Goal: Task Accomplishment & Management: Manage account settings

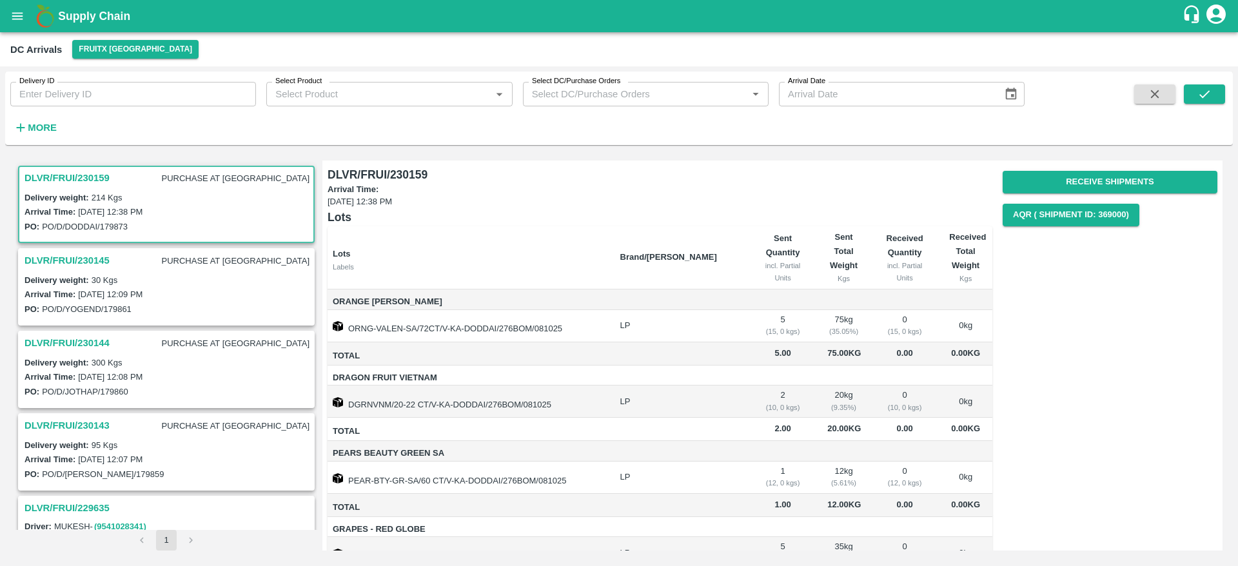
scroll to position [199, 0]
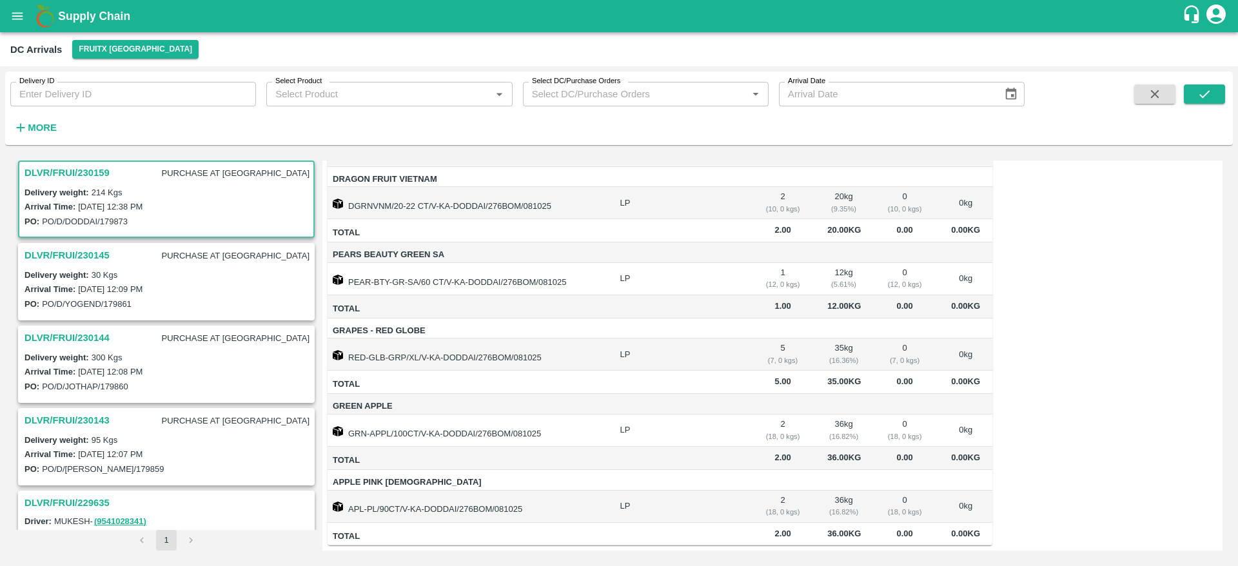
drag, startPoint x: 0, startPoint y: 0, endPoint x: 77, endPoint y: 13, distance: 78.4
click at [77, 13] on b "Supply Chain" at bounding box center [94, 16] width 72 height 13
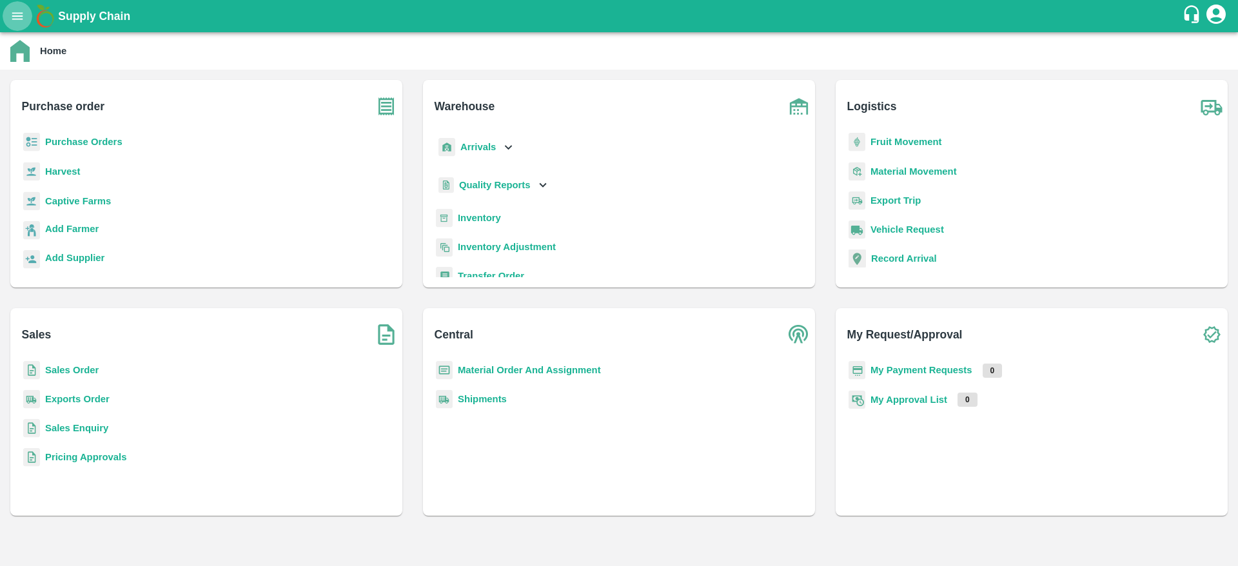
click at [21, 17] on icon "open drawer" at bounding box center [17, 16] width 14 height 14
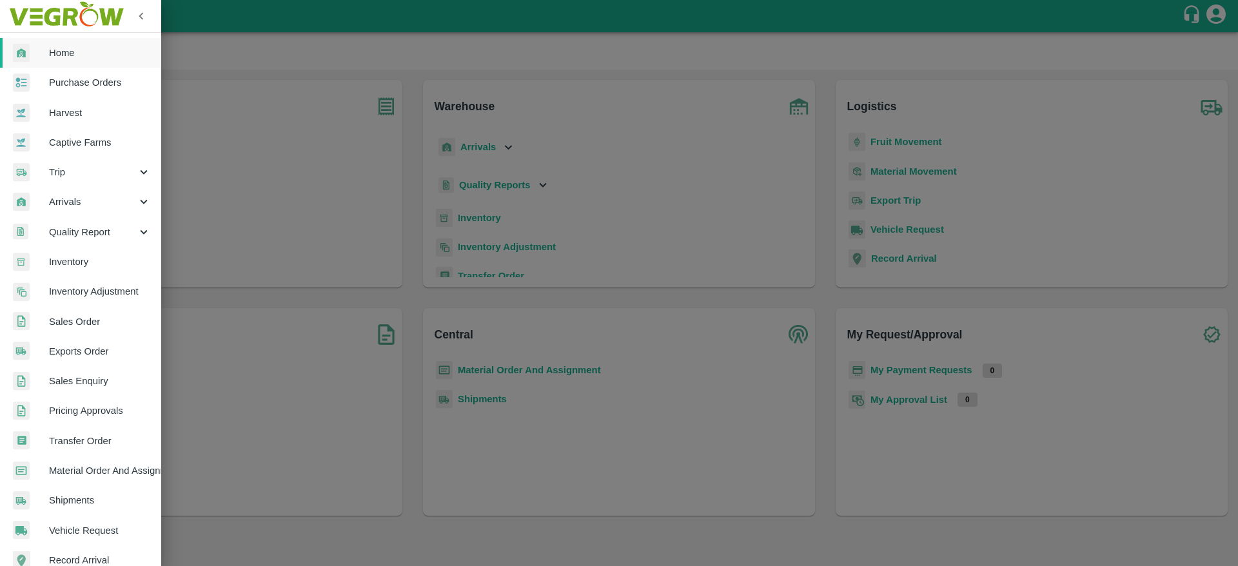
click at [89, 320] on span "Sales Order" at bounding box center [100, 322] width 102 height 14
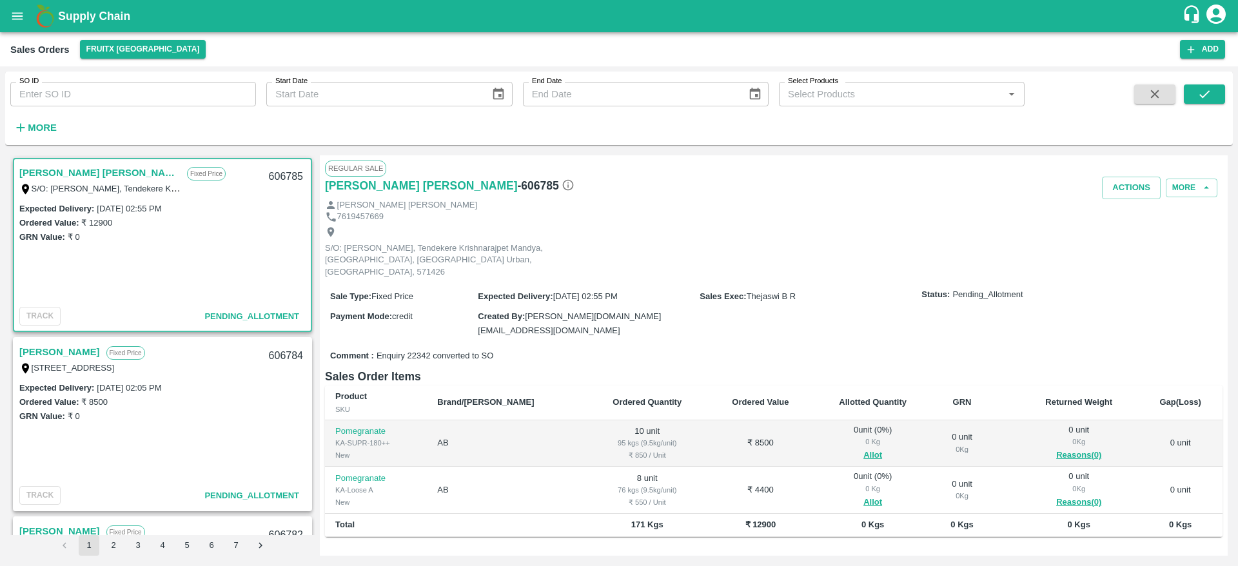
click at [61, 175] on link "Sharath Kumar H M" at bounding box center [99, 172] width 161 height 17
click at [72, 172] on link "Sharath Kumar H M" at bounding box center [99, 172] width 161 height 17
click at [71, 167] on link "Sharath Kumar H M" at bounding box center [99, 172] width 161 height 17
click at [94, 13] on b "Supply Chain" at bounding box center [94, 16] width 72 height 13
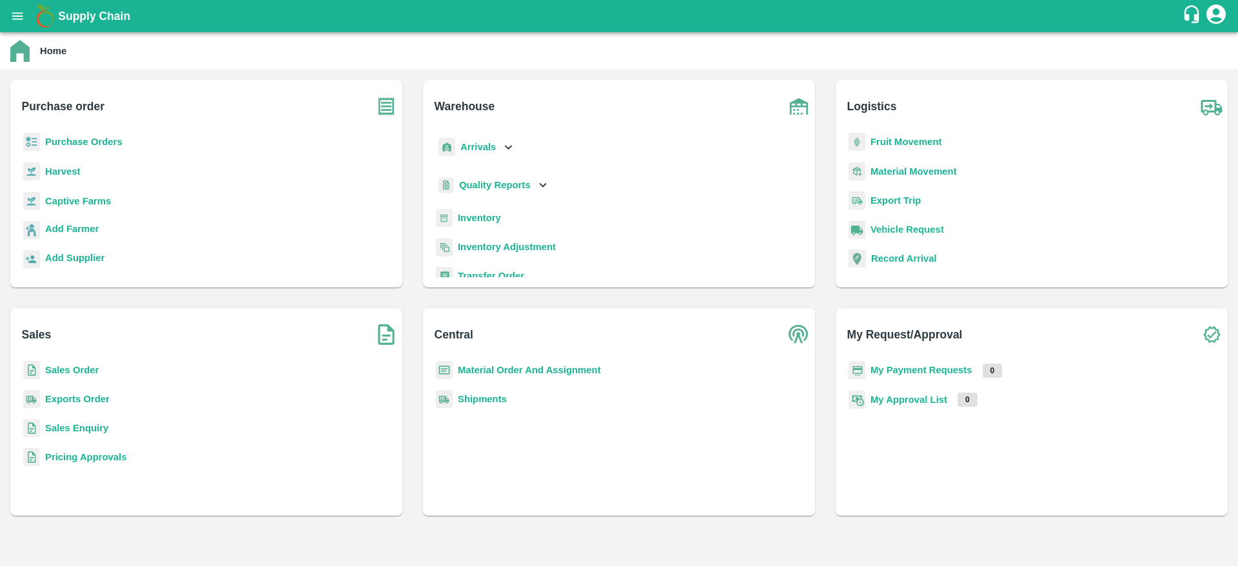
click at [94, 13] on b "Supply Chain" at bounding box center [94, 16] width 72 height 13
click at [487, 221] on b "Inventory" at bounding box center [479, 218] width 43 height 10
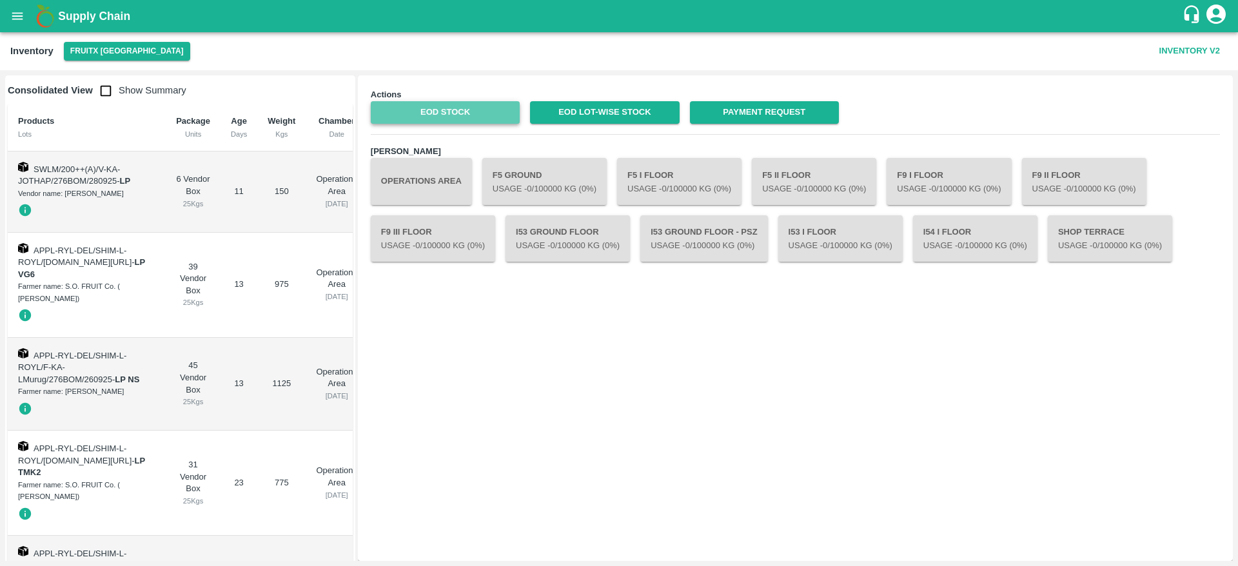
click at [448, 120] on link "EOD Stock" at bounding box center [445, 112] width 149 height 23
click at [70, 35] on div "Inventory FruitX Bangalore Inventory V2" at bounding box center [619, 51] width 1238 height 38
click at [74, 24] on h1 "Supply Chain" at bounding box center [620, 16] width 1124 height 18
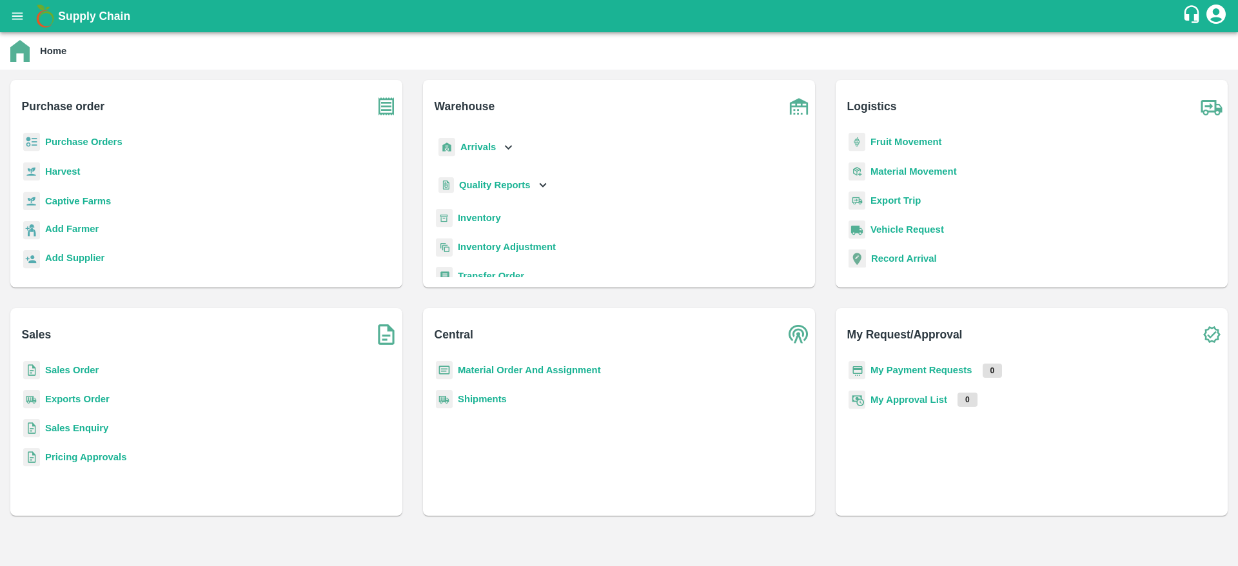
click at [27, 17] on button "open drawer" at bounding box center [18, 16] width 30 height 30
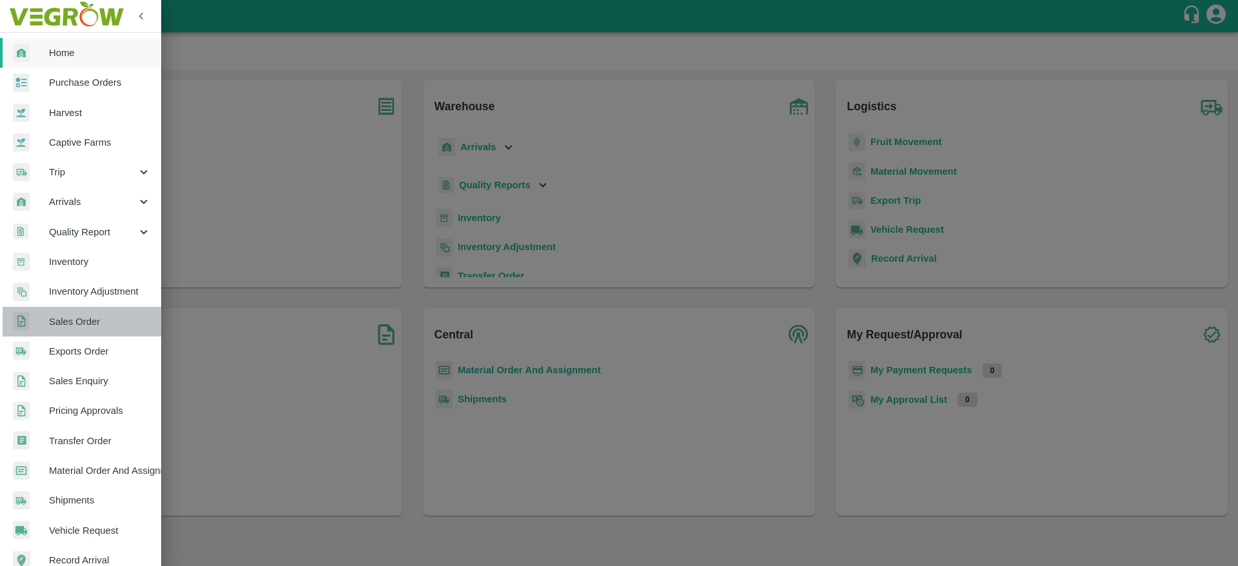
click at [90, 329] on link "Sales Order" at bounding box center [80, 322] width 161 height 30
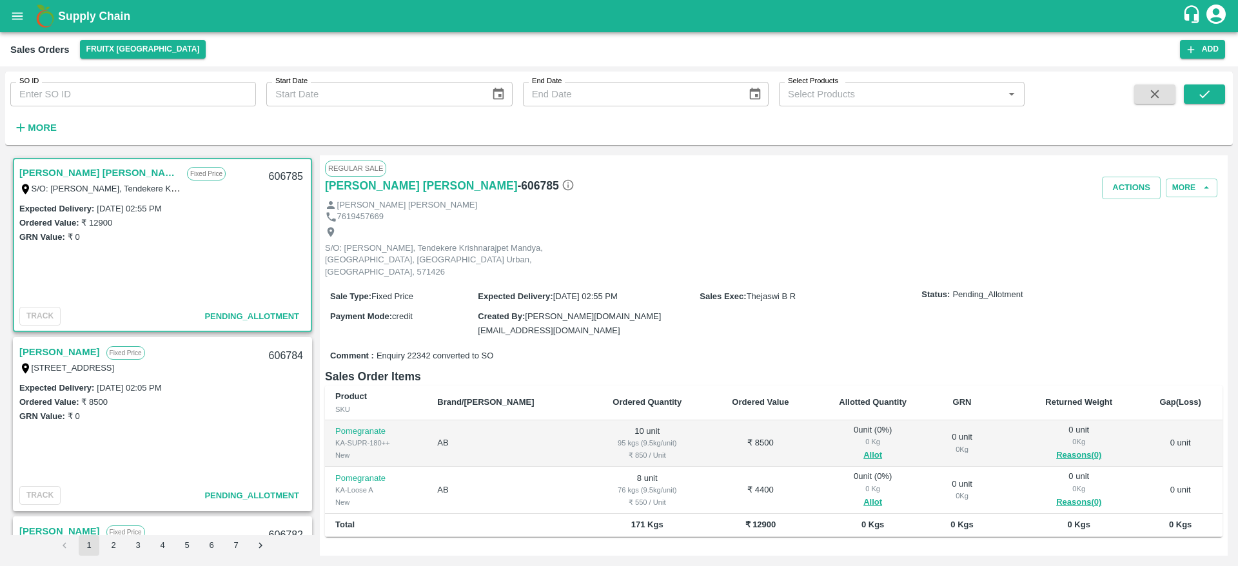
click at [62, 163] on div "Sharath Kumar H M Fixed Price S/O: Manjegowda Hadanur, Tendekere Krishnarajpet …" at bounding box center [162, 179] width 297 height 41
click at [63, 173] on link "[PERSON_NAME] [PERSON_NAME]" at bounding box center [99, 172] width 161 height 17
click at [299, 175] on div "606785" at bounding box center [286, 177] width 50 height 30
click at [284, 175] on div "606785" at bounding box center [286, 177] width 50 height 30
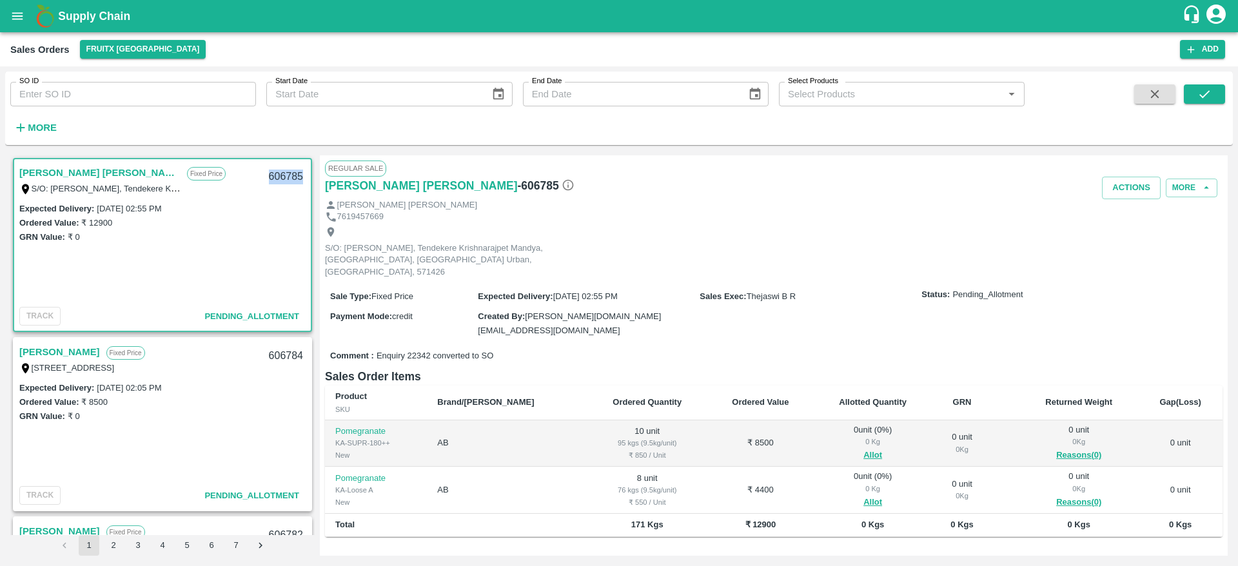
click at [284, 175] on div "606785" at bounding box center [286, 177] width 50 height 30
copy div "606785"
click at [863, 448] on button "Allot" at bounding box center [872, 455] width 19 height 15
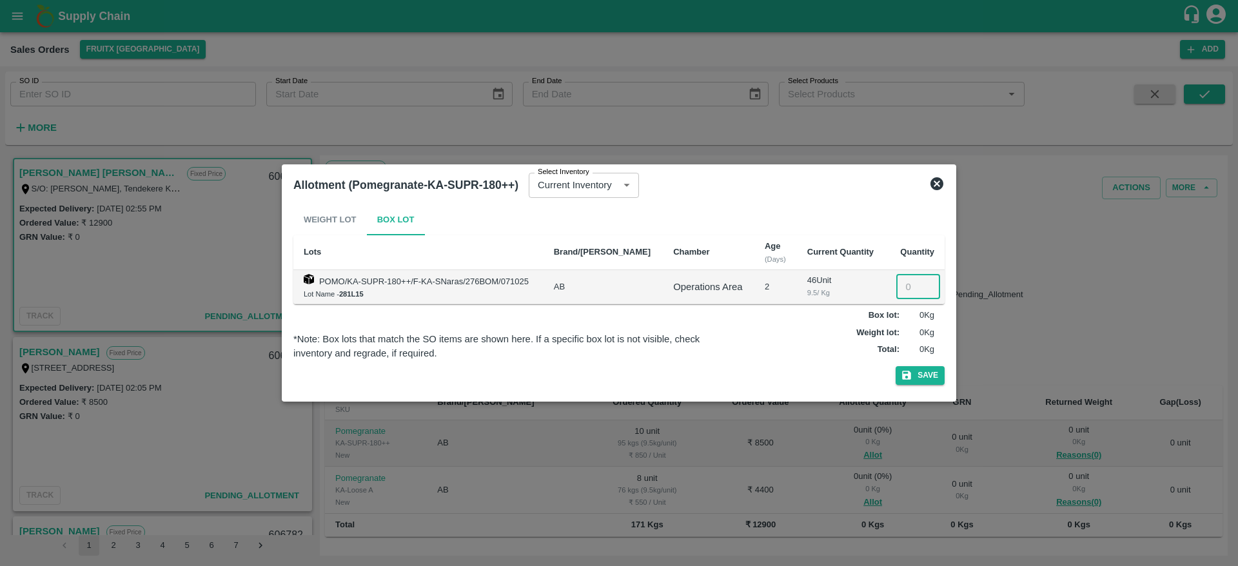
click at [904, 285] on input "number" at bounding box center [918, 287] width 44 height 25
type input "10"
click at [921, 368] on button "Save" at bounding box center [920, 375] width 49 height 19
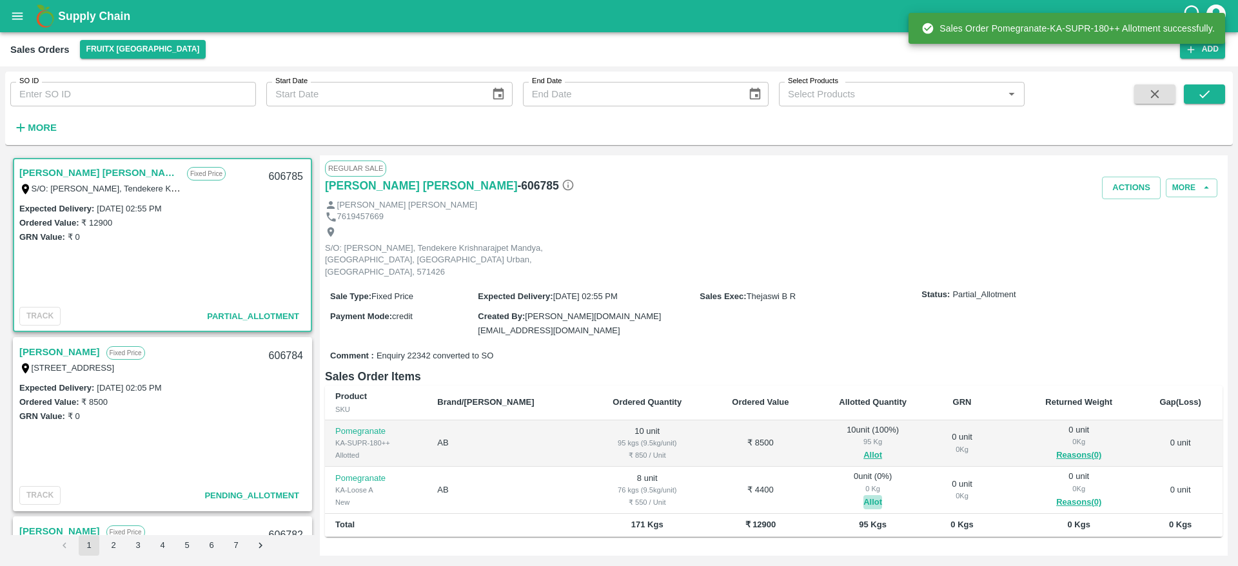
click at [863, 495] on button "Allot" at bounding box center [872, 502] width 19 height 15
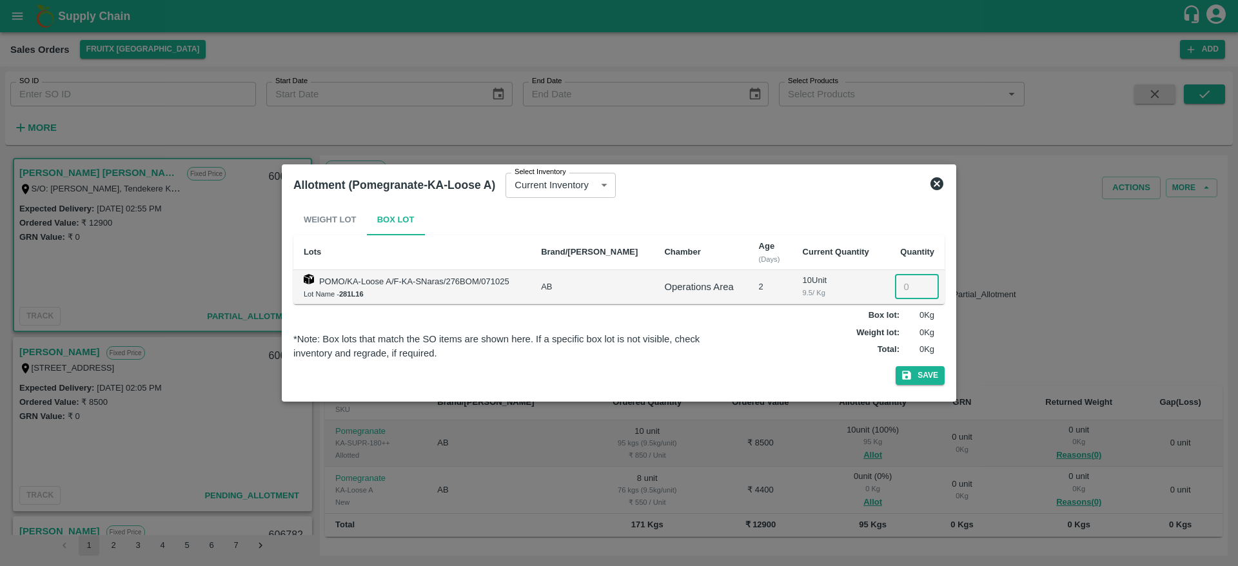
click at [903, 283] on input "number" at bounding box center [917, 287] width 44 height 25
type input "8"
click at [927, 366] on button "Save" at bounding box center [920, 375] width 49 height 19
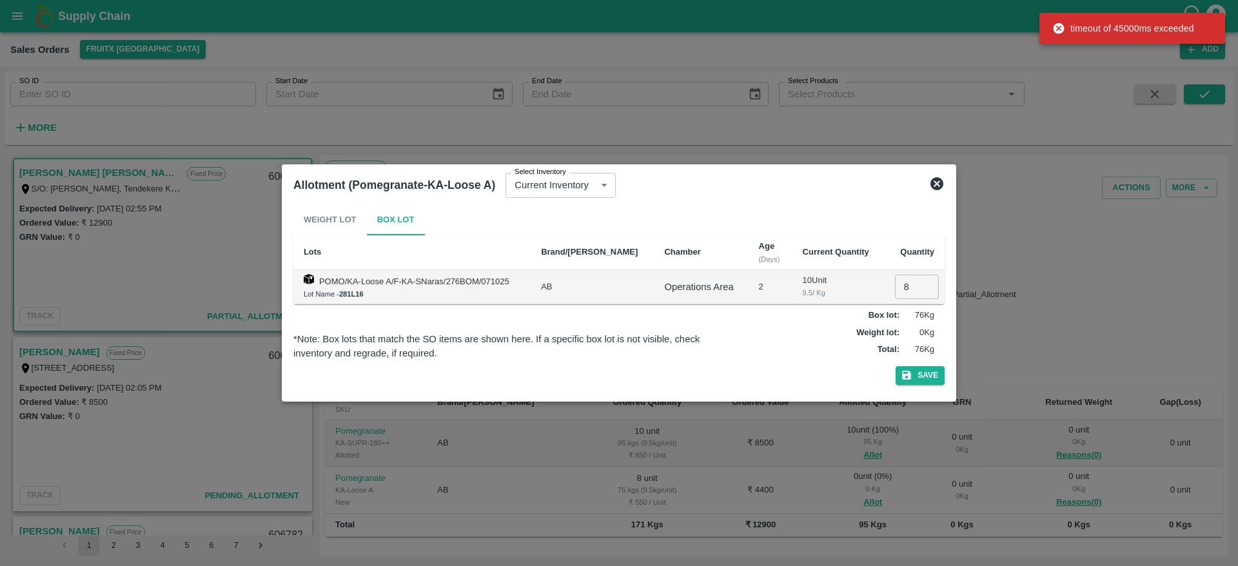
click at [935, 182] on icon at bounding box center [936, 183] width 13 height 13
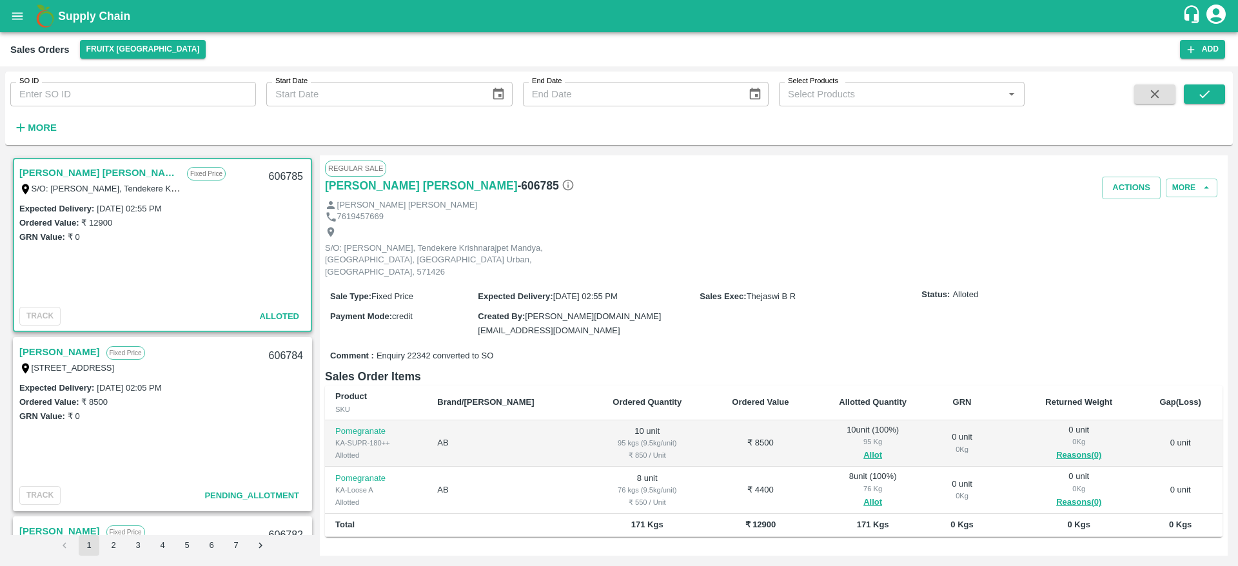
click at [72, 173] on link "[PERSON_NAME] [PERSON_NAME]" at bounding box center [99, 172] width 161 height 17
click at [84, 175] on link "[PERSON_NAME] [PERSON_NAME]" at bounding box center [99, 172] width 161 height 17
click at [1123, 188] on button "Actions" at bounding box center [1131, 188] width 59 height 23
click at [1126, 233] on li "Deliver" at bounding box center [1160, 237] width 136 height 22
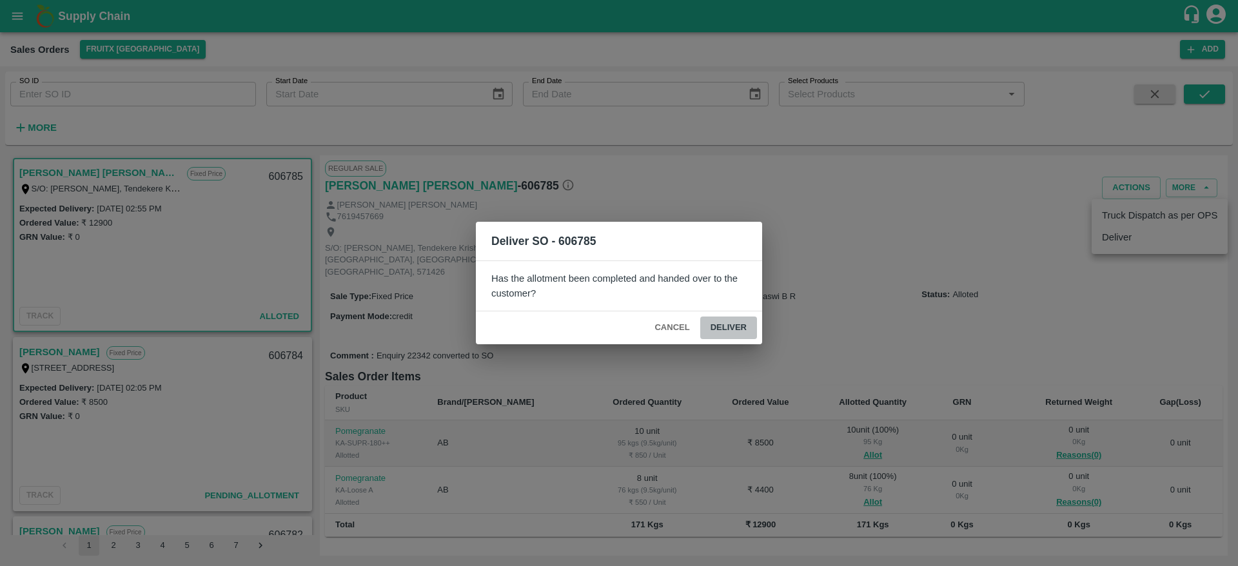
click at [742, 321] on button "Deliver" at bounding box center [728, 328] width 57 height 23
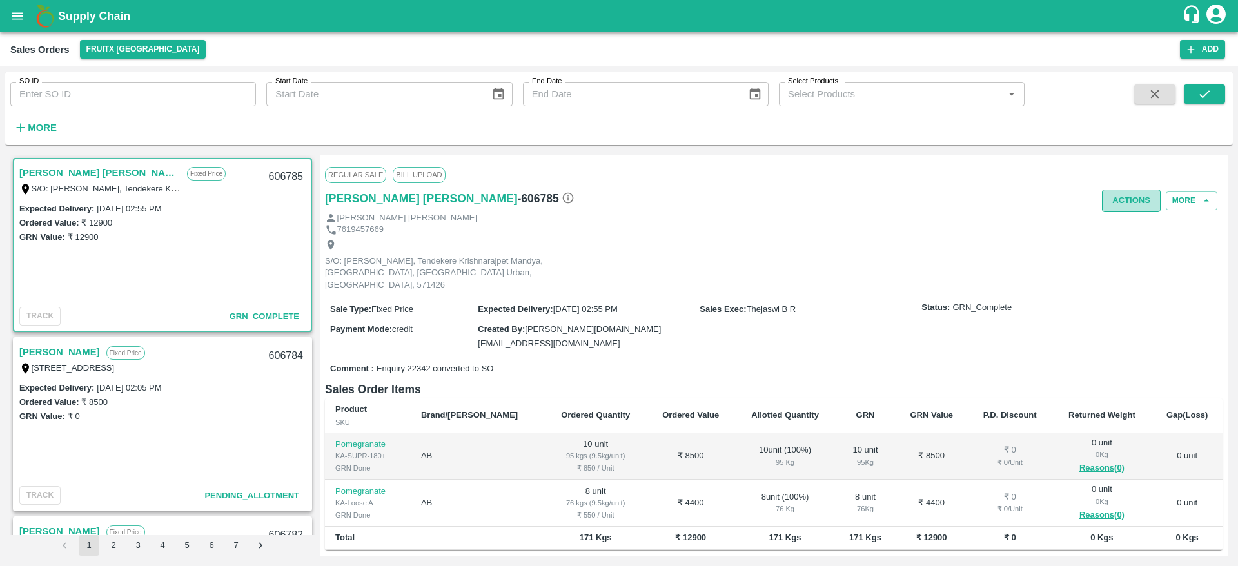
click at [1127, 205] on button "Actions" at bounding box center [1131, 201] width 59 height 23
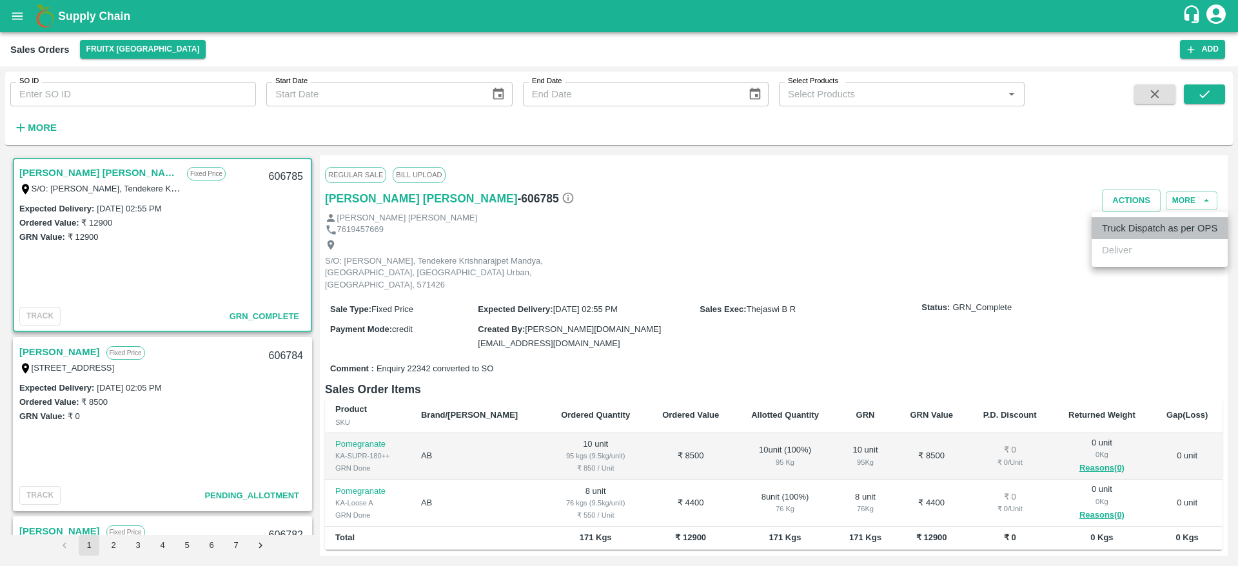
click at [1128, 234] on li "Truck Dispatch as per OPS" at bounding box center [1160, 228] width 136 height 22
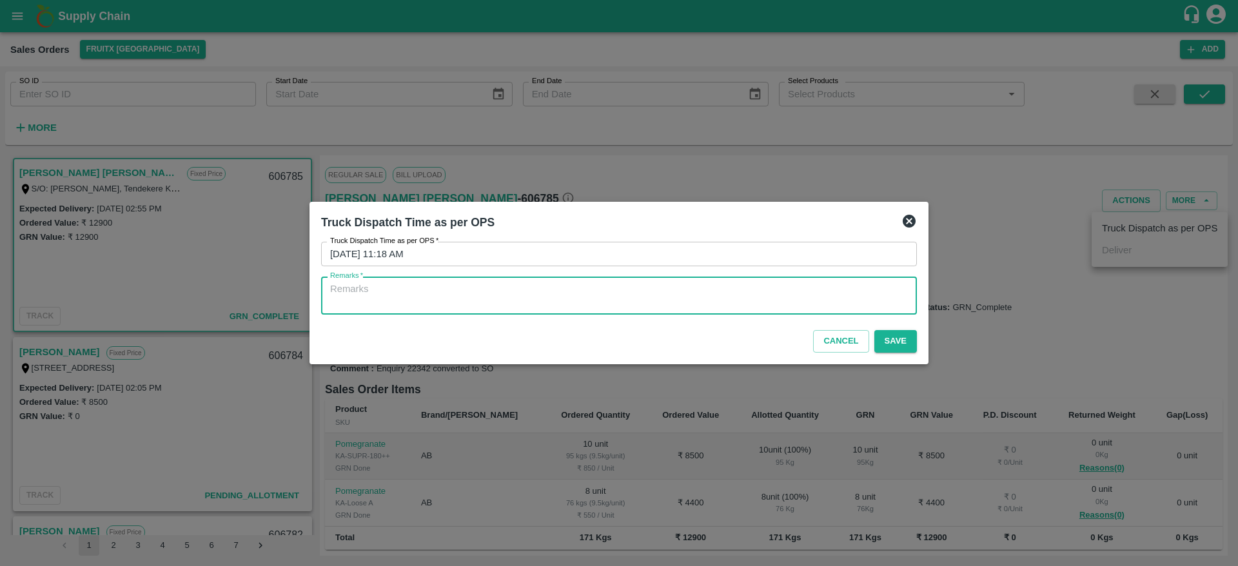
click at [661, 290] on textarea "Remarks   *" at bounding box center [619, 295] width 578 height 27
type textarea "O"
type textarea "OTD"
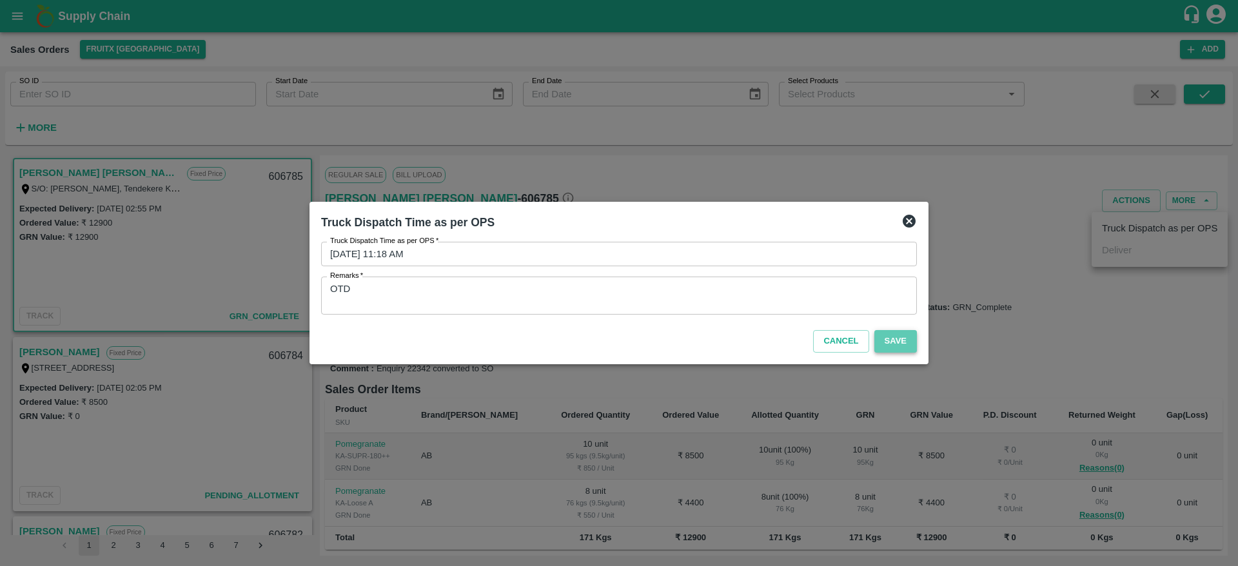
click at [890, 344] on button "Save" at bounding box center [895, 341] width 43 height 23
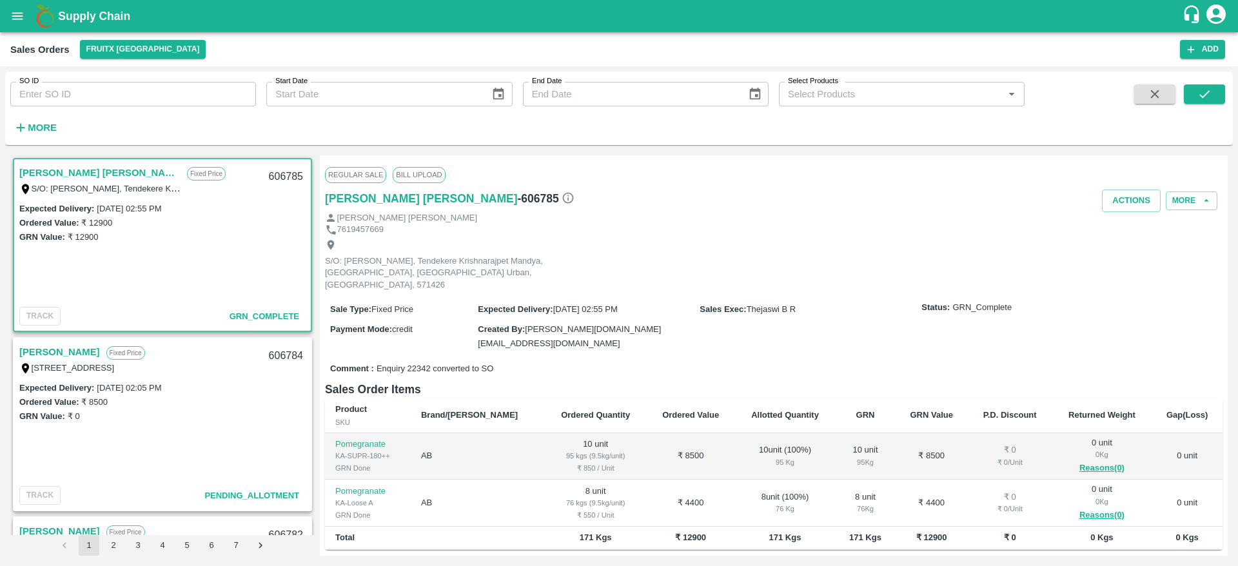
click at [48, 351] on link "[PERSON_NAME]" at bounding box center [59, 352] width 81 height 17
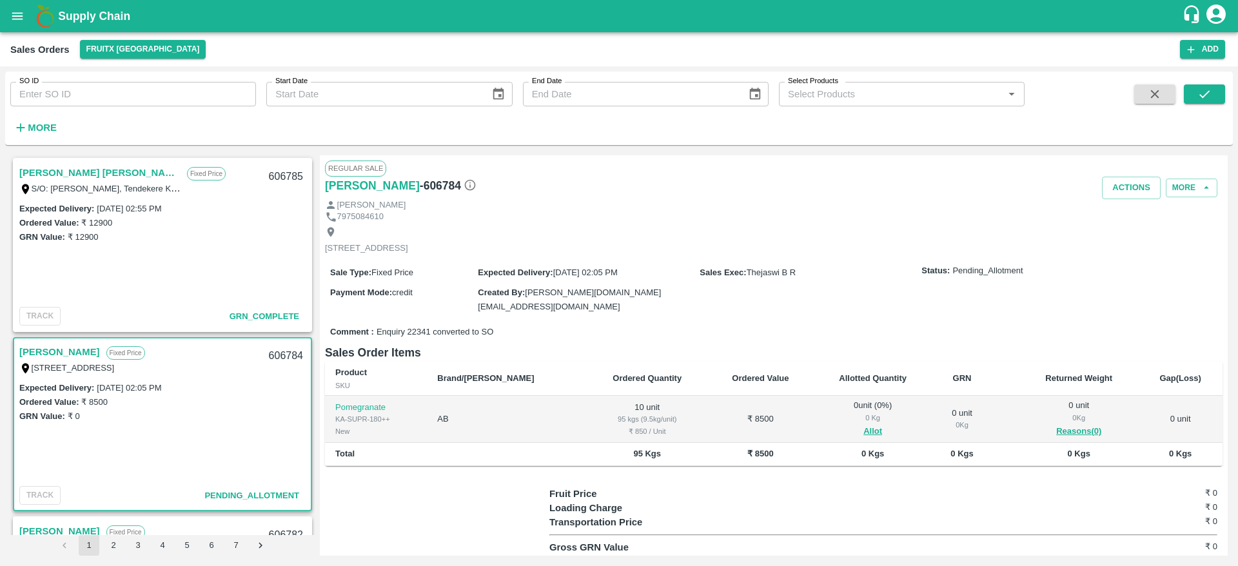
click at [59, 355] on link "[PERSON_NAME]" at bounding box center [59, 352] width 81 height 17
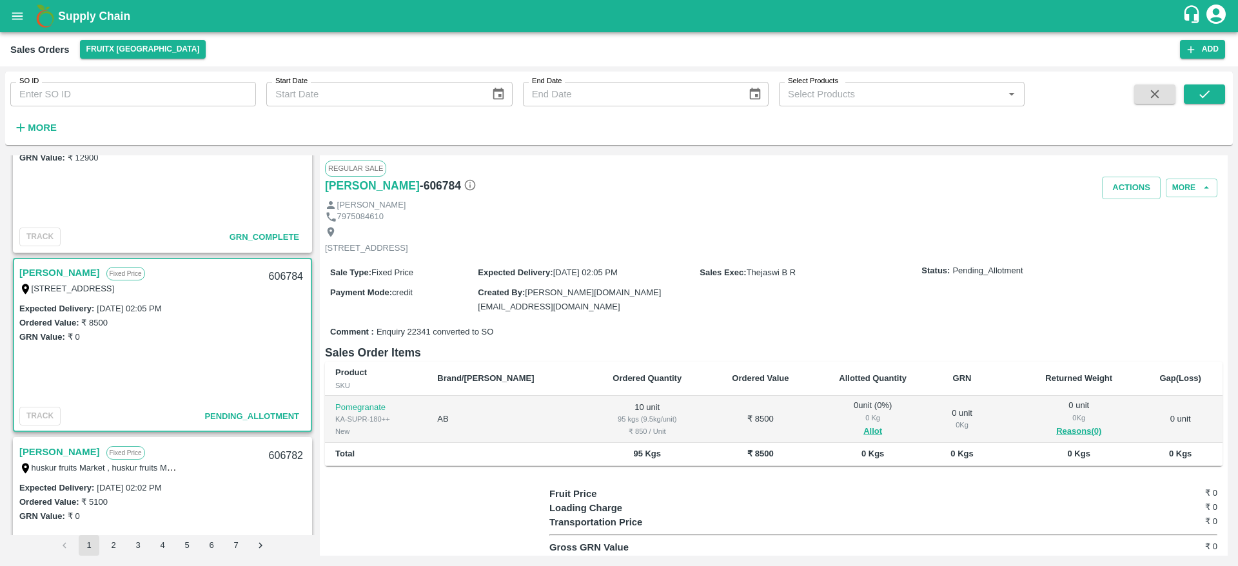
scroll to position [85, 0]
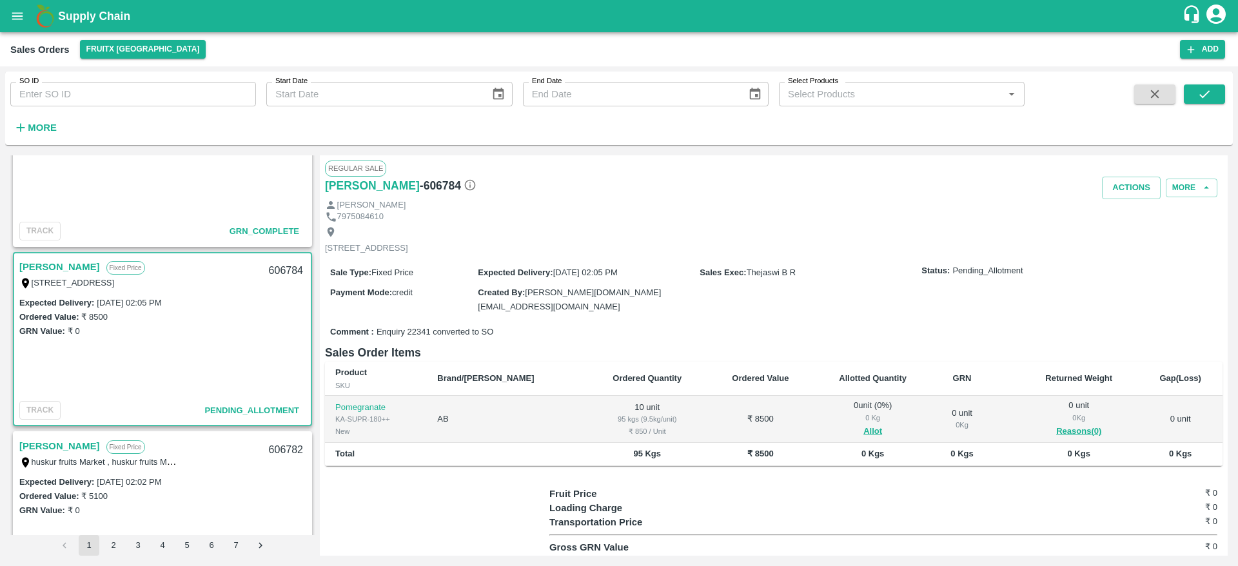
click at [96, 259] on link "[PERSON_NAME]" at bounding box center [59, 267] width 81 height 17
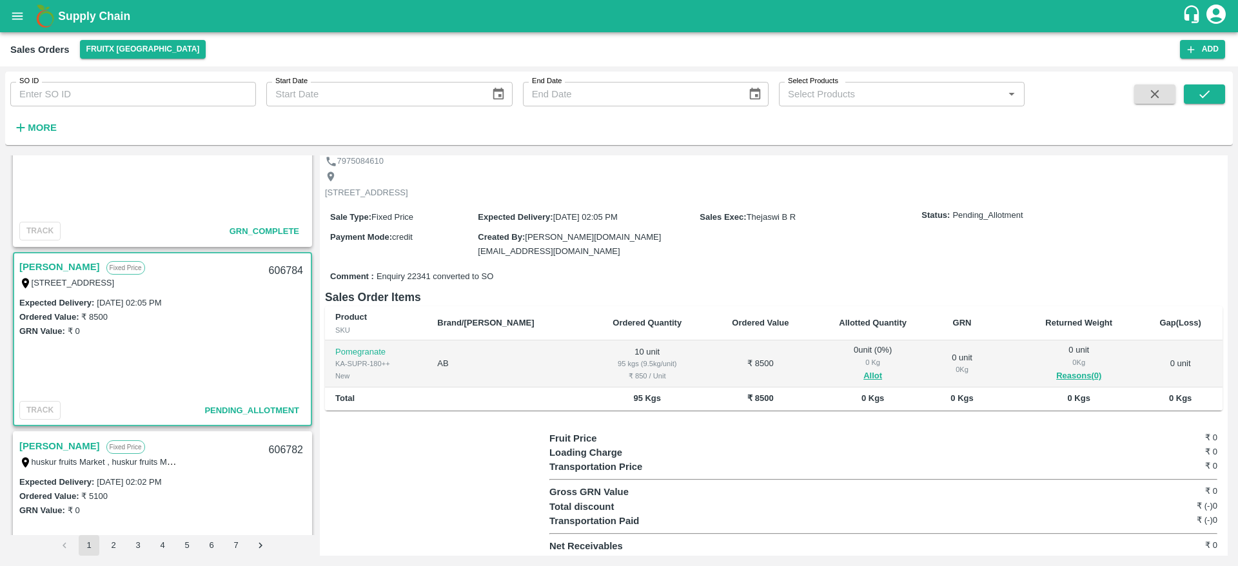
click at [274, 269] on div "606784" at bounding box center [286, 271] width 50 height 30
copy div "606784"
click at [863, 375] on button "Allot" at bounding box center [872, 376] width 19 height 15
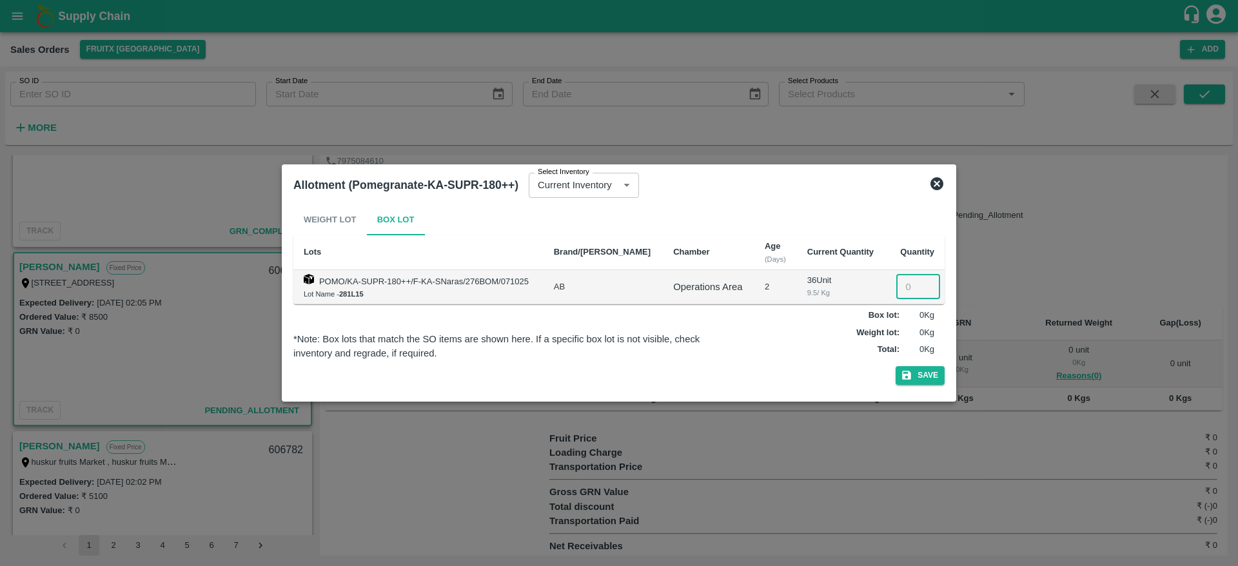
click at [905, 287] on input "number" at bounding box center [918, 287] width 44 height 25
type input "10"
click at [905, 373] on icon "button" at bounding box center [907, 375] width 12 height 12
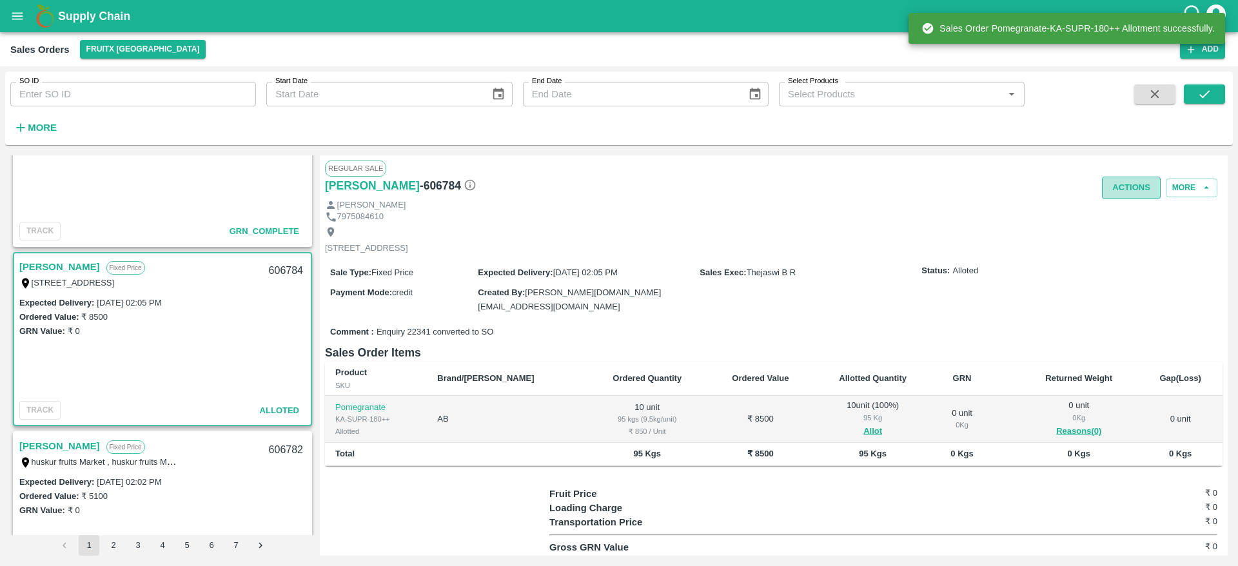
click at [1114, 186] on button "Actions" at bounding box center [1131, 188] width 59 height 23
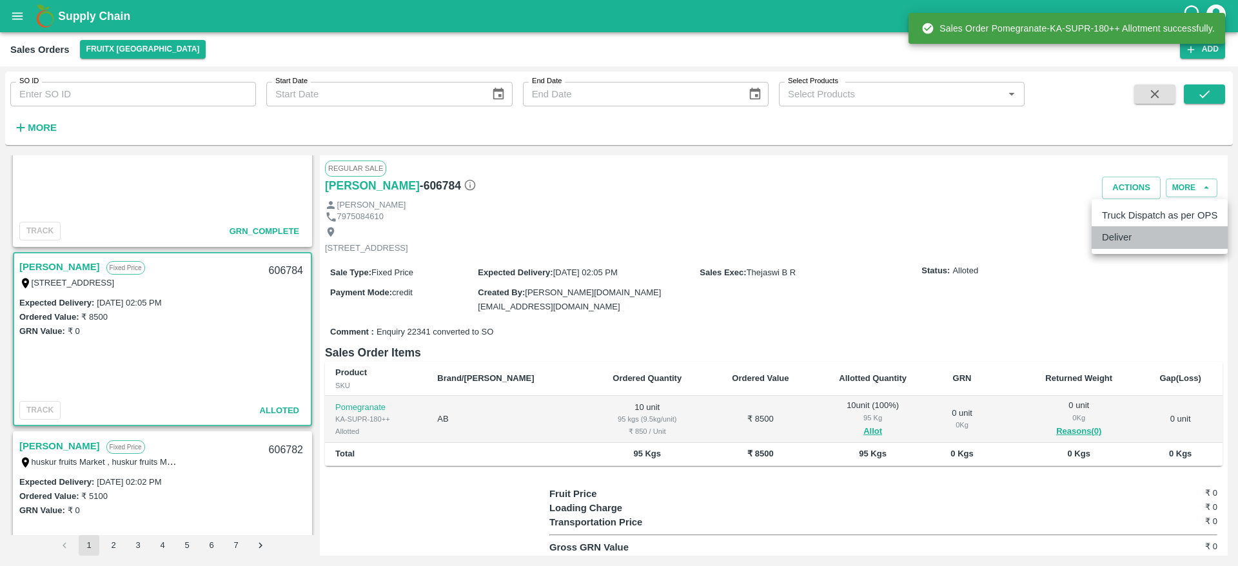
click at [1126, 234] on li "Deliver" at bounding box center [1160, 237] width 136 height 22
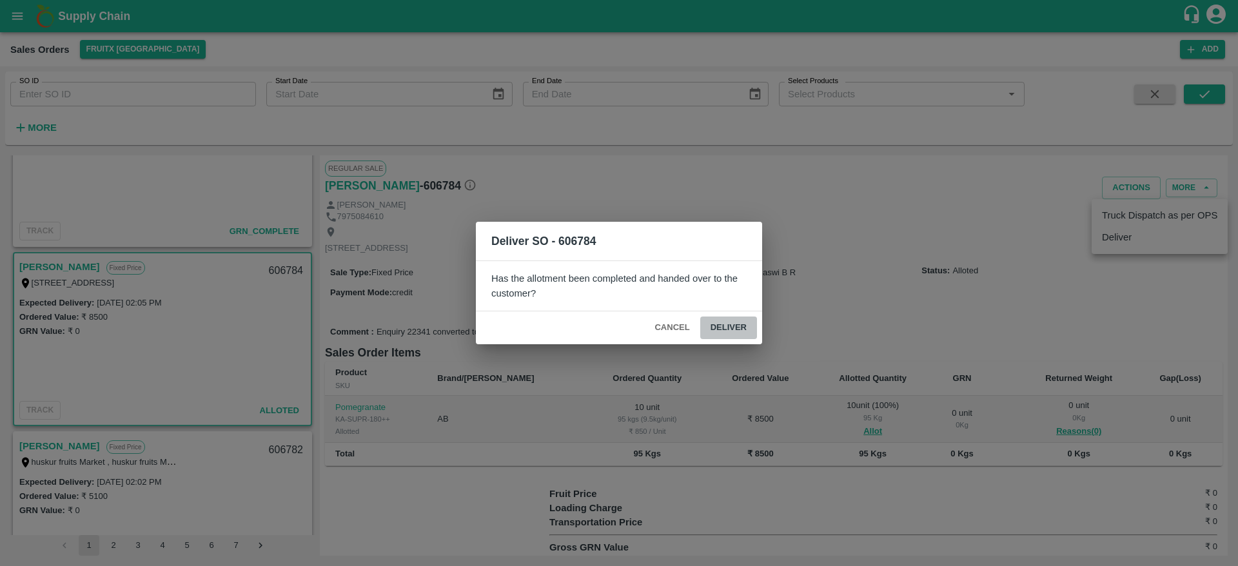
click at [725, 322] on button "Deliver" at bounding box center [728, 328] width 57 height 23
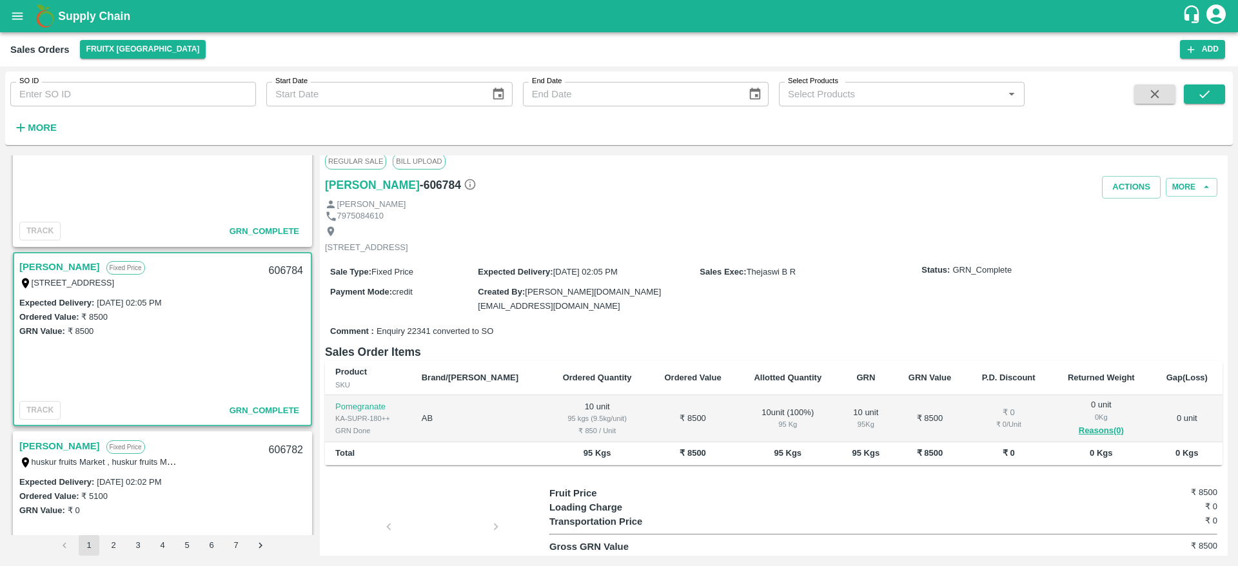
scroll to position [8, 0]
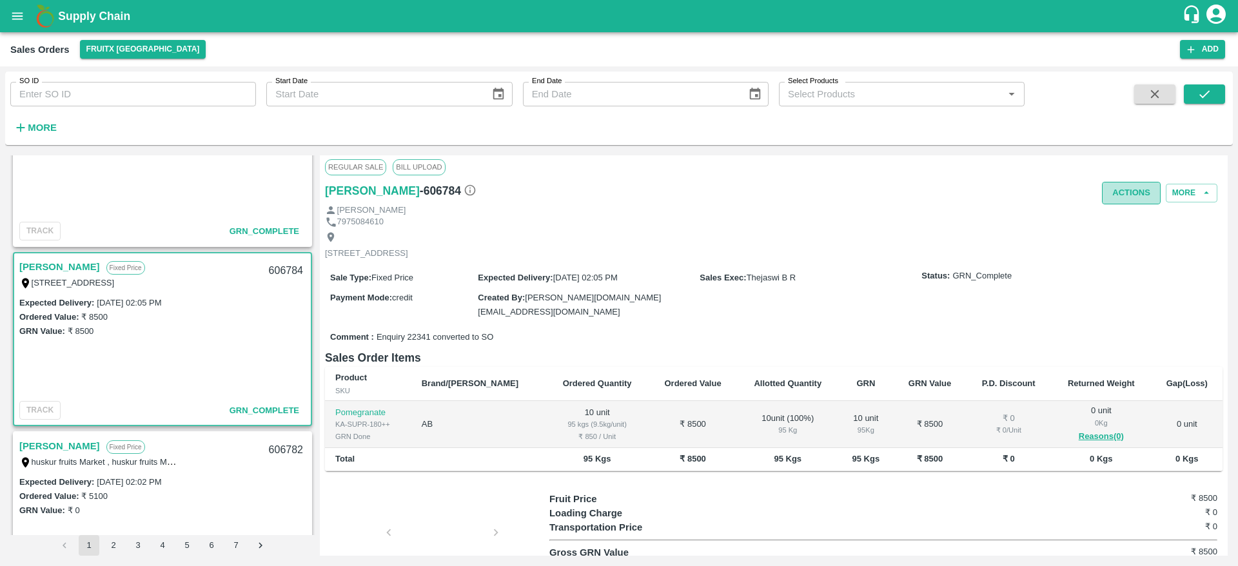
click at [1133, 193] on button "Actions" at bounding box center [1131, 193] width 59 height 23
click at [1137, 225] on li "Truck Dispatch as per OPS" at bounding box center [1160, 221] width 136 height 22
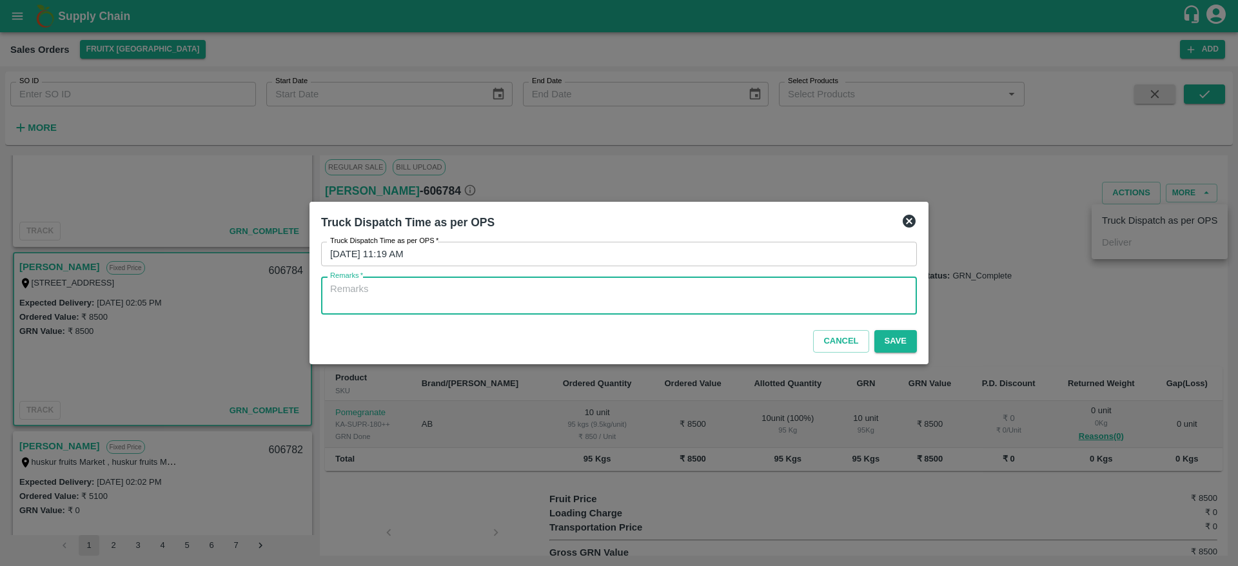
click at [647, 302] on textarea "Remarks   *" at bounding box center [619, 295] width 578 height 27
type textarea "OTD"
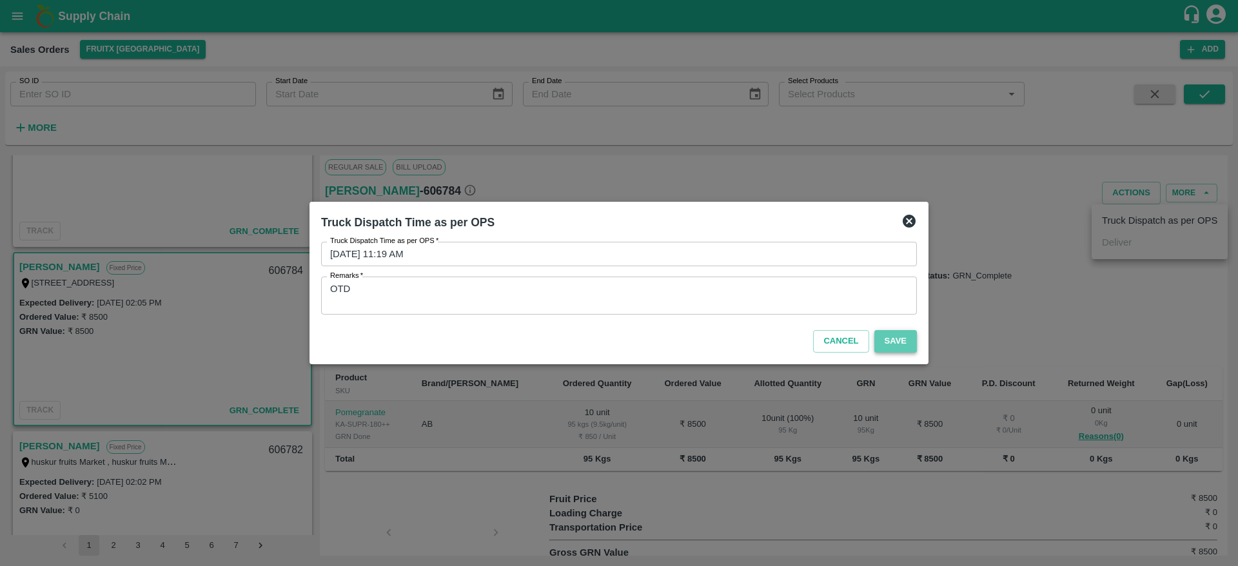
click at [879, 339] on button "Save" at bounding box center [895, 341] width 43 height 23
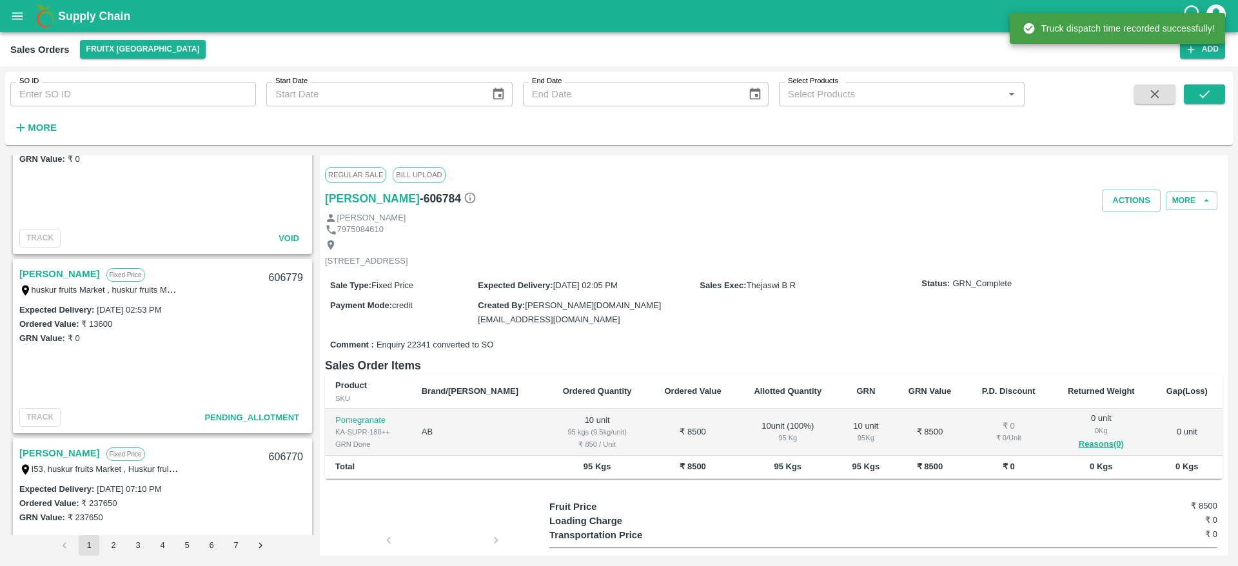
scroll to position [445, 0]
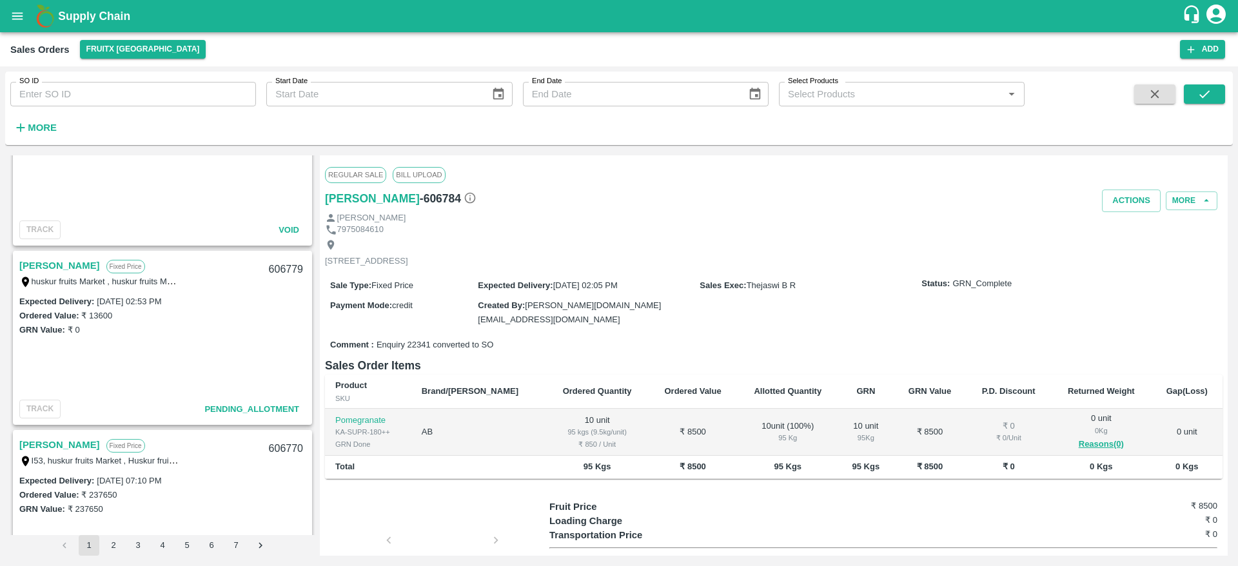
click at [72, 271] on link "[PERSON_NAME]" at bounding box center [59, 265] width 81 height 17
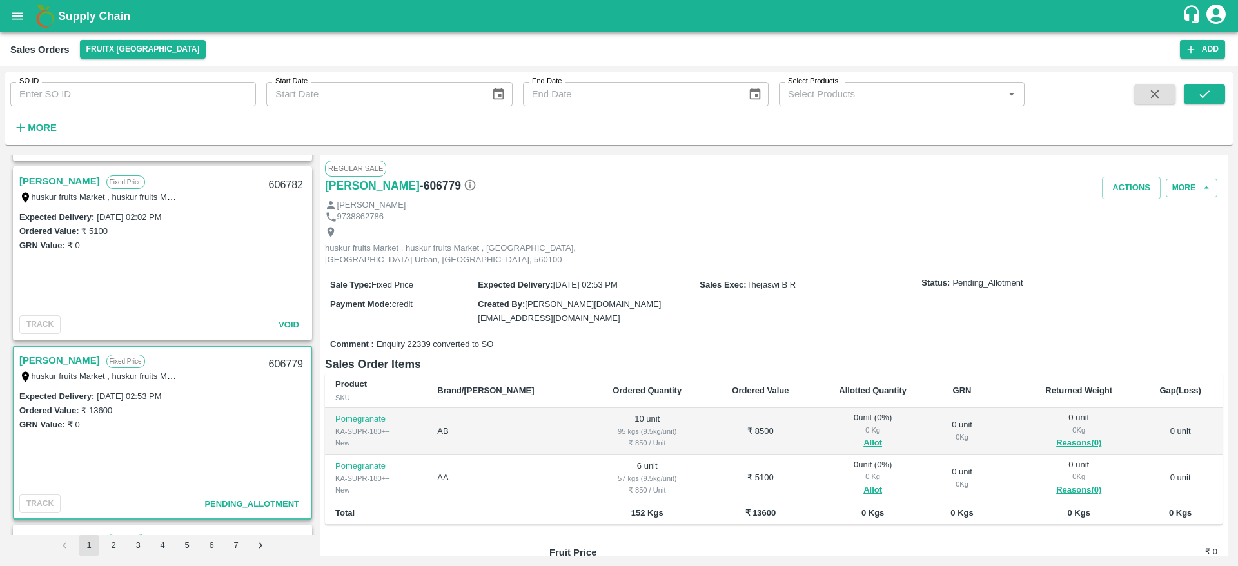
scroll to position [351, 0]
click at [59, 368] on div "huskur fruits Market , huskur fruits Market , [GEOGRAPHIC_DATA], [GEOGRAPHIC_DA…" at bounding box center [99, 375] width 161 height 14
click at [63, 359] on link "[PERSON_NAME]" at bounding box center [59, 359] width 81 height 17
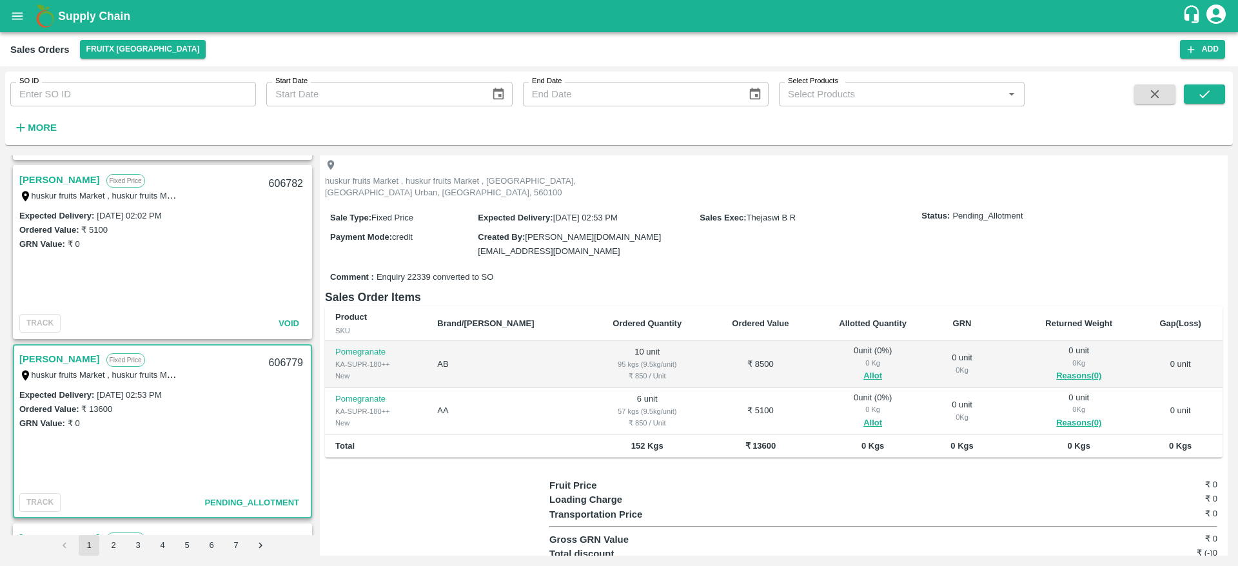
scroll to position [0, 0]
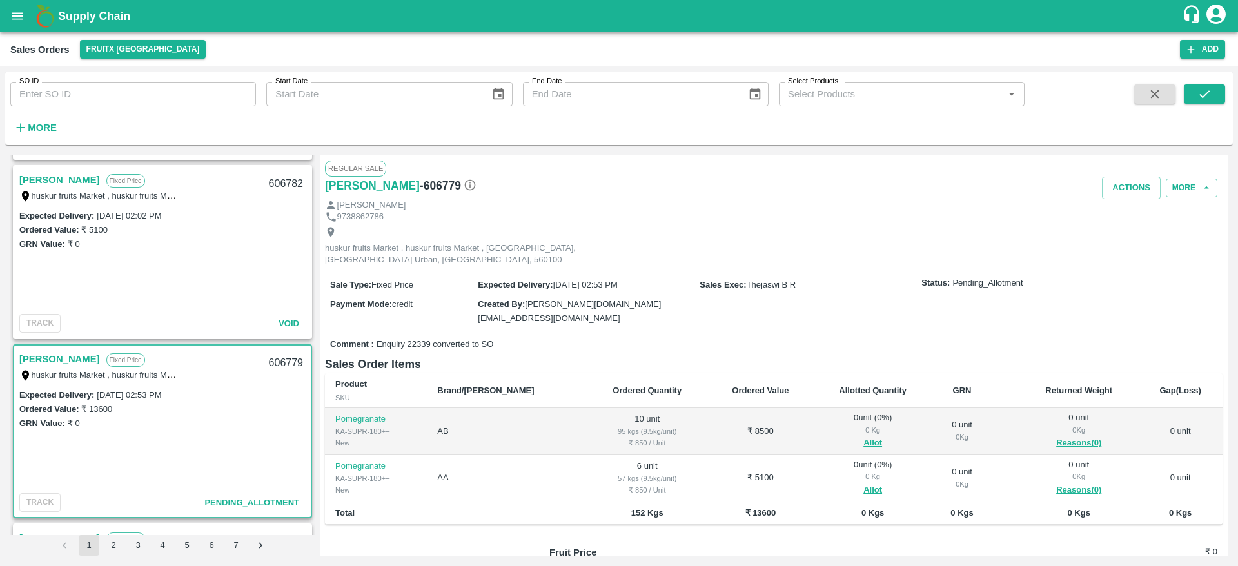
click at [31, 180] on link "[PERSON_NAME]" at bounding box center [59, 180] width 81 height 17
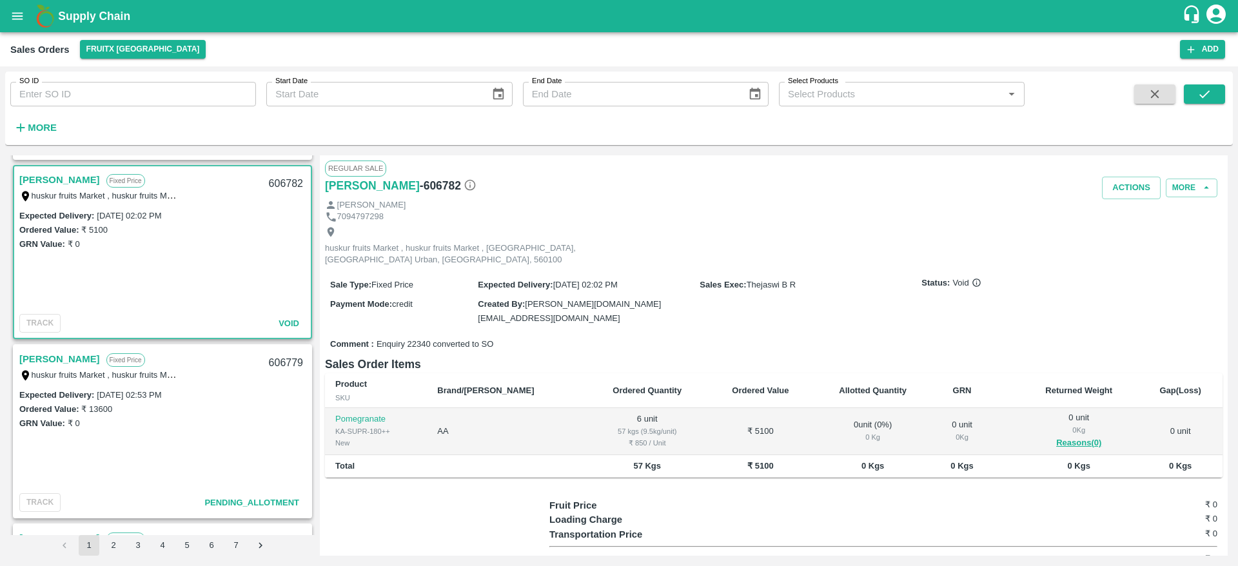
click at [62, 358] on link "[PERSON_NAME]" at bounding box center [59, 359] width 81 height 17
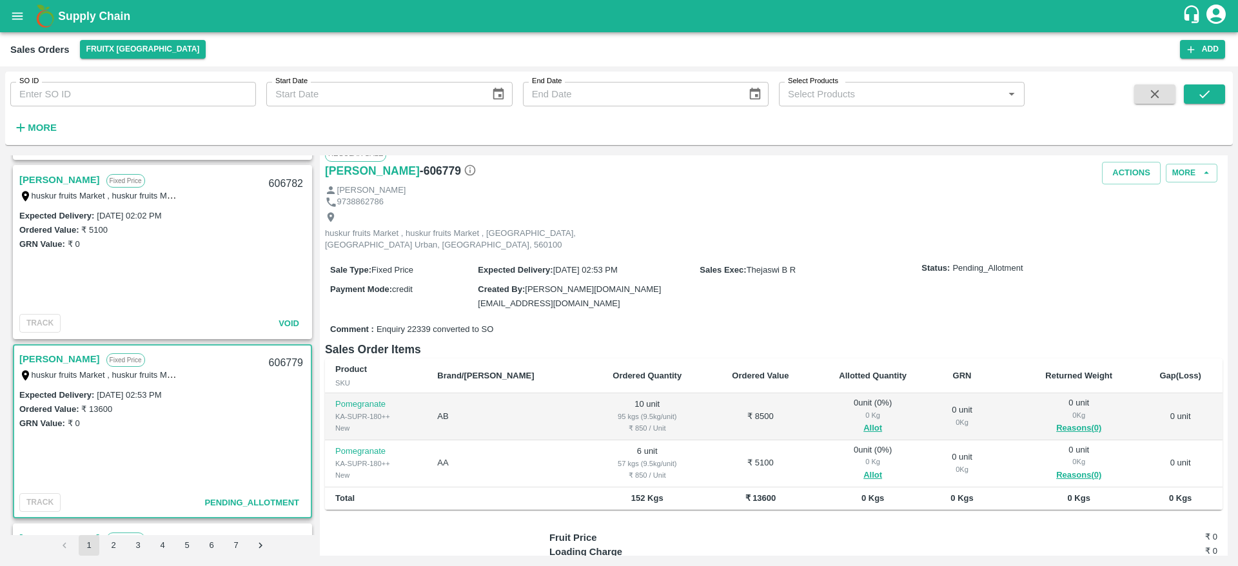
scroll to position [15, 0]
click at [40, 358] on link "[PERSON_NAME]" at bounding box center [59, 359] width 81 height 17
click at [295, 362] on div "606779" at bounding box center [286, 363] width 50 height 30
copy div "606779"
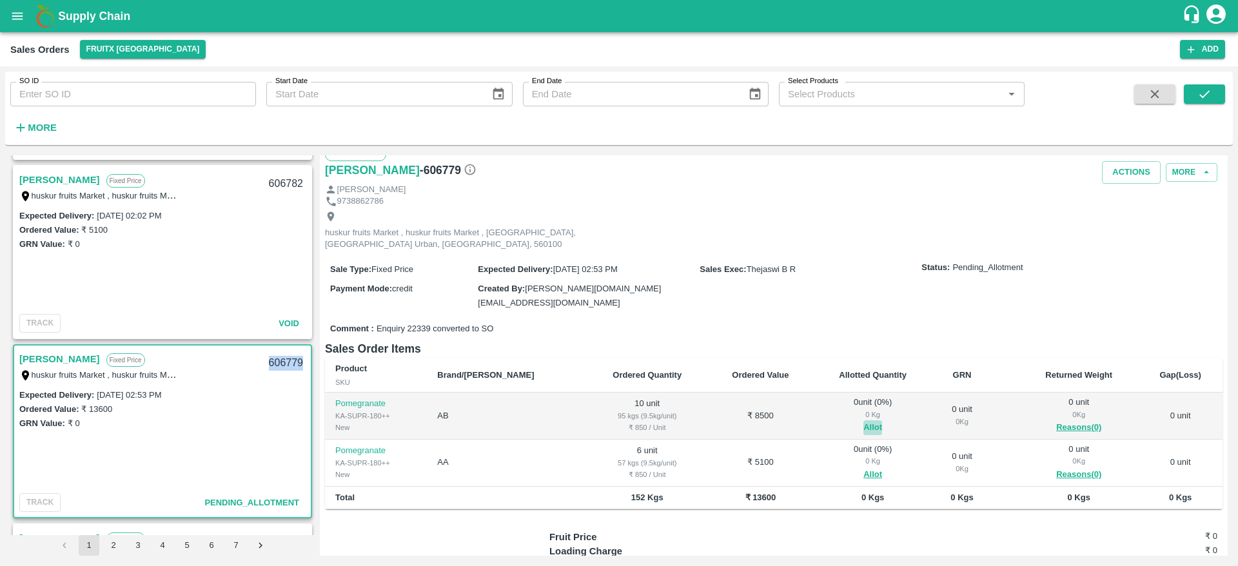
click at [863, 420] on button "Allot" at bounding box center [872, 427] width 19 height 15
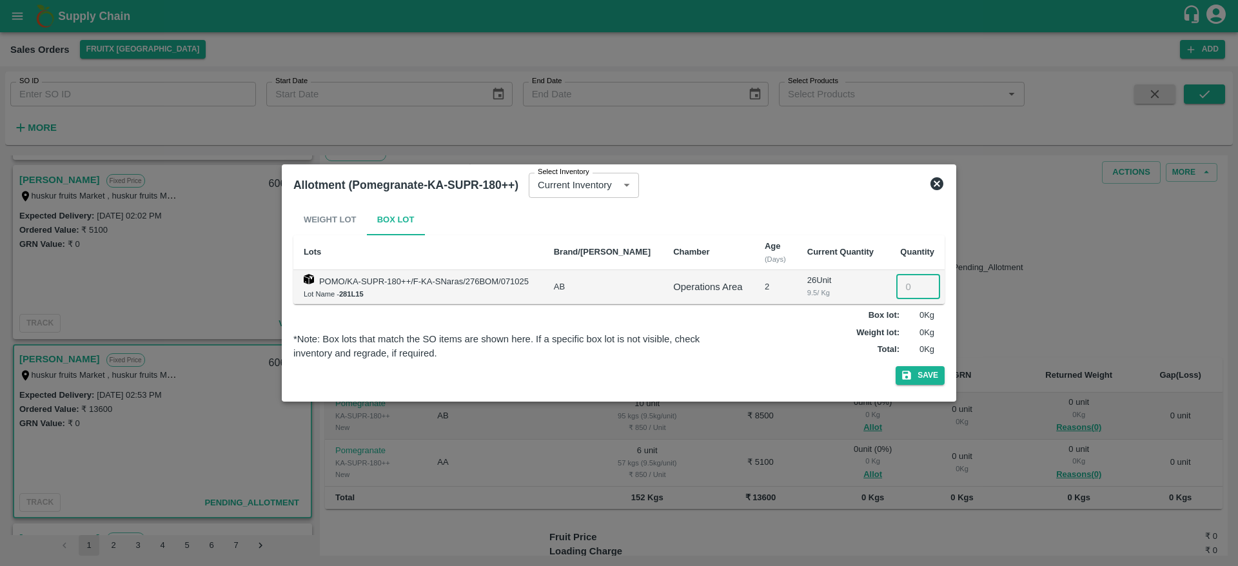
click at [900, 287] on input "number" at bounding box center [918, 287] width 44 height 25
type input "10"
click at [919, 368] on button "Save" at bounding box center [920, 375] width 49 height 19
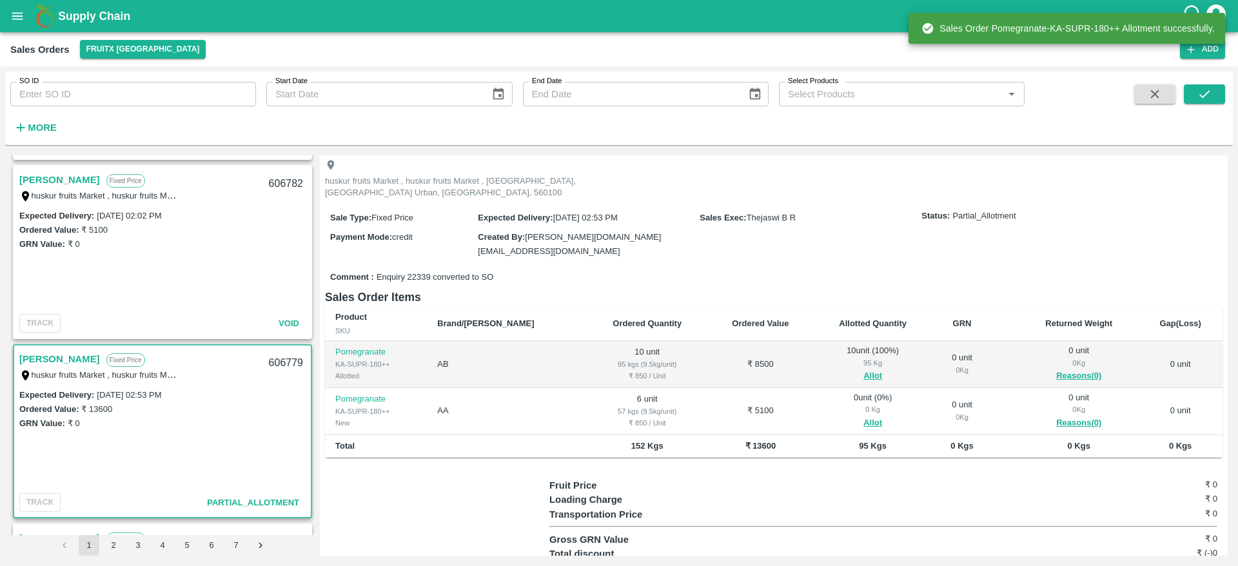
scroll to position [71, 0]
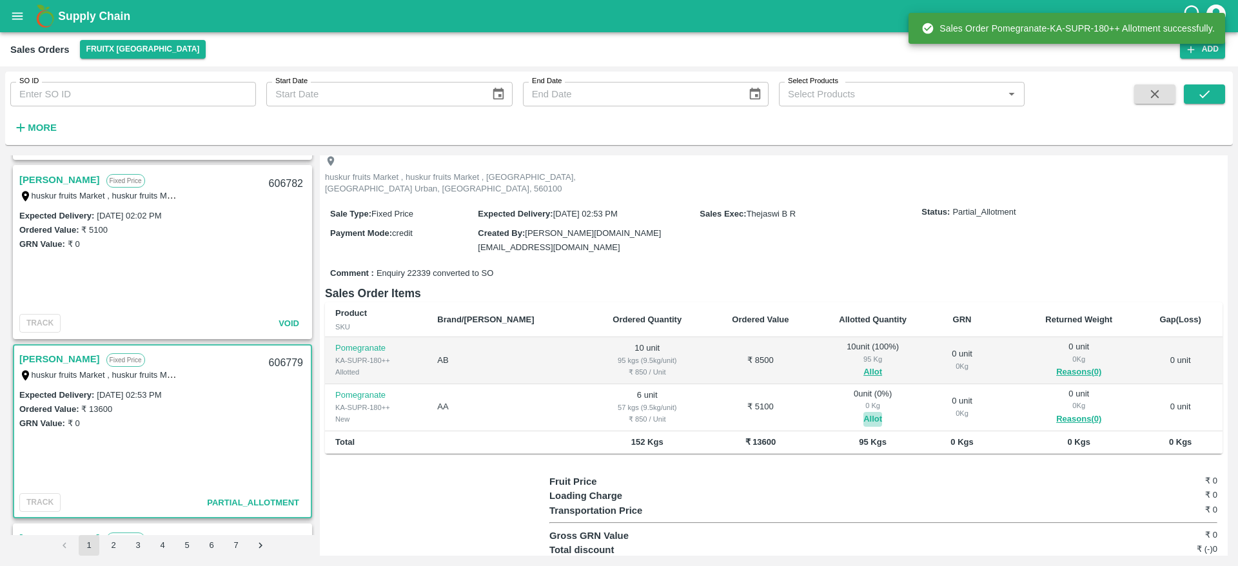
click at [863, 412] on button "Allot" at bounding box center [872, 419] width 19 height 15
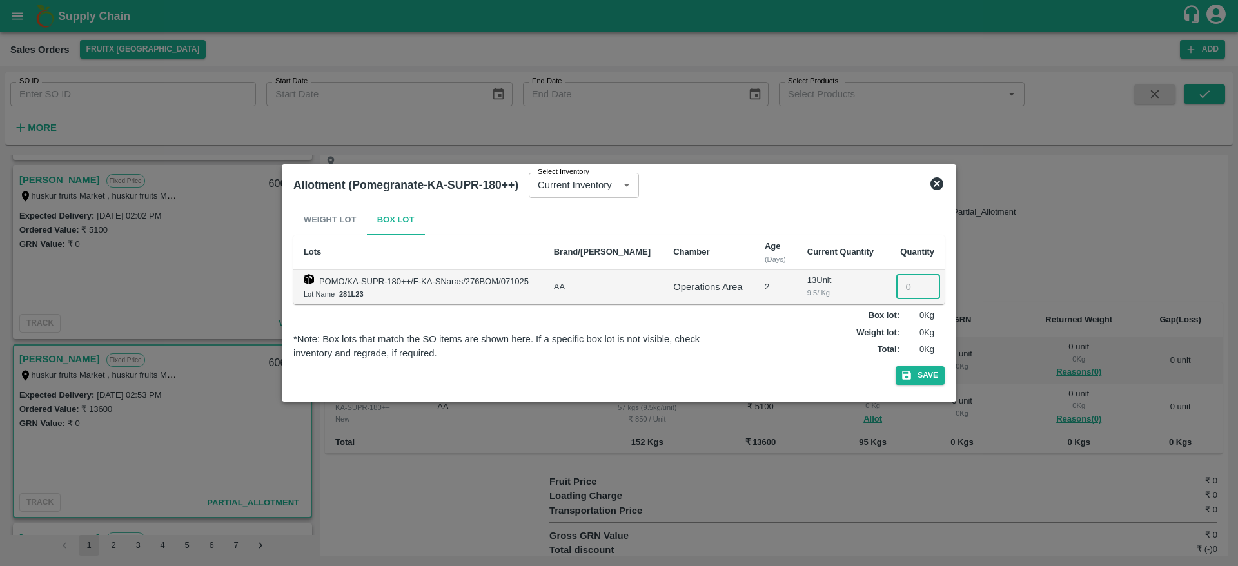
click at [903, 287] on input "number" at bounding box center [918, 287] width 44 height 25
type input "6"
click at [920, 371] on button "Save" at bounding box center [920, 375] width 49 height 19
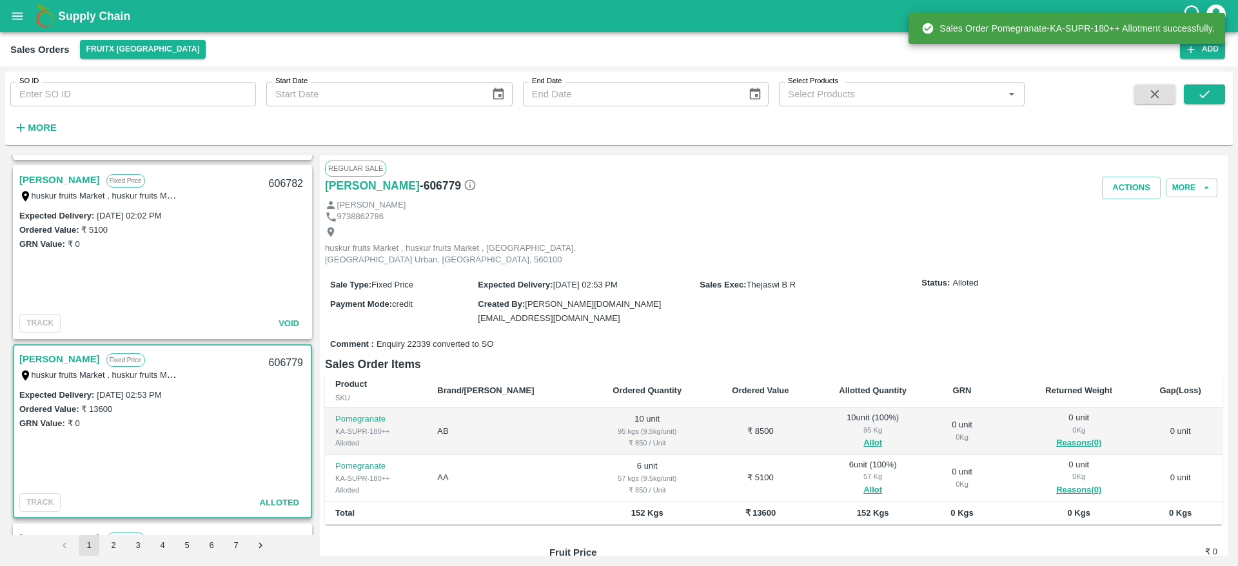
click at [284, 368] on div "606779" at bounding box center [286, 363] width 50 height 30
copy div "606779"
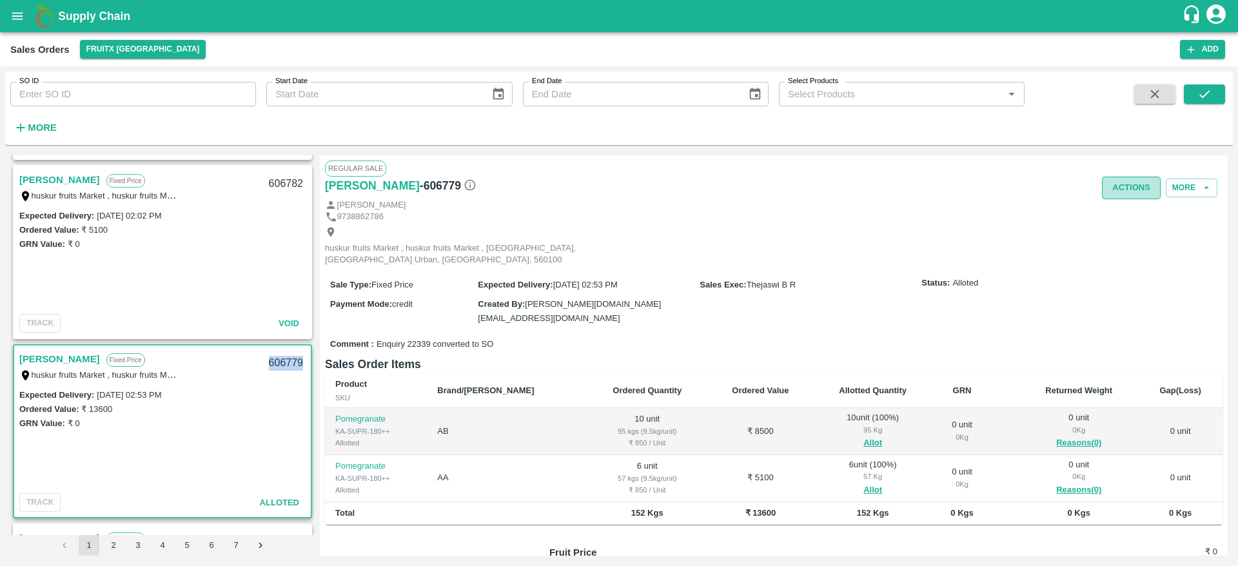
click at [1124, 184] on button "Actions" at bounding box center [1131, 188] width 59 height 23
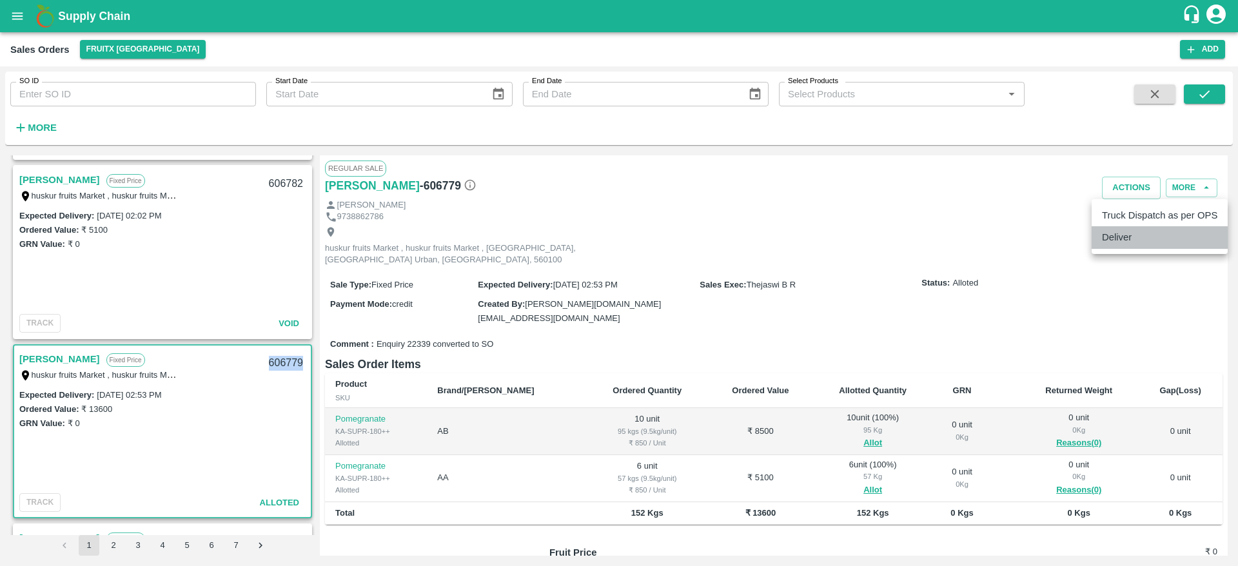
click at [1116, 238] on li "Deliver" at bounding box center [1160, 237] width 136 height 22
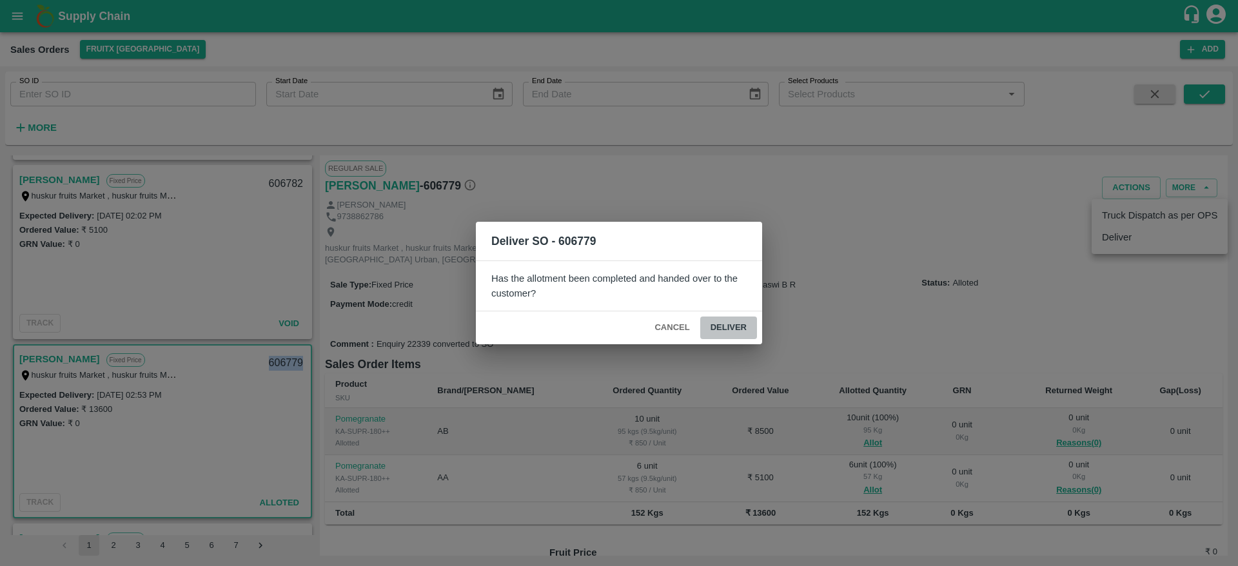
click at [733, 322] on button "Deliver" at bounding box center [728, 328] width 57 height 23
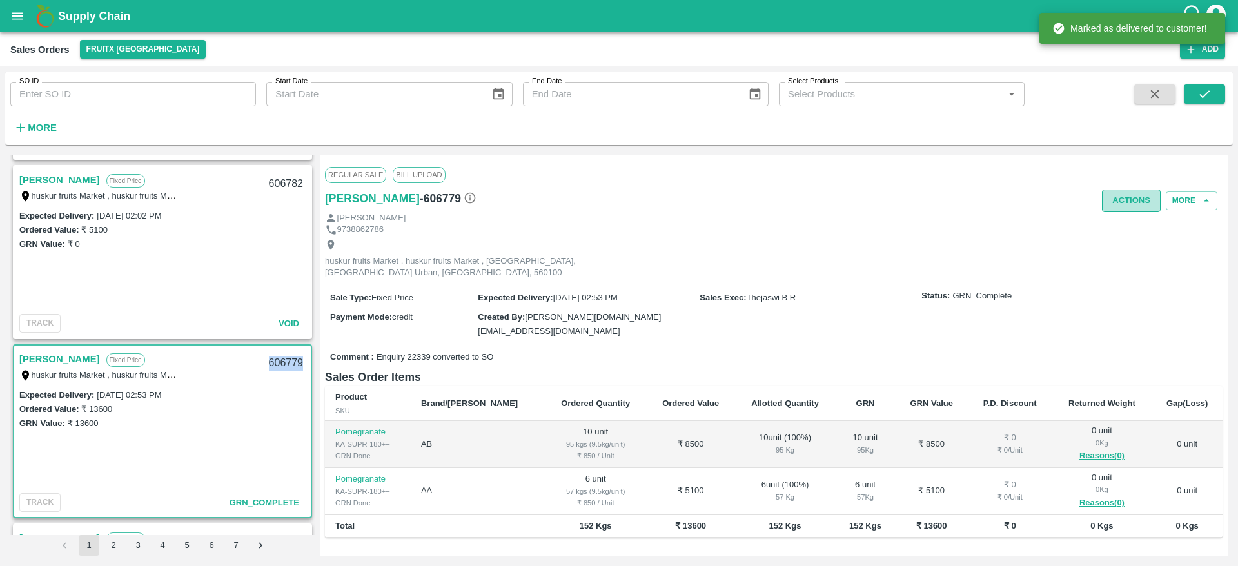
click at [1128, 202] on button "Actions" at bounding box center [1131, 201] width 59 height 23
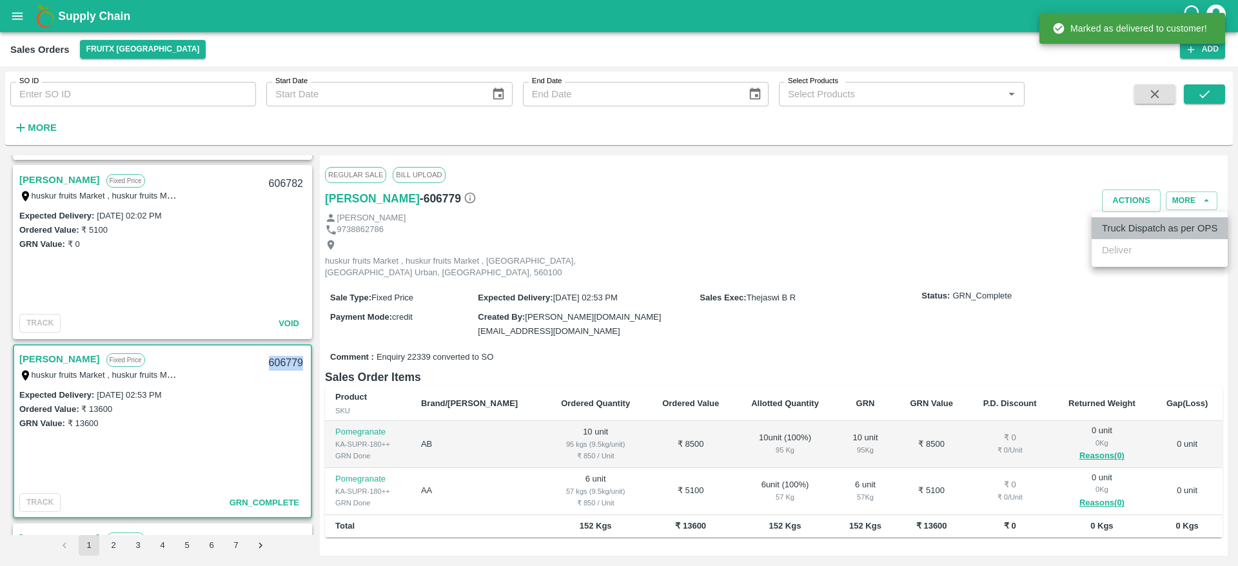
click at [1128, 226] on li "Truck Dispatch as per OPS" at bounding box center [1160, 228] width 136 height 22
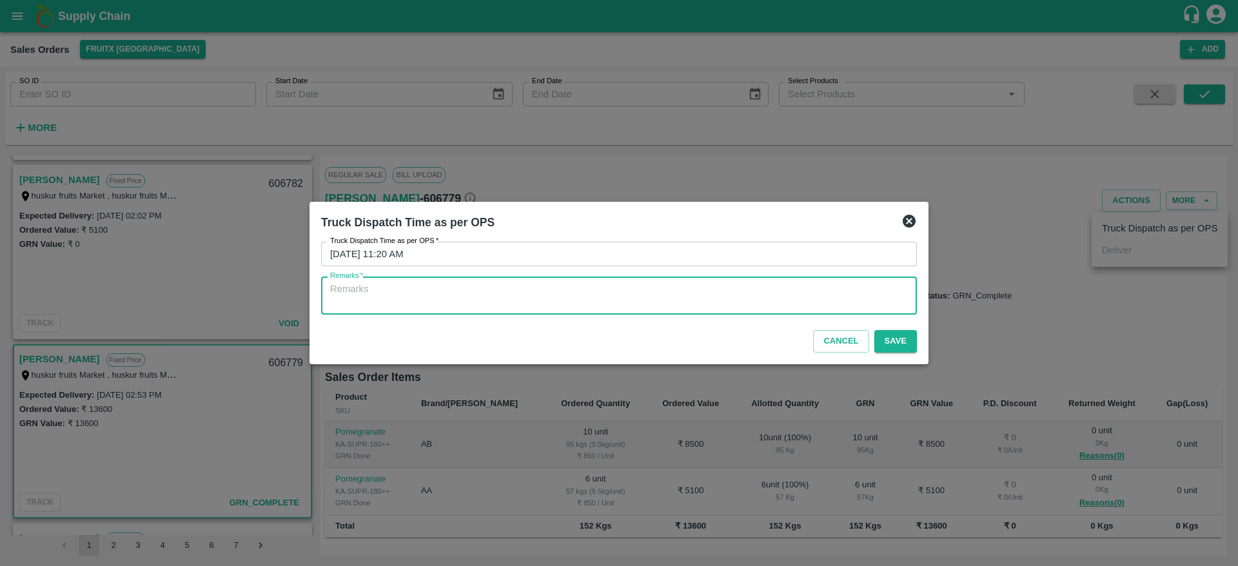
click at [703, 291] on textarea "Remarks   *" at bounding box center [619, 295] width 578 height 27
type textarea "P"
type textarea "O"
click at [703, 291] on textarea "O" at bounding box center [619, 295] width 578 height 27
type textarea "OTD"
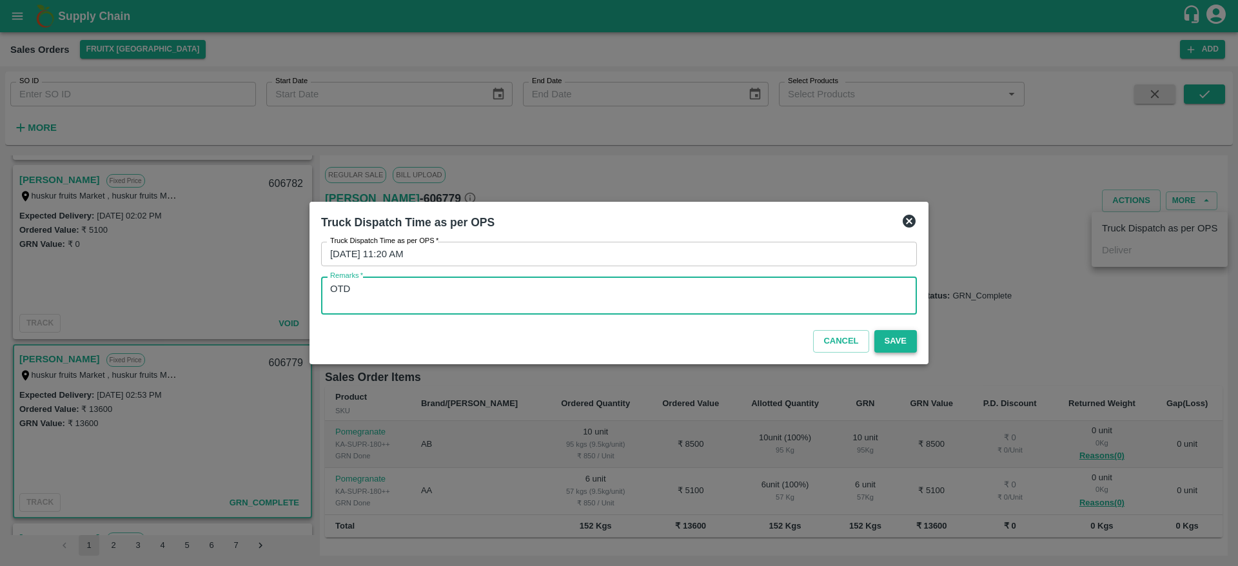
click at [894, 340] on button "Save" at bounding box center [895, 341] width 43 height 23
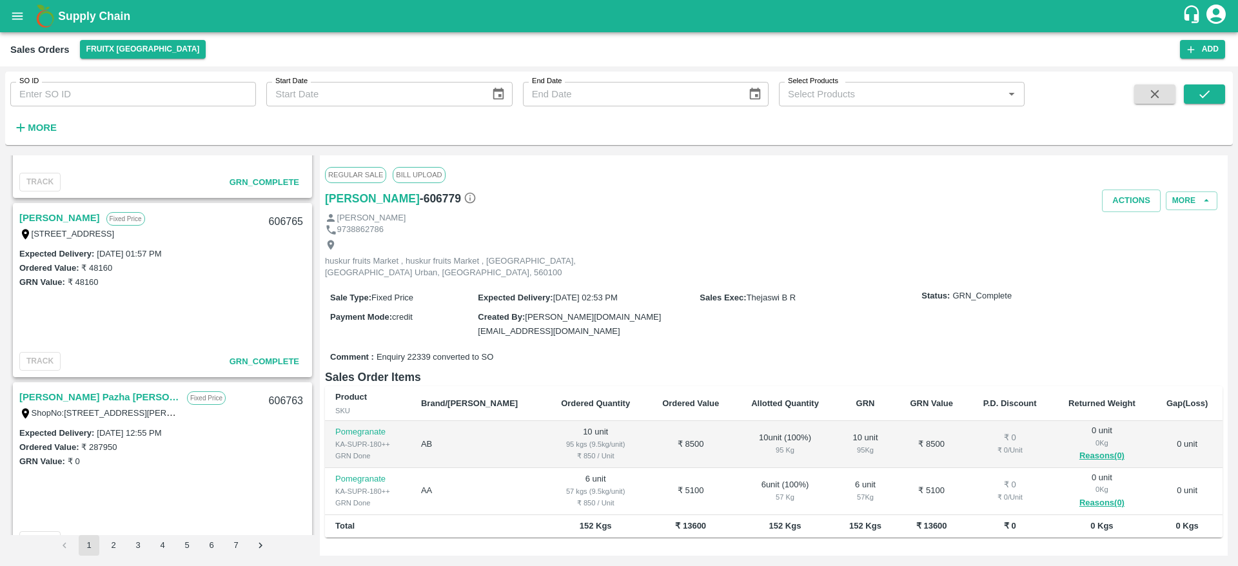
scroll to position [0, 0]
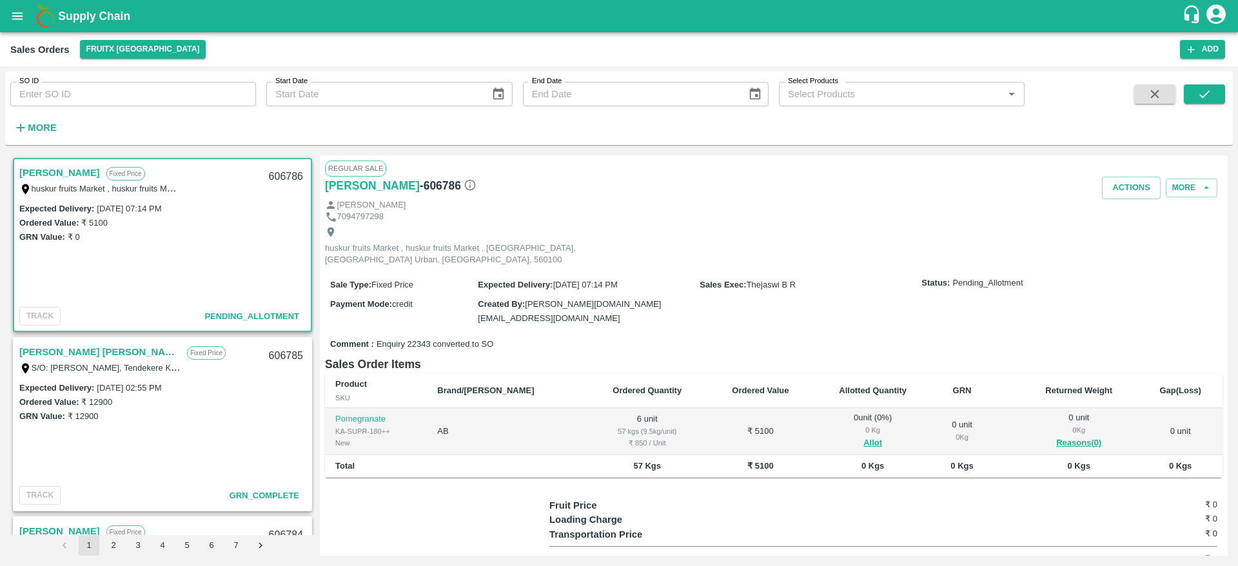
click at [35, 167] on link "[PERSON_NAME]" at bounding box center [59, 172] width 81 height 17
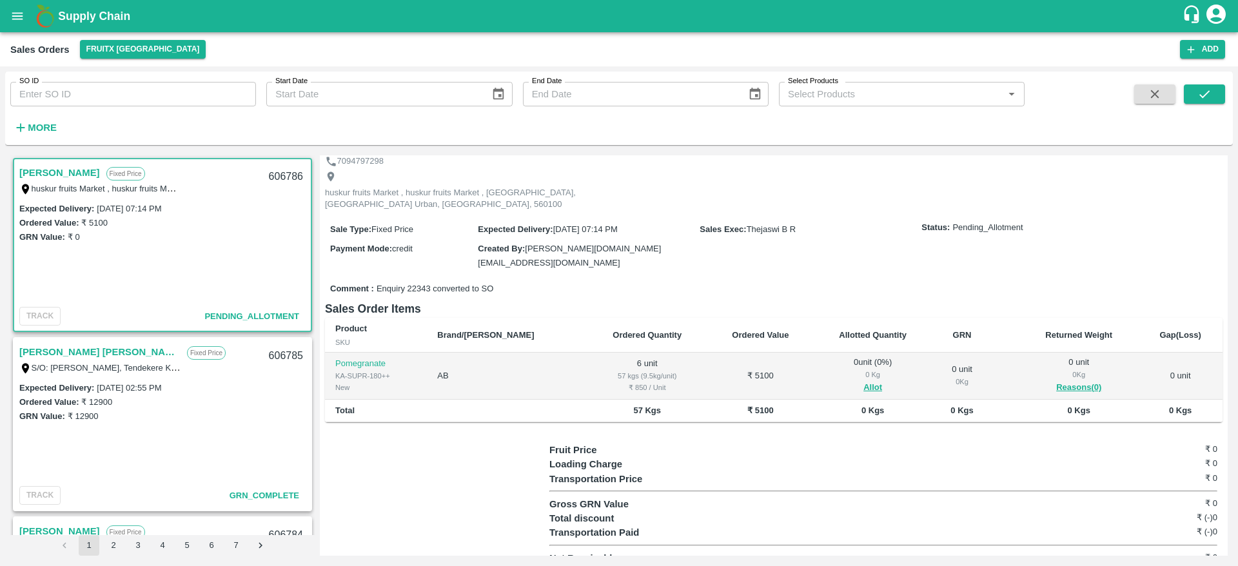
click at [283, 174] on div "606786" at bounding box center [286, 177] width 50 height 30
copy div "606786"
click at [843, 381] on td "0 unit ( 0 %) 0 Kg Allot" at bounding box center [872, 376] width 119 height 47
click at [863, 380] on button "Allot" at bounding box center [872, 387] width 19 height 15
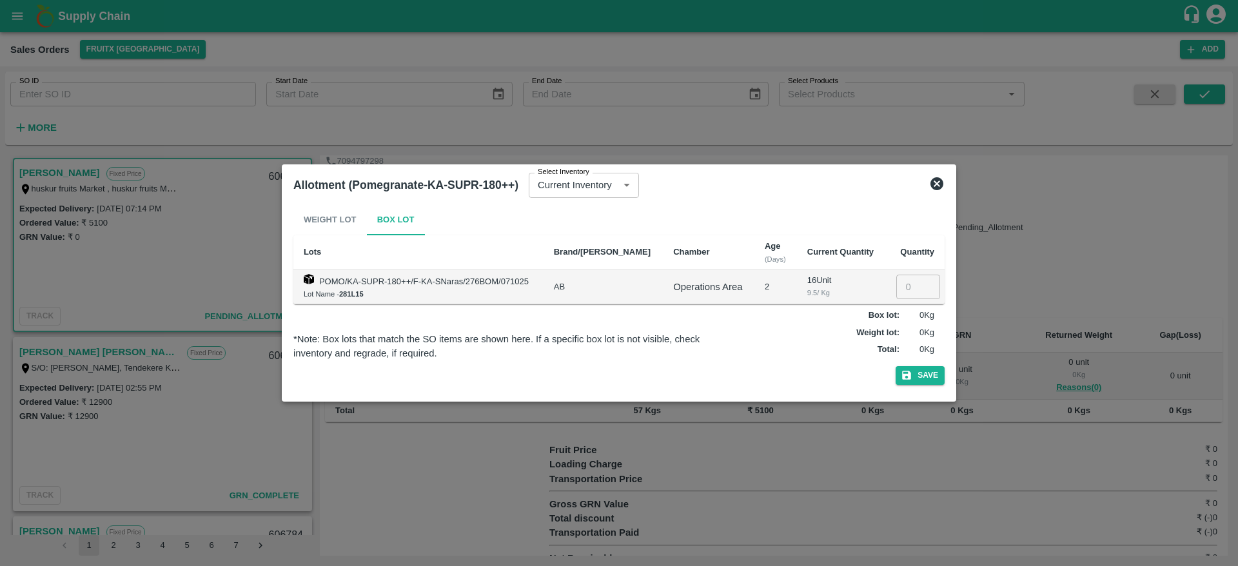
click at [901, 291] on input "number" at bounding box center [918, 287] width 44 height 25
type input "6"
click at [926, 369] on button "Save" at bounding box center [920, 375] width 49 height 19
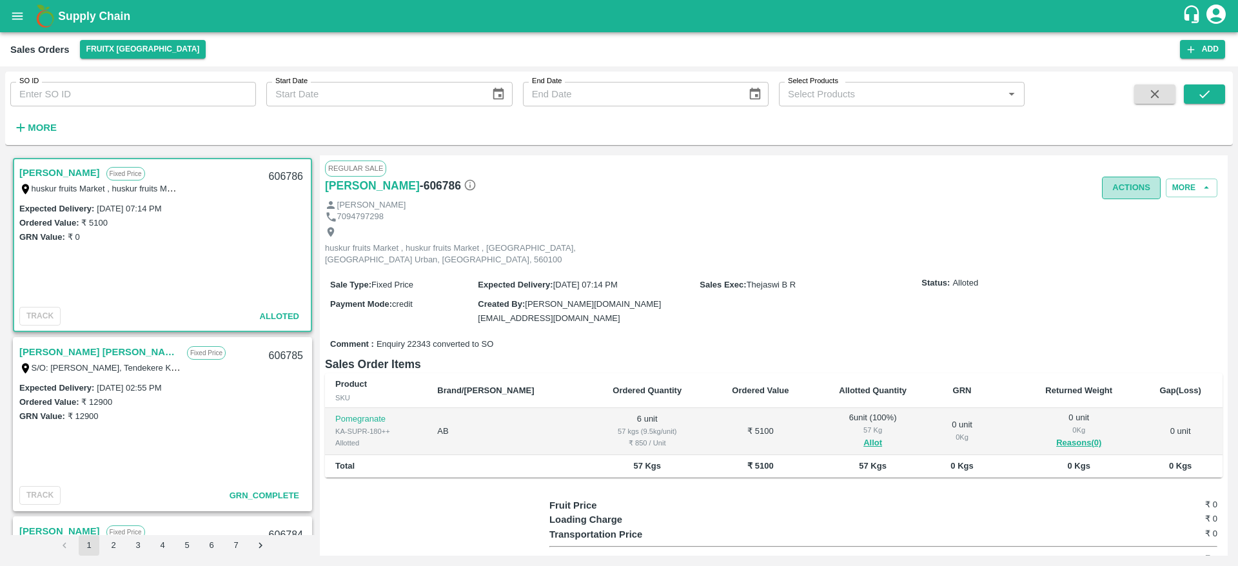
click at [1121, 184] on button "Actions" at bounding box center [1131, 188] width 59 height 23
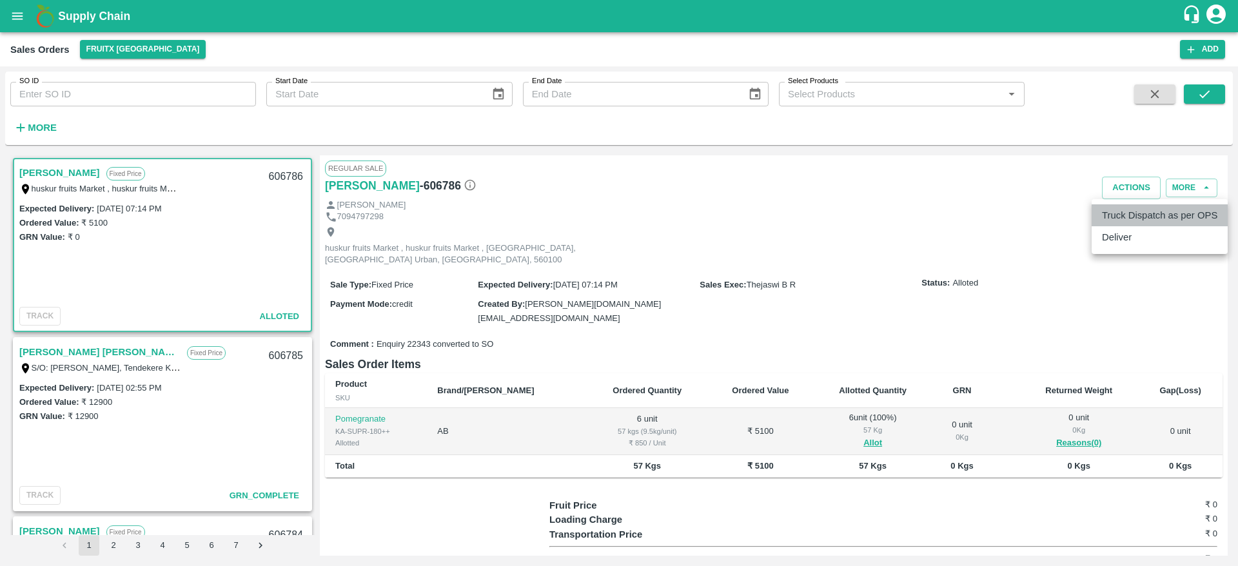
click at [1121, 225] on li "Truck Dispatch as per OPS" at bounding box center [1160, 215] width 136 height 22
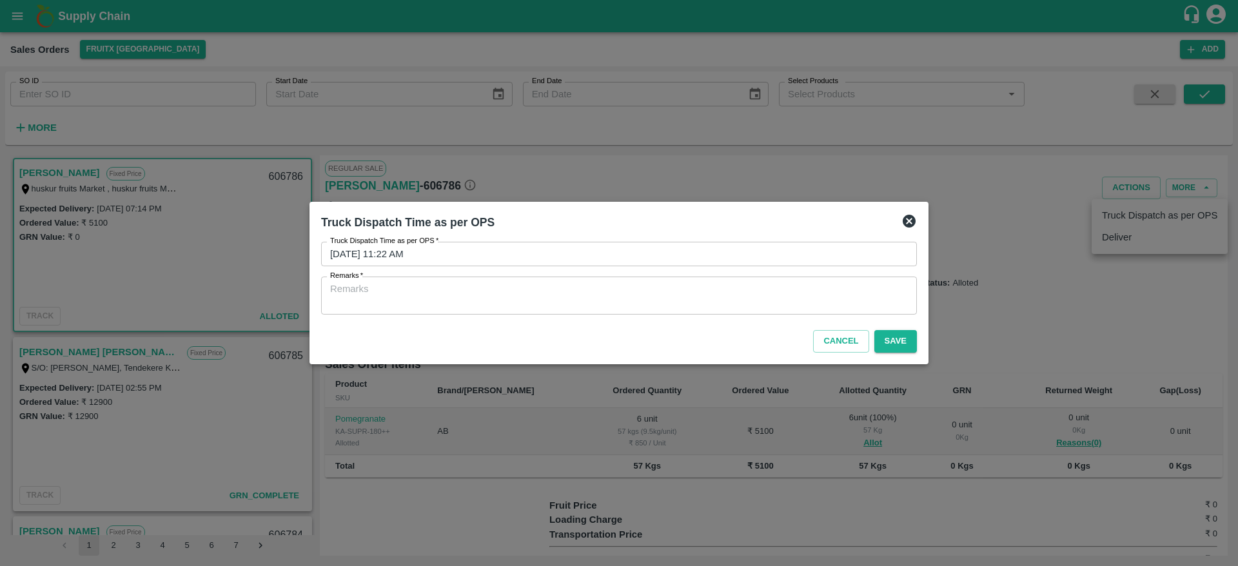
click at [905, 222] on icon at bounding box center [909, 221] width 13 height 13
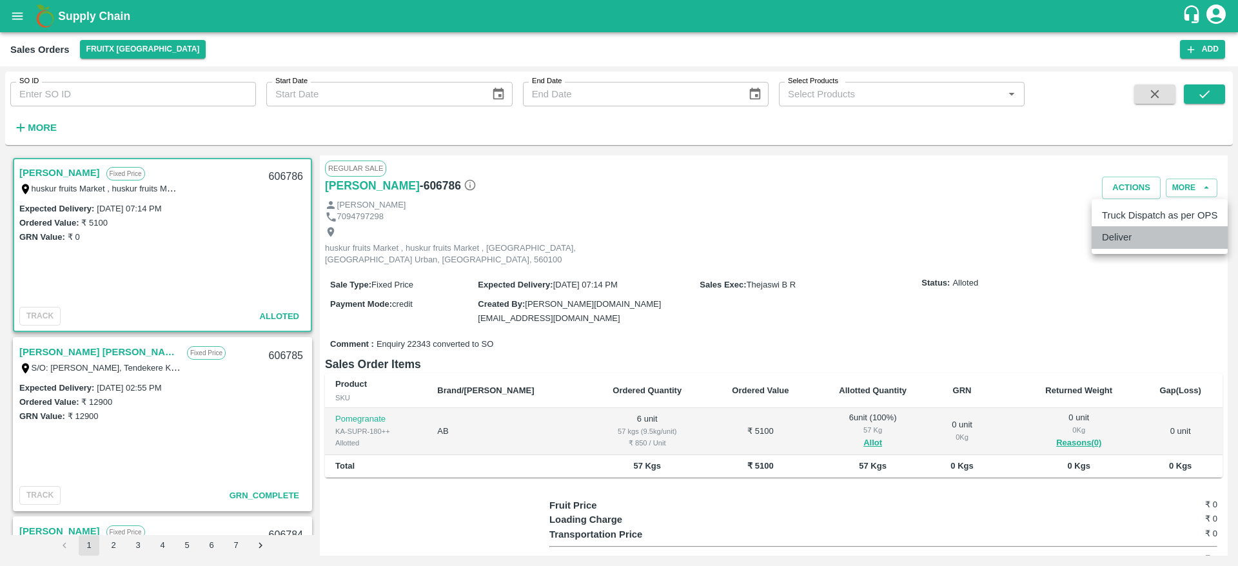
click at [1125, 239] on li "Deliver" at bounding box center [1160, 237] width 136 height 22
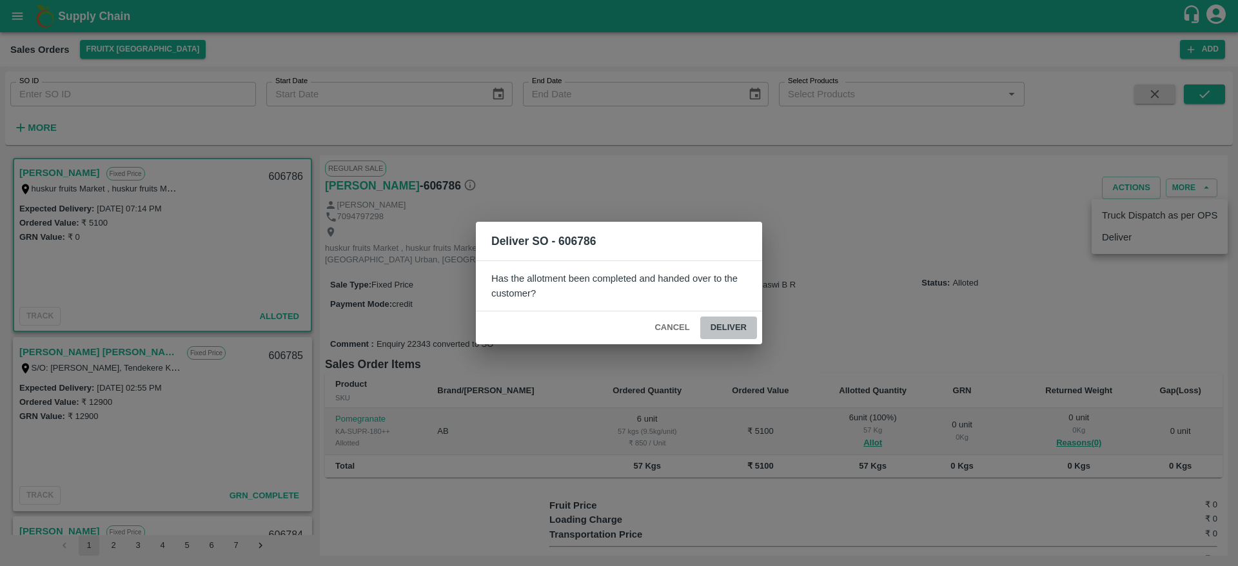
click at [740, 326] on button "Deliver" at bounding box center [728, 328] width 57 height 23
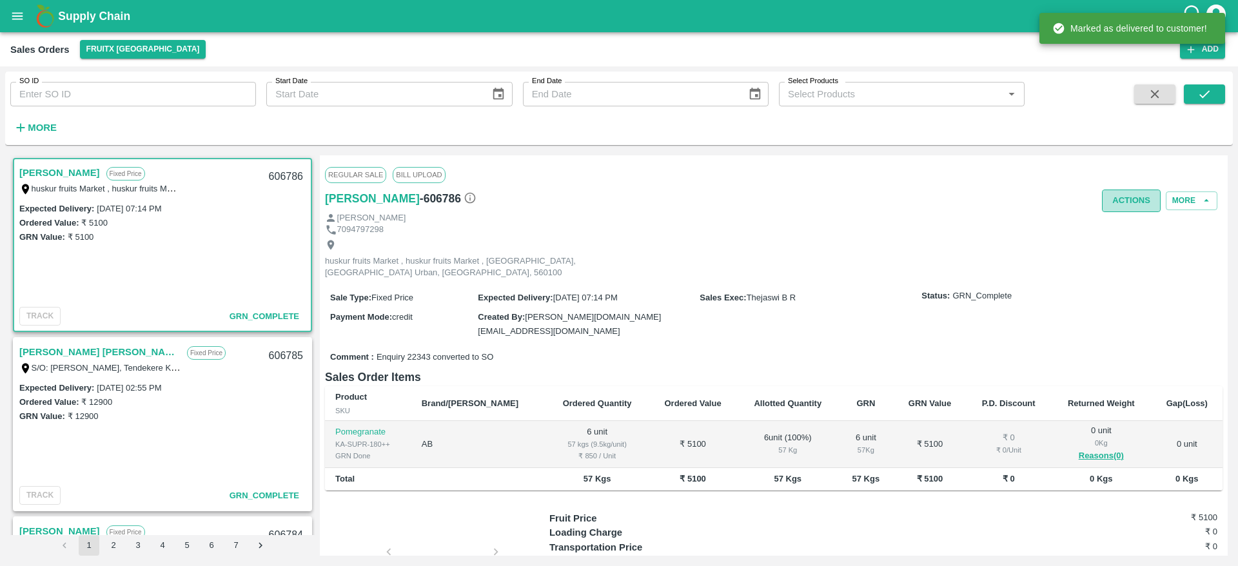
click at [1117, 201] on button "Actions" at bounding box center [1131, 201] width 59 height 23
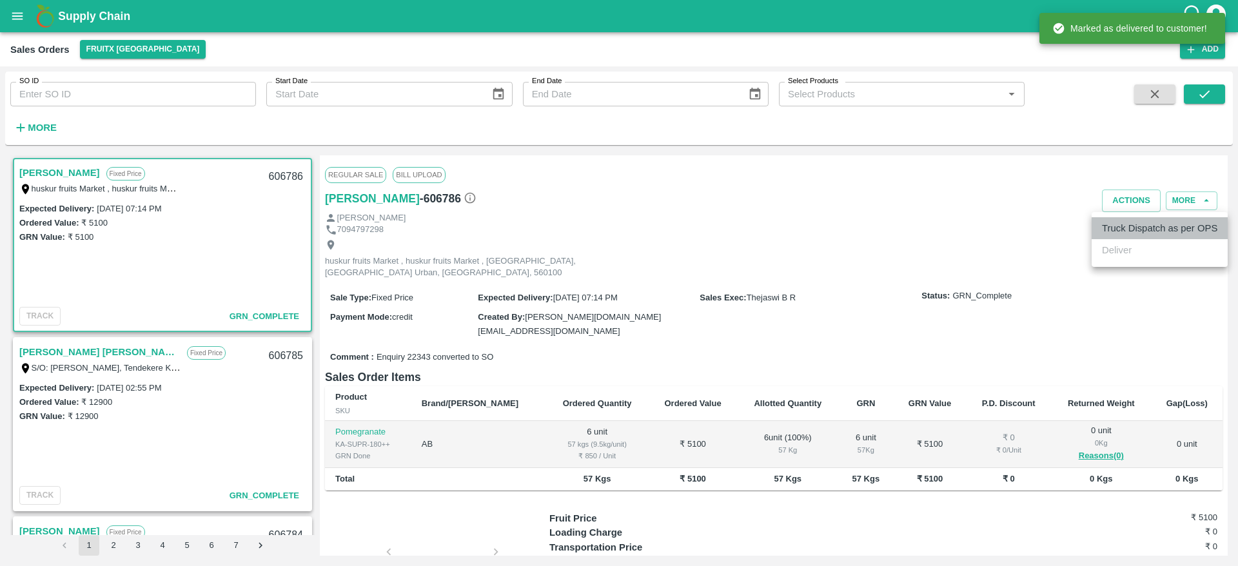
click at [1123, 236] on li "Truck Dispatch as per OPS" at bounding box center [1160, 228] width 136 height 22
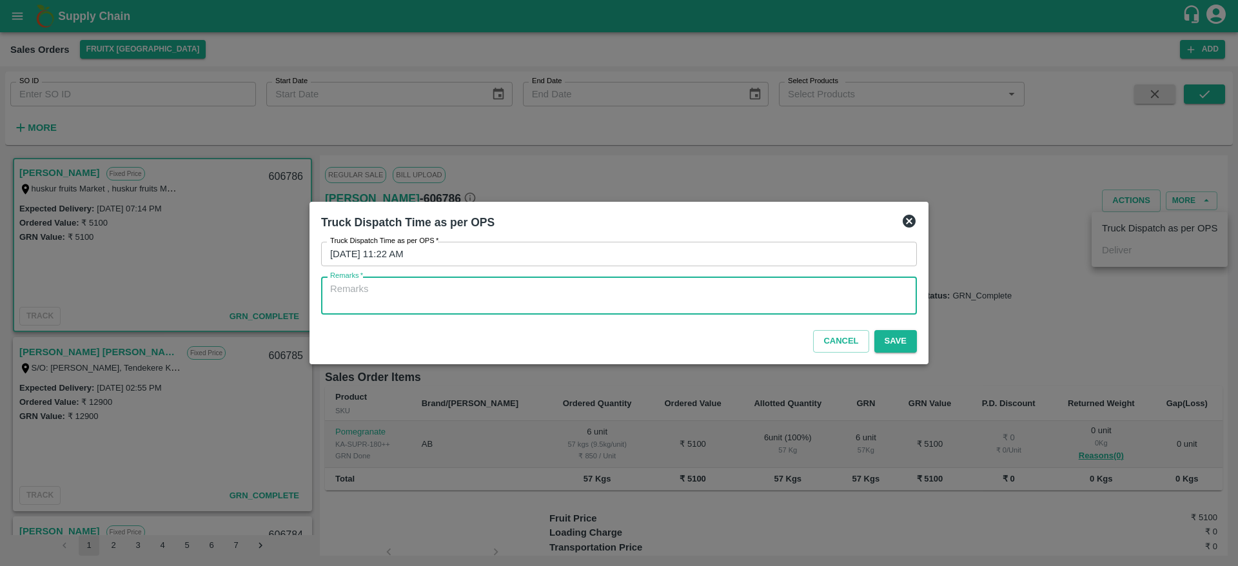
click at [636, 294] on textarea "Remarks   *" at bounding box center [619, 295] width 578 height 27
type textarea "OTD"
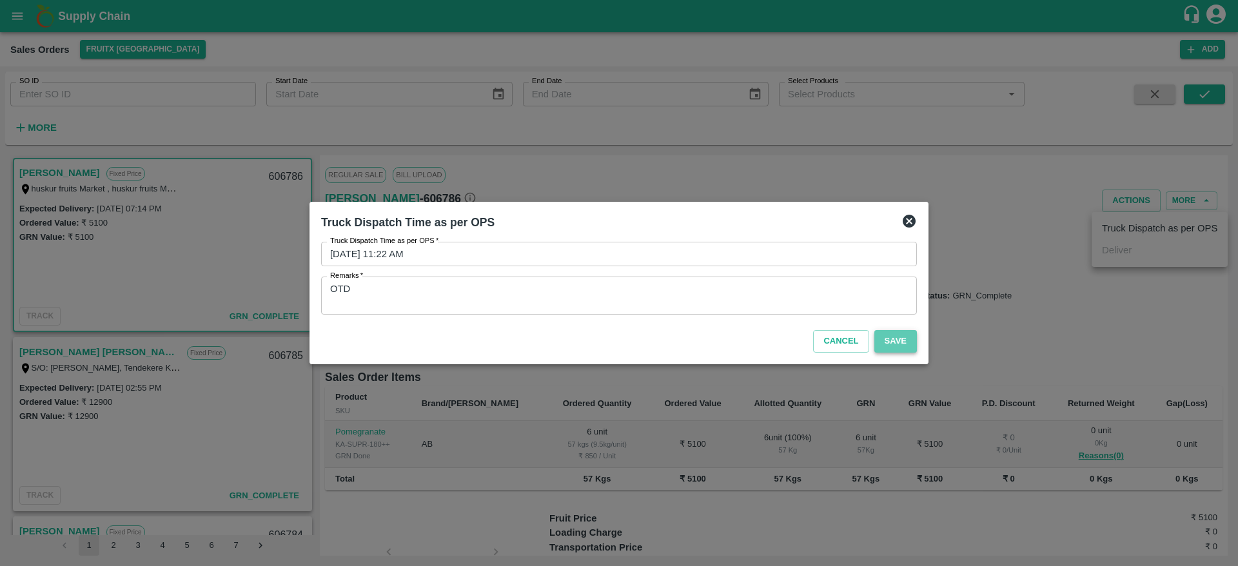
click at [896, 344] on button "Save" at bounding box center [895, 341] width 43 height 23
click at [911, 221] on icon at bounding box center [909, 221] width 13 height 13
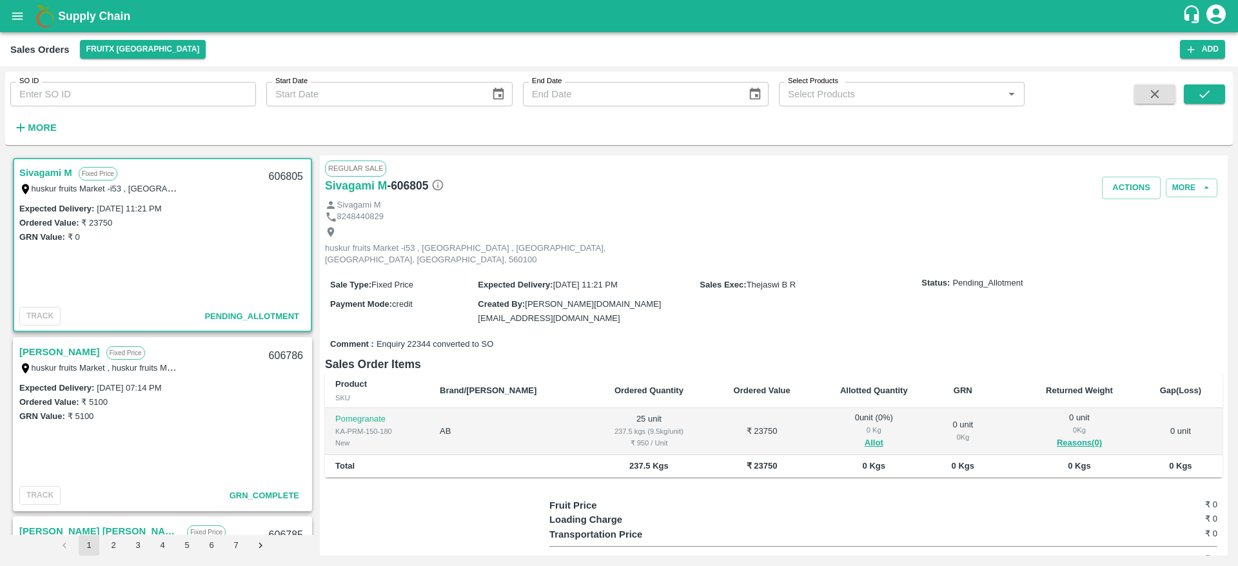
click at [36, 349] on link "[PERSON_NAME]" at bounding box center [59, 352] width 81 height 17
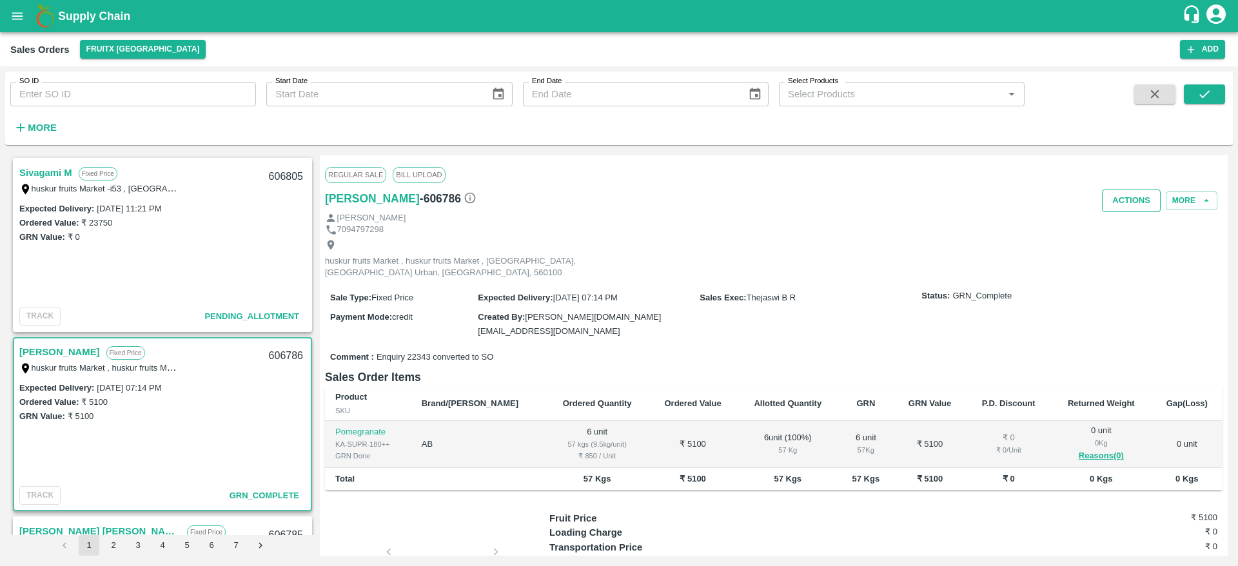
click at [1109, 193] on button "Actions" at bounding box center [1131, 201] width 59 height 23
click at [868, 248] on div at bounding box center [619, 283] width 1238 height 566
click at [46, 351] on link "[PERSON_NAME]" at bounding box center [59, 352] width 81 height 17
click at [46, 179] on link "Sivagami M" at bounding box center [45, 172] width 53 height 17
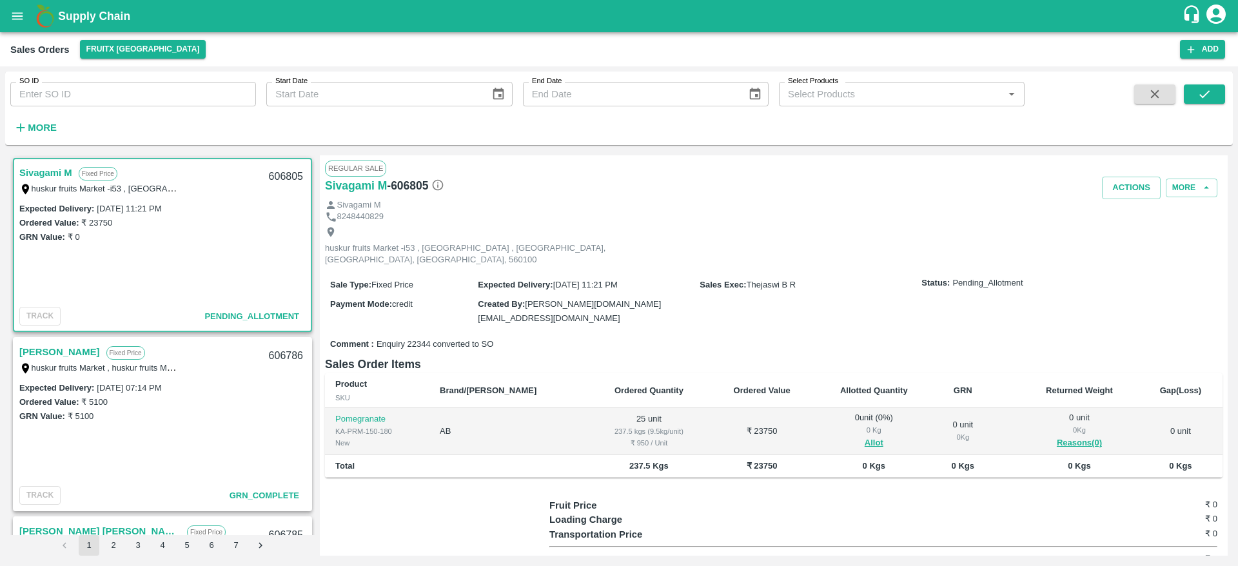
click at [46, 179] on link "Sivagami M" at bounding box center [45, 172] width 53 height 17
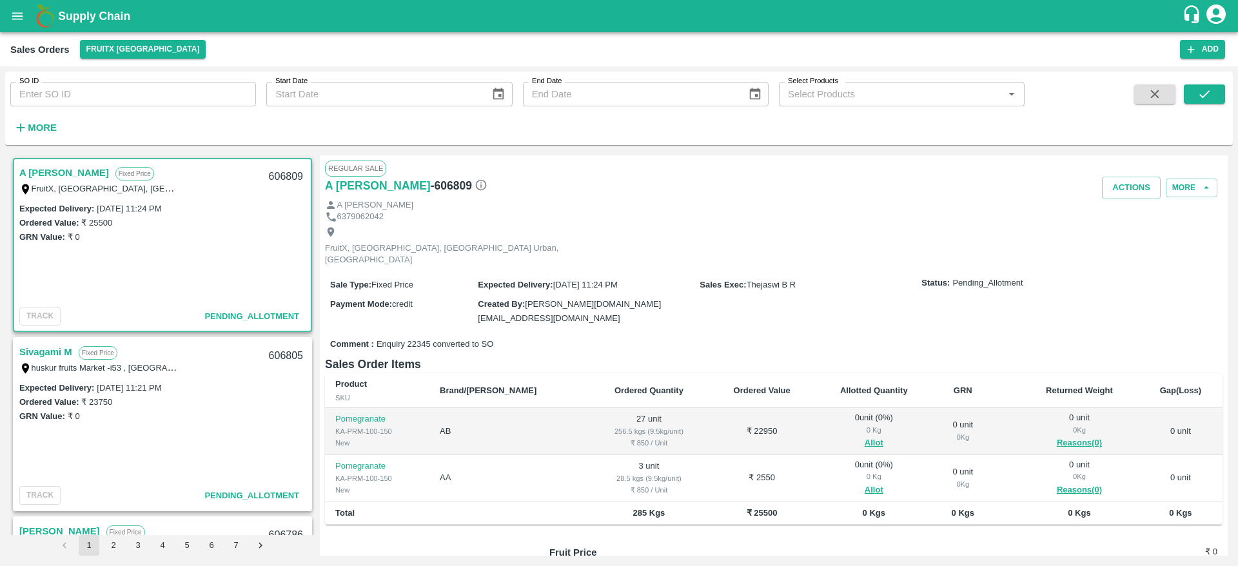
click at [60, 348] on link "Sivagami M" at bounding box center [45, 352] width 53 height 17
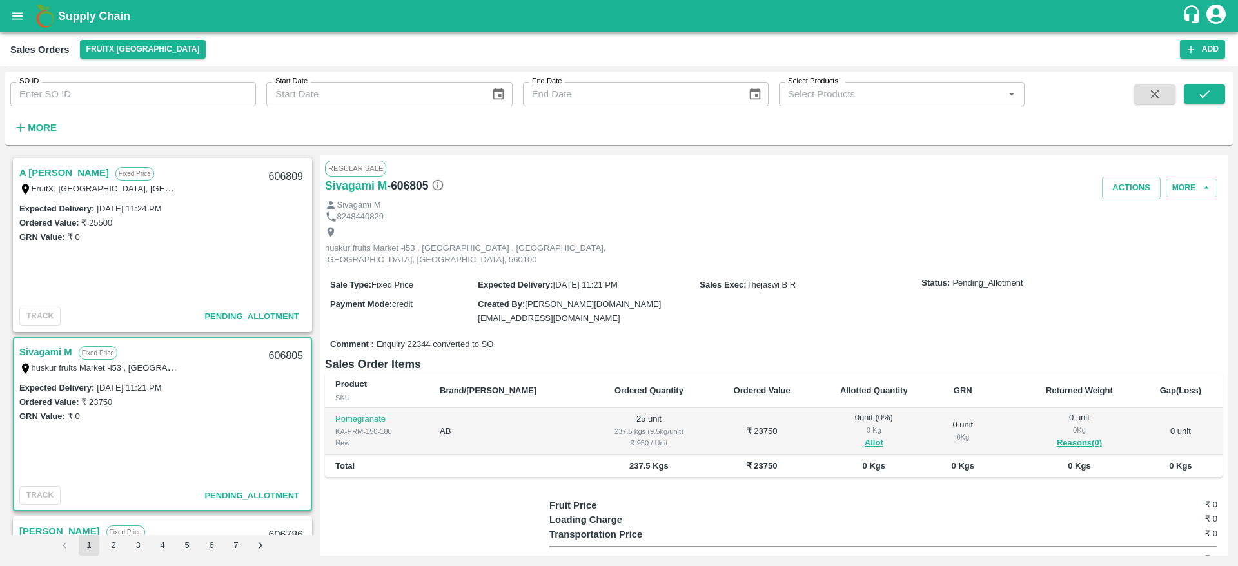
click at [60, 348] on link "Sivagami M" at bounding box center [45, 352] width 53 height 17
click at [36, 346] on link "Sivagami M" at bounding box center [45, 352] width 53 height 17
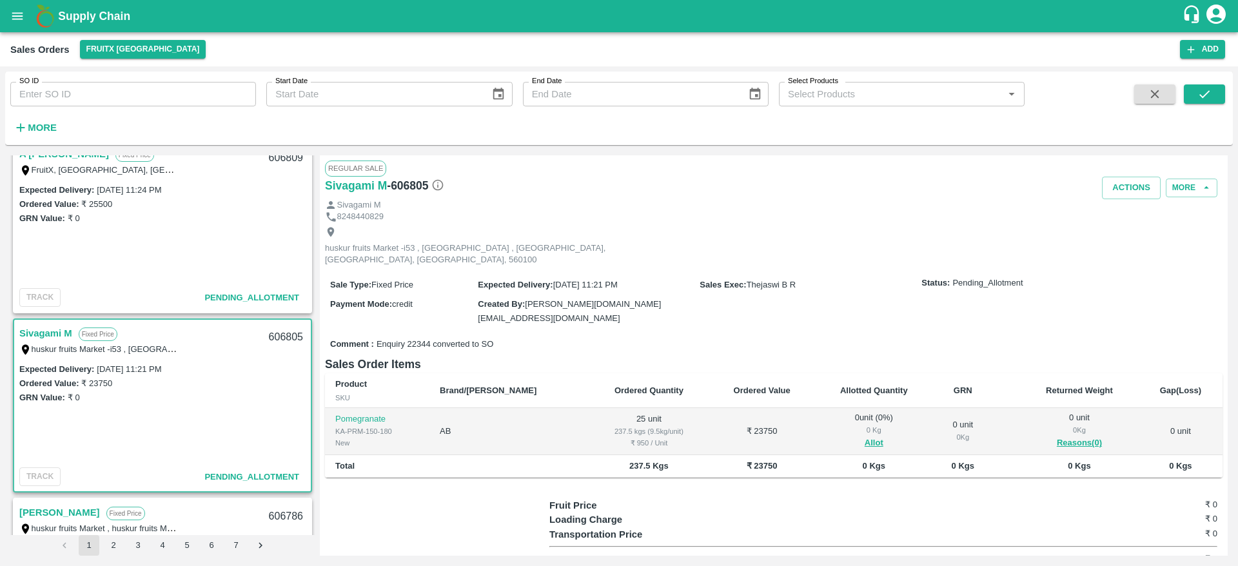
click at [57, 335] on link "Sivagami M" at bounding box center [45, 333] width 53 height 17
click at [46, 157] on link "A [PERSON_NAME]" at bounding box center [64, 154] width 90 height 17
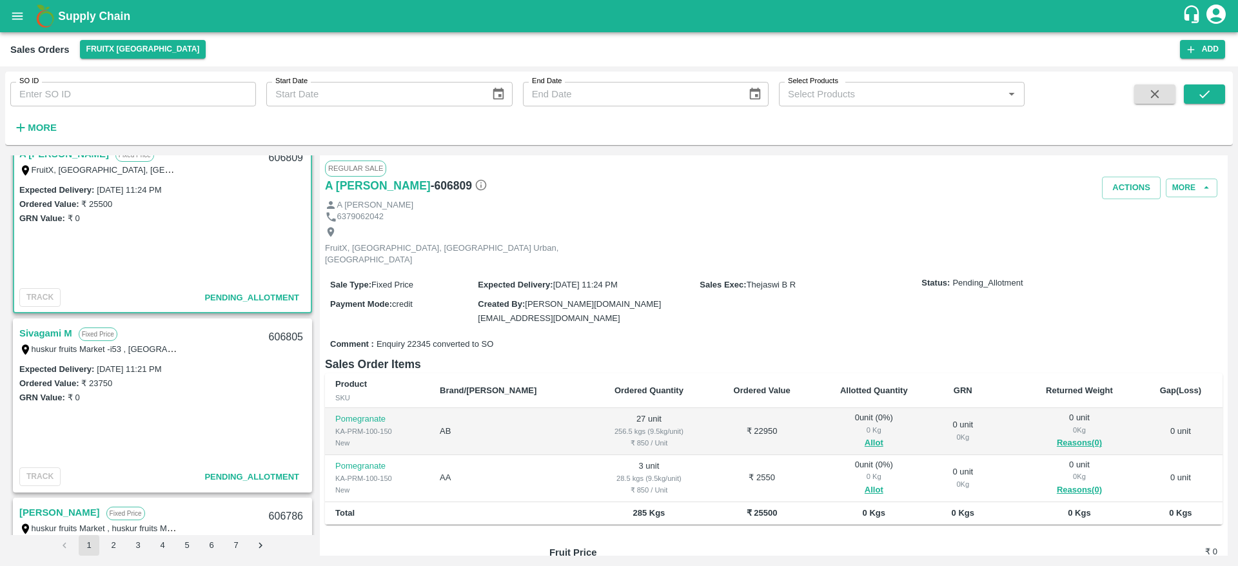
click at [36, 331] on link "Sivagami M" at bounding box center [45, 333] width 53 height 17
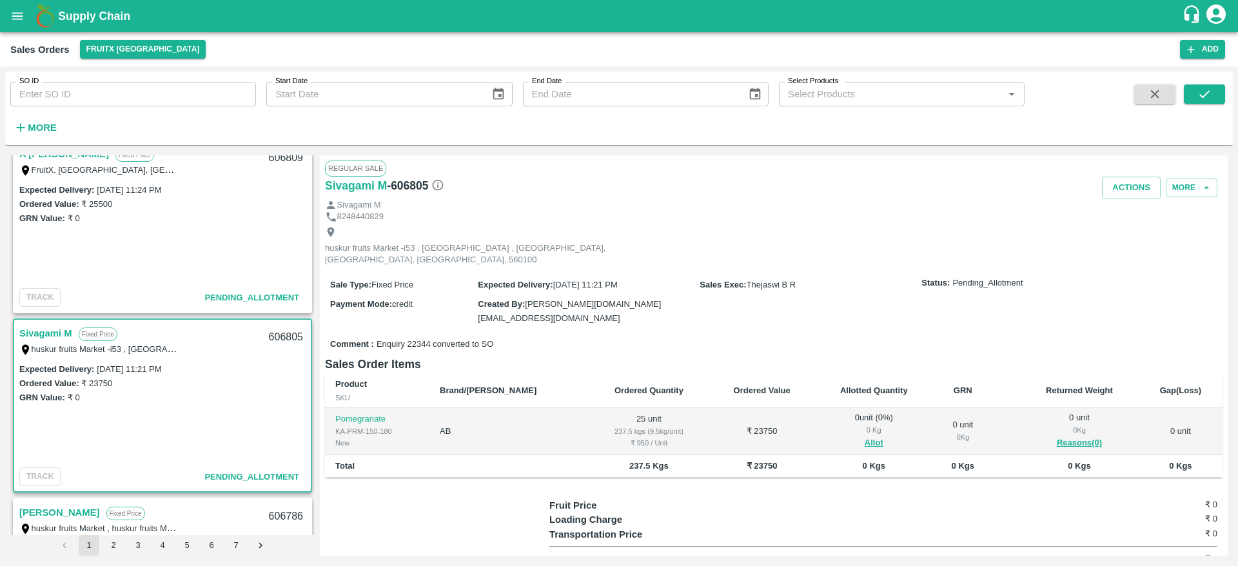
click at [273, 331] on div "606805" at bounding box center [286, 337] width 50 height 30
copy div "606805"
click at [865, 436] on button "Allot" at bounding box center [874, 443] width 19 height 15
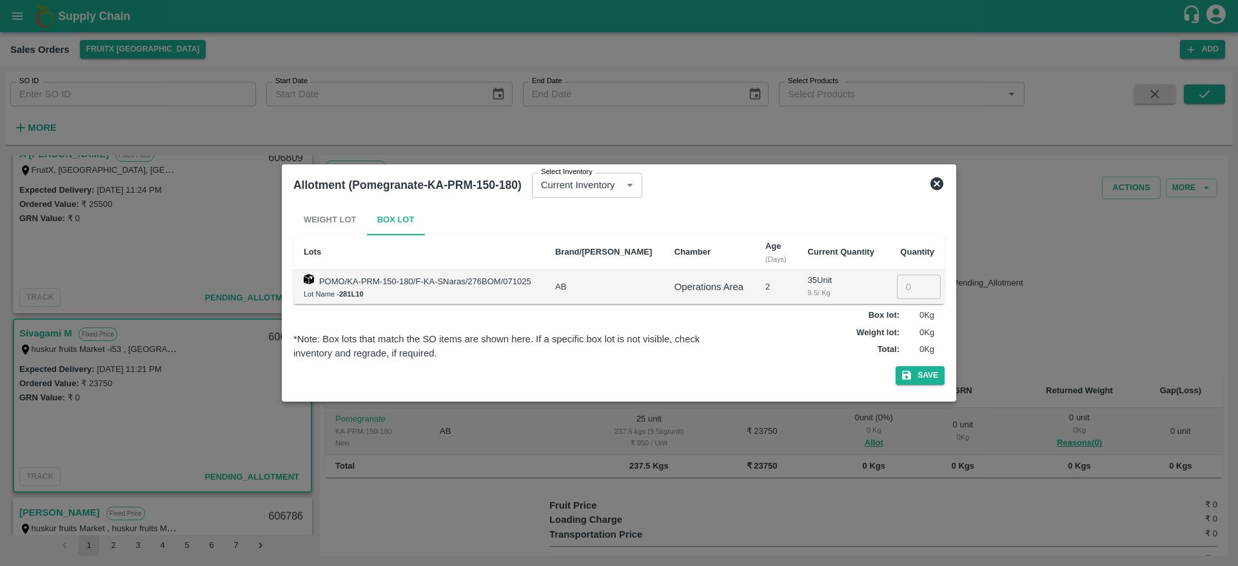
click at [906, 290] on input "number" at bounding box center [919, 287] width 44 height 25
type input "25"
click at [923, 370] on button "Save" at bounding box center [920, 375] width 49 height 19
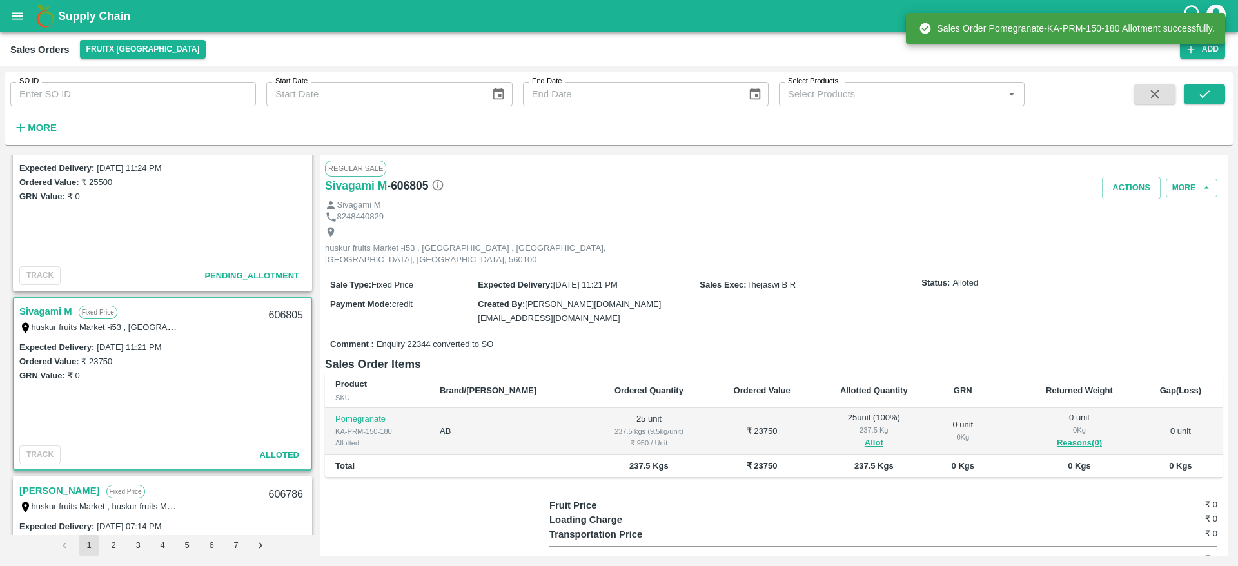
scroll to position [42, 0]
click at [1121, 184] on button "Actions" at bounding box center [1131, 188] width 59 height 23
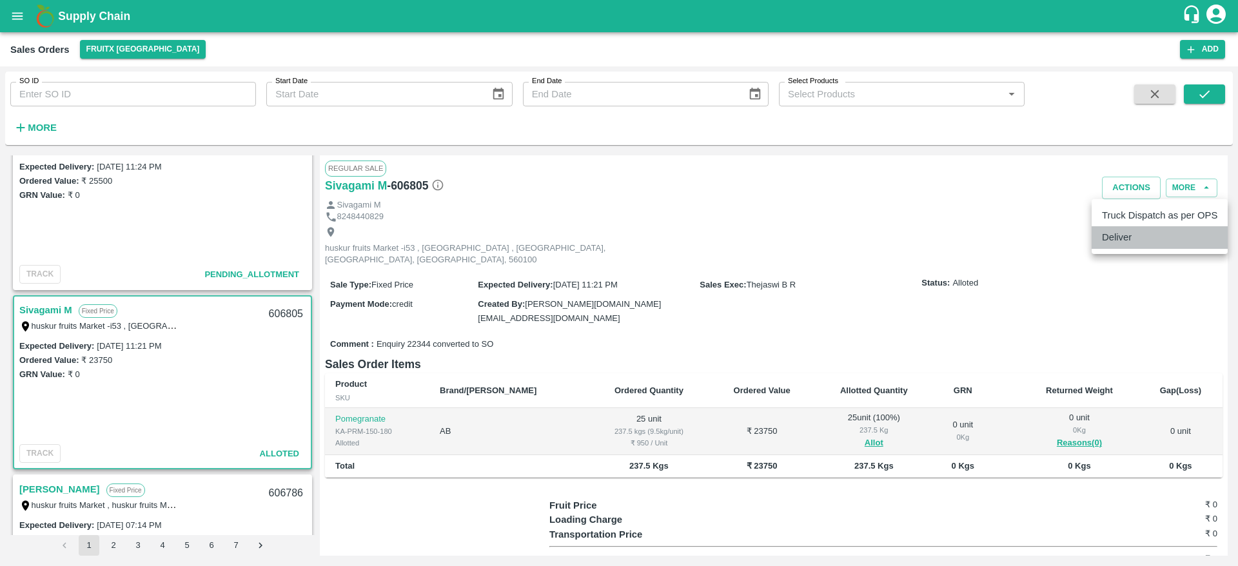
click at [1143, 235] on li "Deliver" at bounding box center [1160, 237] width 136 height 22
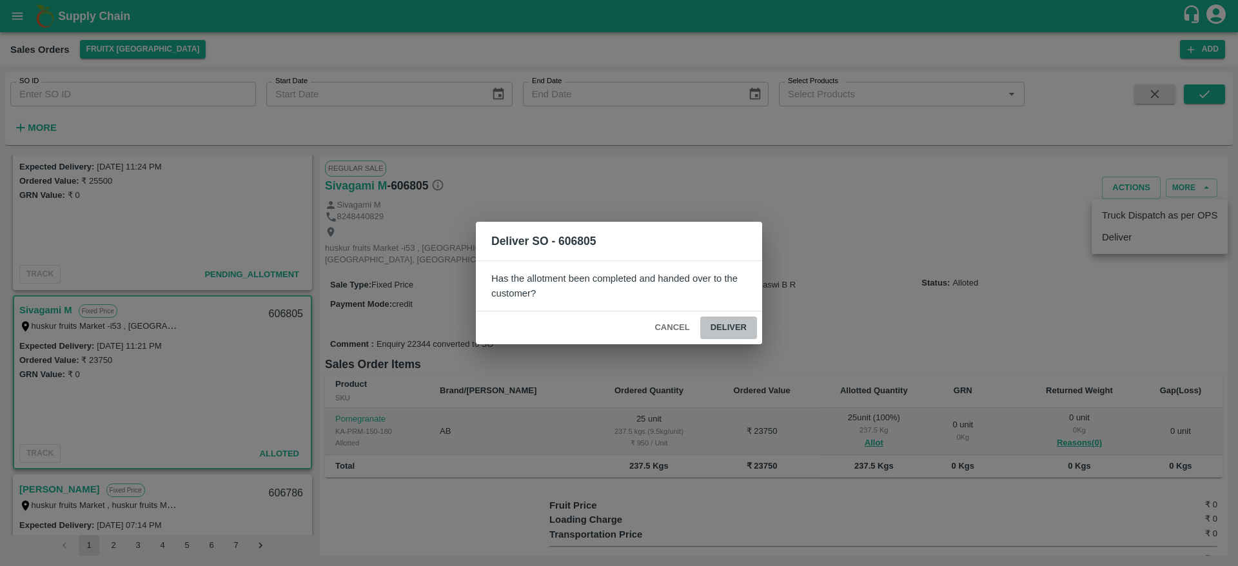
click at [734, 331] on button "Deliver" at bounding box center [728, 328] width 57 height 23
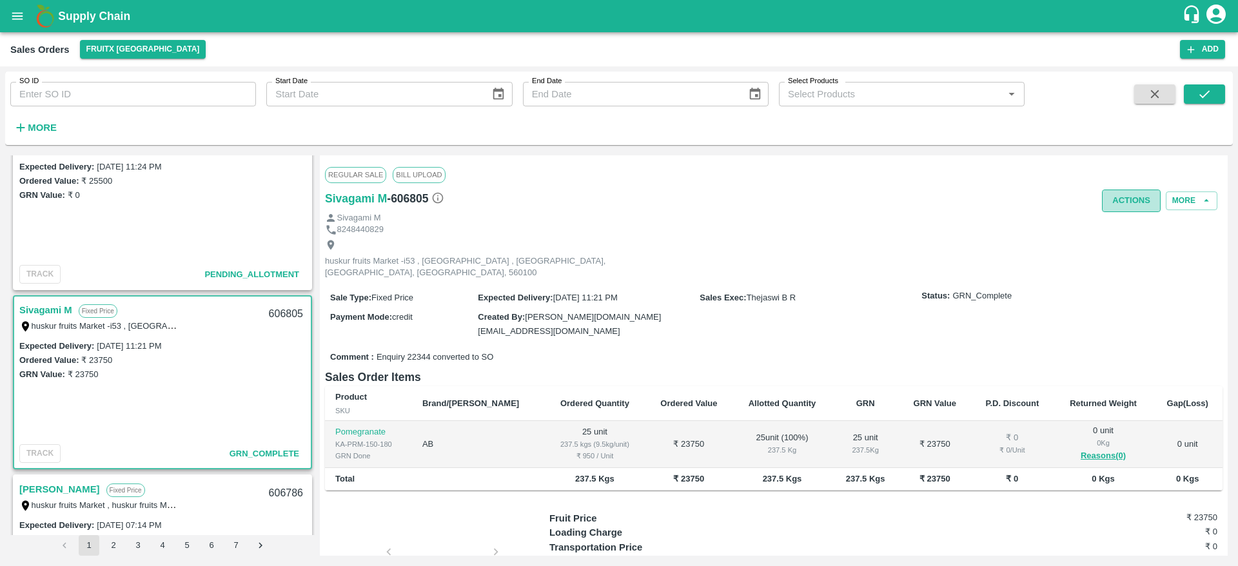
click at [1114, 209] on button "Actions" at bounding box center [1131, 201] width 59 height 23
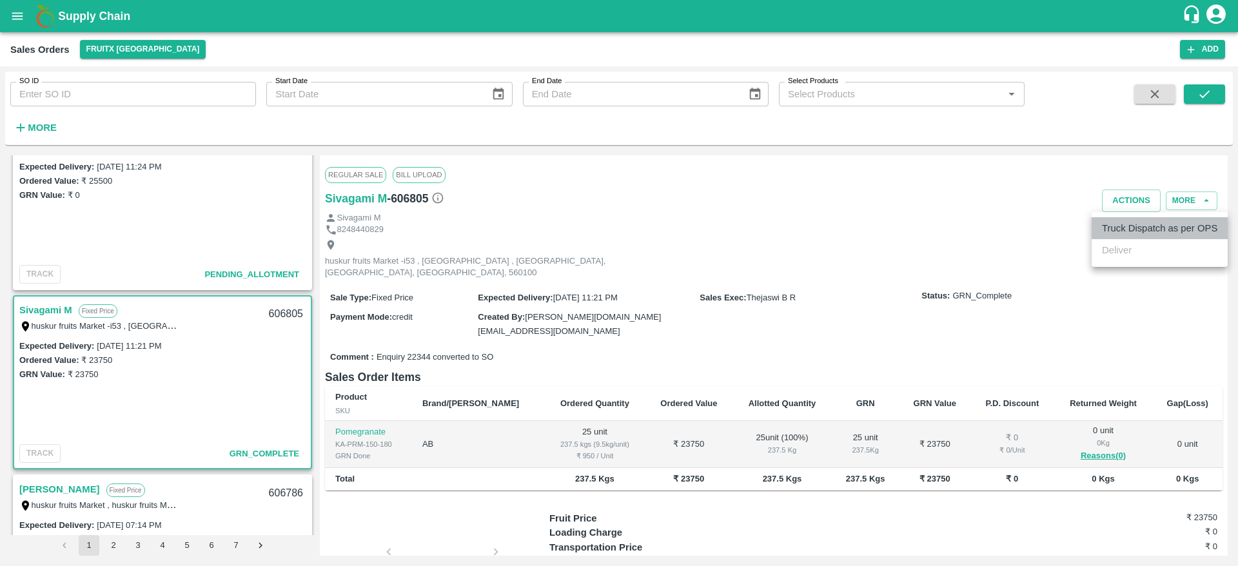
click at [1111, 229] on li "Truck Dispatch as per OPS" at bounding box center [1160, 228] width 136 height 22
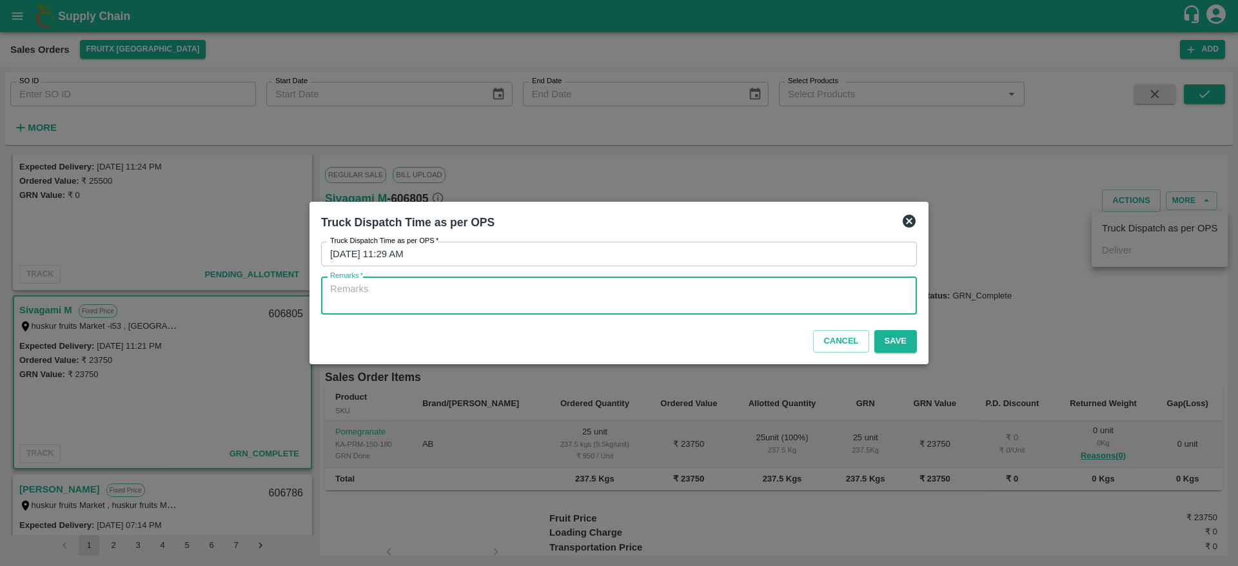
click at [749, 291] on textarea "Remarks   *" at bounding box center [619, 295] width 578 height 27
type textarea "OTD"
click at [901, 340] on button "Save" at bounding box center [895, 341] width 43 height 23
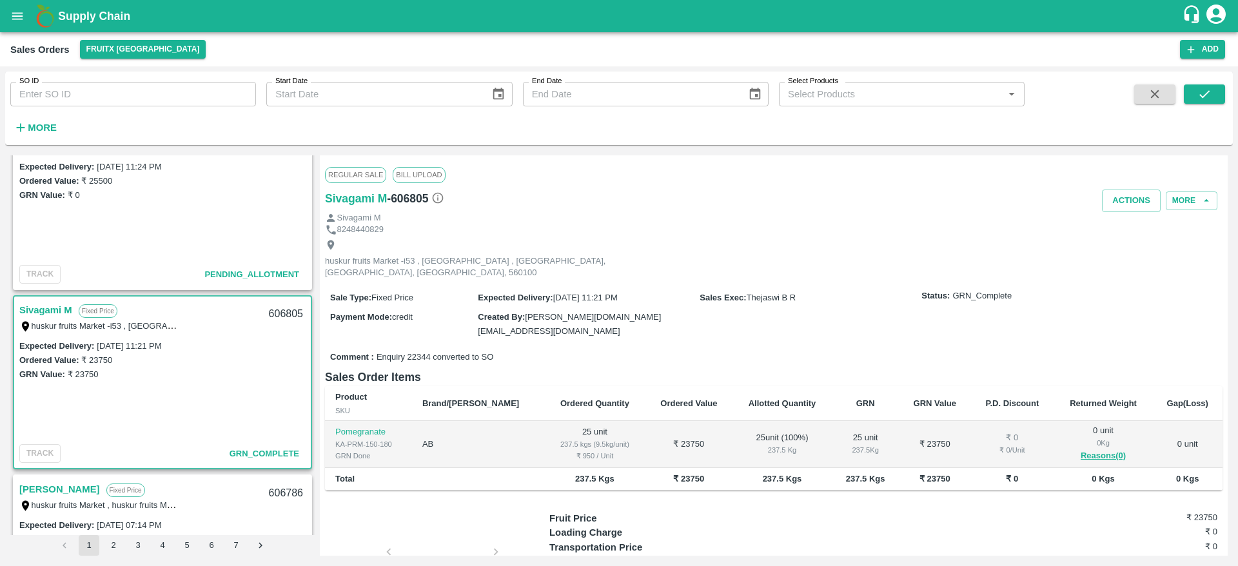
scroll to position [0, 0]
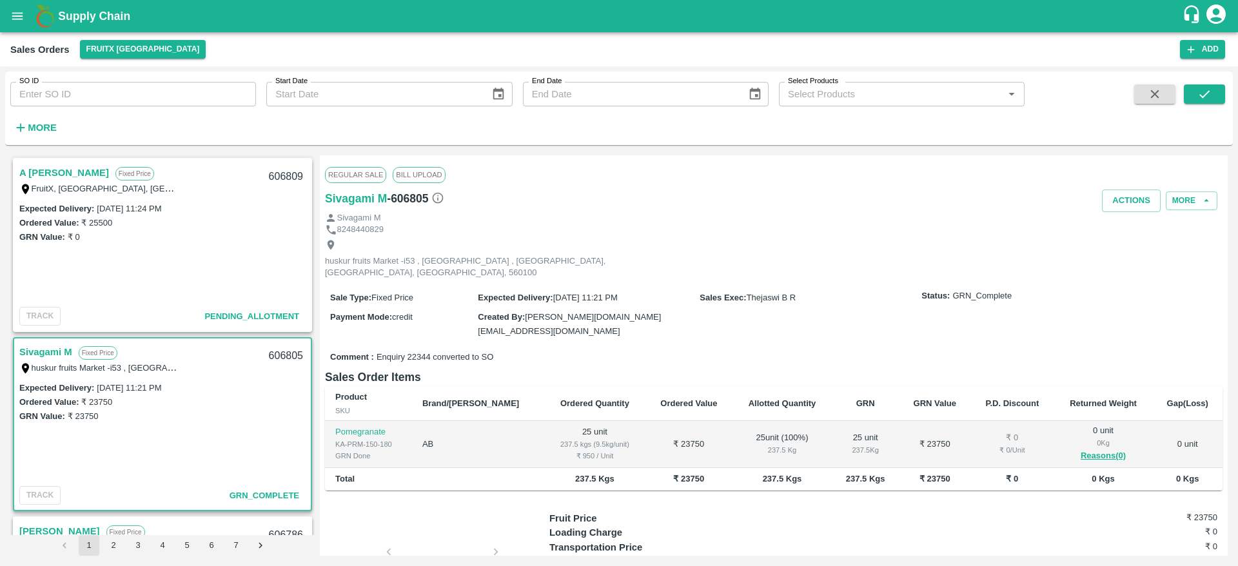
click at [35, 168] on link "A [PERSON_NAME]" at bounding box center [64, 172] width 90 height 17
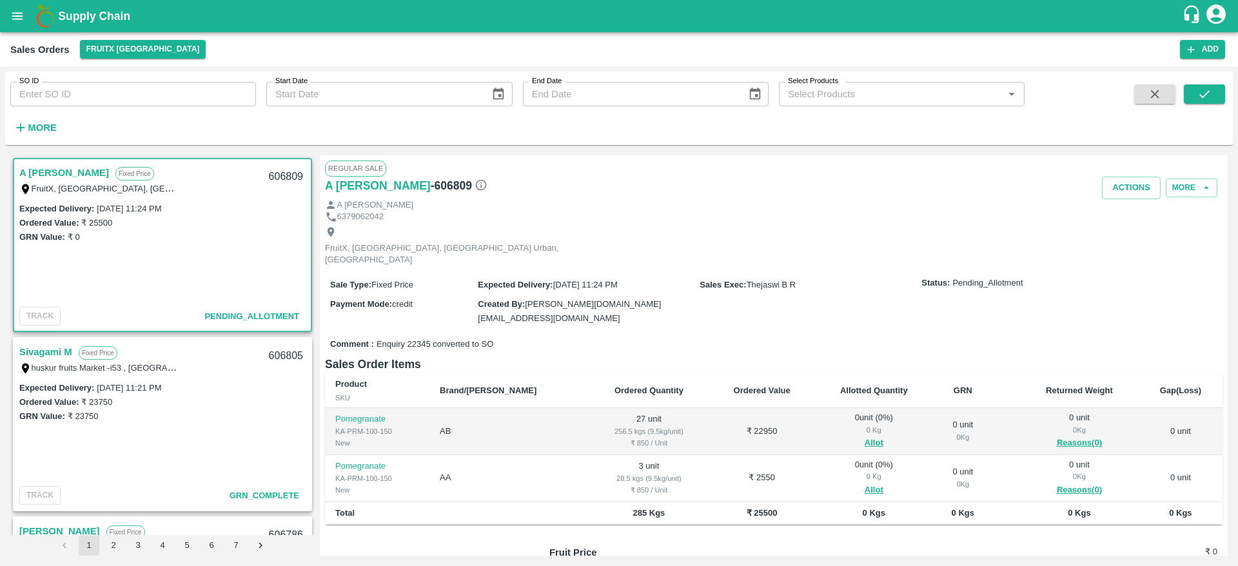
click at [46, 171] on link "A [PERSON_NAME]" at bounding box center [64, 172] width 90 height 17
click at [297, 170] on div "606809" at bounding box center [286, 177] width 50 height 30
copy div "606809"
click at [280, 359] on div "606805" at bounding box center [286, 356] width 50 height 30
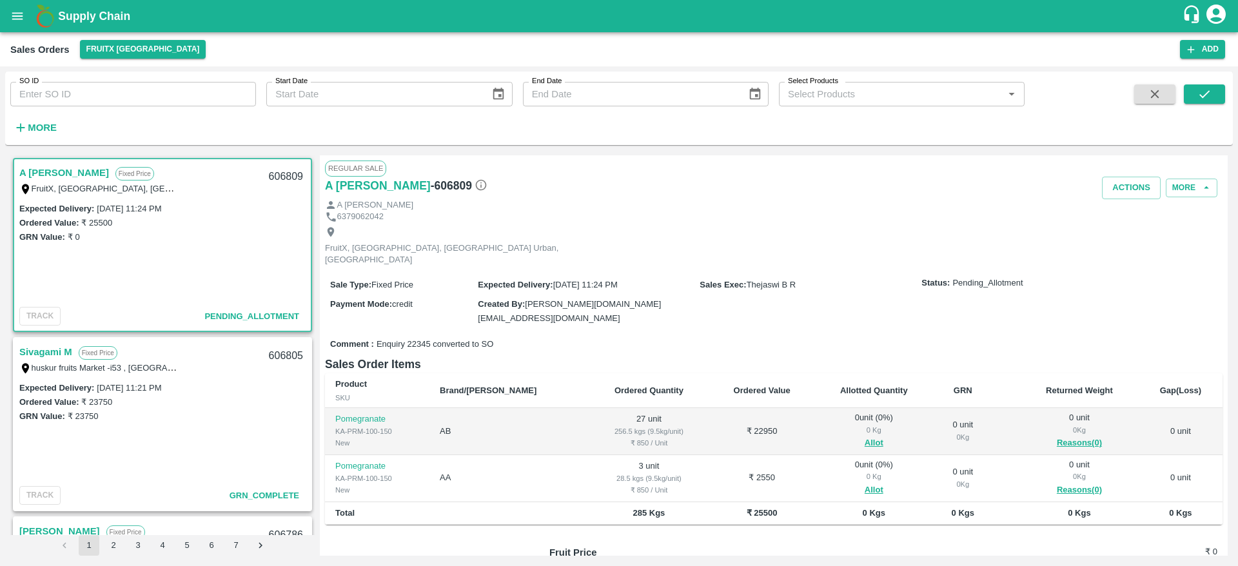
click at [278, 181] on div "606809" at bounding box center [286, 177] width 50 height 30
copy div "606809"
click at [473, 230] on div "FruitX, [GEOGRAPHIC_DATA], [GEOGRAPHIC_DATA] Urban, [GEOGRAPHIC_DATA]" at bounding box center [470, 246] width 290 height 40
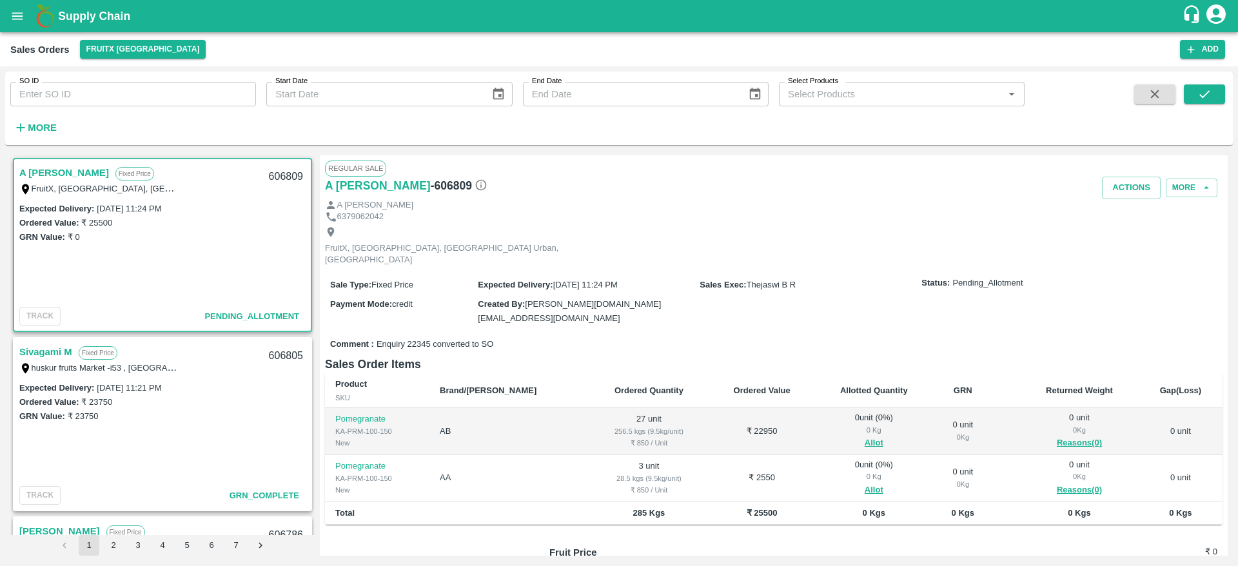
click at [279, 171] on div "606809" at bounding box center [286, 177] width 50 height 30
copy div "606809"
click at [865, 436] on button "Allot" at bounding box center [874, 443] width 19 height 15
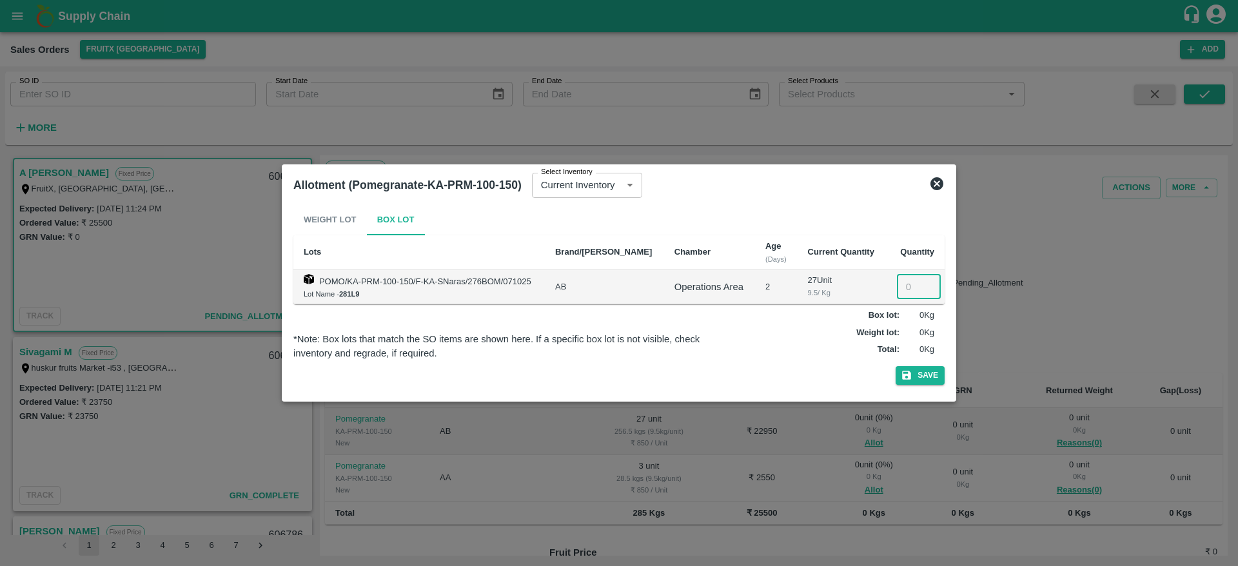
click at [908, 290] on input "number" at bounding box center [919, 287] width 44 height 25
type input "27"
click at [917, 384] on button "Save" at bounding box center [920, 375] width 49 height 19
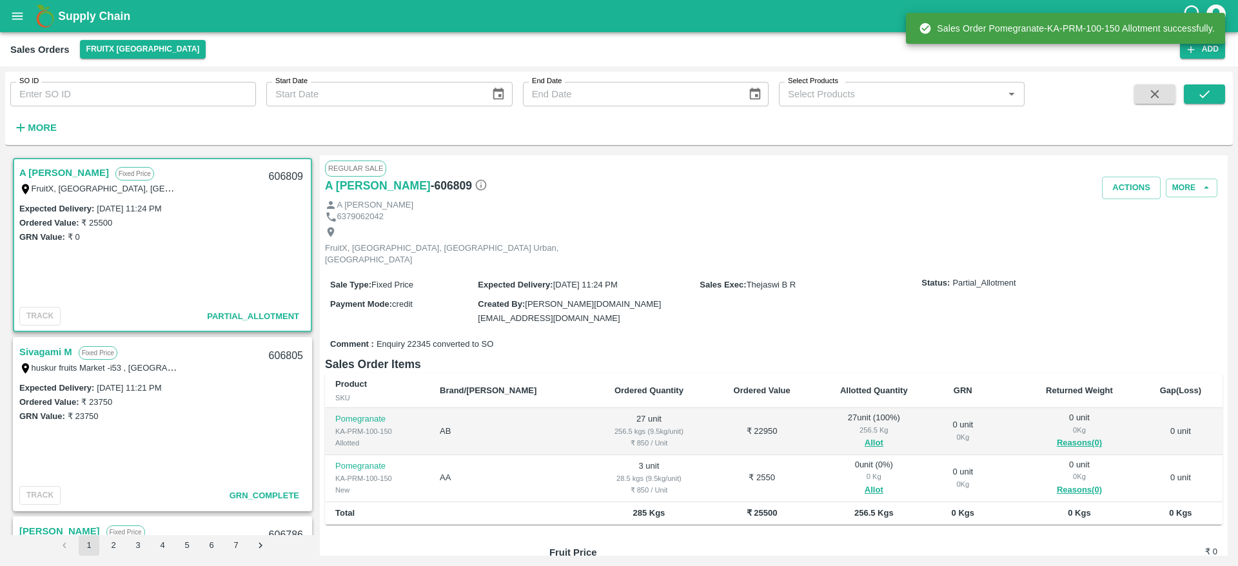
scroll to position [90, 0]
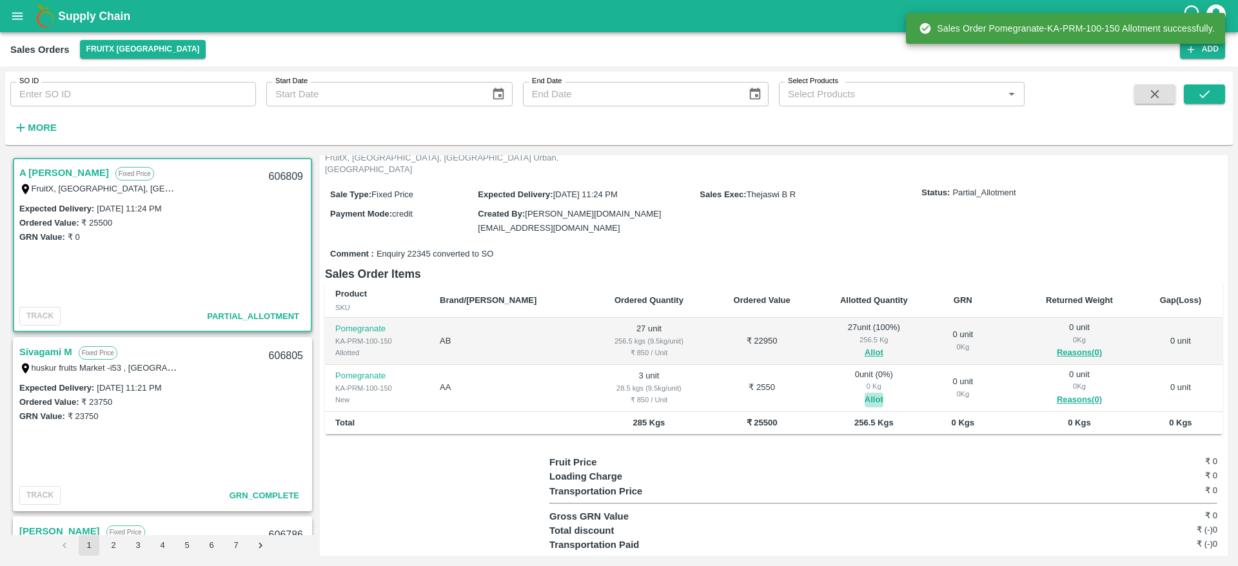
click at [865, 393] on button "Allot" at bounding box center [874, 400] width 19 height 15
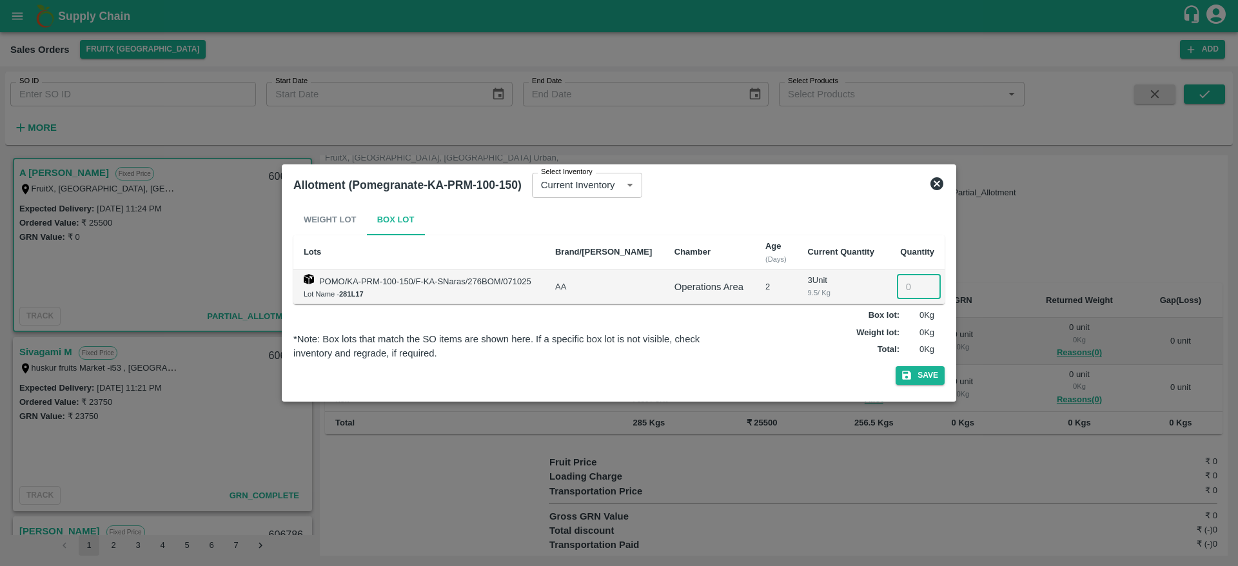
click at [907, 294] on input "number" at bounding box center [919, 287] width 44 height 25
type input "3"
click at [915, 366] on button "Save" at bounding box center [920, 375] width 49 height 19
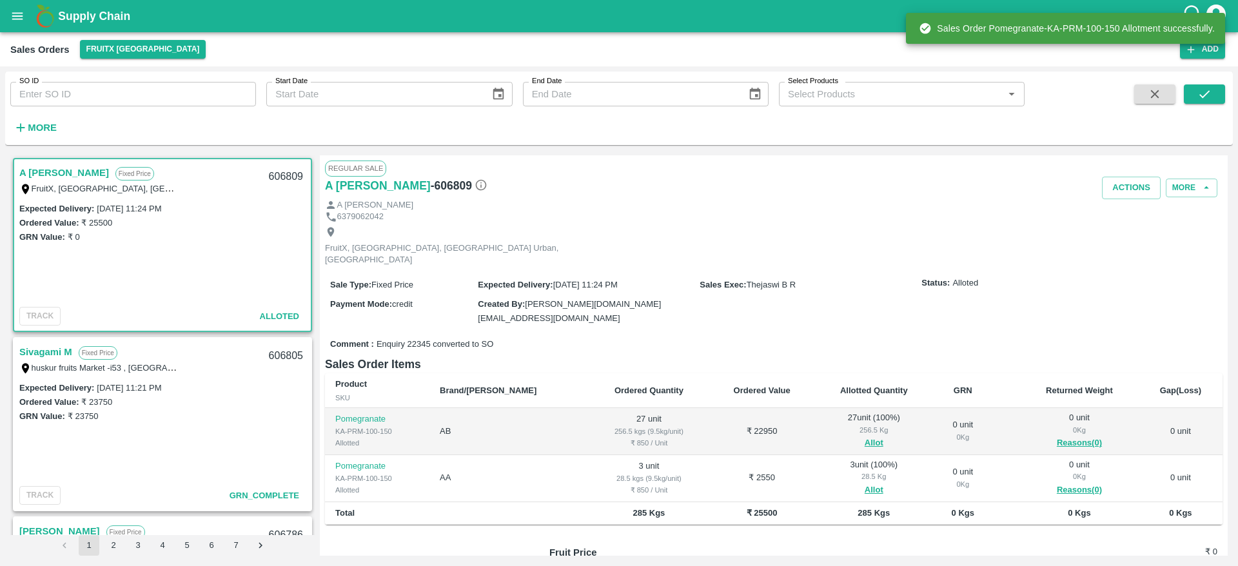
click at [47, 175] on link "A [PERSON_NAME]" at bounding box center [64, 172] width 90 height 17
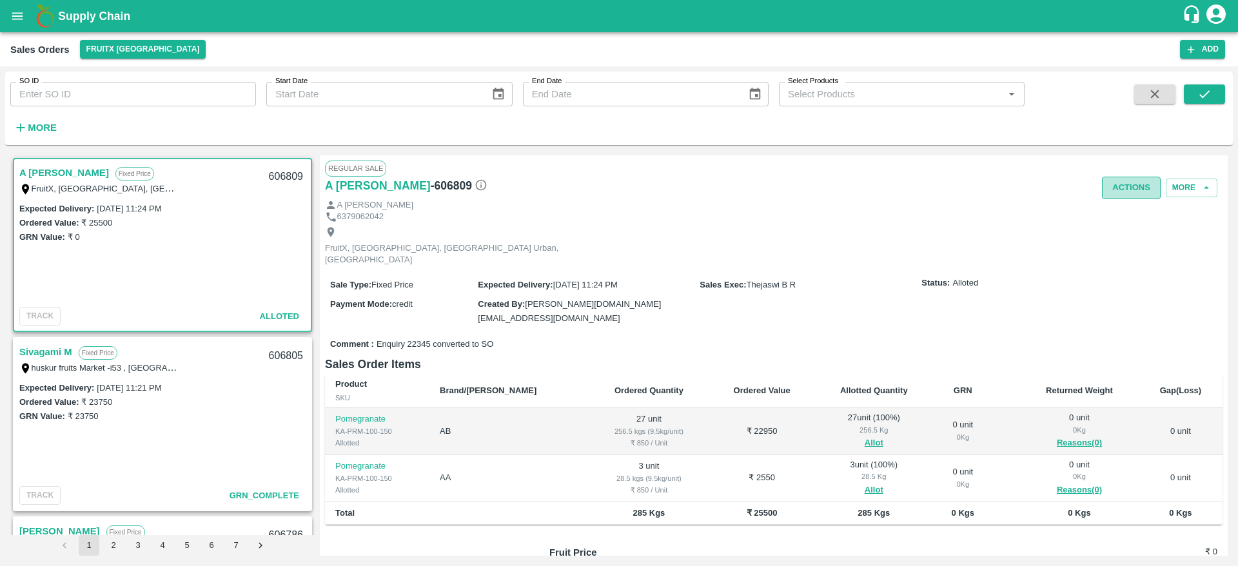
click at [1126, 179] on button "Actions" at bounding box center [1131, 188] width 59 height 23
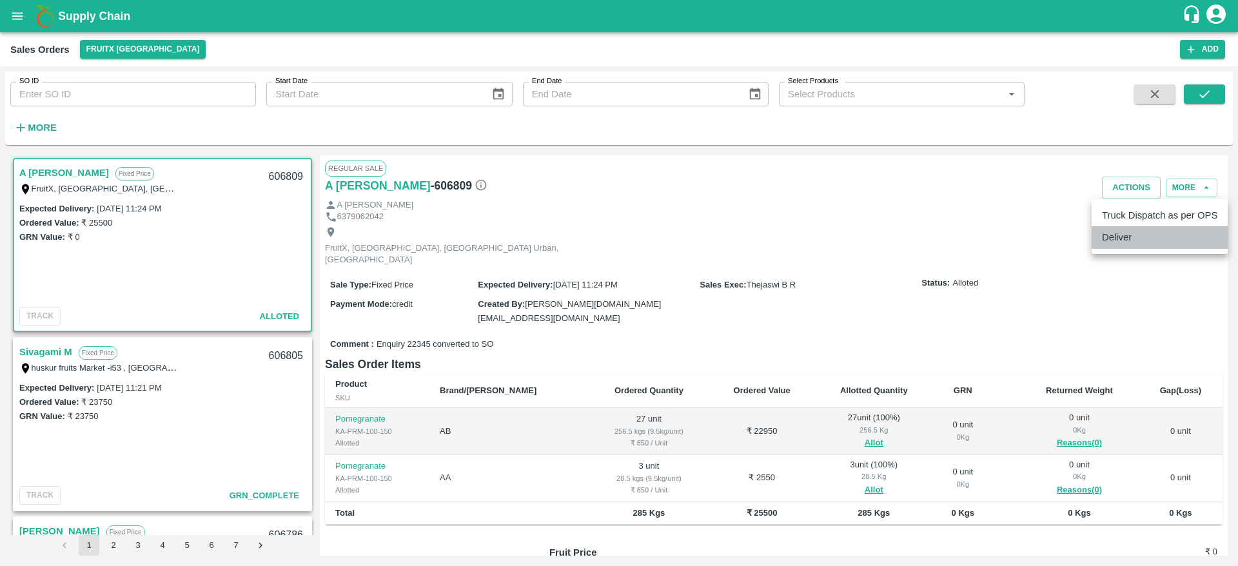
click at [1114, 232] on li "Deliver" at bounding box center [1160, 237] width 136 height 22
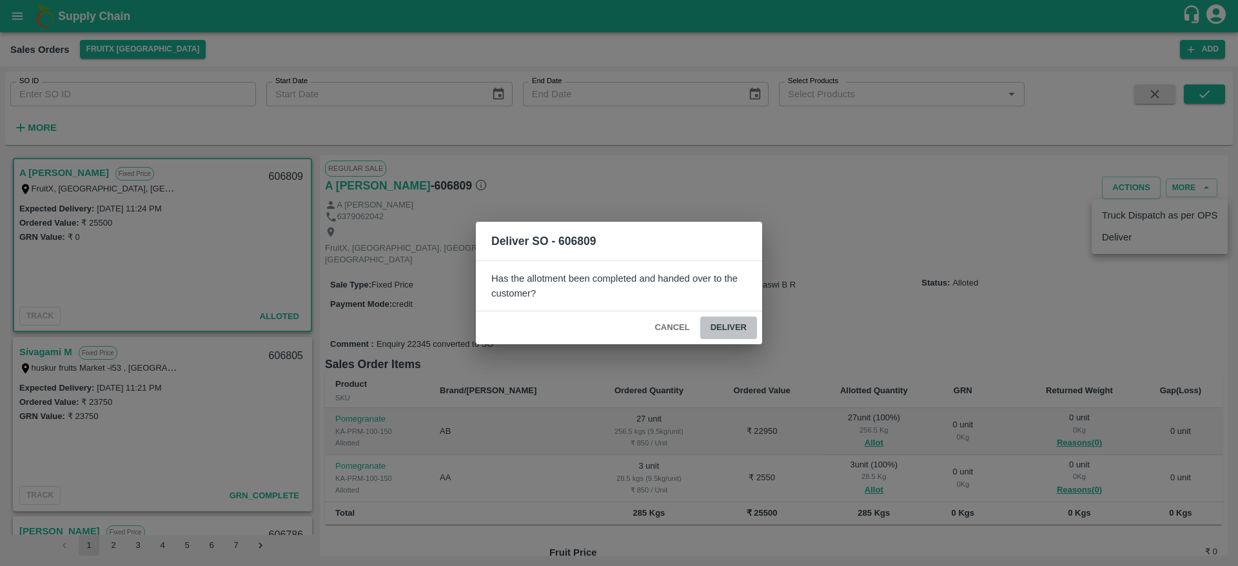
click at [713, 319] on button "Deliver" at bounding box center [728, 328] width 57 height 23
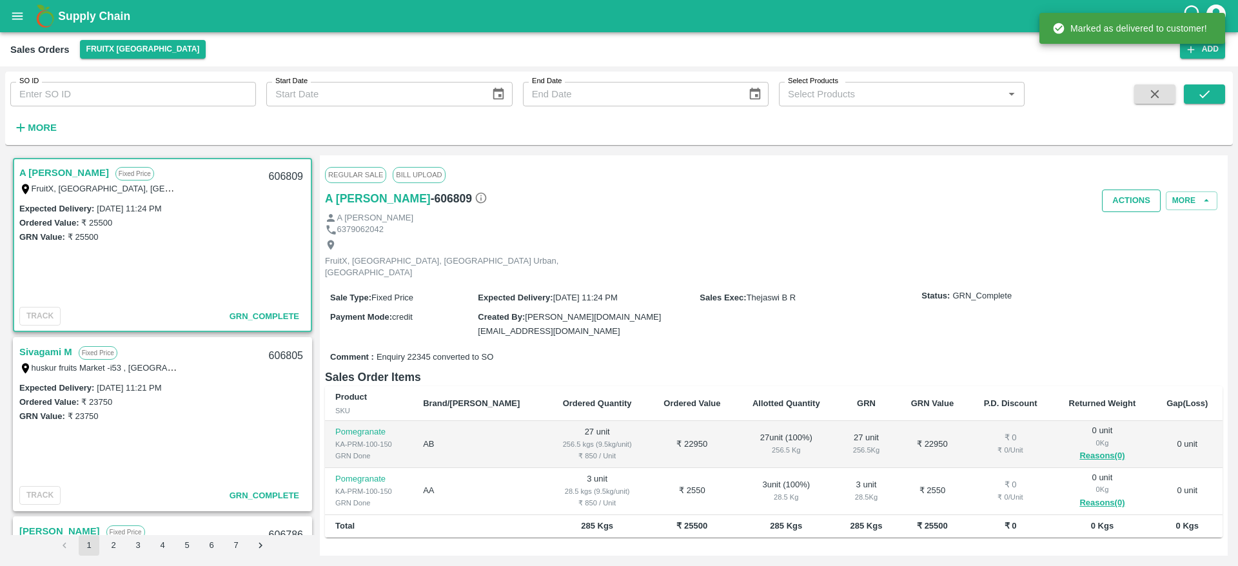
click at [1122, 207] on button "Actions" at bounding box center [1131, 201] width 59 height 23
click at [1122, 226] on li "Truck Dispatch as per OPS" at bounding box center [1160, 228] width 136 height 22
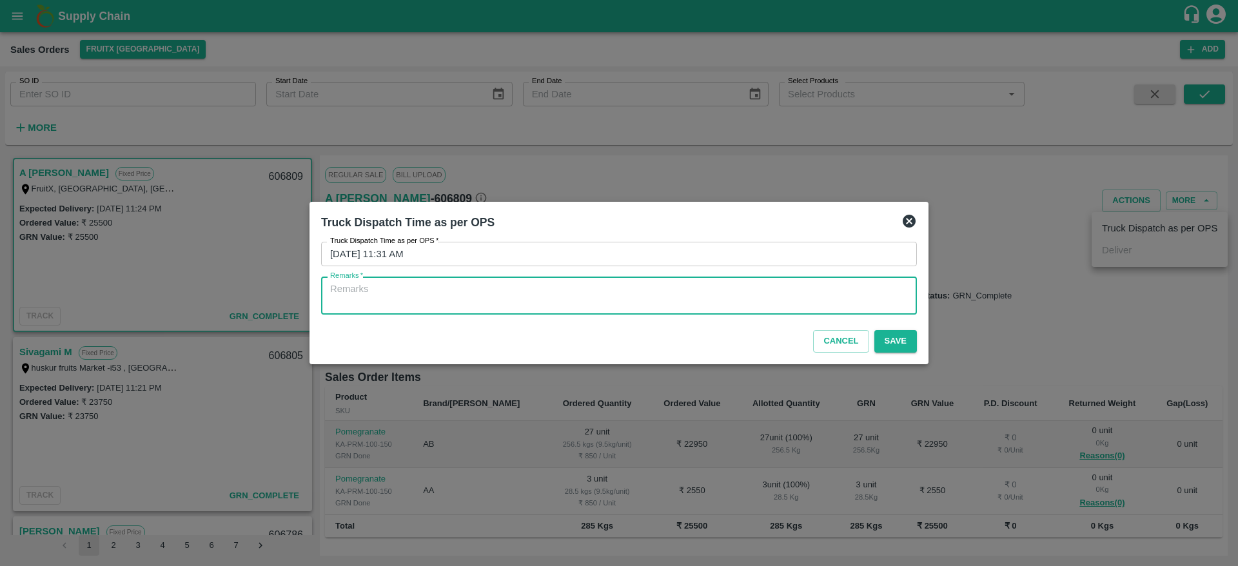
click at [652, 293] on textarea "Remarks   *" at bounding box center [619, 295] width 578 height 27
type textarea "OTD"
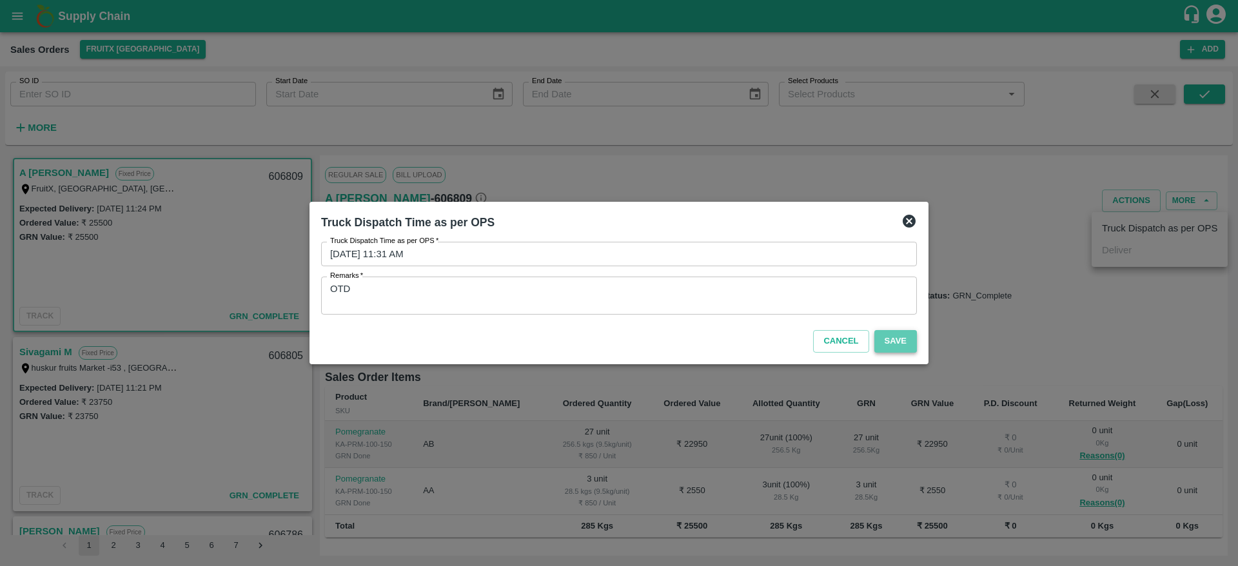
click at [902, 348] on button "Save" at bounding box center [895, 341] width 43 height 23
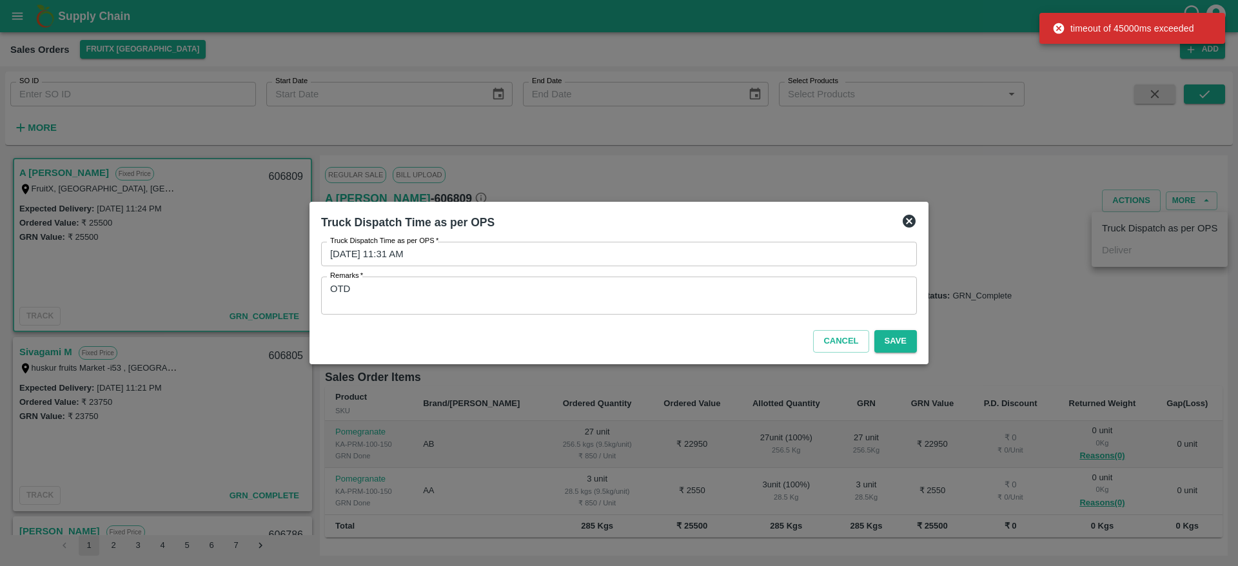
click at [908, 221] on icon at bounding box center [909, 221] width 13 height 13
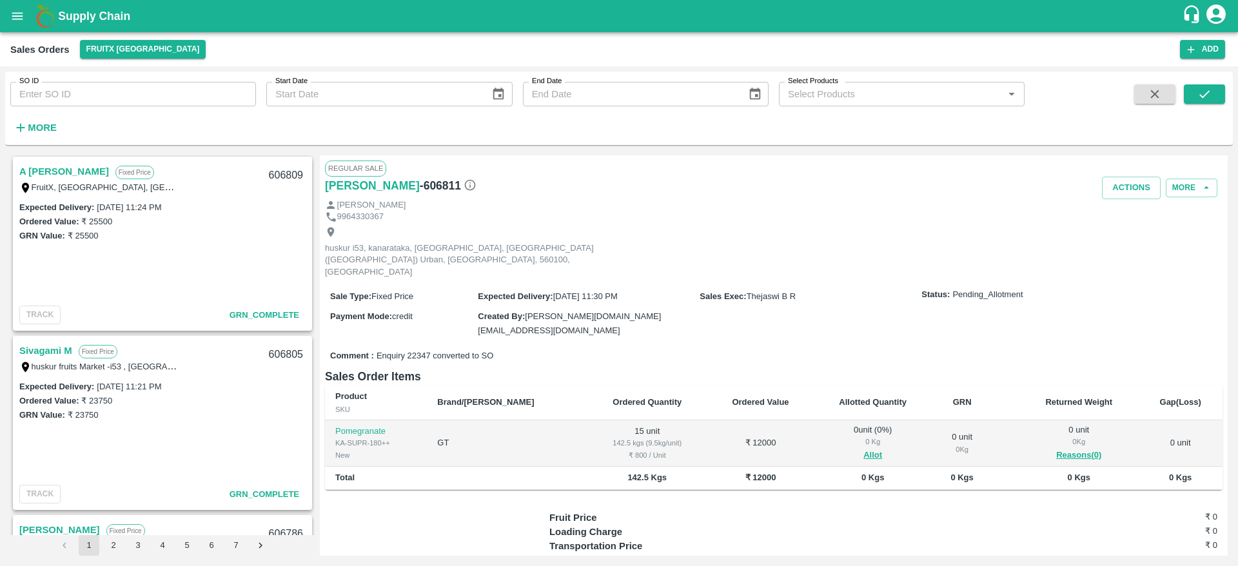
scroll to position [315, 0]
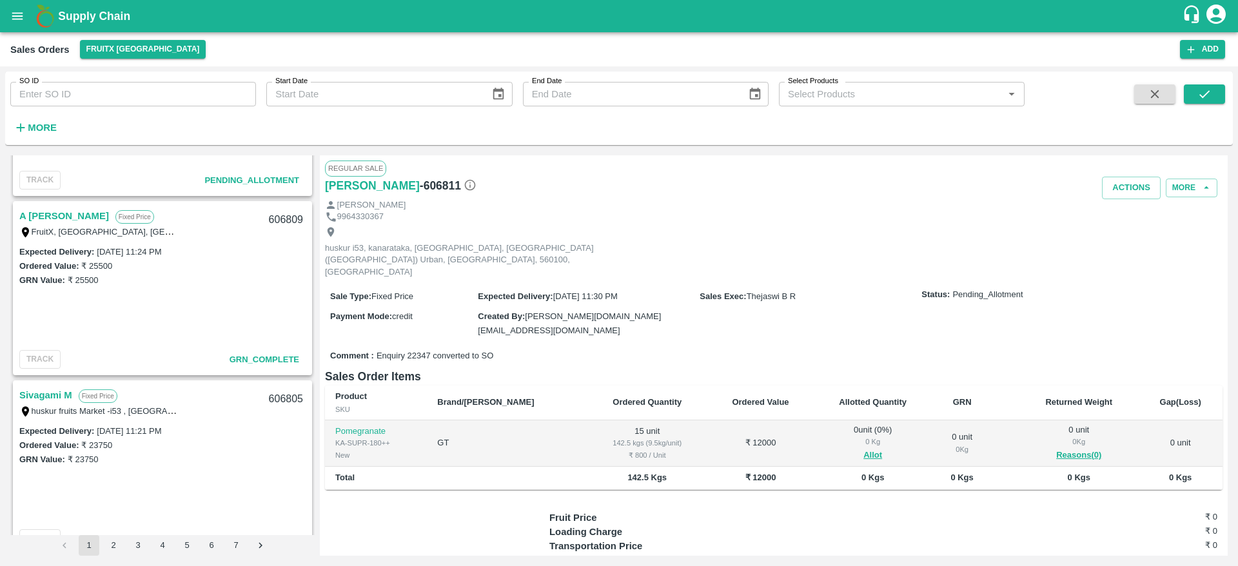
click at [53, 217] on link "A [PERSON_NAME]" at bounding box center [64, 216] width 90 height 17
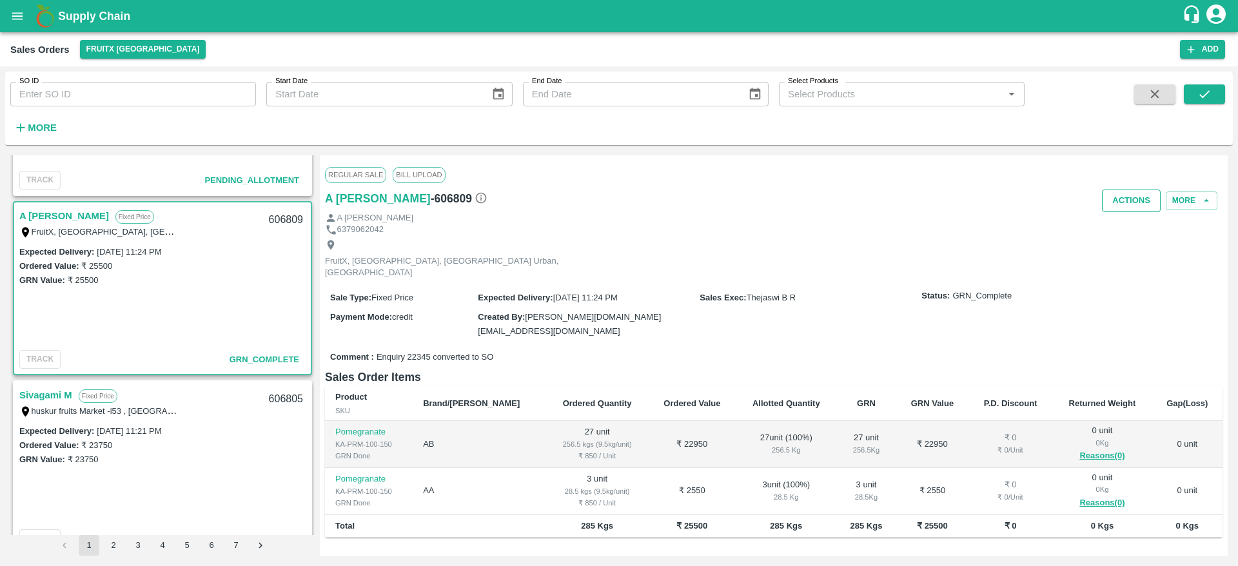
click at [1140, 198] on button "Actions" at bounding box center [1131, 201] width 59 height 23
click at [838, 235] on div at bounding box center [619, 283] width 1238 height 566
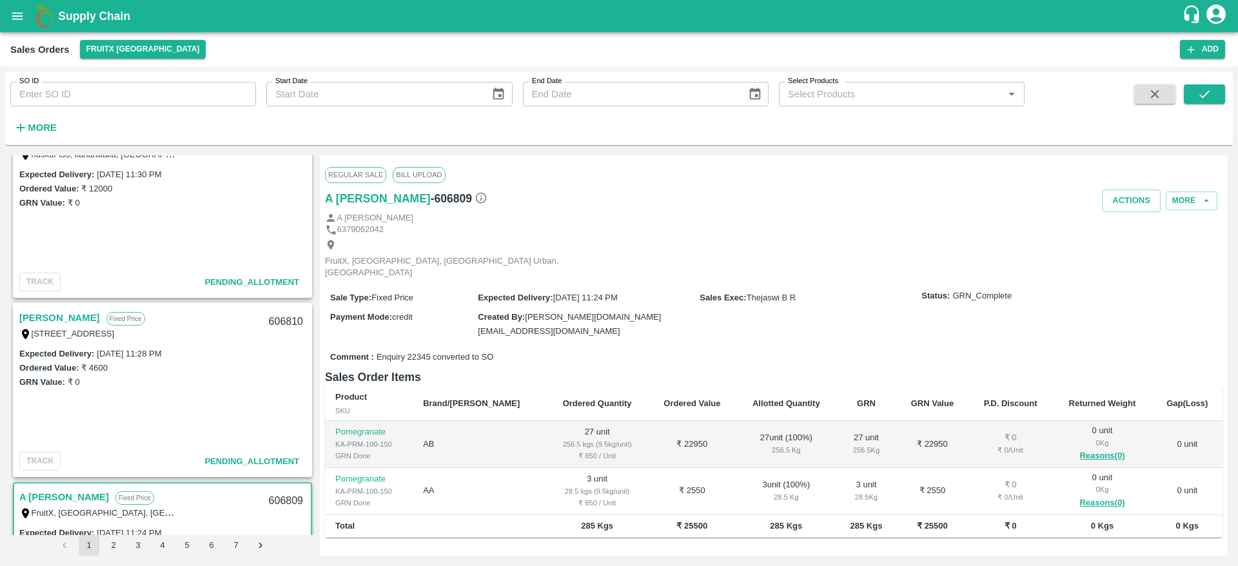
scroll to position [33, 0]
click at [30, 324] on link "[PERSON_NAME]" at bounding box center [59, 319] width 81 height 17
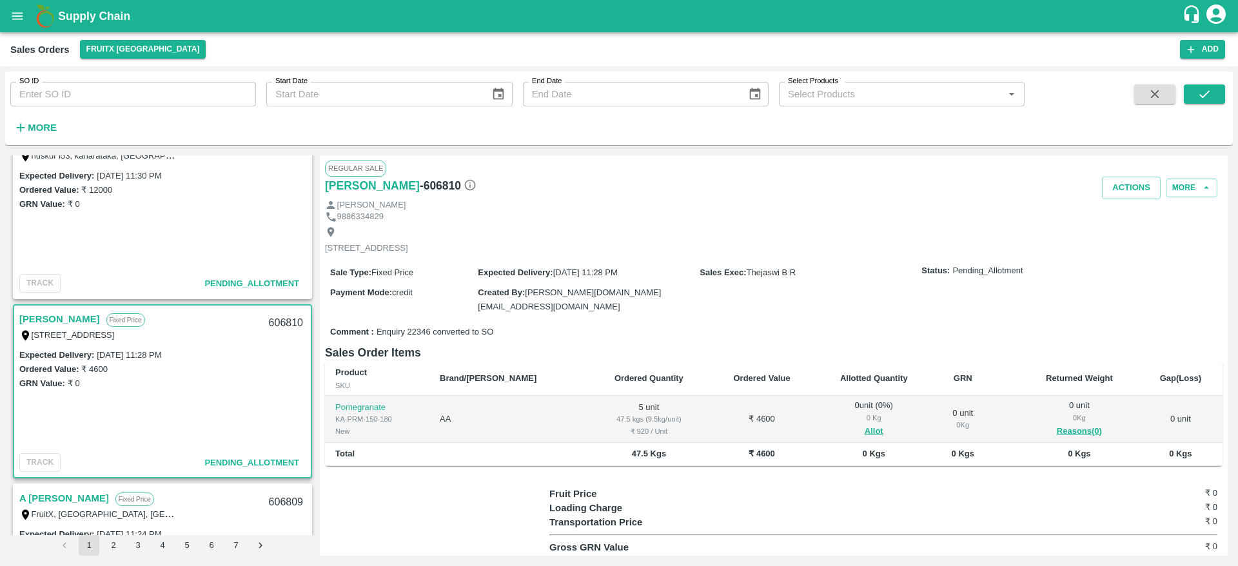
click at [30, 324] on link "[PERSON_NAME]" at bounding box center [59, 319] width 81 height 17
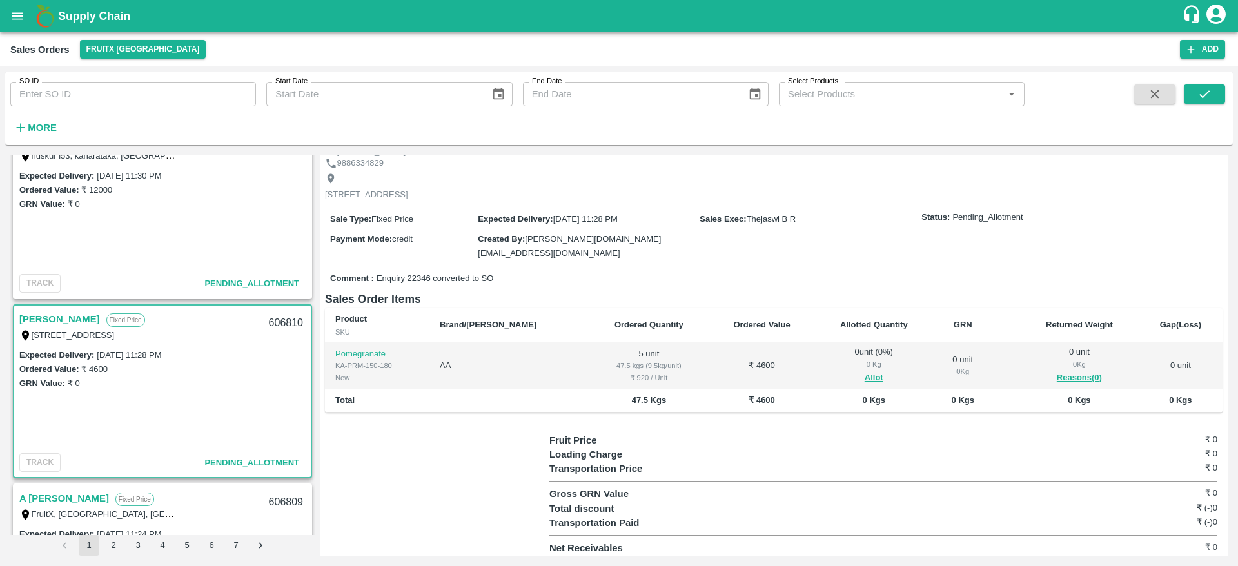
scroll to position [54, 0]
click at [865, 371] on button "Allot" at bounding box center [874, 377] width 19 height 15
type input "5"
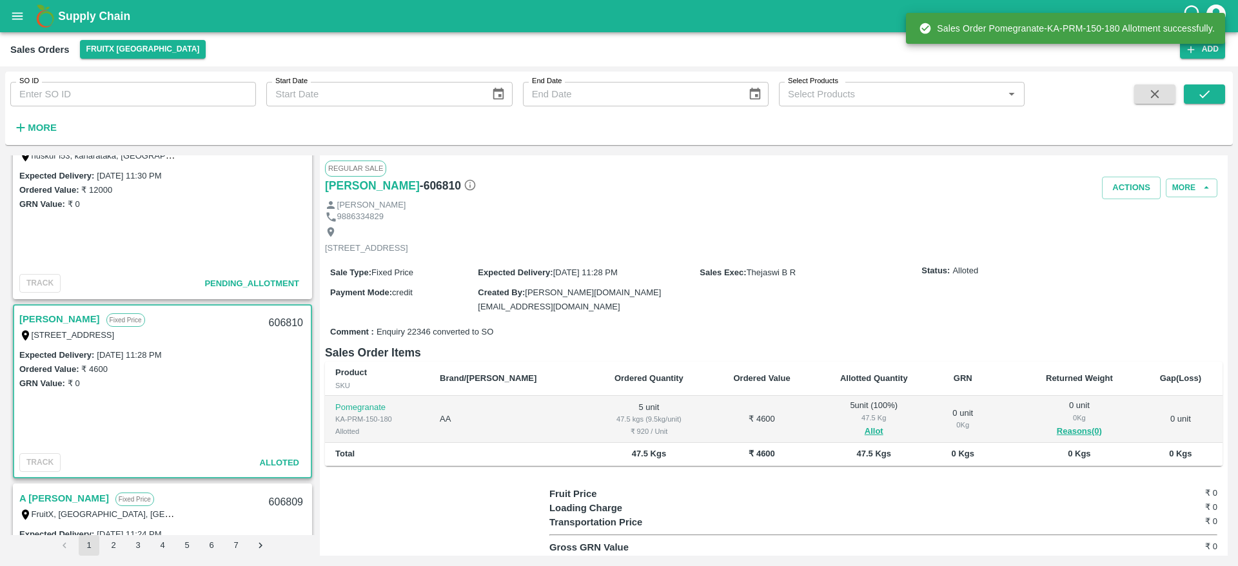
click at [280, 324] on div "606810" at bounding box center [286, 323] width 50 height 30
copy div "606810"
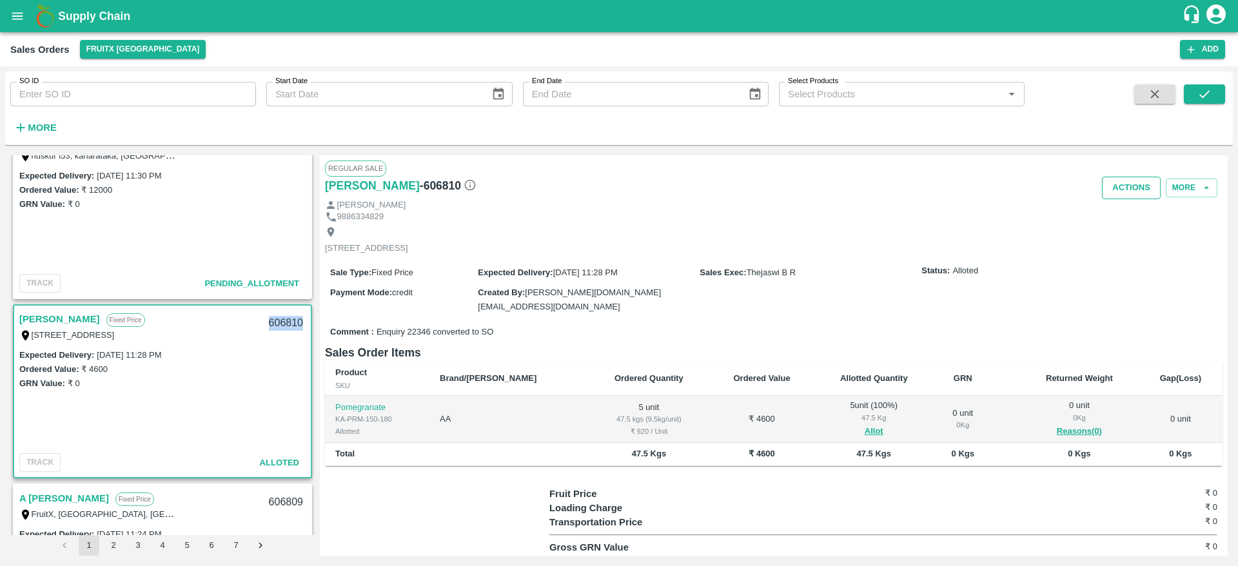
click at [1119, 190] on button "Actions" at bounding box center [1131, 188] width 59 height 23
click at [1121, 234] on li "Deliver" at bounding box center [1160, 237] width 136 height 22
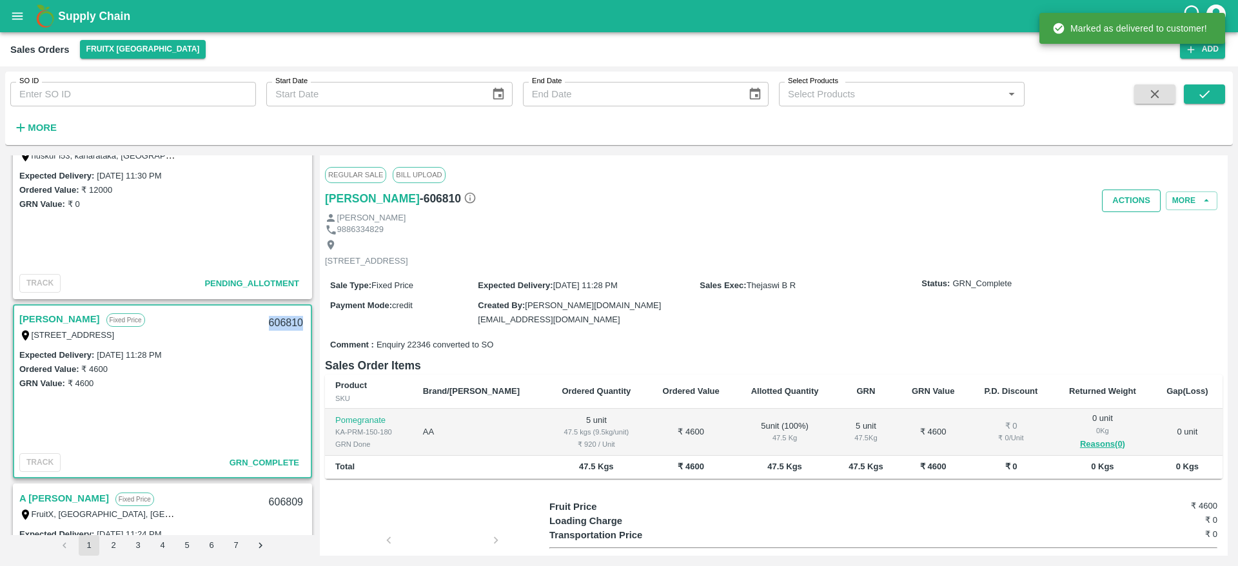
click at [1132, 197] on button "Actions" at bounding box center [1131, 201] width 59 height 23
click at [1125, 219] on li "Truck Dispatch as per OPS" at bounding box center [1160, 228] width 136 height 22
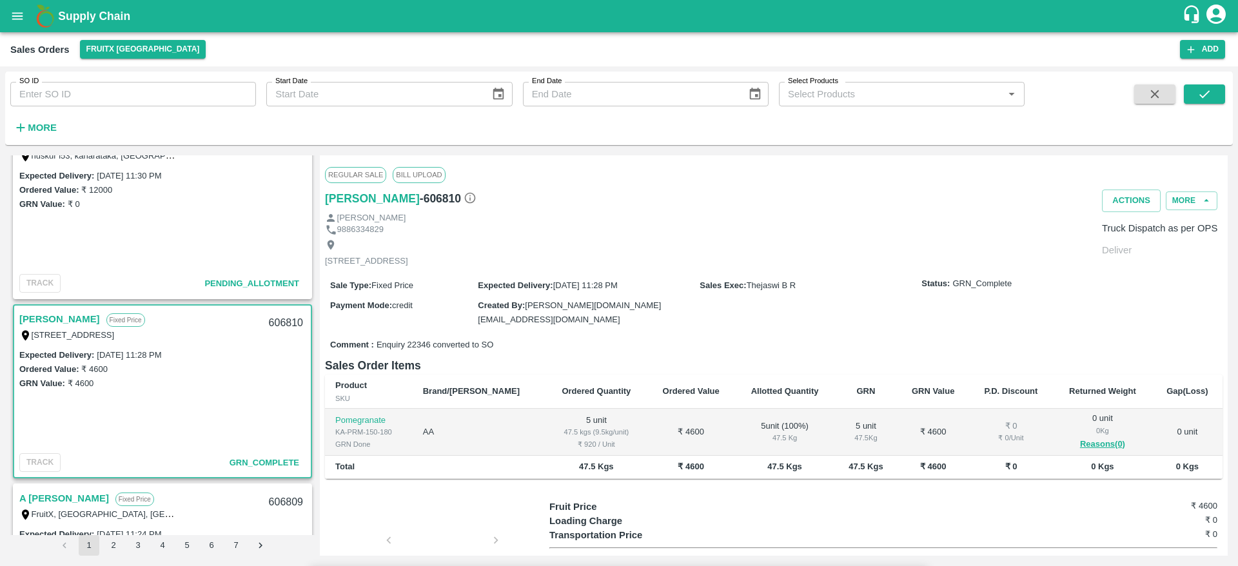
type textarea "OTD"
click at [52, 320] on link "[PERSON_NAME]" at bounding box center [59, 319] width 81 height 17
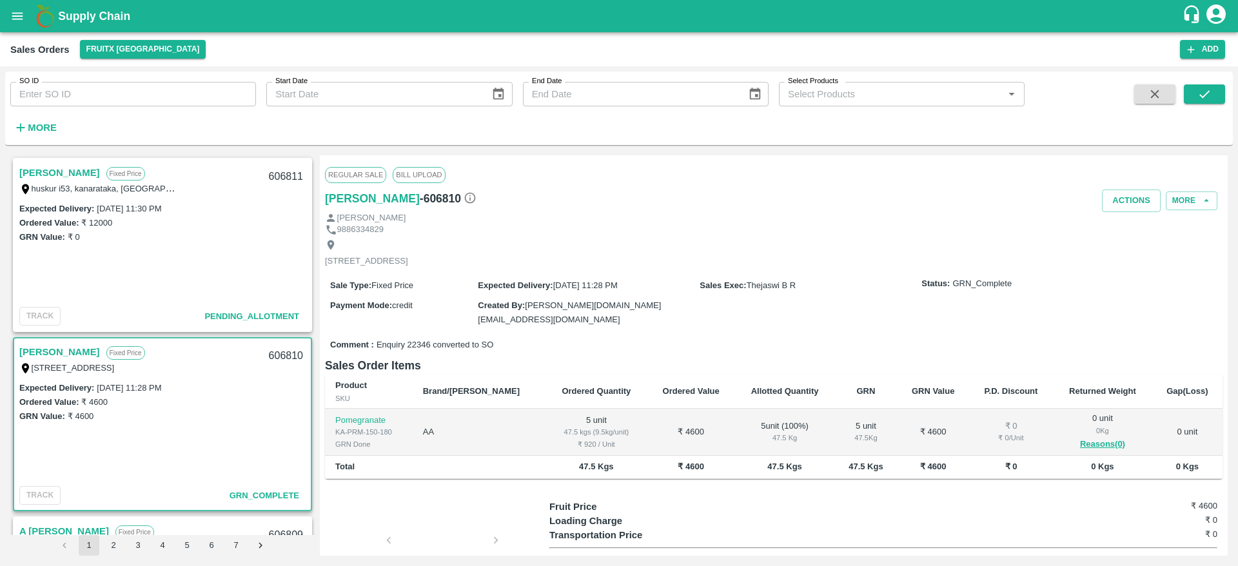
click at [40, 173] on link "[PERSON_NAME]" at bounding box center [59, 172] width 81 height 17
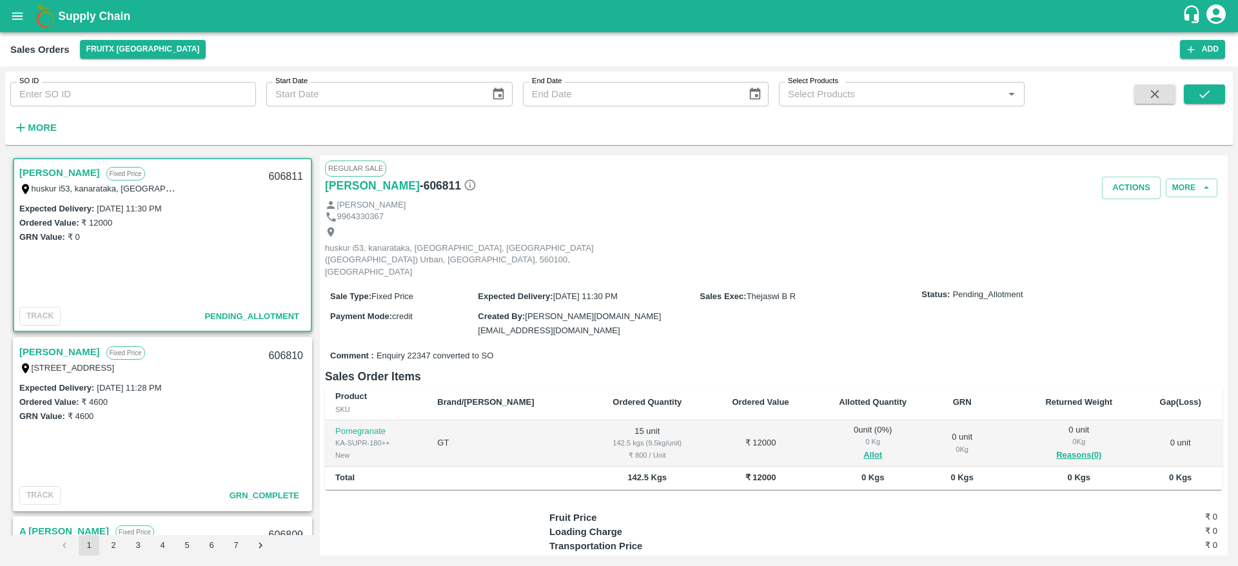
click at [40, 173] on link "[PERSON_NAME]" at bounding box center [59, 172] width 81 height 17
click at [31, 174] on link "[PERSON_NAME]" at bounding box center [59, 172] width 81 height 17
click at [863, 448] on button "Allot" at bounding box center [872, 455] width 19 height 15
type input "15"
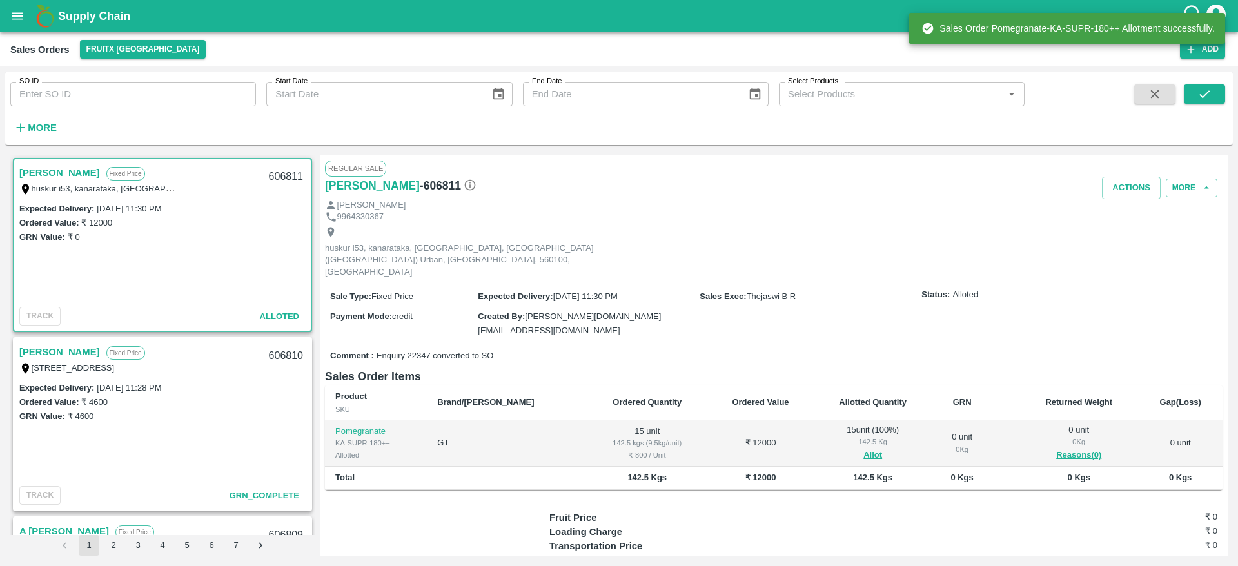
click at [275, 178] on div "606811" at bounding box center [286, 177] width 50 height 30
copy div "606811"
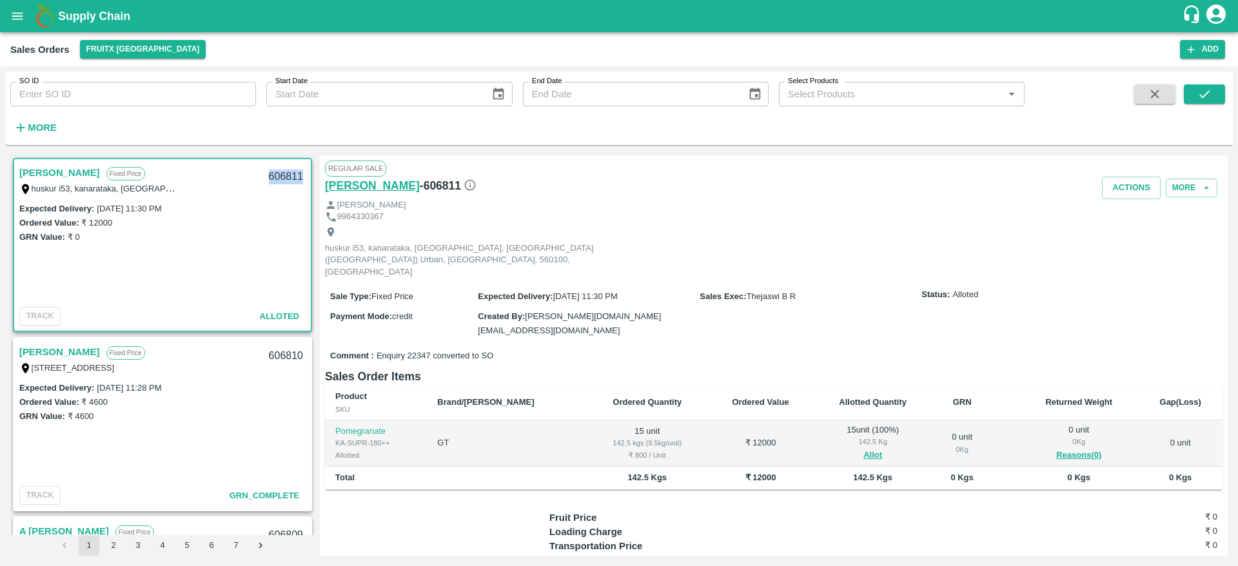
copy div "606811"
click at [1122, 193] on button "Actions" at bounding box center [1131, 188] width 59 height 23
click at [1133, 237] on li "Deliver" at bounding box center [1160, 237] width 136 height 22
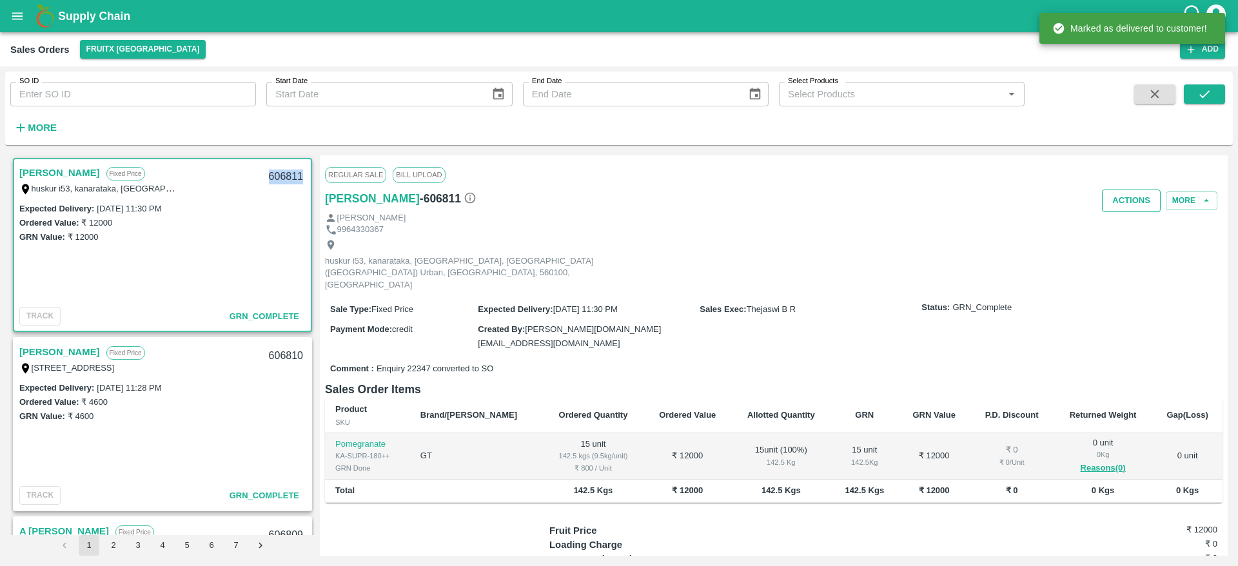
click at [1145, 202] on button "Actions" at bounding box center [1131, 201] width 59 height 23
click at [1134, 231] on li "Truck Dispatch as per OPS" at bounding box center [1160, 228] width 136 height 22
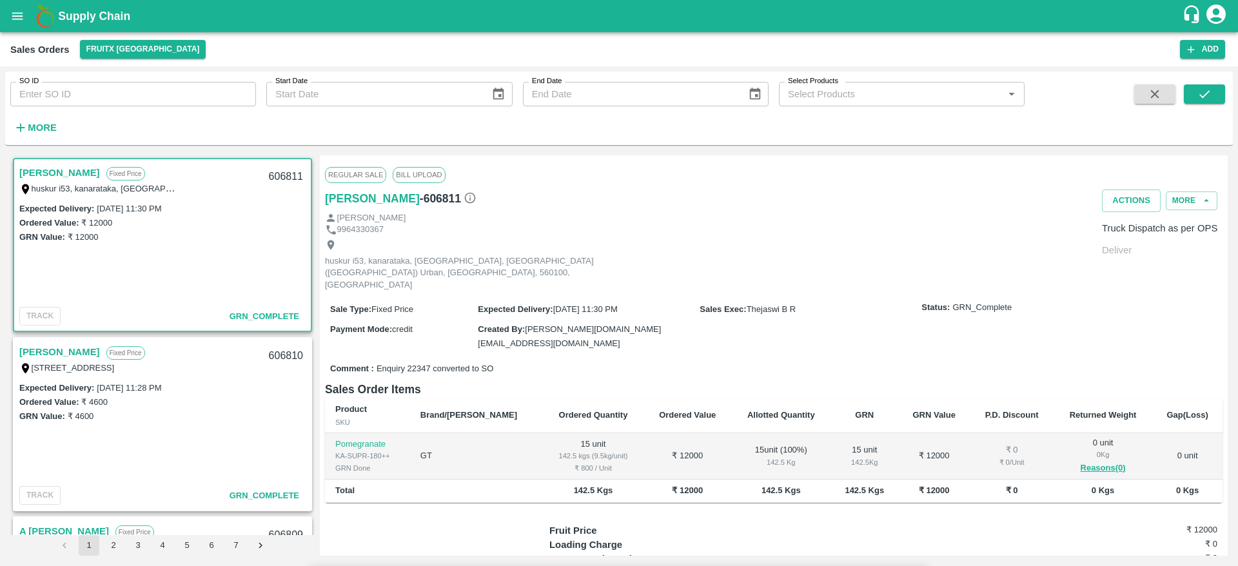
type textarea "P"
type textarea "OTD"
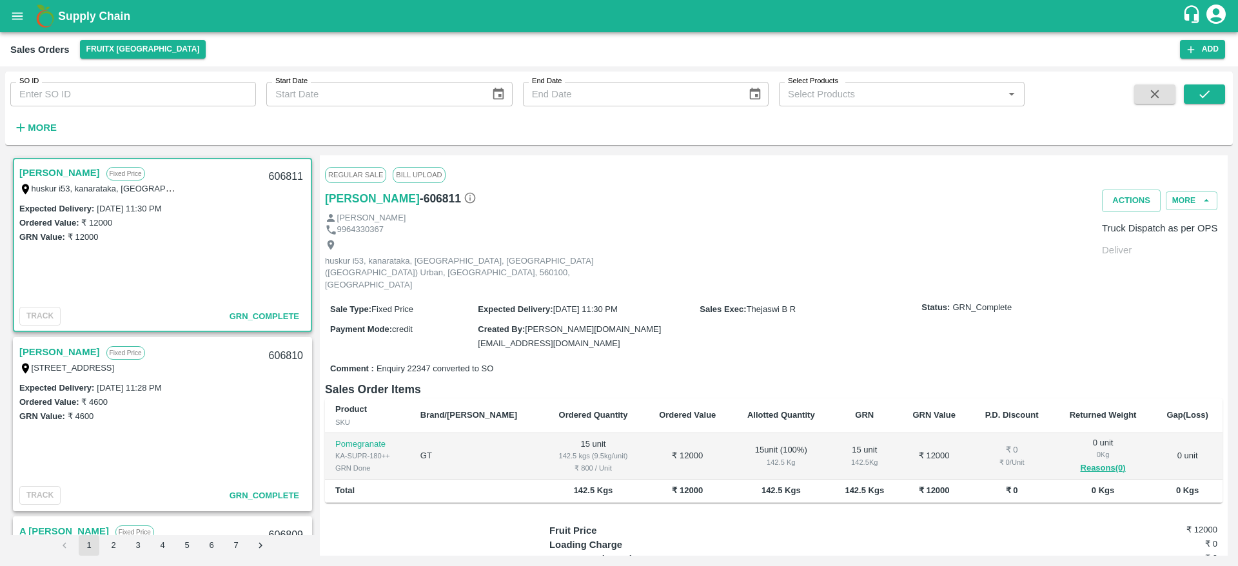
click at [607, 211] on div at bounding box center [619, 283] width 1238 height 566
click at [1143, 207] on button "Actions" at bounding box center [1131, 201] width 59 height 23
click at [1134, 229] on li "Truck Dispatch as per OPS" at bounding box center [1160, 228] width 136 height 22
type input "09/10/2025 11:34 AM"
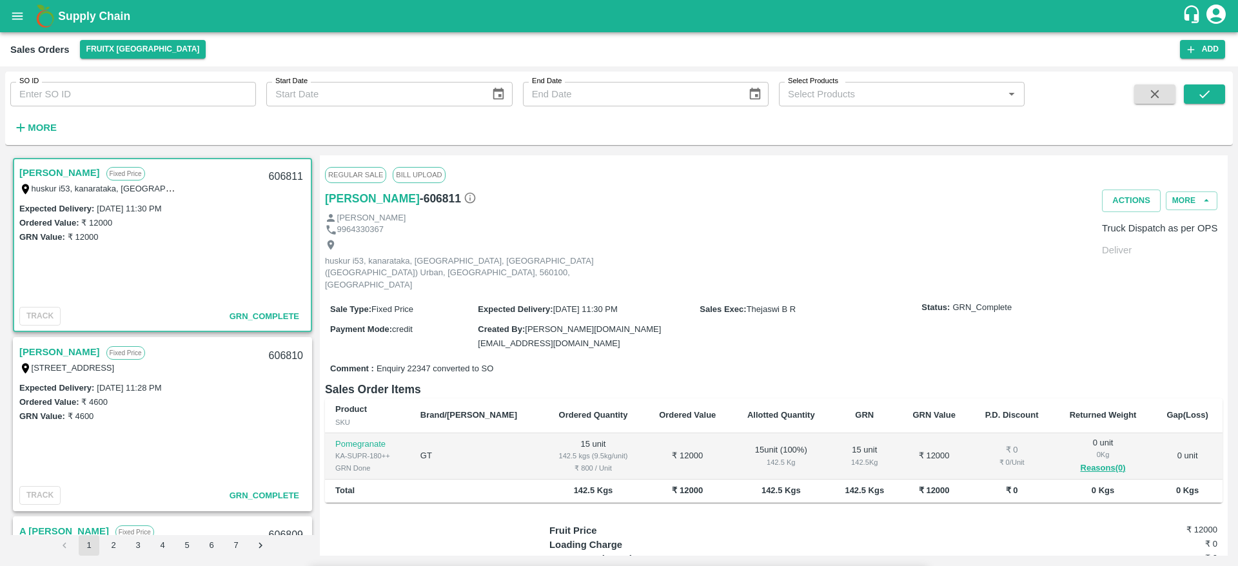
type textarea "OTD"
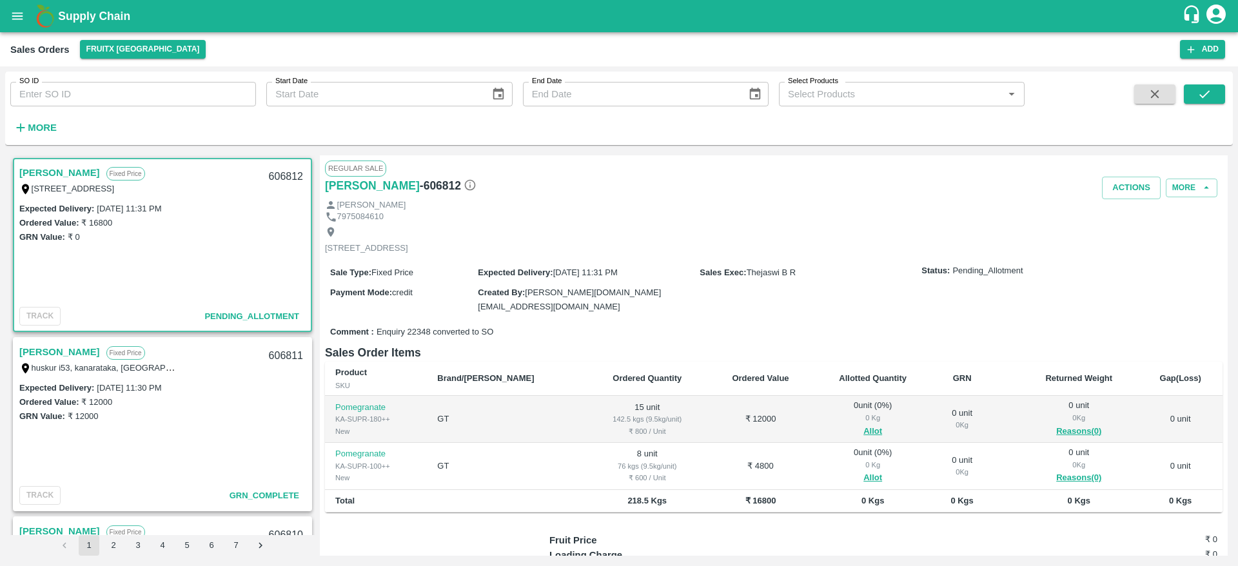
click at [46, 169] on link "[PERSON_NAME]" at bounding box center [59, 172] width 81 height 17
click at [37, 346] on link "[PERSON_NAME]" at bounding box center [59, 352] width 81 height 17
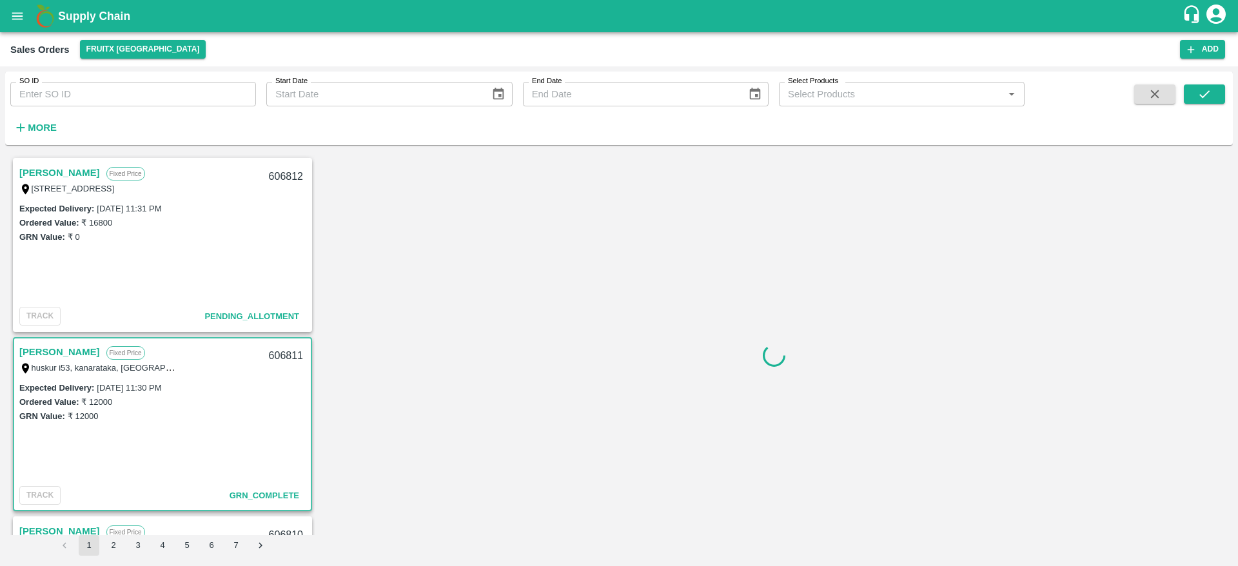
click at [55, 355] on link "[PERSON_NAME]" at bounding box center [59, 352] width 81 height 17
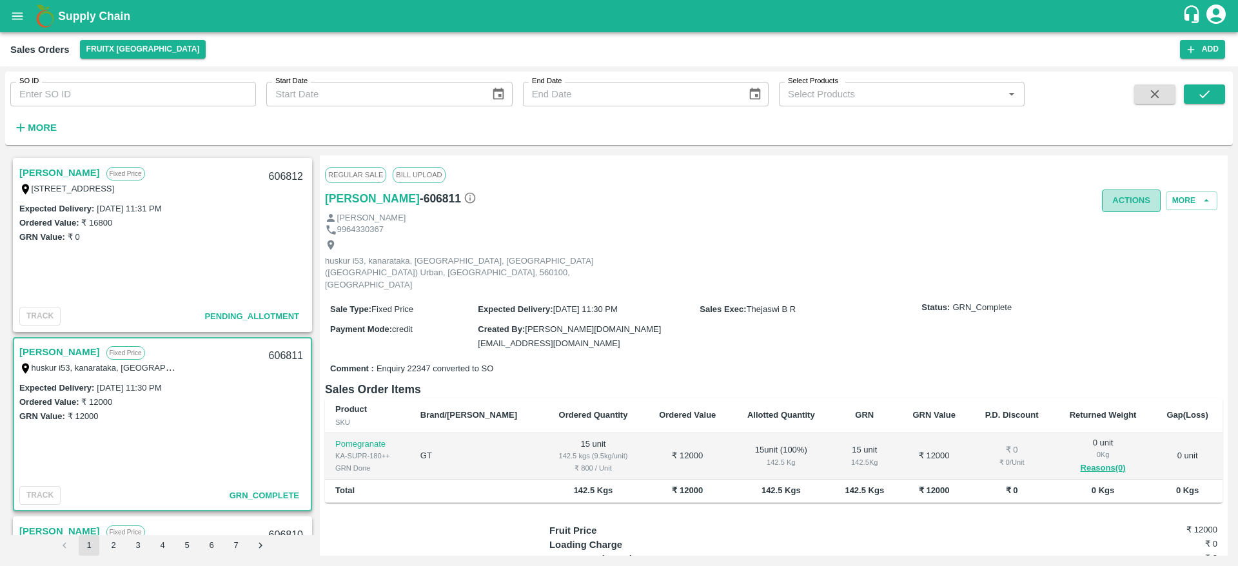
click at [1114, 197] on button "Actions" at bounding box center [1131, 201] width 59 height 23
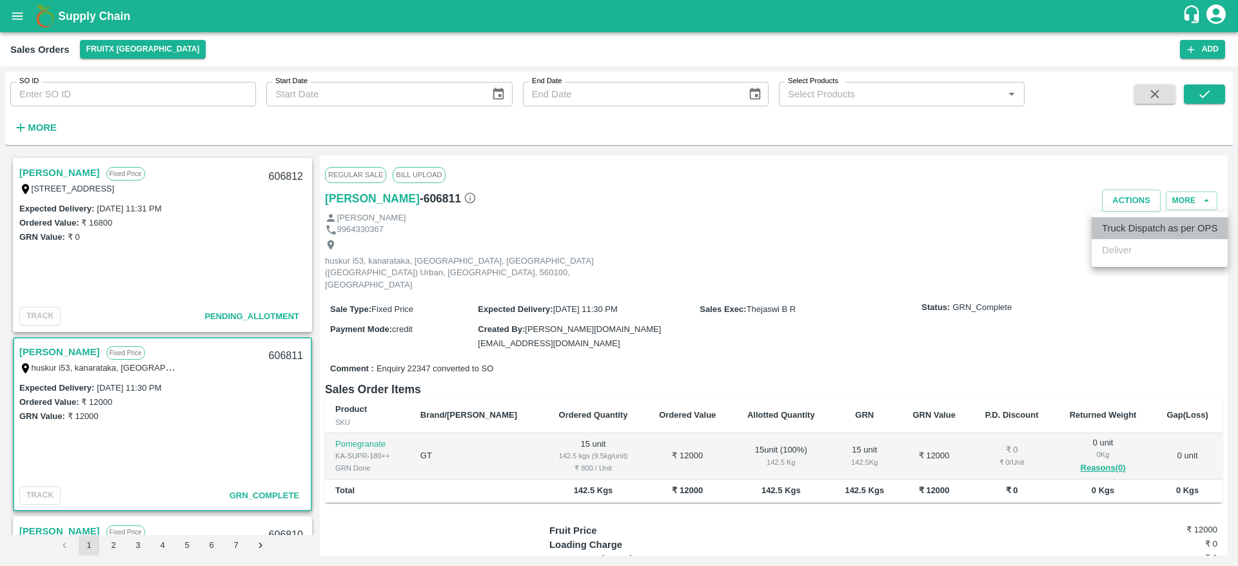
click at [1120, 219] on li "Truck Dispatch as per OPS" at bounding box center [1160, 228] width 136 height 22
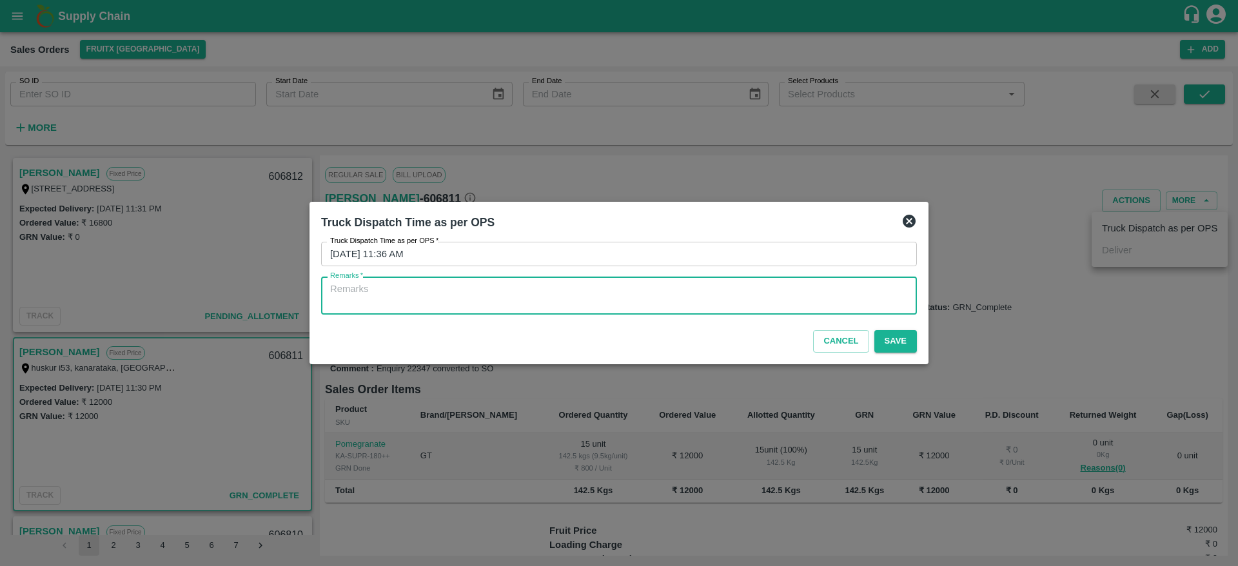
click at [622, 288] on textarea "Remarks   *" at bounding box center [619, 295] width 578 height 27
type textarea "OTD"
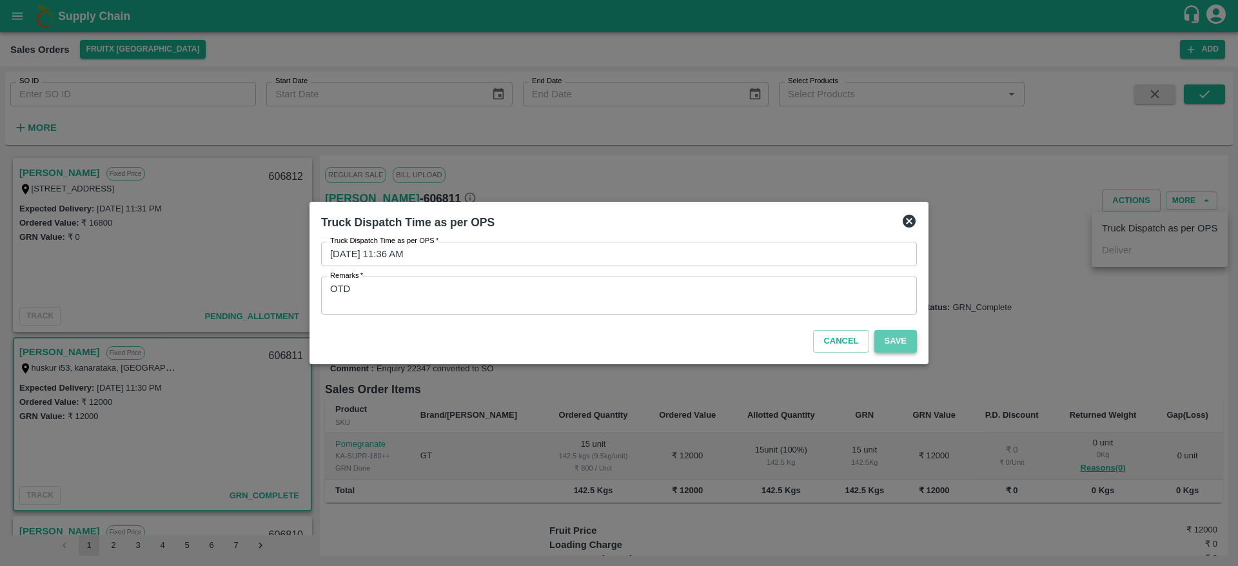
click at [900, 348] on button "Save" at bounding box center [895, 341] width 43 height 23
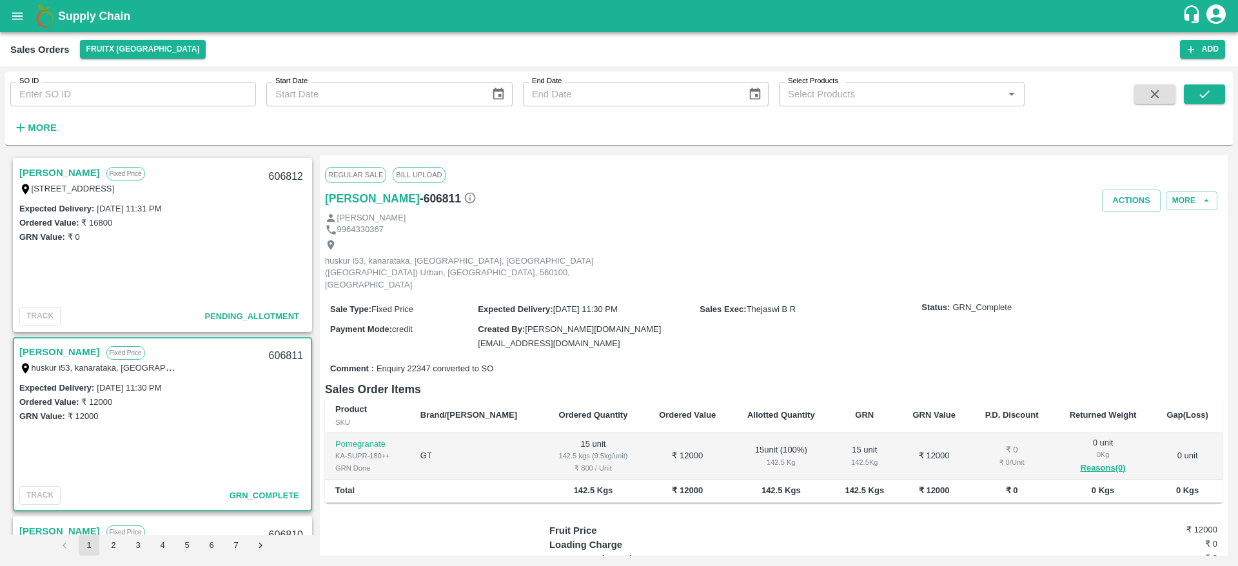
click at [64, 172] on link "[PERSON_NAME]" at bounding box center [59, 172] width 81 height 17
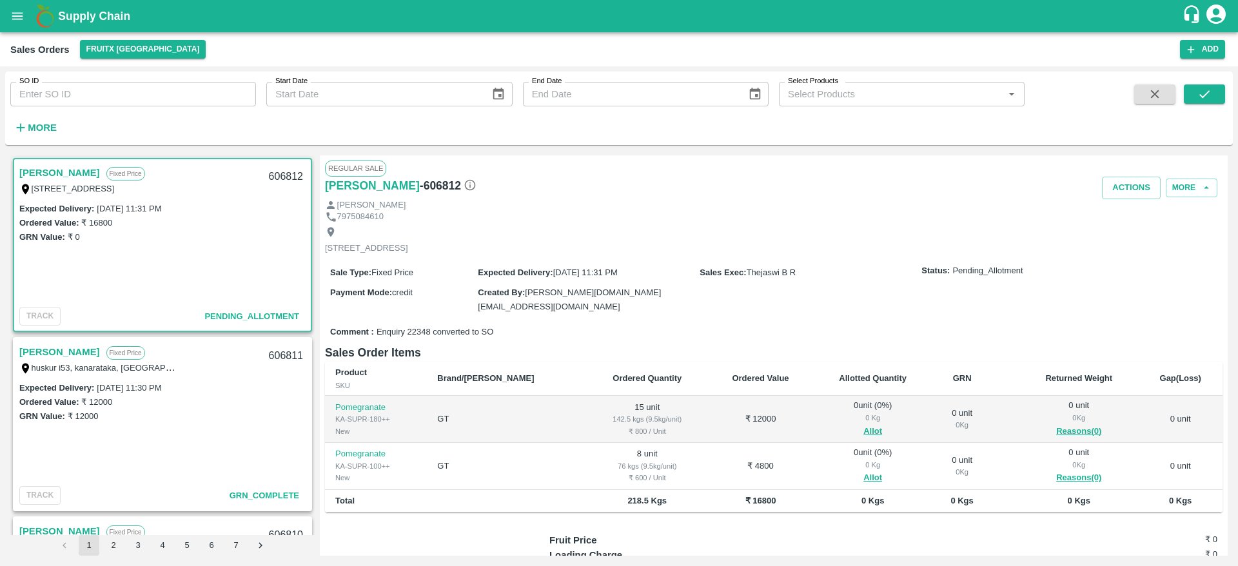
click at [64, 172] on link "[PERSON_NAME]" at bounding box center [59, 172] width 81 height 17
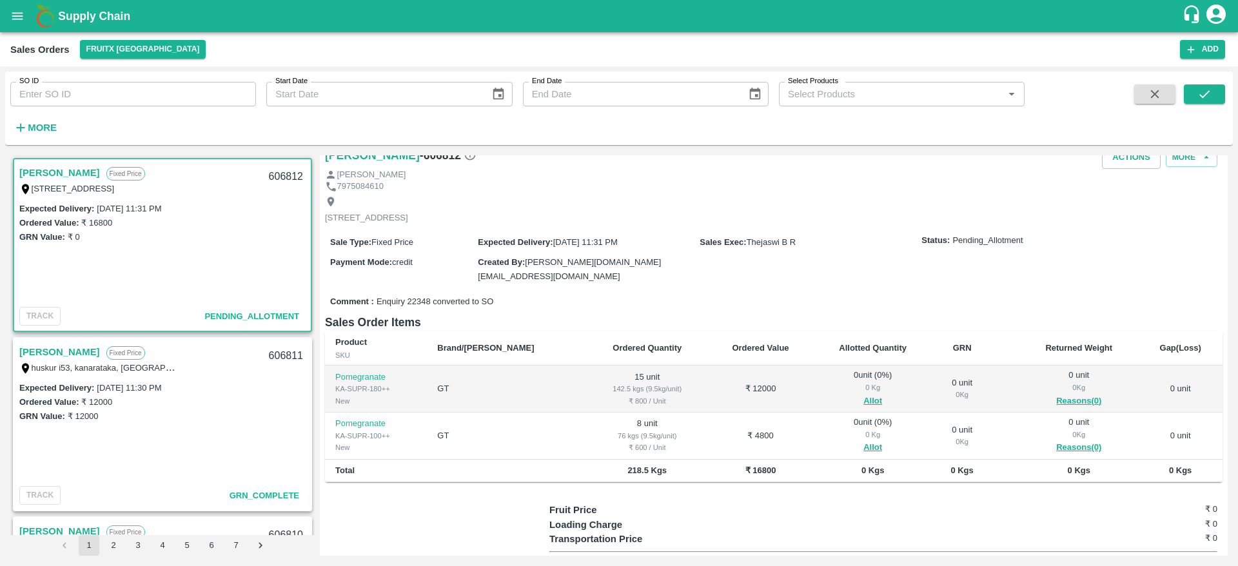
scroll to position [11, 0]
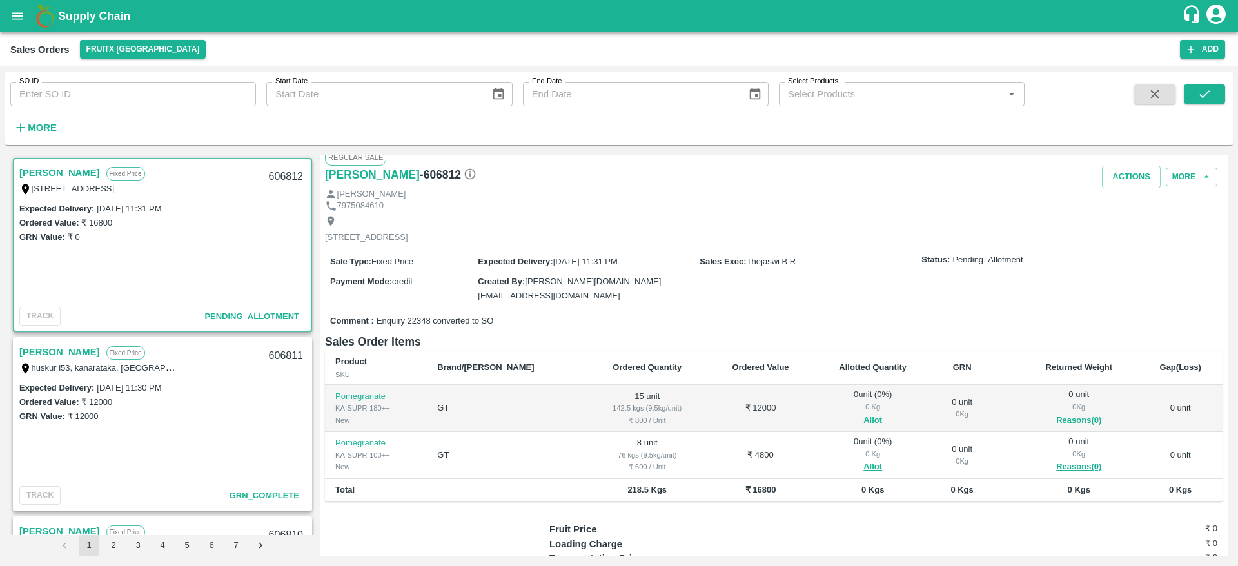
click at [49, 177] on link "[PERSON_NAME]" at bounding box center [59, 172] width 81 height 17
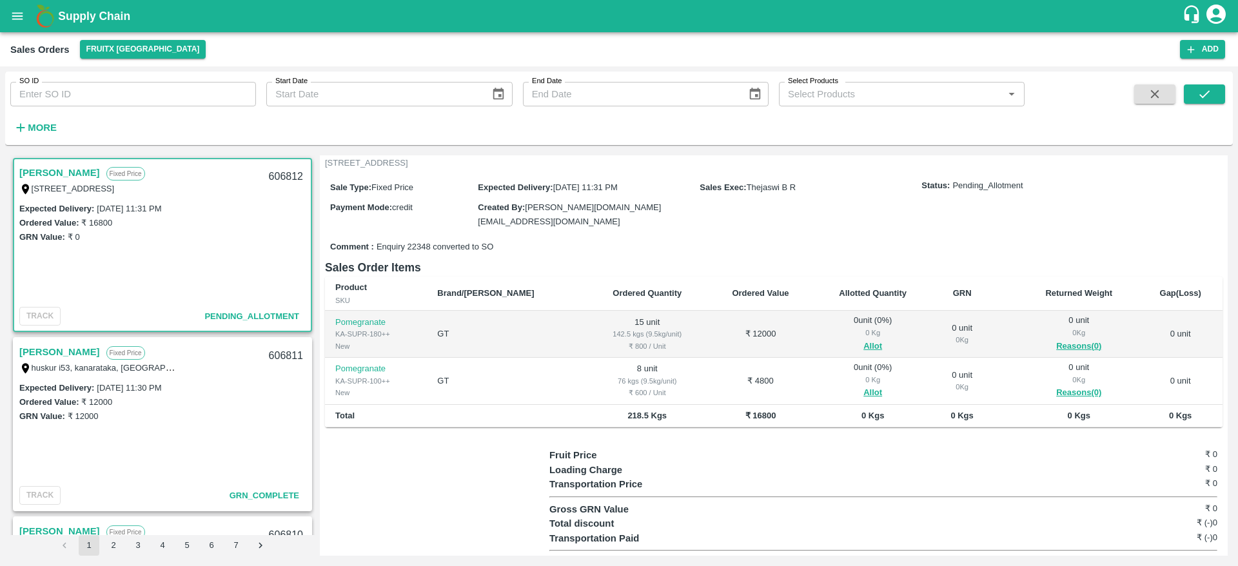
click at [280, 175] on div "606812" at bounding box center [286, 177] width 50 height 30
copy div "606812"
click at [846, 352] on td "0 unit ( 0 %) 0 Kg Allot" at bounding box center [872, 334] width 119 height 47
click at [863, 343] on button "Allot" at bounding box center [872, 346] width 19 height 15
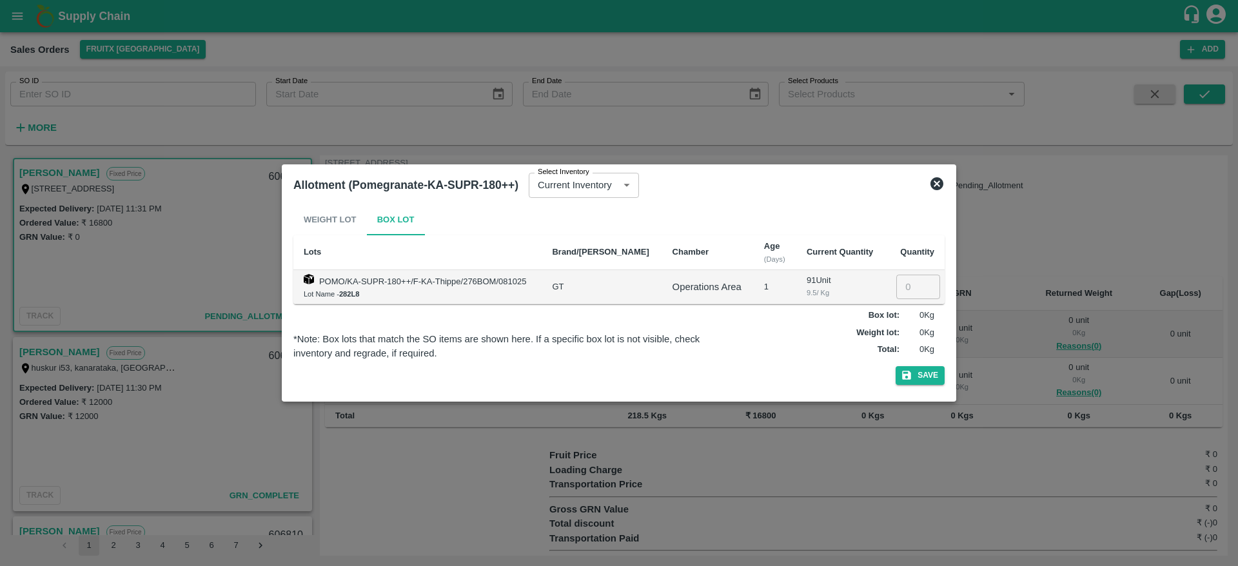
click at [896, 285] on input "number" at bounding box center [918, 287] width 44 height 25
type input "15"
click at [921, 379] on button "Save" at bounding box center [920, 375] width 49 height 19
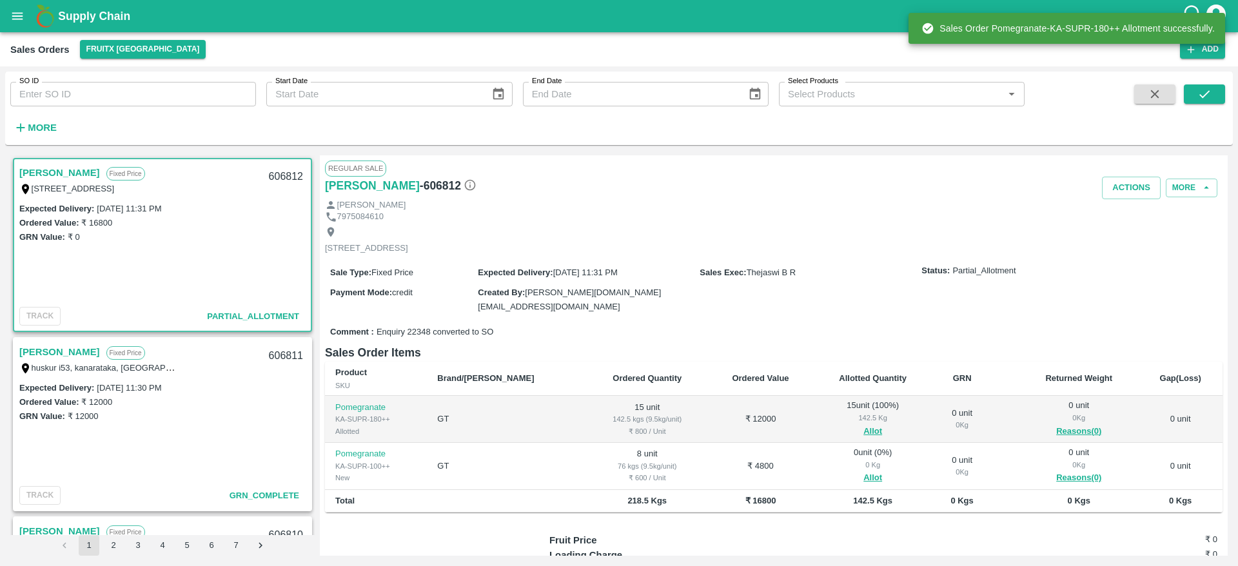
scroll to position [103, 0]
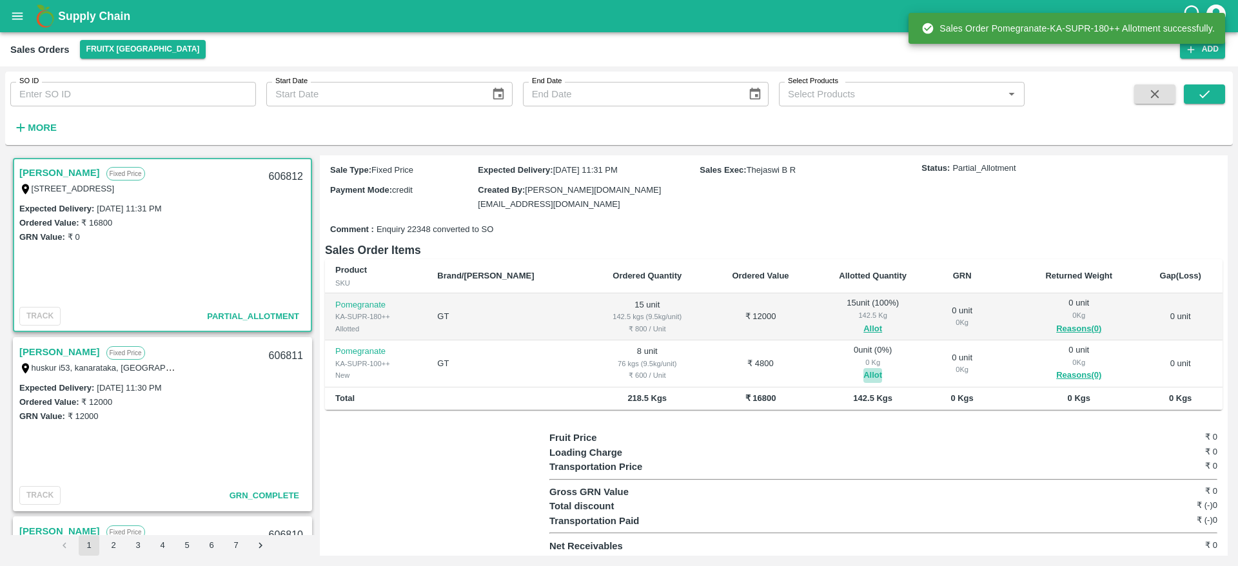
click at [863, 371] on button "Allot" at bounding box center [872, 375] width 19 height 15
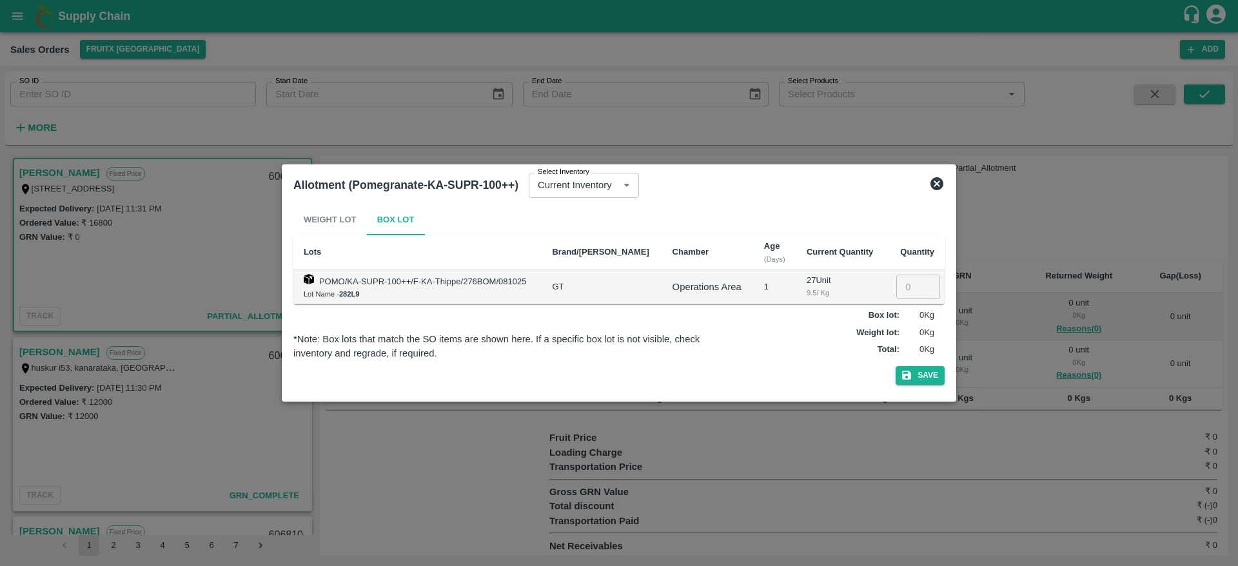
click at [907, 285] on input "number" at bounding box center [918, 287] width 44 height 25
type input "8"
click at [918, 369] on button "Save" at bounding box center [920, 375] width 49 height 19
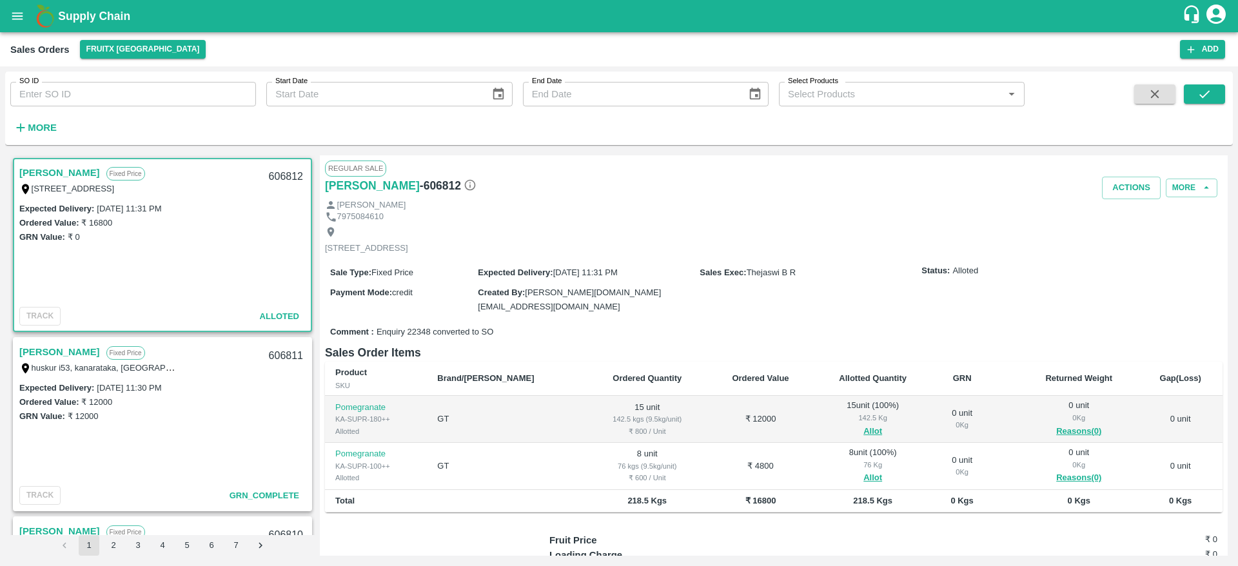
click at [90, 170] on link "[PERSON_NAME]" at bounding box center [59, 172] width 81 height 17
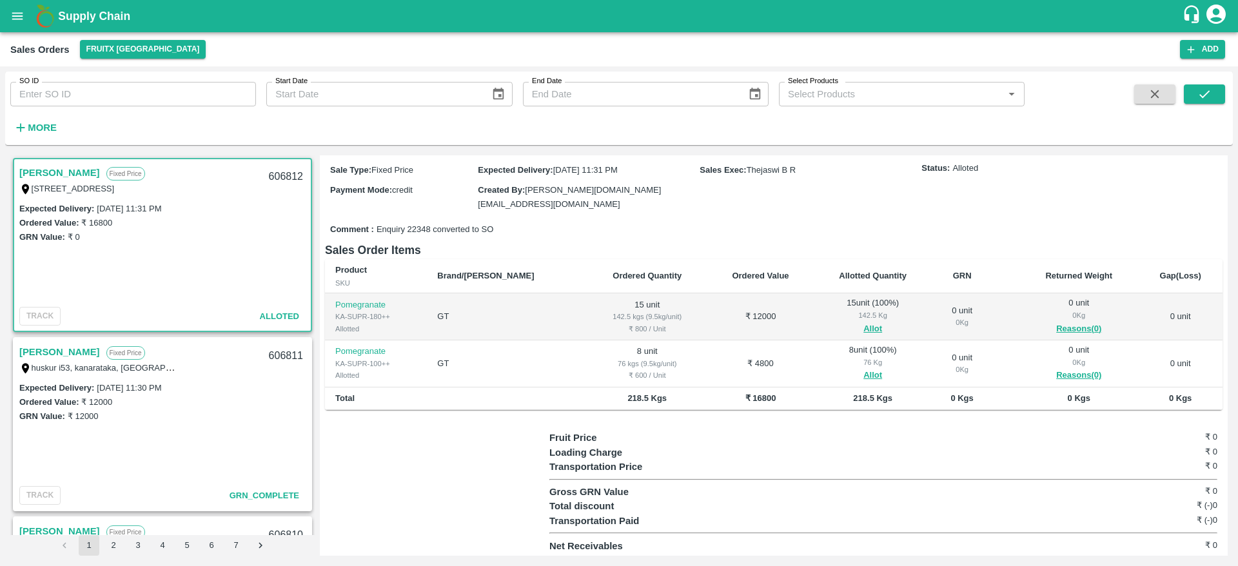
scroll to position [0, 0]
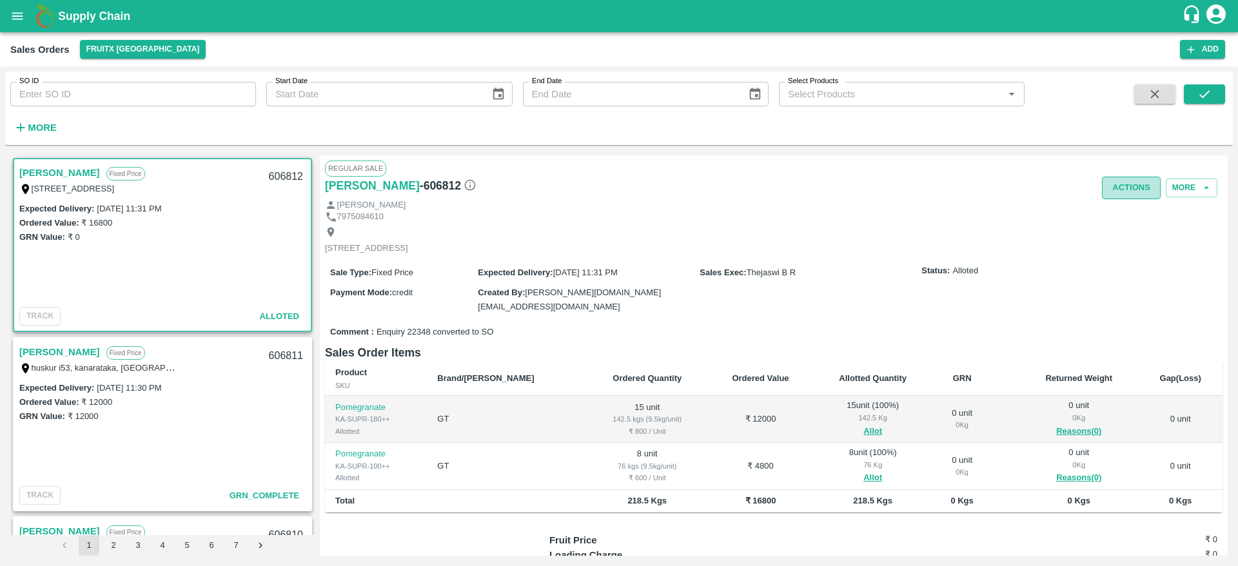
click at [1121, 181] on button "Actions" at bounding box center [1131, 188] width 59 height 23
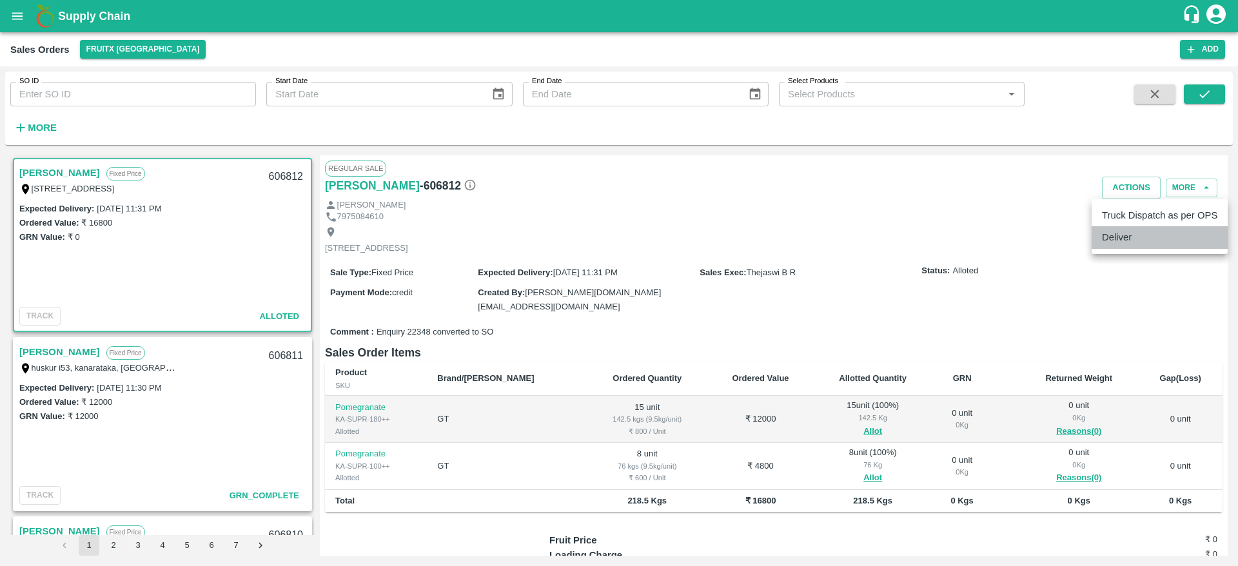
click at [1121, 239] on li "Deliver" at bounding box center [1160, 237] width 136 height 22
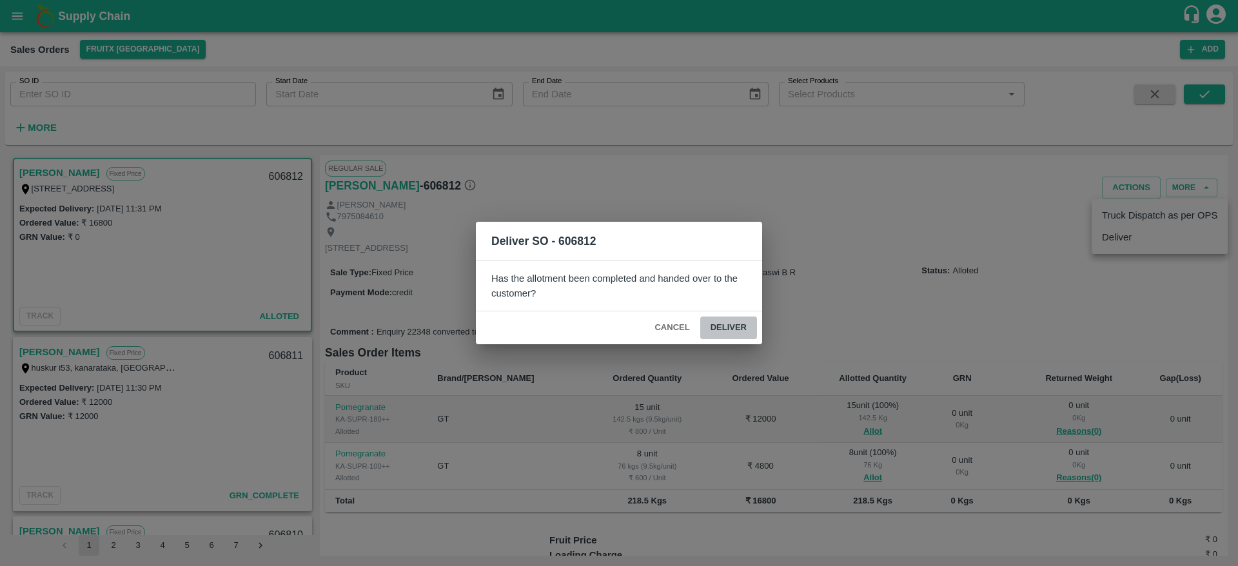
click at [733, 327] on button "Deliver" at bounding box center [728, 328] width 57 height 23
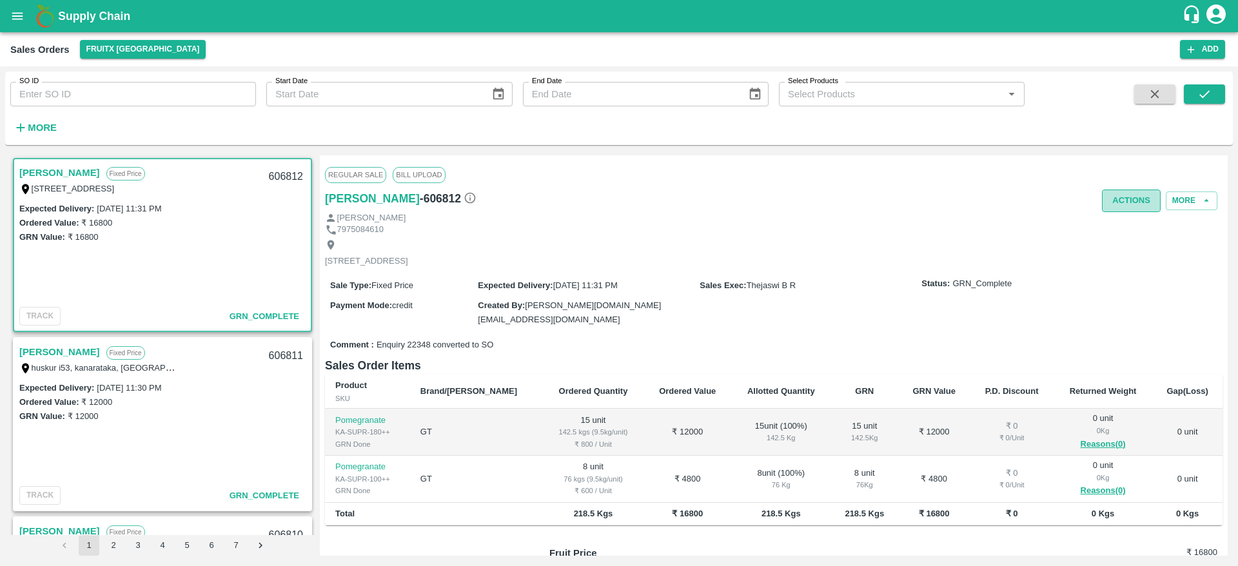
click at [1116, 197] on button "Actions" at bounding box center [1131, 201] width 59 height 23
click at [1128, 215] on ul "Truck Dispatch as per OPS Deliver" at bounding box center [1160, 239] width 136 height 55
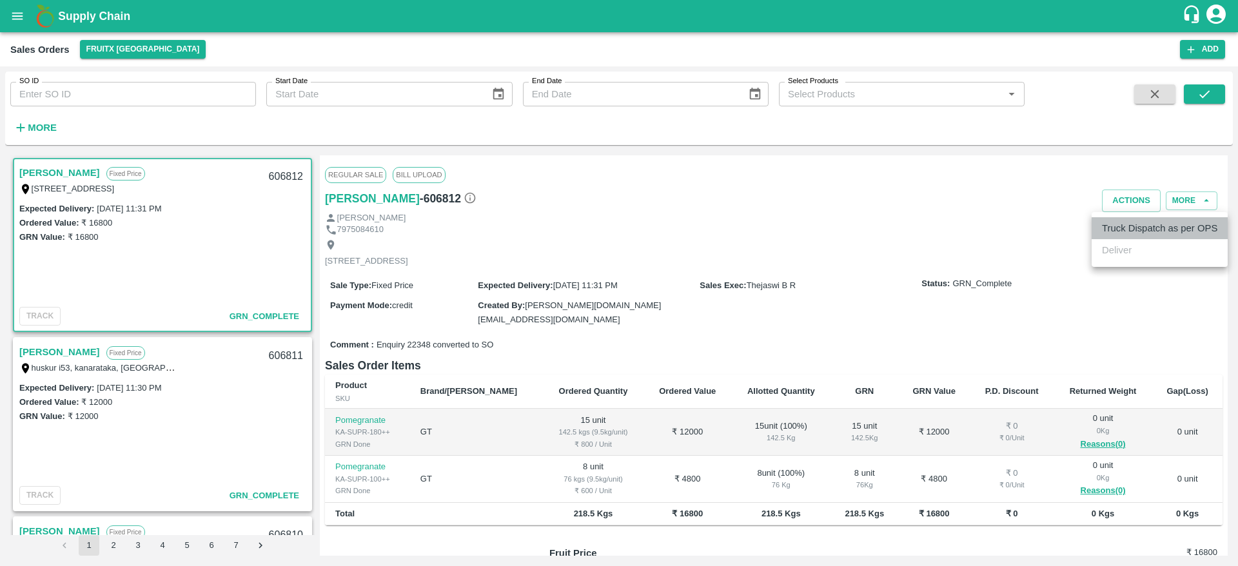
click at [1126, 227] on li "Truck Dispatch as per OPS" at bounding box center [1160, 228] width 136 height 22
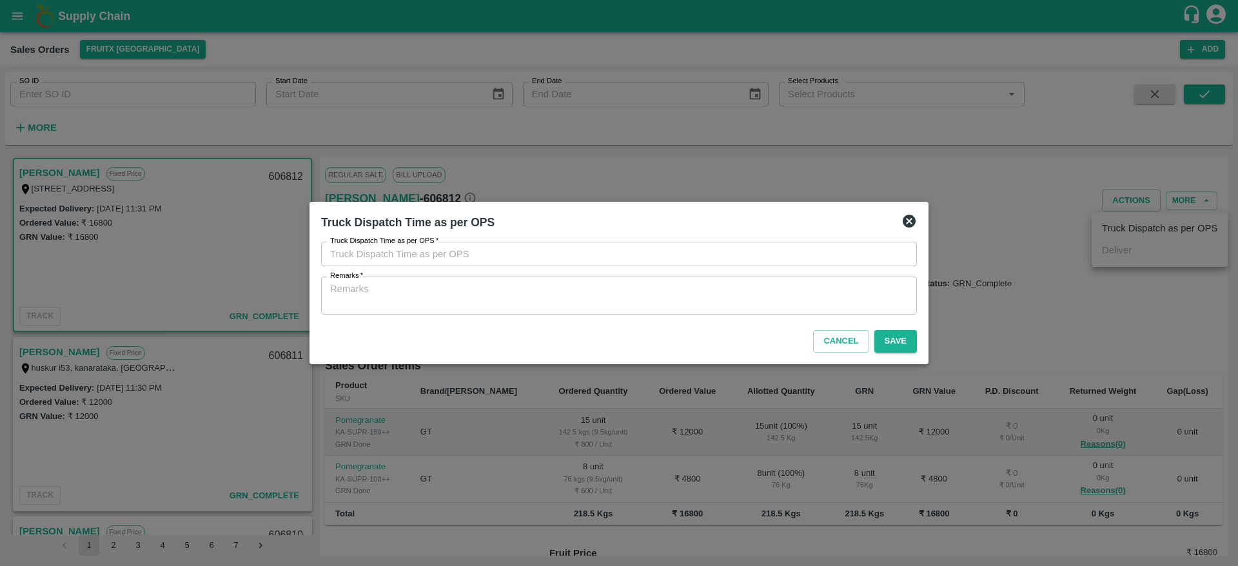
type input "09/10/2025 11:37 AM"
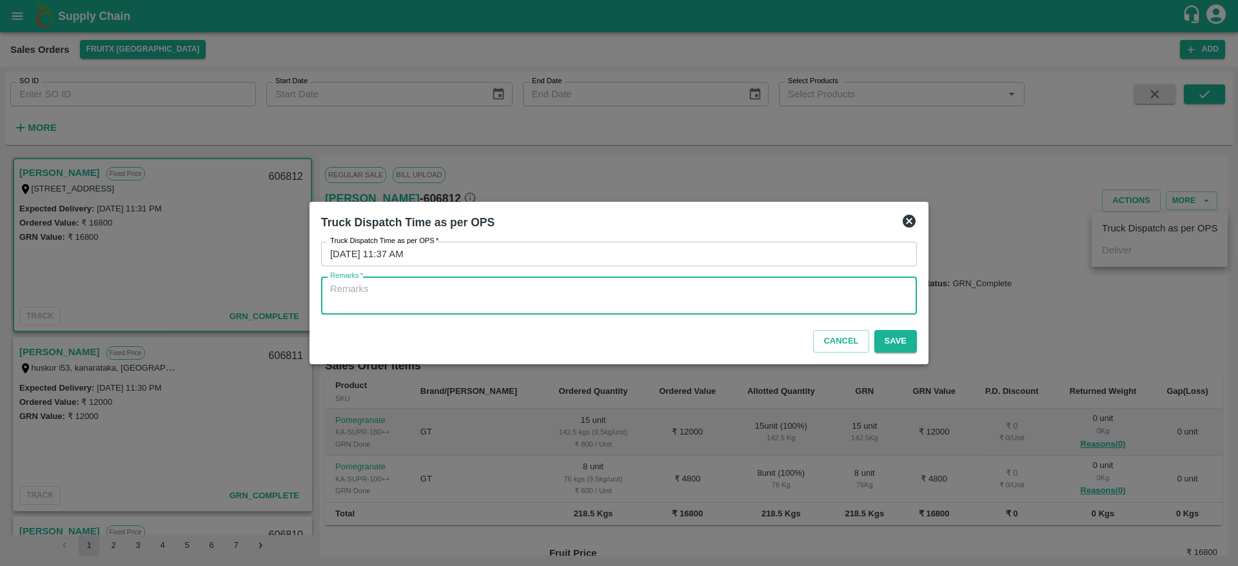
click at [686, 301] on textarea "Remarks   *" at bounding box center [619, 295] width 578 height 27
type textarea "OTD"
click at [896, 347] on button "Save" at bounding box center [895, 341] width 43 height 23
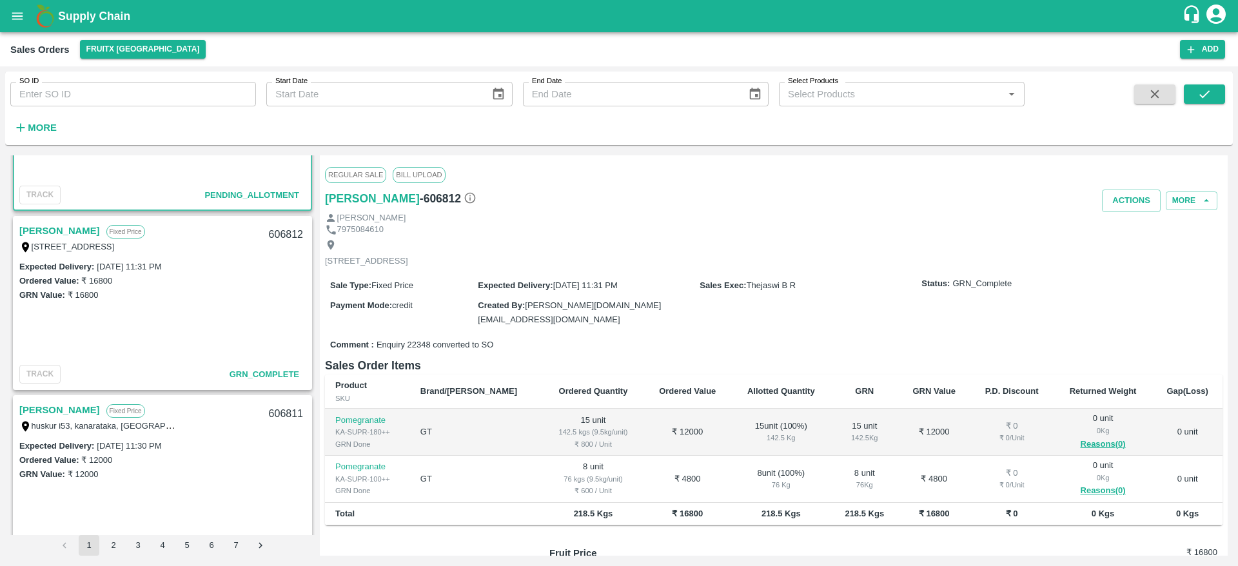
scroll to position [141, 0]
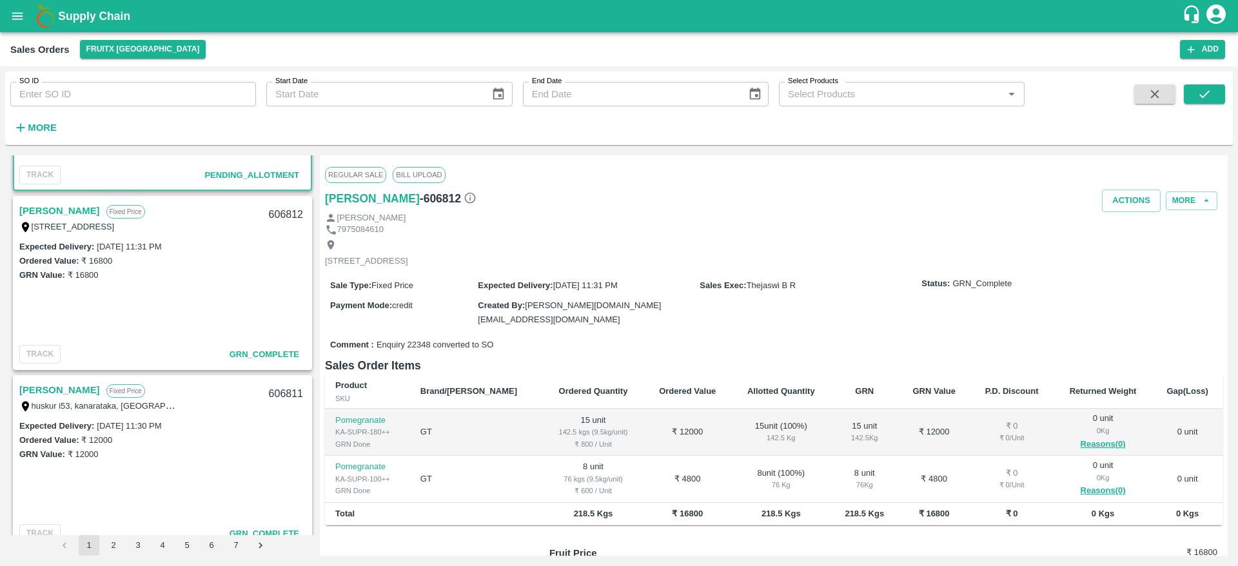
click at [72, 213] on link "[PERSON_NAME]" at bounding box center [59, 210] width 81 height 17
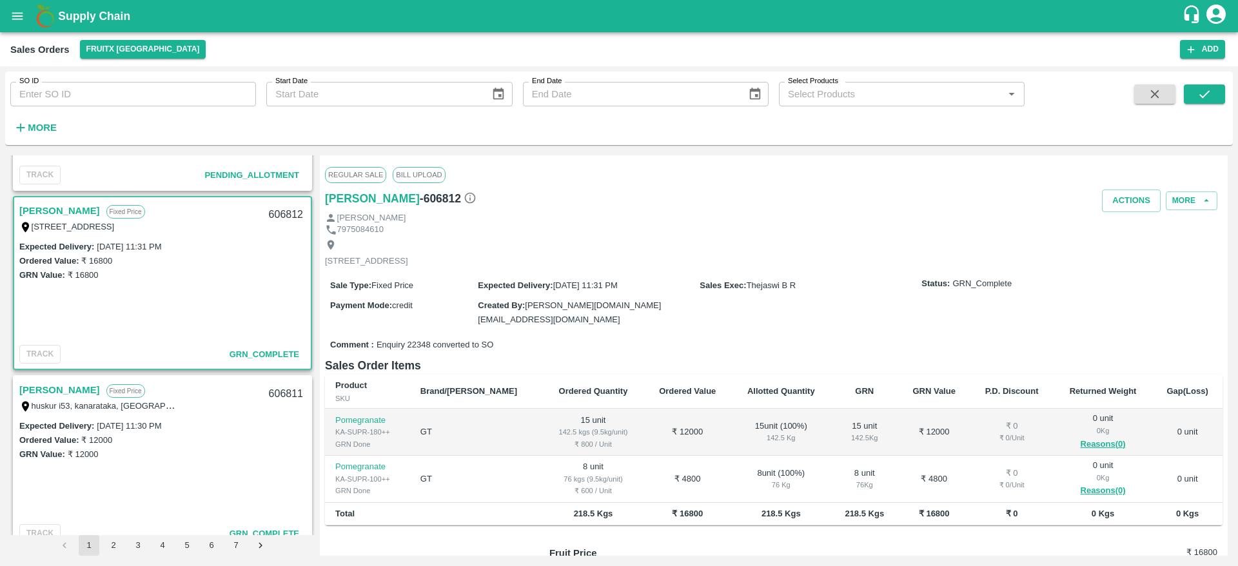
scroll to position [115, 0]
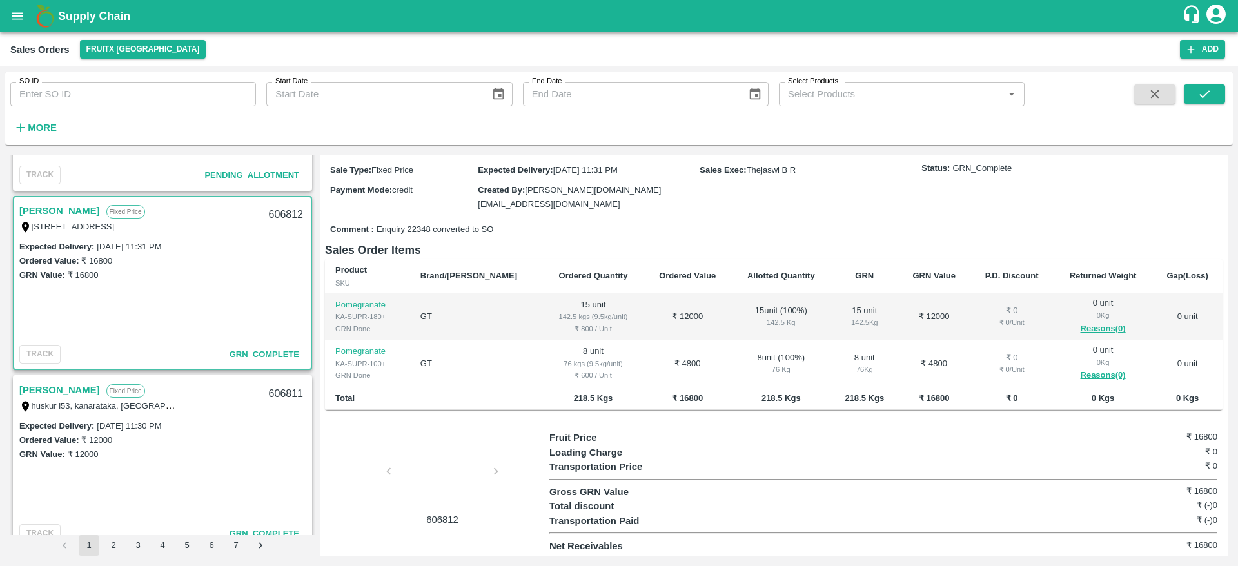
click at [81, 208] on link "[PERSON_NAME]" at bounding box center [59, 210] width 81 height 17
click at [90, 211] on link "[PERSON_NAME]" at bounding box center [59, 210] width 81 height 17
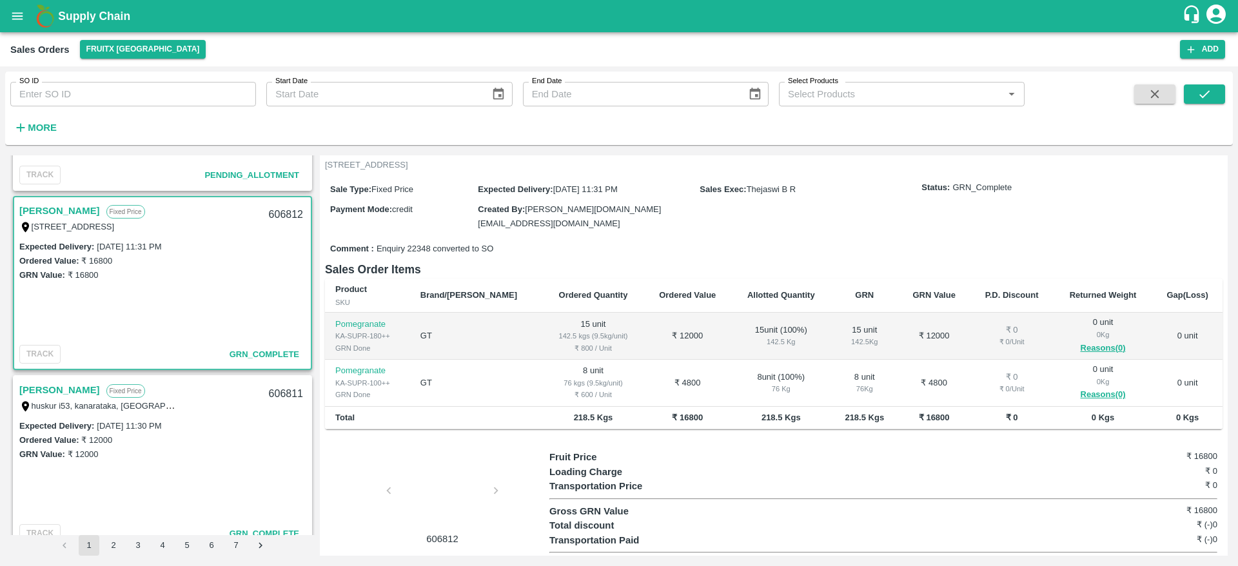
scroll to position [0, 0]
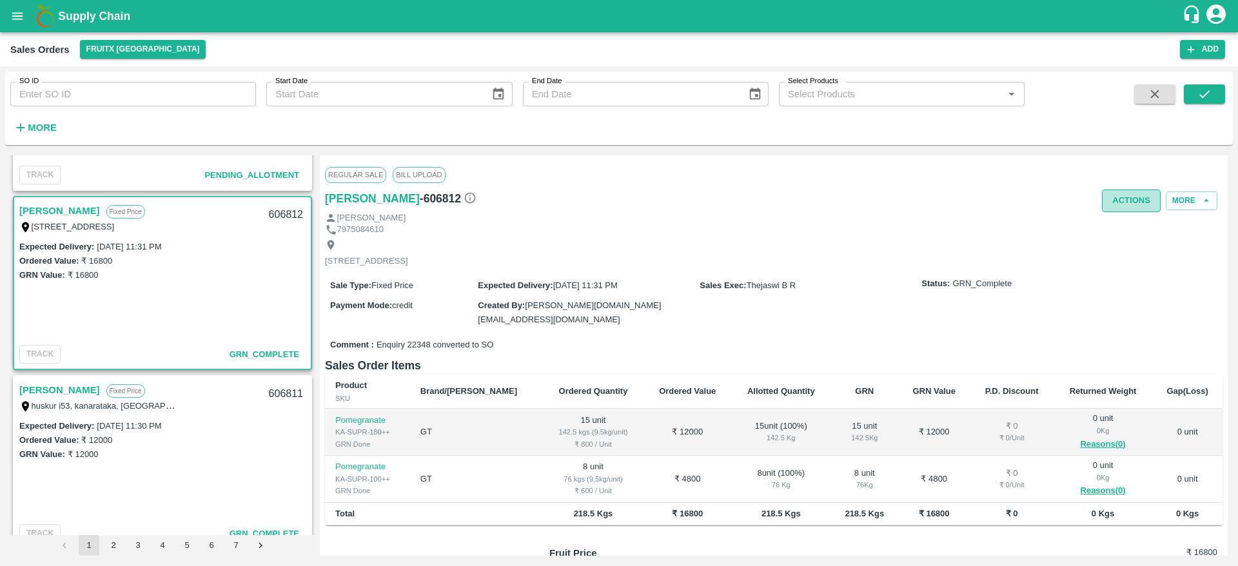
click at [1128, 198] on button "Actions" at bounding box center [1131, 201] width 59 height 23
click at [892, 230] on div at bounding box center [619, 283] width 1238 height 566
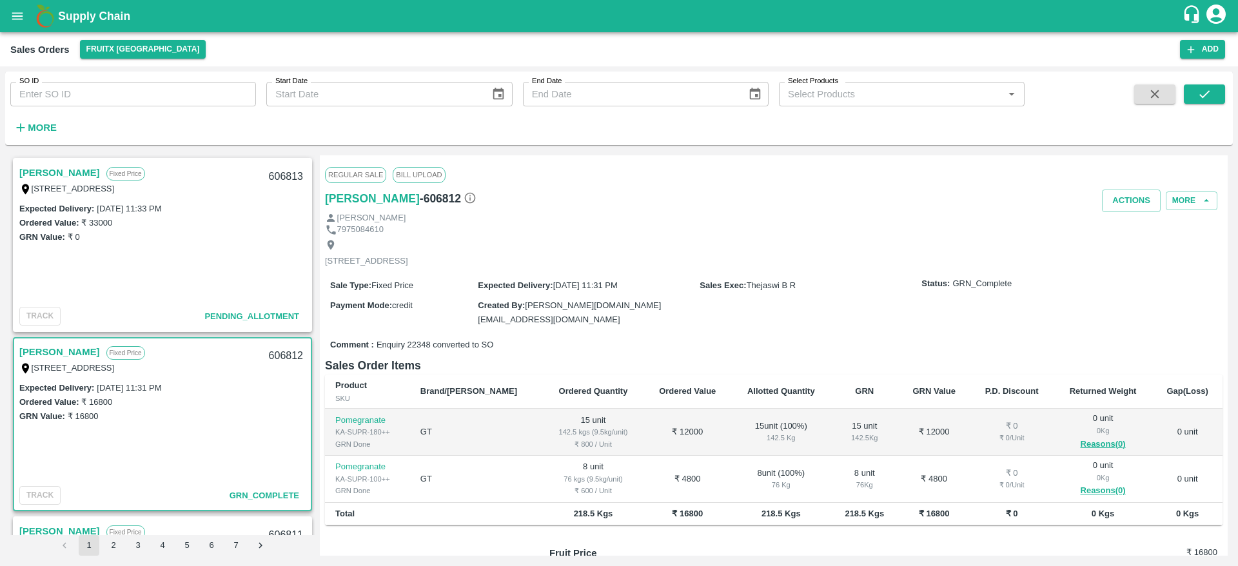
click at [60, 177] on link "[PERSON_NAME]" at bounding box center [59, 172] width 81 height 17
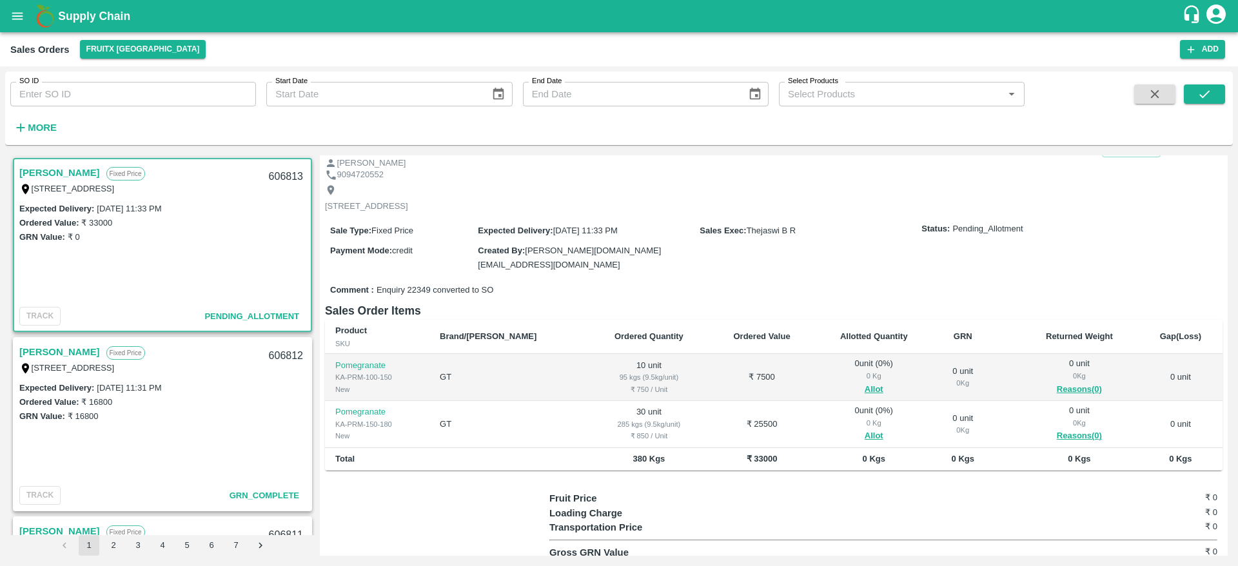
scroll to position [43, 0]
click at [280, 172] on div "606813" at bounding box center [286, 177] width 50 height 30
copy div "606813"
click at [865, 387] on button "Allot" at bounding box center [874, 389] width 19 height 15
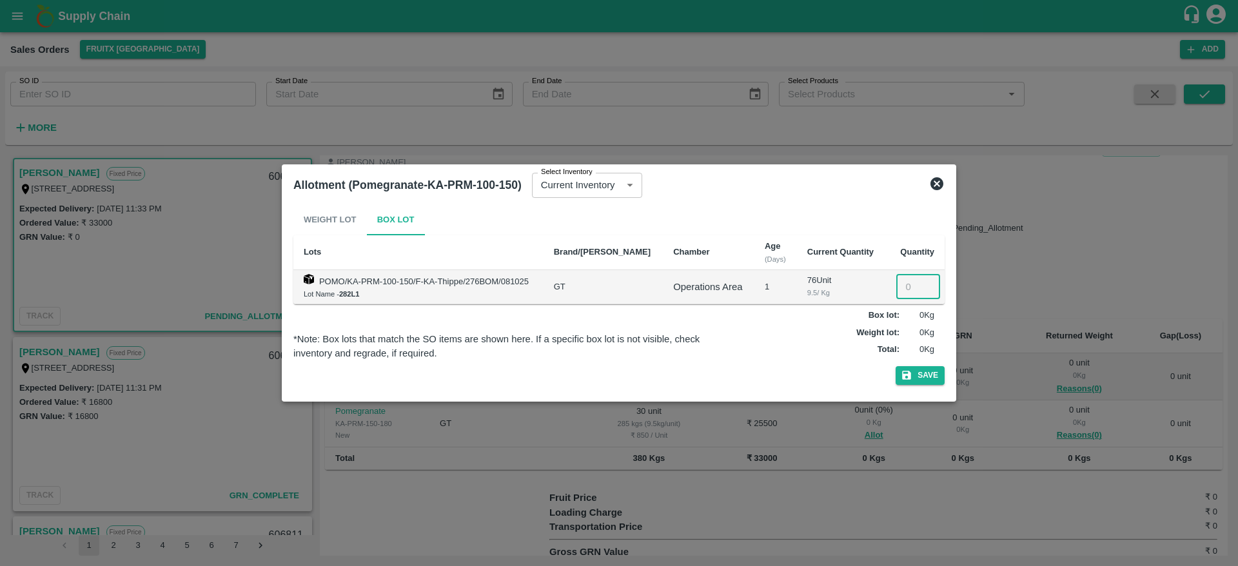
click at [909, 291] on input "number" at bounding box center [918, 287] width 44 height 25
type input "10"
click at [919, 385] on div "Weight Lot Box Lot Lots Brand/Marka Chamber Age (Days) Current Quantity Quantit…" at bounding box center [618, 297] width 651 height 186
click at [920, 382] on button "Save" at bounding box center [920, 375] width 49 height 19
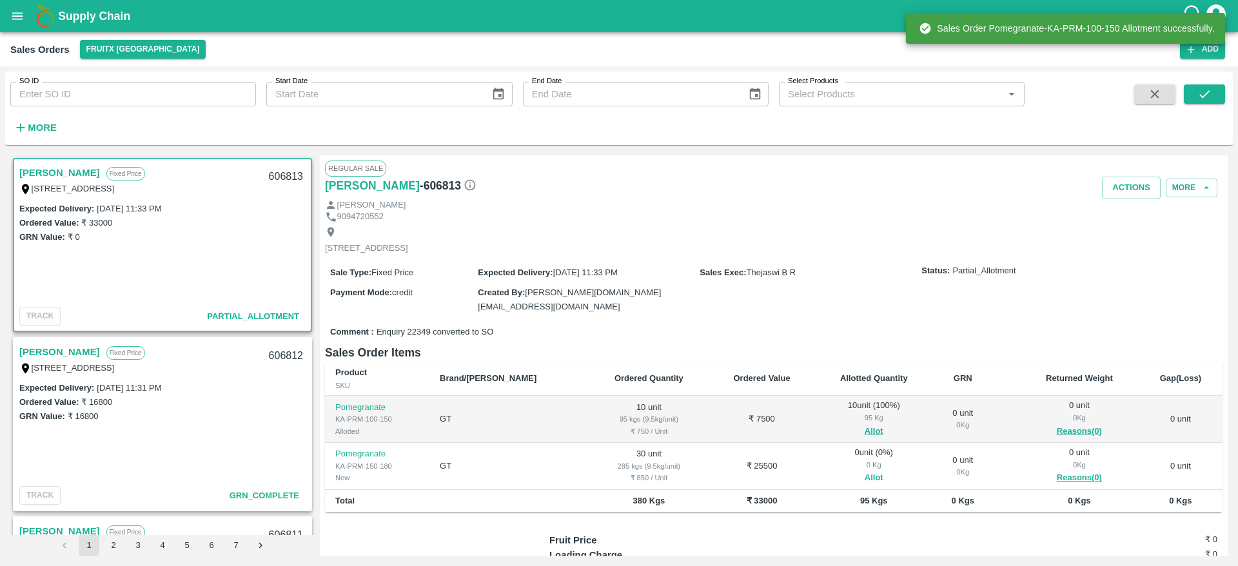
click at [865, 474] on button "Allot" at bounding box center [874, 478] width 19 height 15
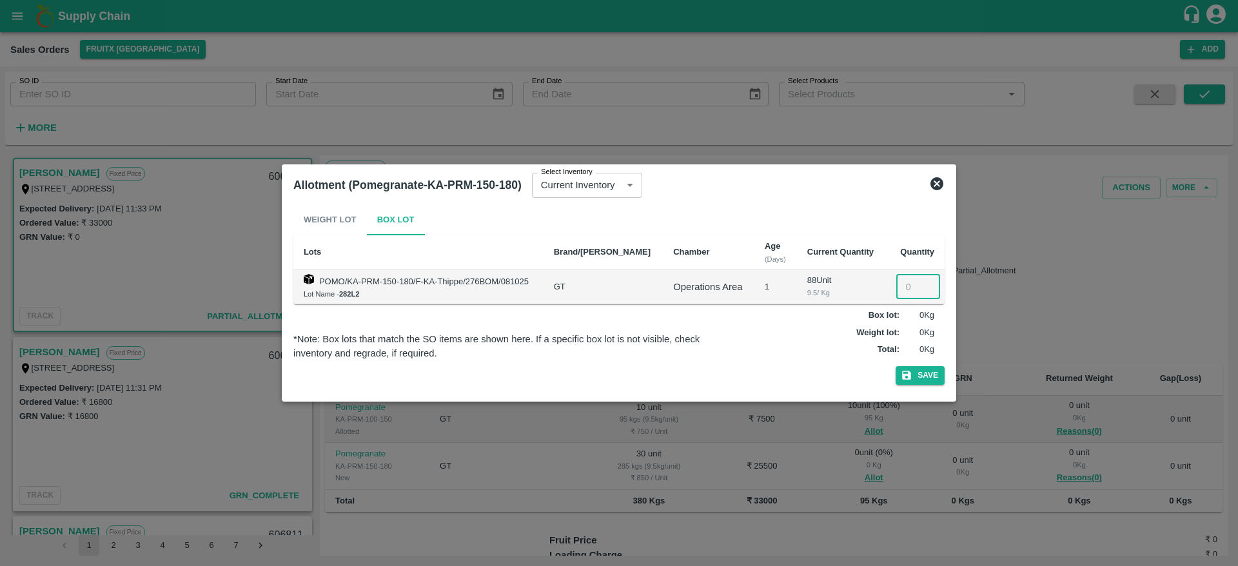
click at [905, 286] on input "number" at bounding box center [918, 287] width 44 height 25
type input "30"
click at [920, 370] on button "Save" at bounding box center [920, 375] width 49 height 19
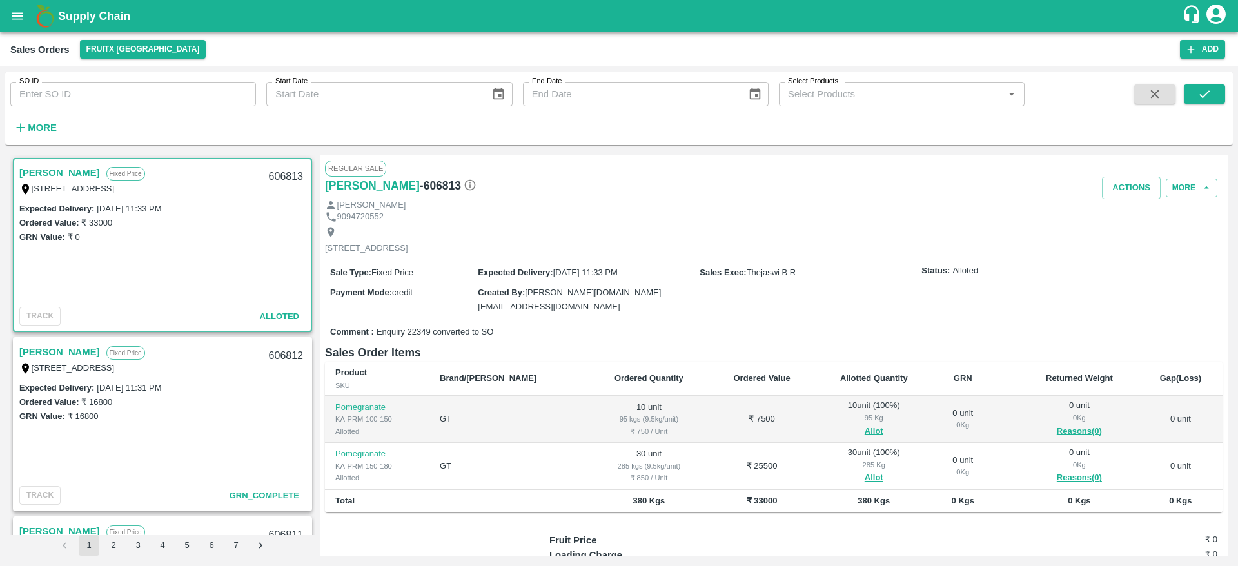
click at [48, 175] on link "[PERSON_NAME]" at bounding box center [59, 172] width 81 height 17
click at [1121, 192] on button "Actions" at bounding box center [1131, 188] width 59 height 23
click at [1126, 236] on li "Deliver" at bounding box center [1160, 237] width 136 height 22
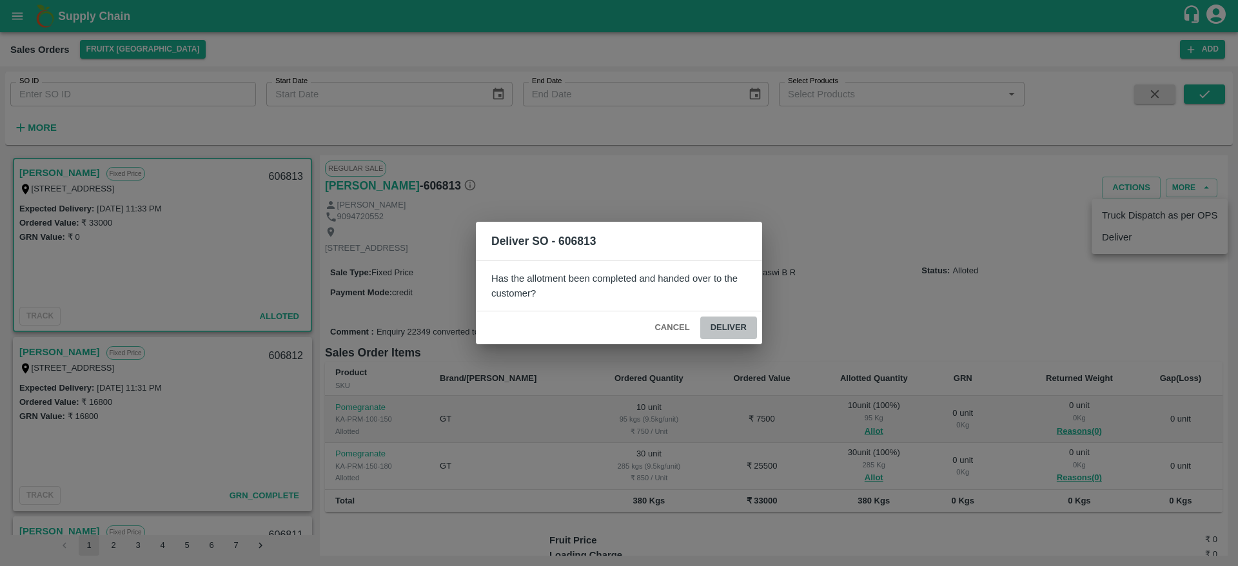
click at [716, 331] on button "Deliver" at bounding box center [728, 328] width 57 height 23
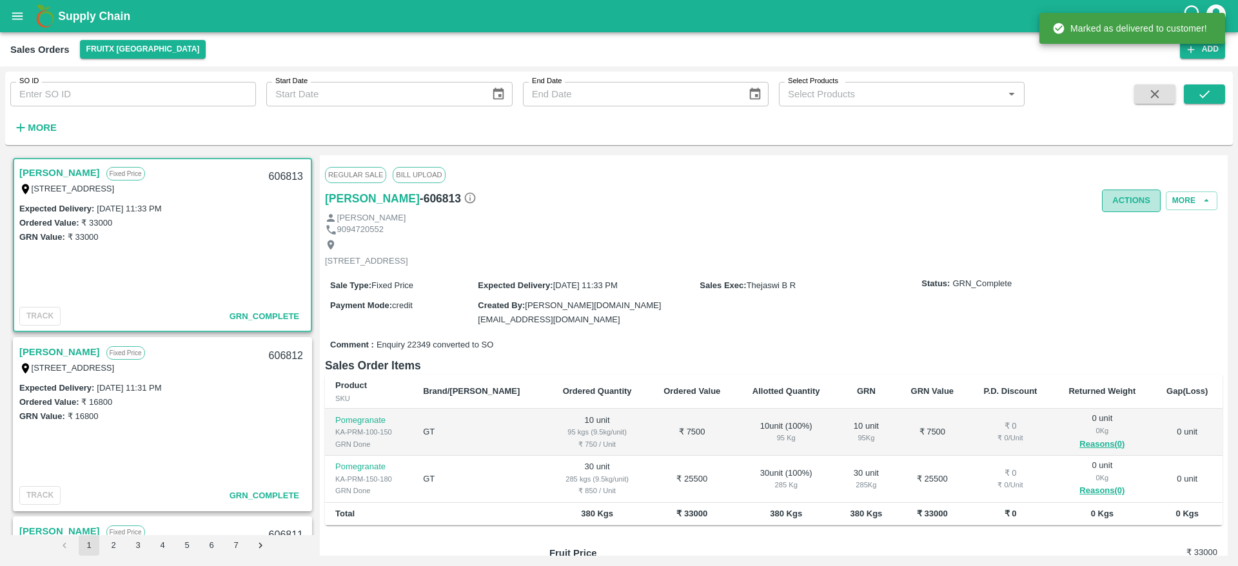
click at [1106, 199] on button "Actions" at bounding box center [1131, 201] width 59 height 23
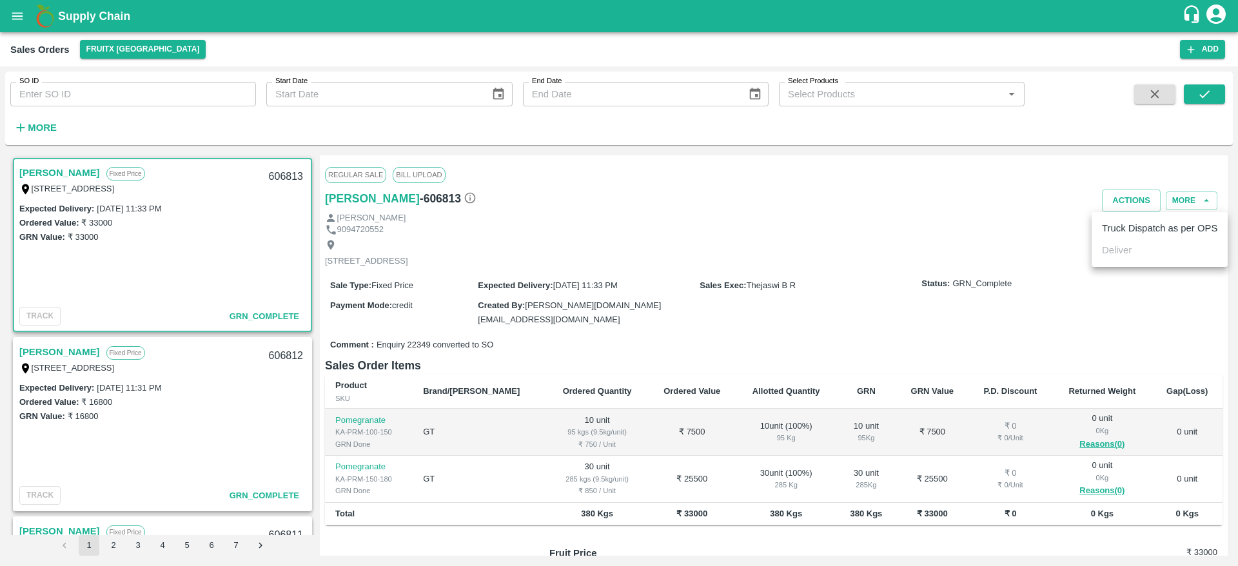
click at [1107, 226] on li "Truck Dispatch as per OPS" at bounding box center [1160, 228] width 136 height 22
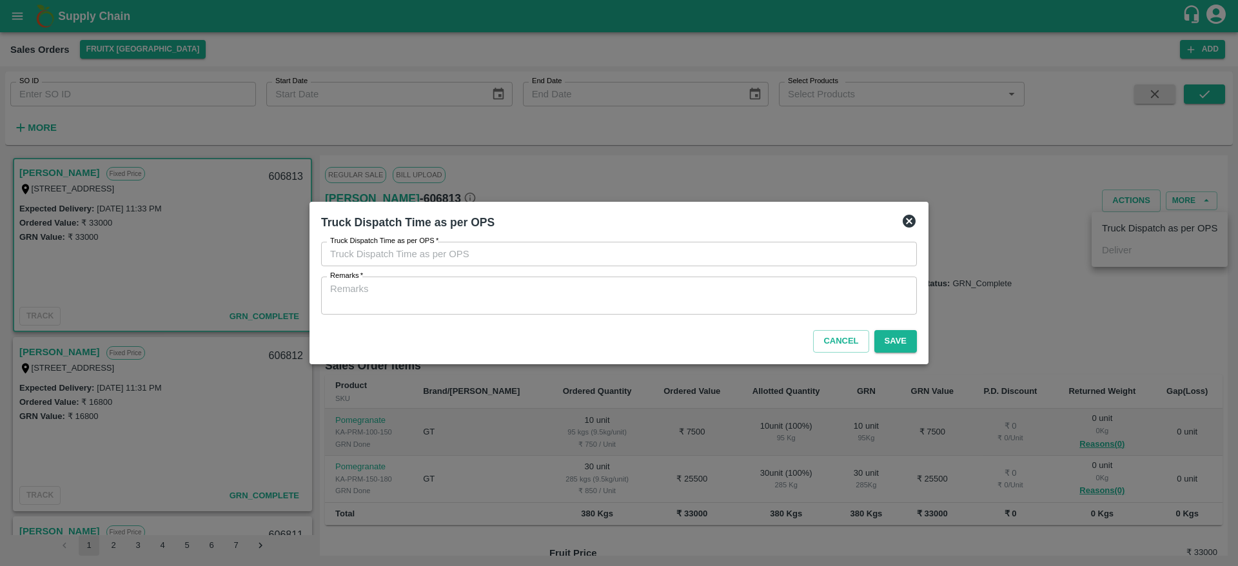
type input "09/10/2025 11:39 AM"
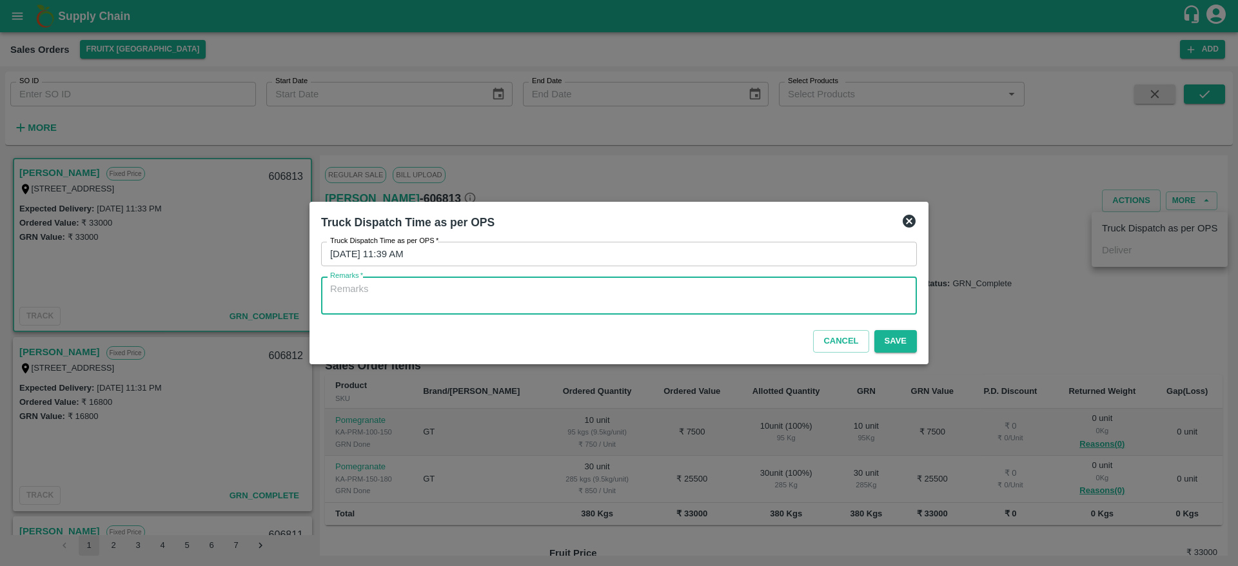
click at [586, 305] on textarea "Remarks   *" at bounding box center [619, 295] width 578 height 27
type textarea "OTD"
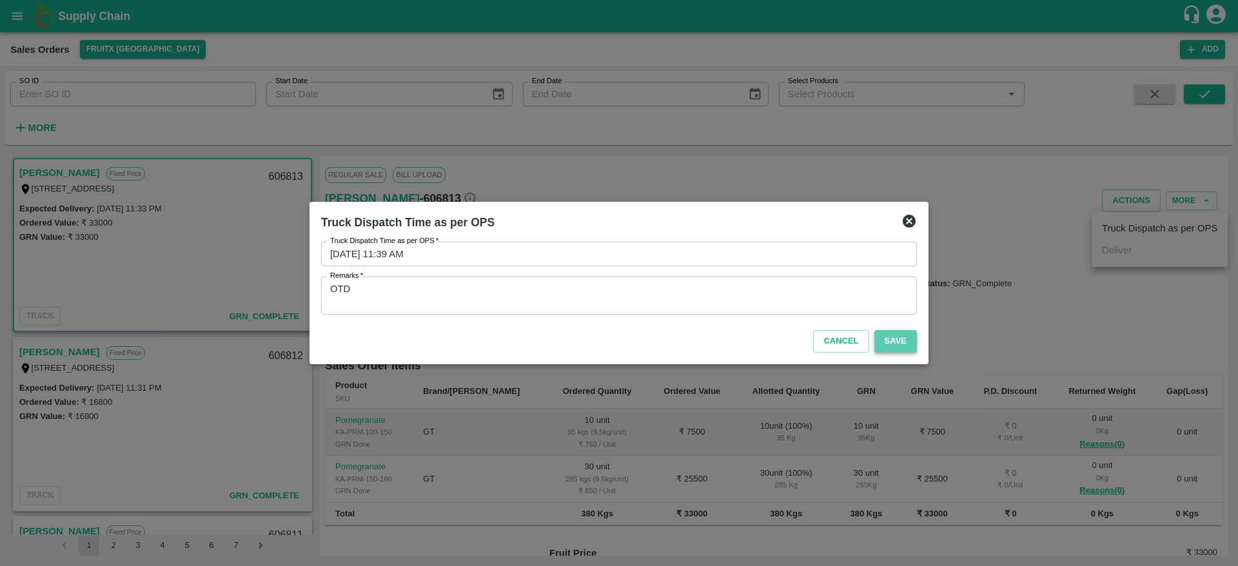
click at [881, 349] on button "Save" at bounding box center [895, 341] width 43 height 23
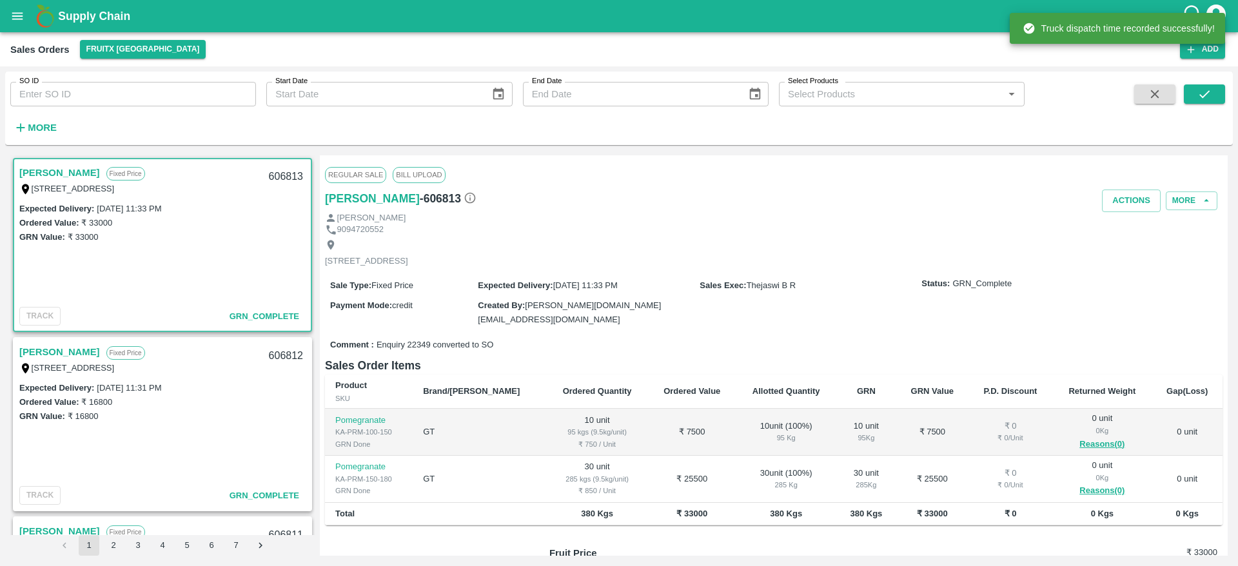
click at [272, 176] on div "606813" at bounding box center [286, 177] width 50 height 30
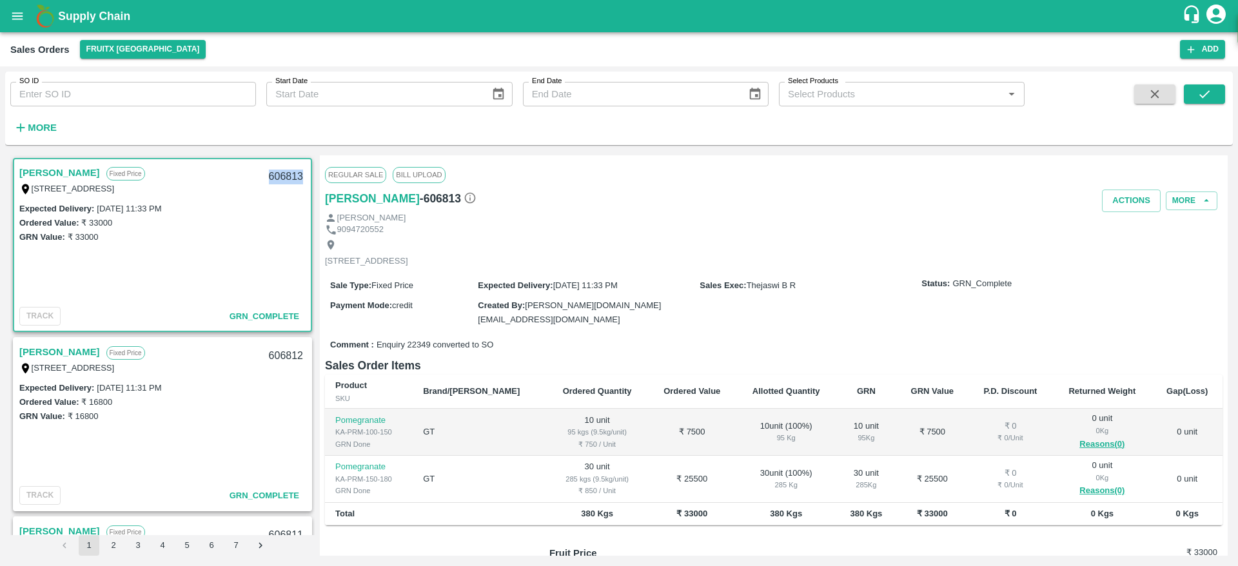
click at [272, 176] on div "606813" at bounding box center [286, 177] width 50 height 30
copy div "606813"
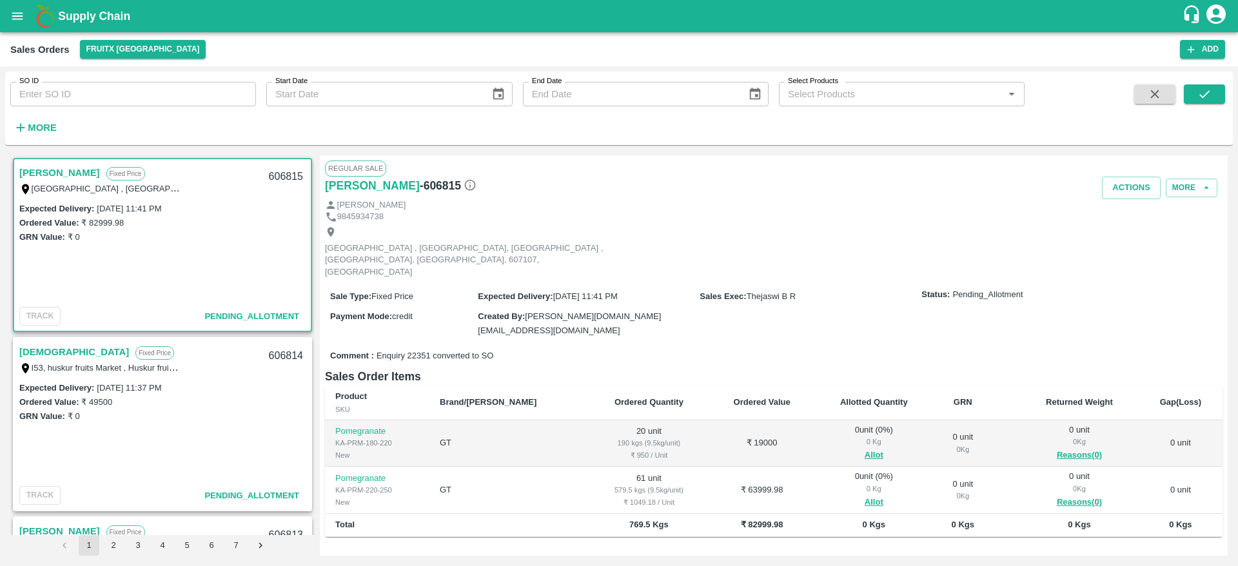
click at [30, 351] on link "[DEMOGRAPHIC_DATA]" at bounding box center [74, 352] width 110 height 17
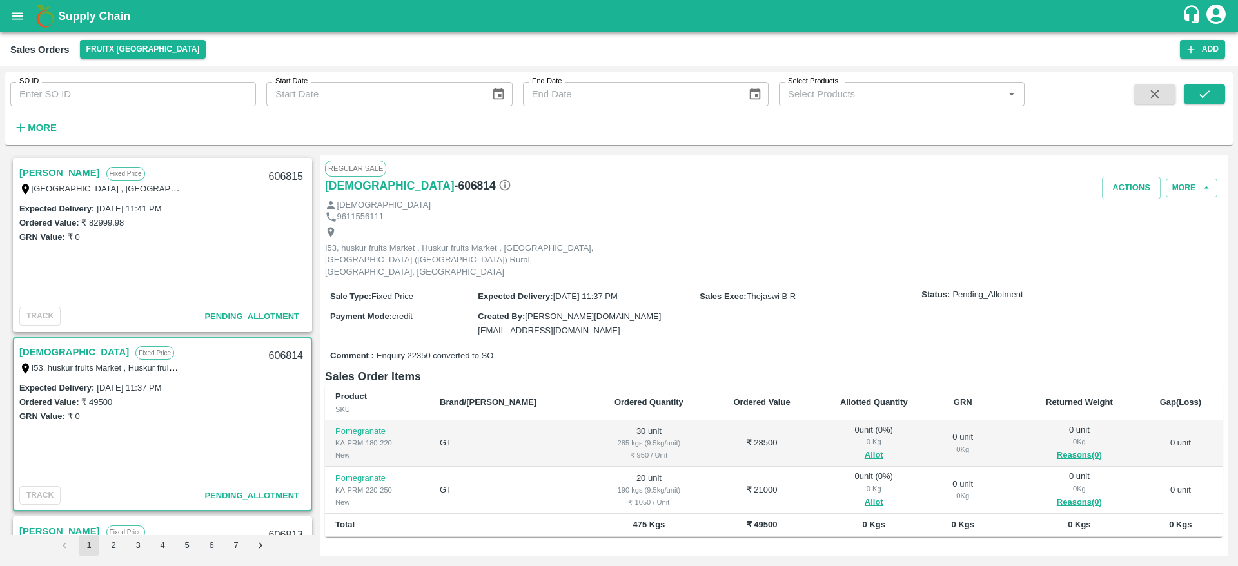
click at [32, 357] on link "[DEMOGRAPHIC_DATA]" at bounding box center [74, 352] width 110 height 17
click at [865, 448] on button "Allot" at bounding box center [874, 455] width 19 height 15
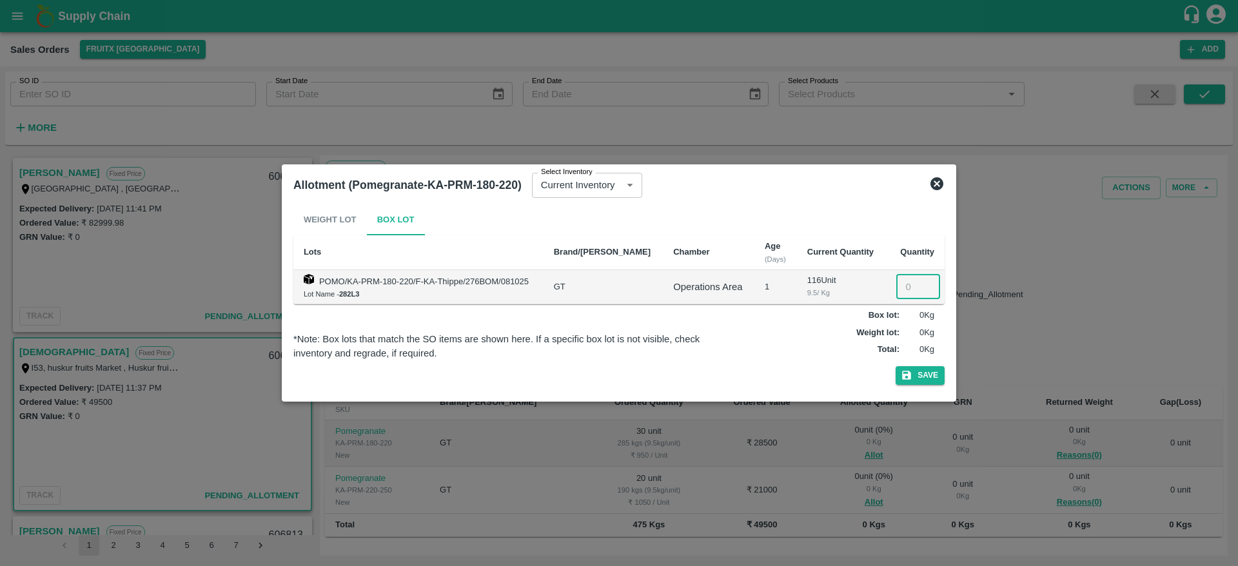
click at [909, 291] on input "number" at bounding box center [918, 287] width 44 height 25
type input "30"
click at [909, 371] on icon "button" at bounding box center [907, 375] width 12 height 12
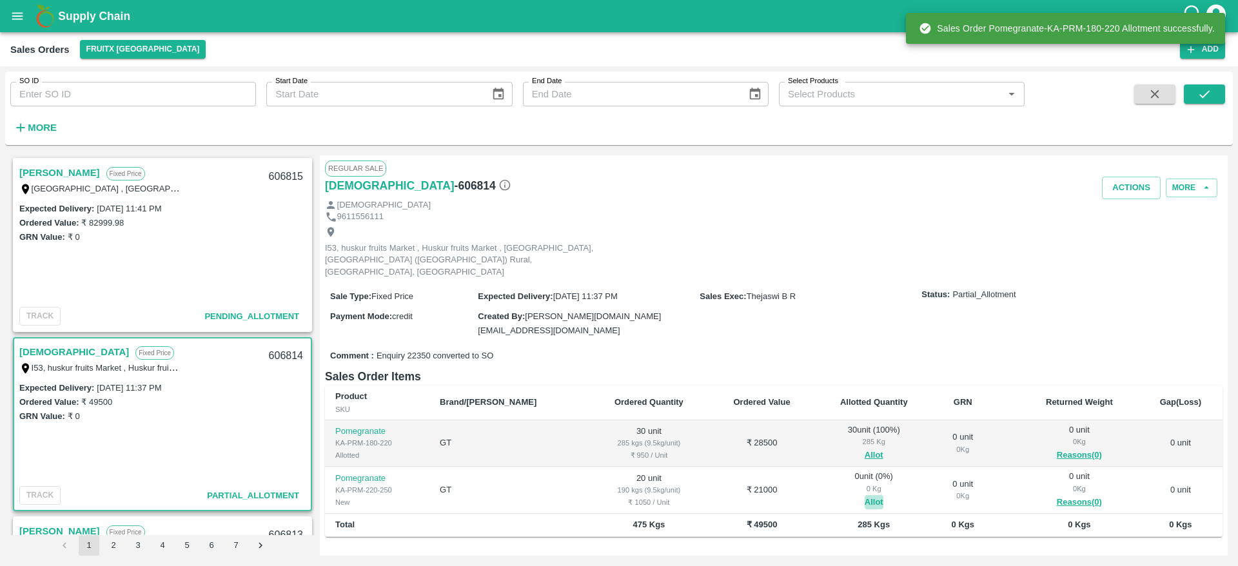
click at [865, 495] on button "Allot" at bounding box center [874, 502] width 19 height 15
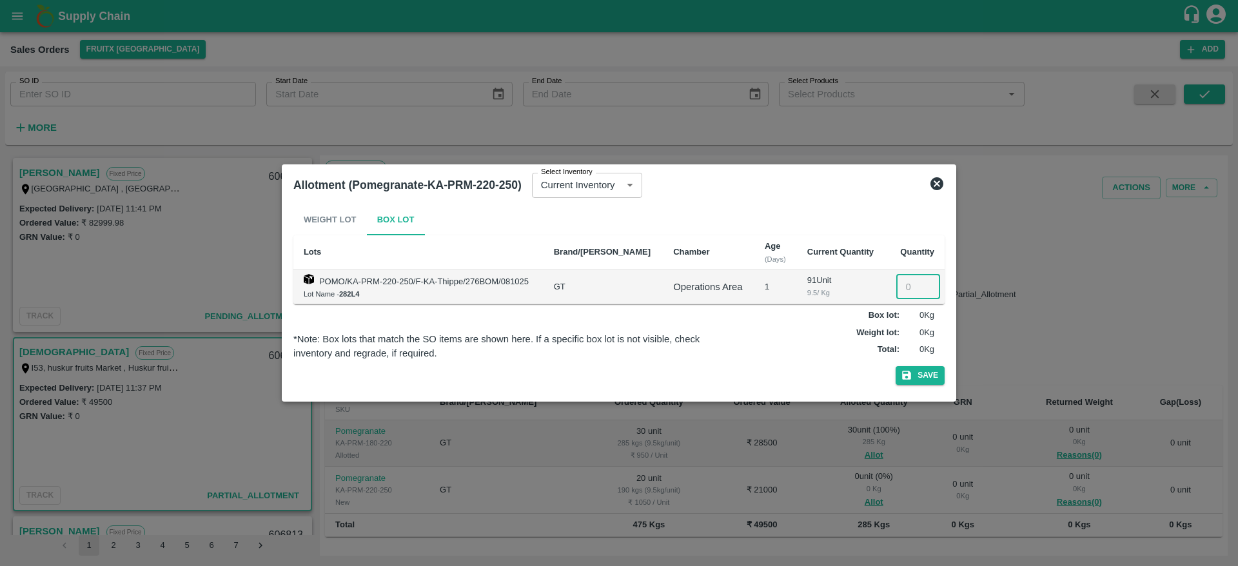
click at [900, 286] on input "number" at bounding box center [918, 287] width 44 height 25
type input "20"
click at [911, 374] on icon "button" at bounding box center [906, 375] width 9 height 9
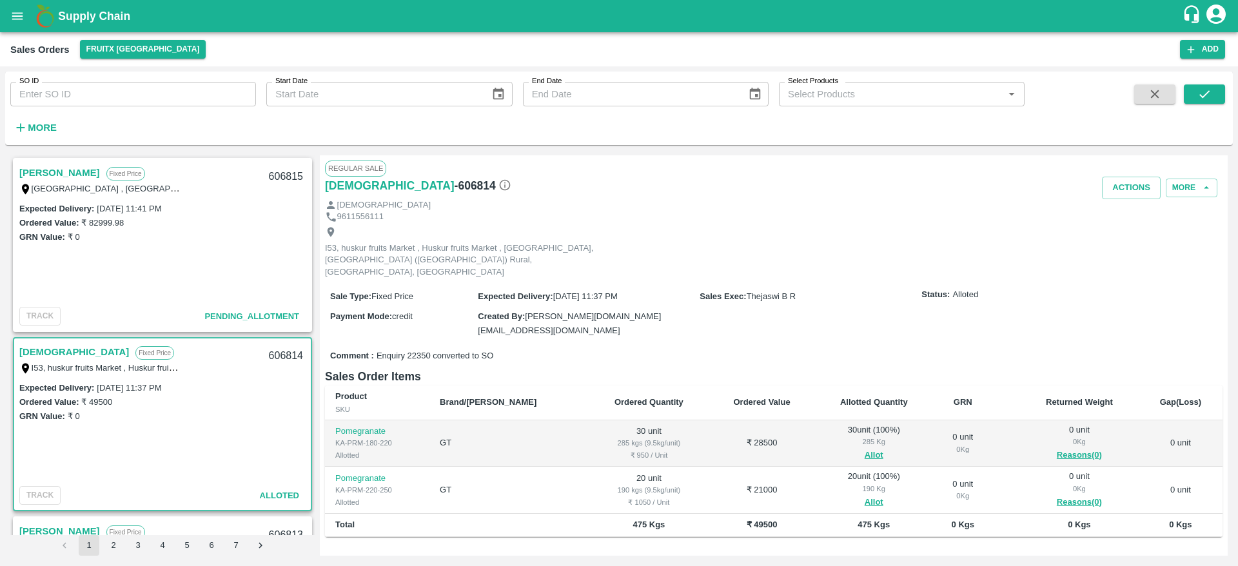
click at [37, 351] on link "[DEMOGRAPHIC_DATA]" at bounding box center [74, 352] width 110 height 17
click at [1115, 184] on button "Actions" at bounding box center [1131, 188] width 59 height 23
click at [1107, 237] on li "Deliver" at bounding box center [1160, 237] width 136 height 22
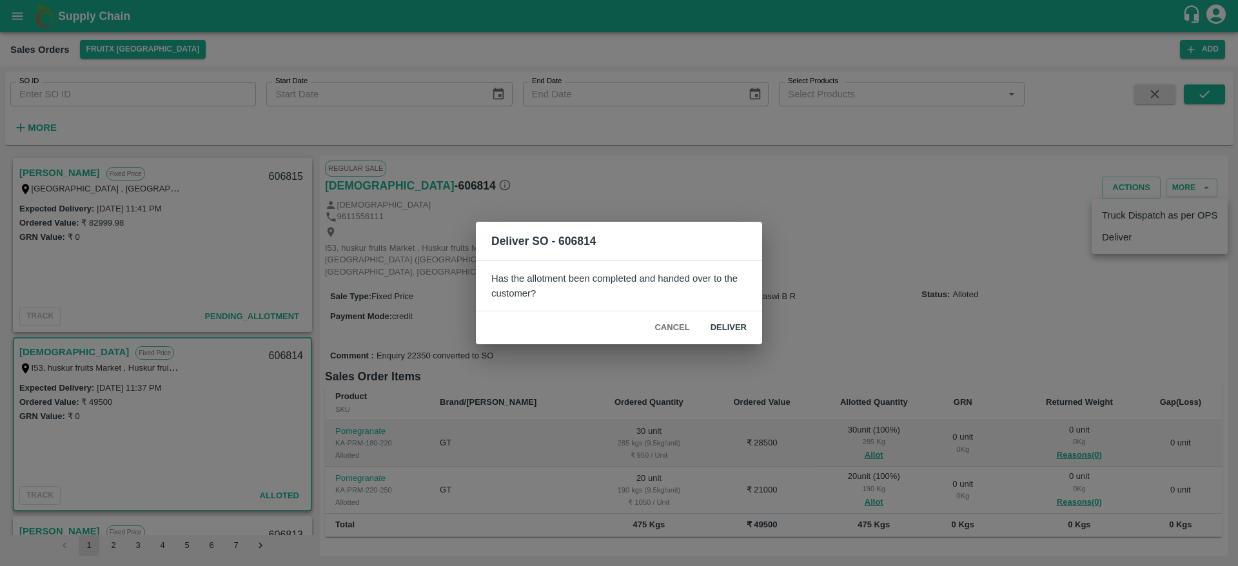
drag, startPoint x: 742, startPoint y: 354, endPoint x: 731, endPoint y: 330, distance: 26.3
click at [731, 330] on div "Deliver SO - 606814 Has the allotment been completed and handed over to the cus…" at bounding box center [619, 283] width 1238 height 566
click at [731, 330] on button "Deliver" at bounding box center [728, 328] width 57 height 23
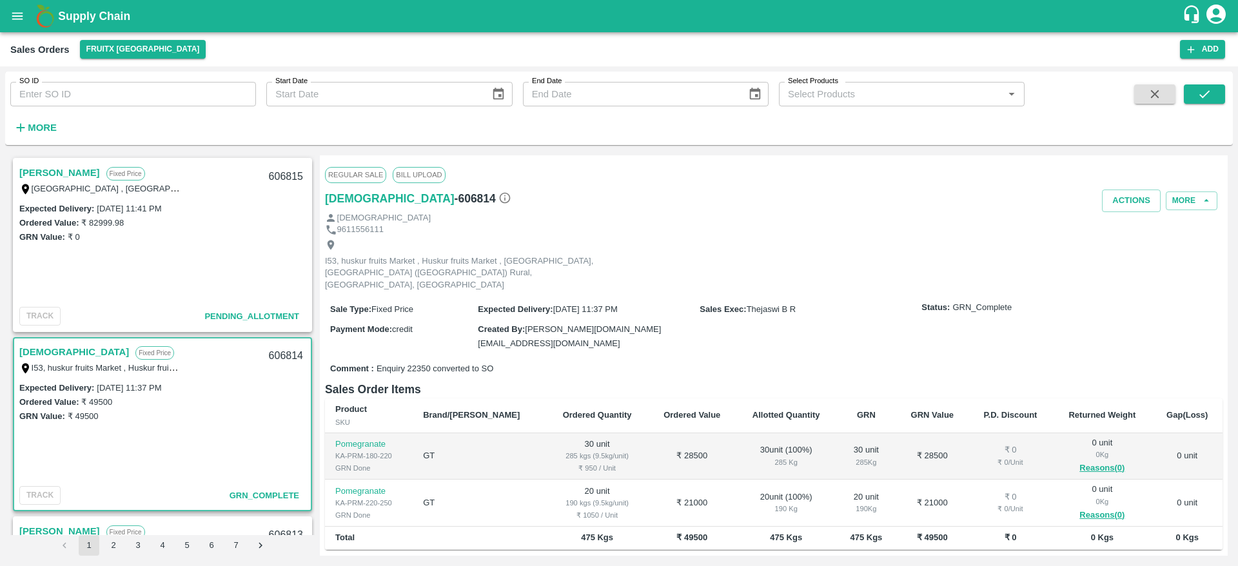
click at [39, 349] on link "[DEMOGRAPHIC_DATA]" at bounding box center [74, 352] width 110 height 17
click at [44, 348] on link "[DEMOGRAPHIC_DATA]" at bounding box center [74, 352] width 110 height 17
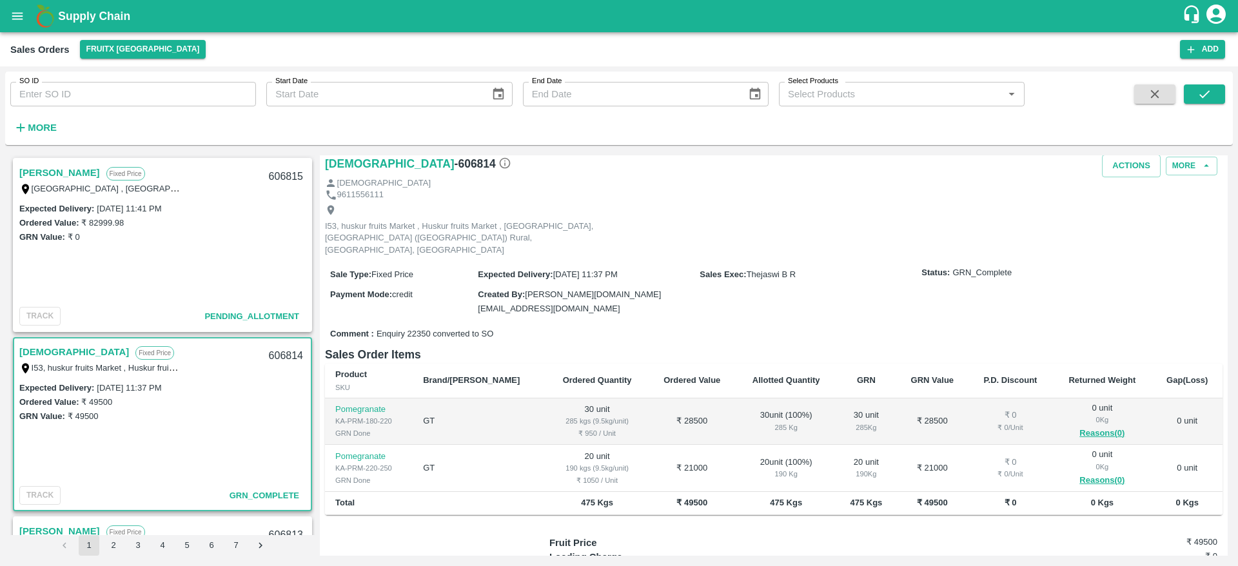
scroll to position [40, 0]
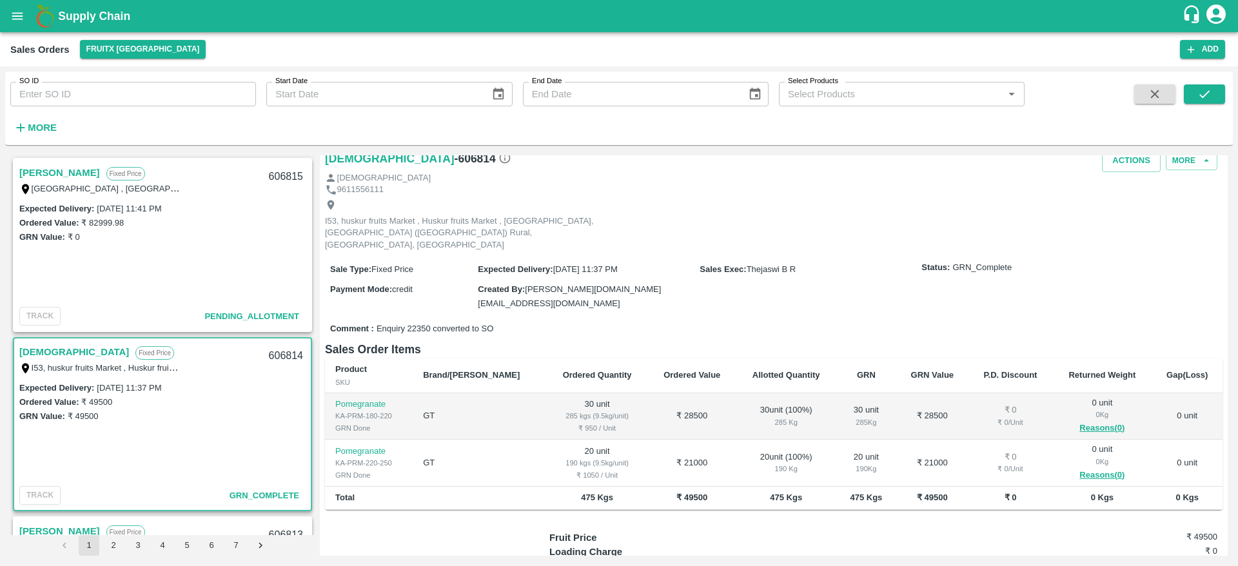
click at [284, 351] on div "606814" at bounding box center [286, 356] width 50 height 30
copy div "606814"
click at [1119, 167] on button "Actions" at bounding box center [1131, 161] width 59 height 23
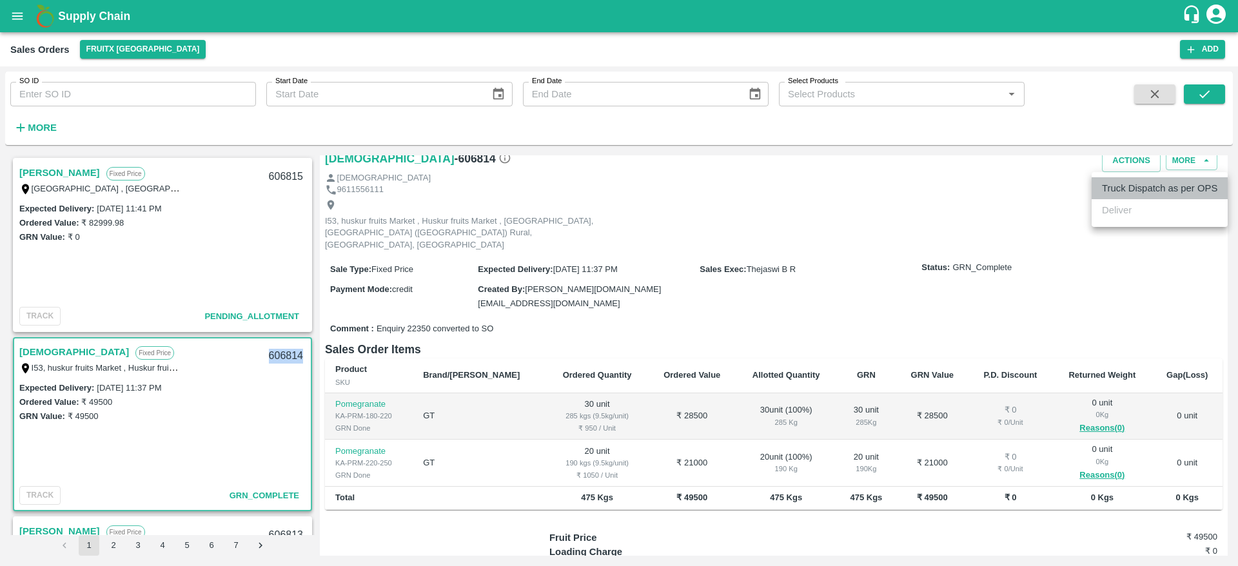
click at [1125, 193] on li "Truck Dispatch as per OPS" at bounding box center [1160, 188] width 136 height 22
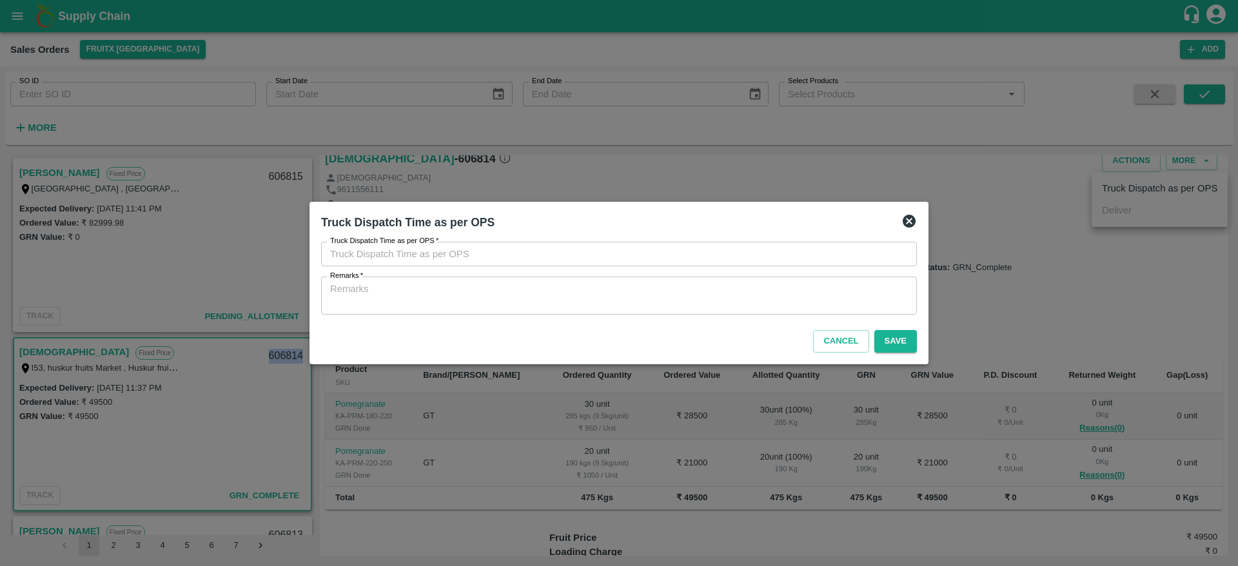
type input "[DATE] 11:46 AM"
click at [630, 295] on textarea "Remarks   *" at bounding box center [619, 295] width 578 height 27
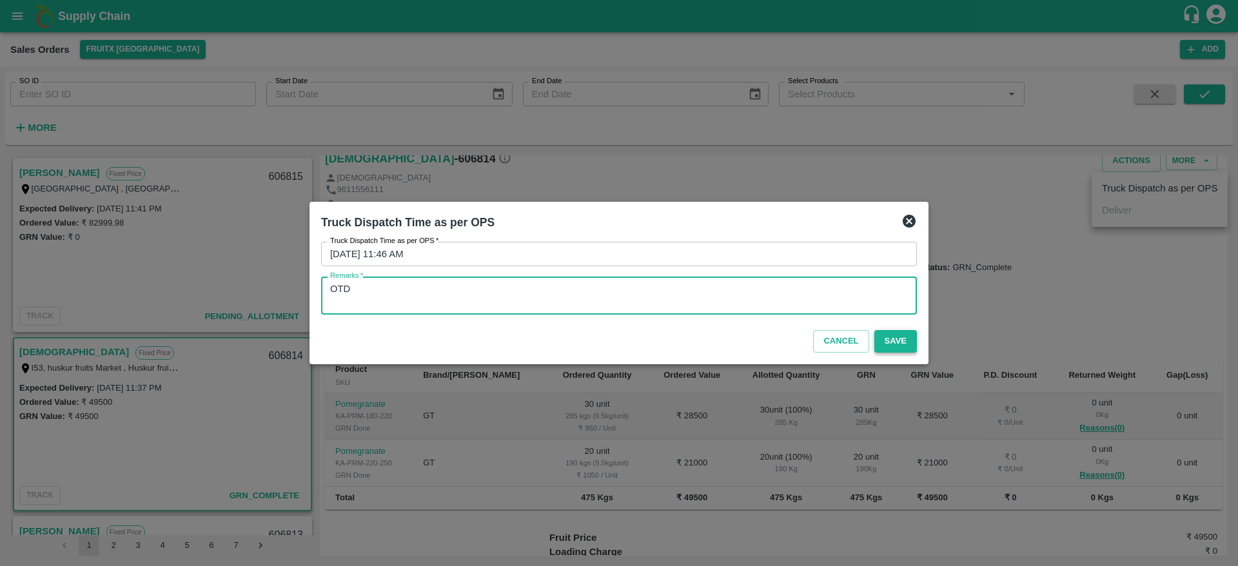
type textarea "OTD"
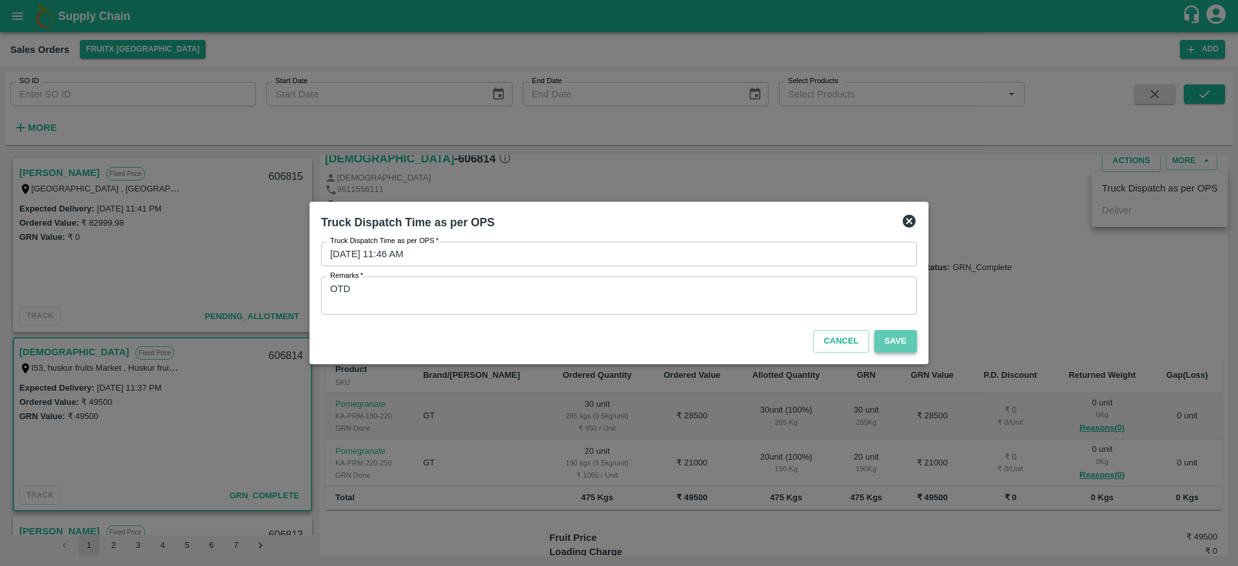
click at [900, 351] on button "Save" at bounding box center [895, 341] width 43 height 23
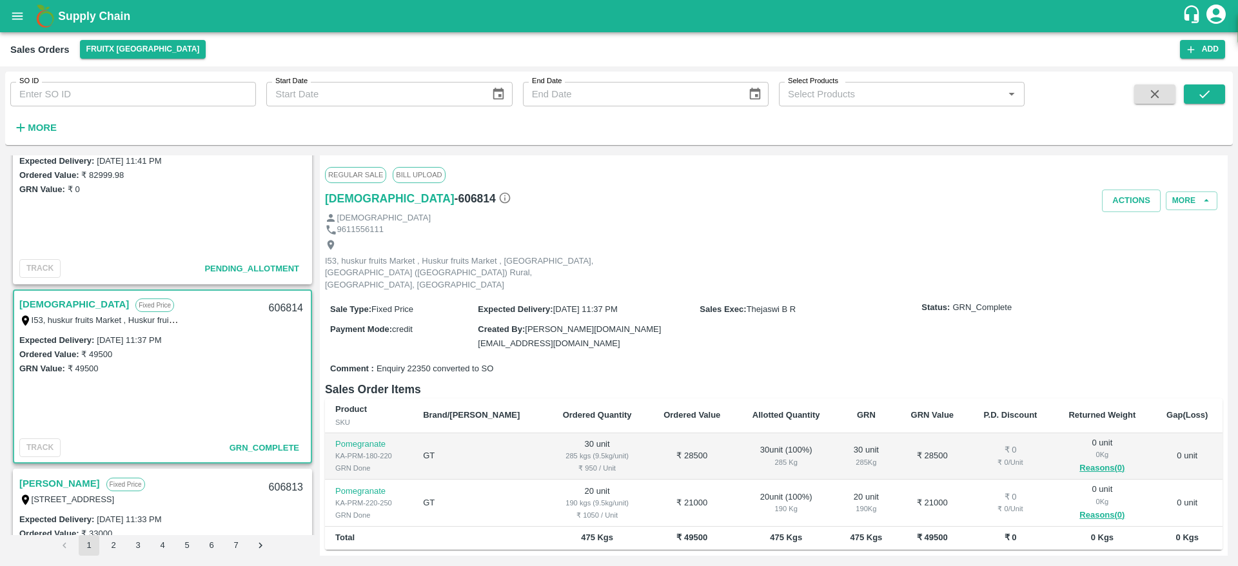
scroll to position [38, 0]
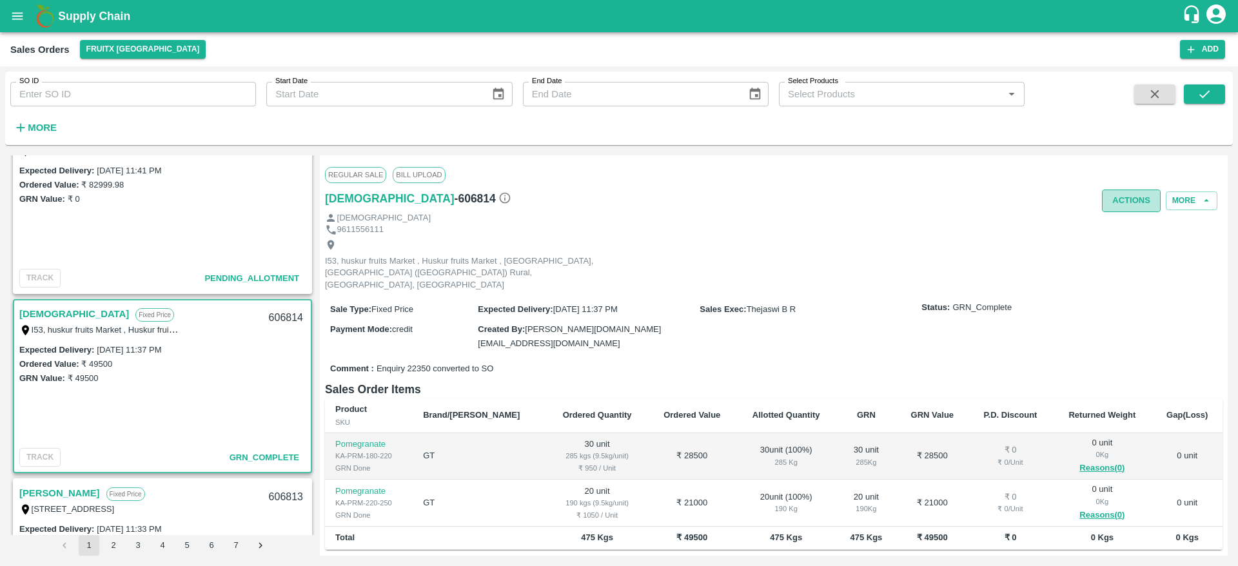
click at [1113, 209] on button "Actions" at bounding box center [1131, 201] width 59 height 23
click at [947, 216] on div at bounding box center [619, 283] width 1238 height 566
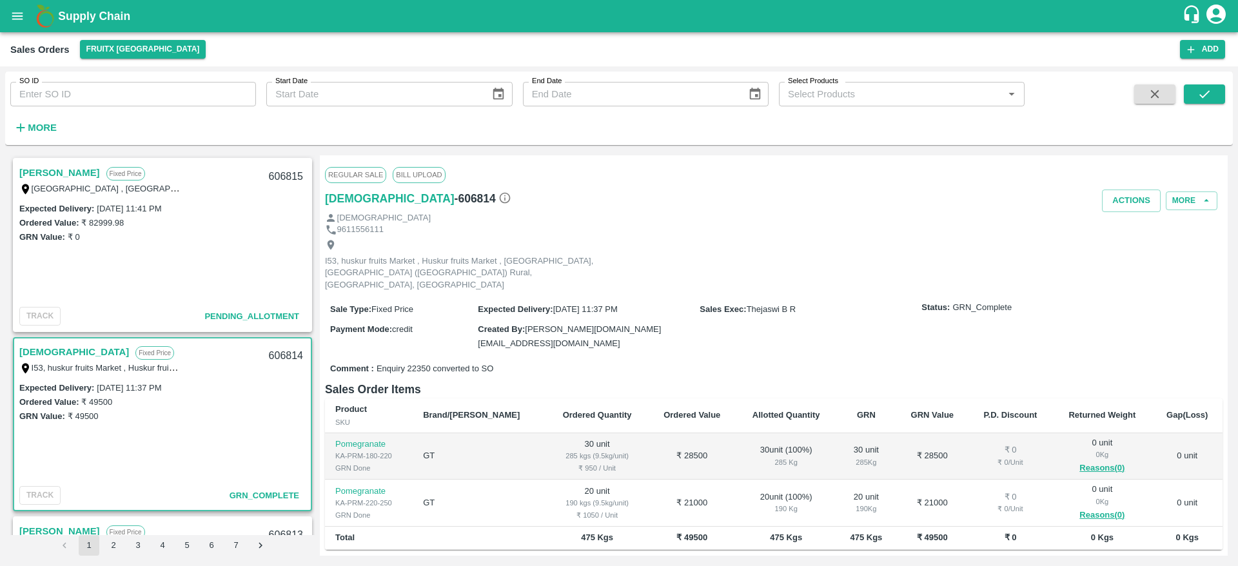
click at [41, 175] on link "[PERSON_NAME]" at bounding box center [59, 172] width 81 height 17
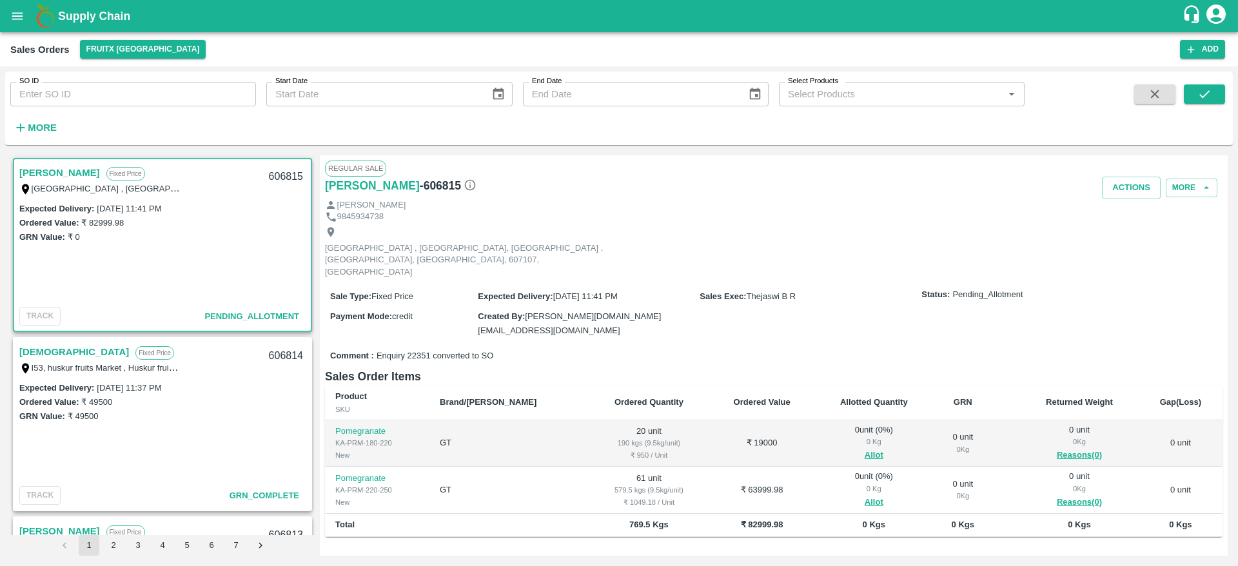
click at [268, 182] on div "606815" at bounding box center [286, 177] width 50 height 30
copy div "606815"
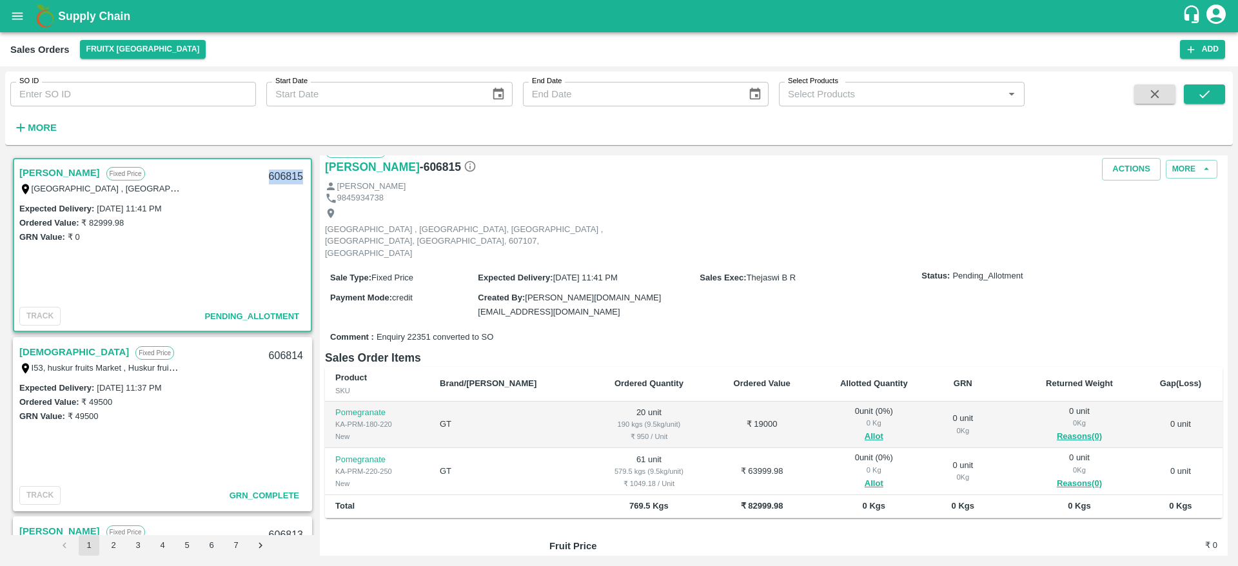
scroll to position [19, 0]
click at [865, 429] on button "Allot" at bounding box center [874, 436] width 19 height 15
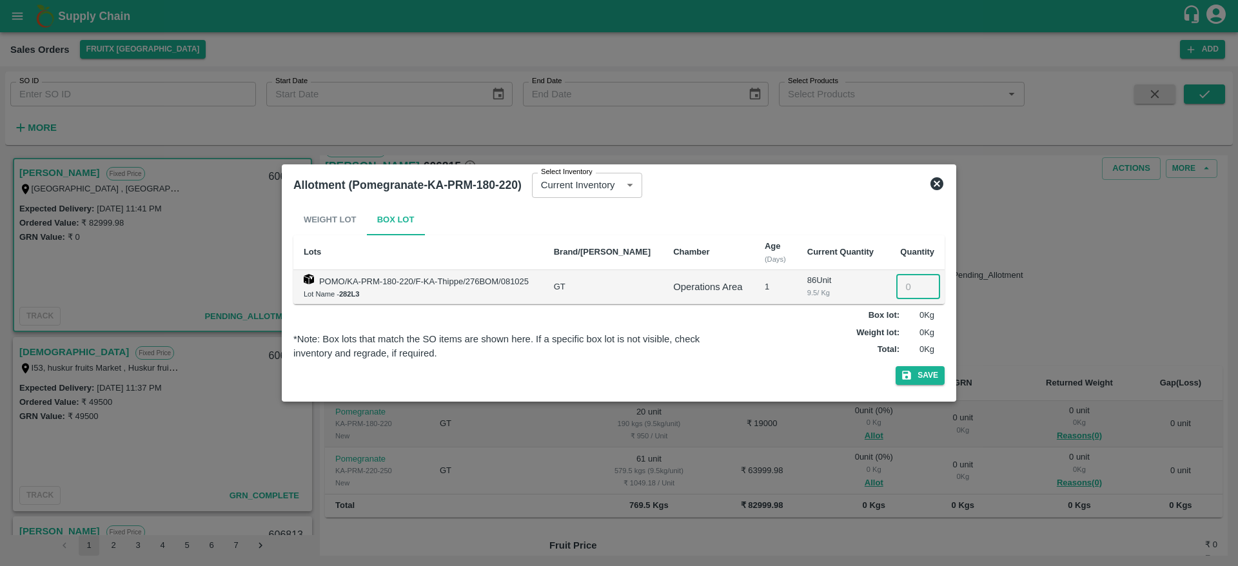
click at [901, 289] on input "number" at bounding box center [918, 287] width 44 height 25
type input "20"
click at [909, 365] on div "Weight Lot Box Lot Lots Brand/Marka Chamber Age (Days) Current Quantity Quantit…" at bounding box center [618, 297] width 651 height 186
click at [909, 378] on icon "button" at bounding box center [906, 375] width 9 height 9
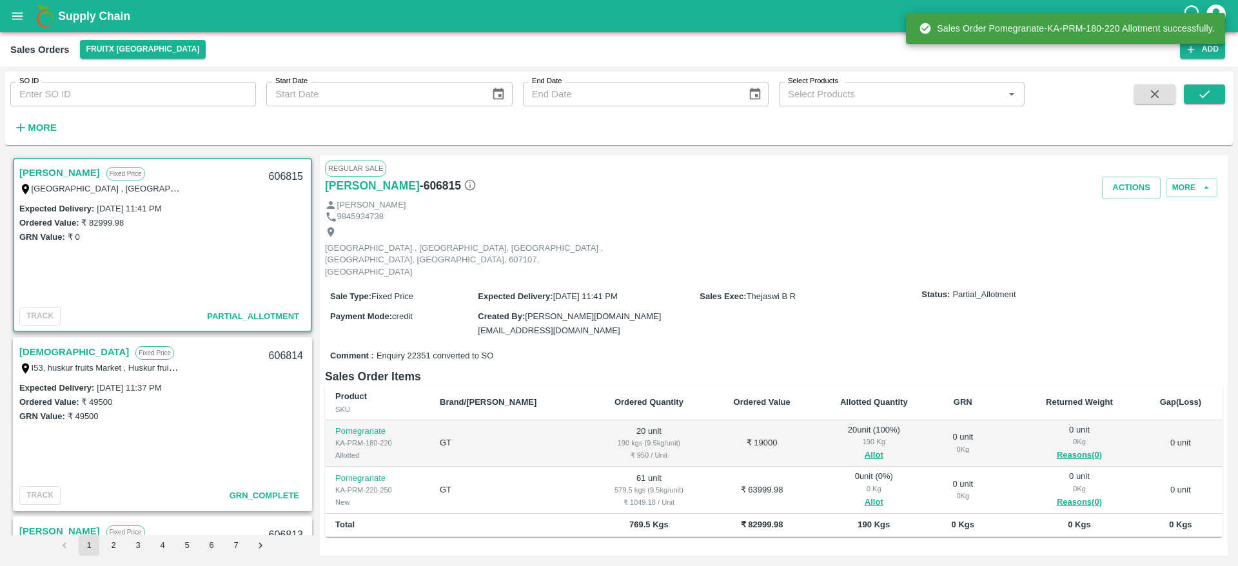
scroll to position [90, 0]
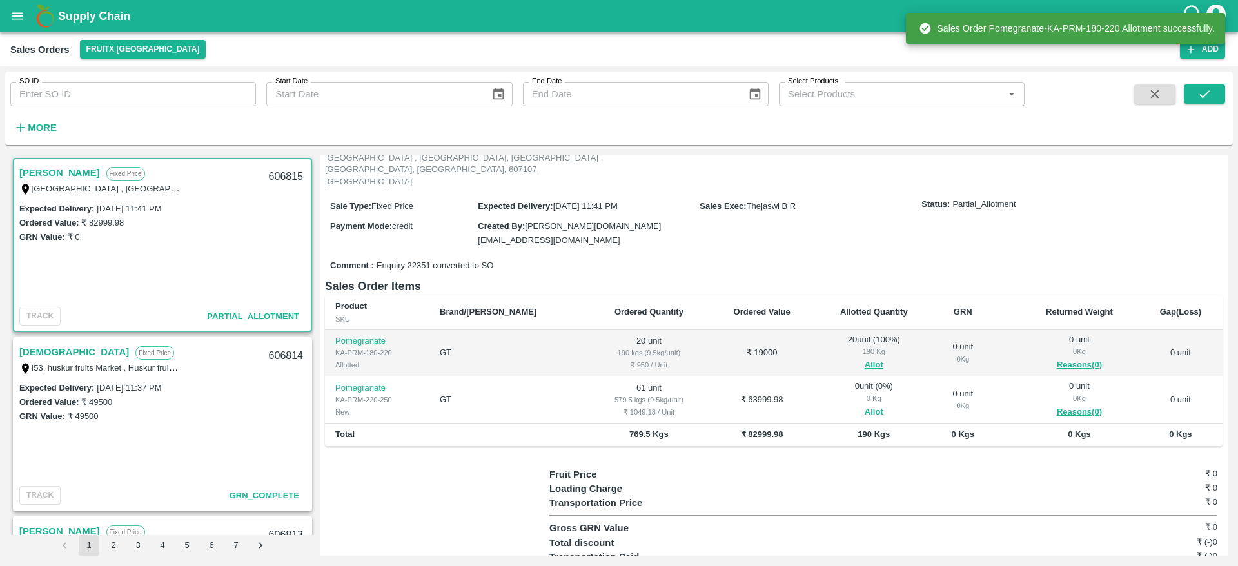
click at [865, 405] on button "Allot" at bounding box center [874, 412] width 19 height 15
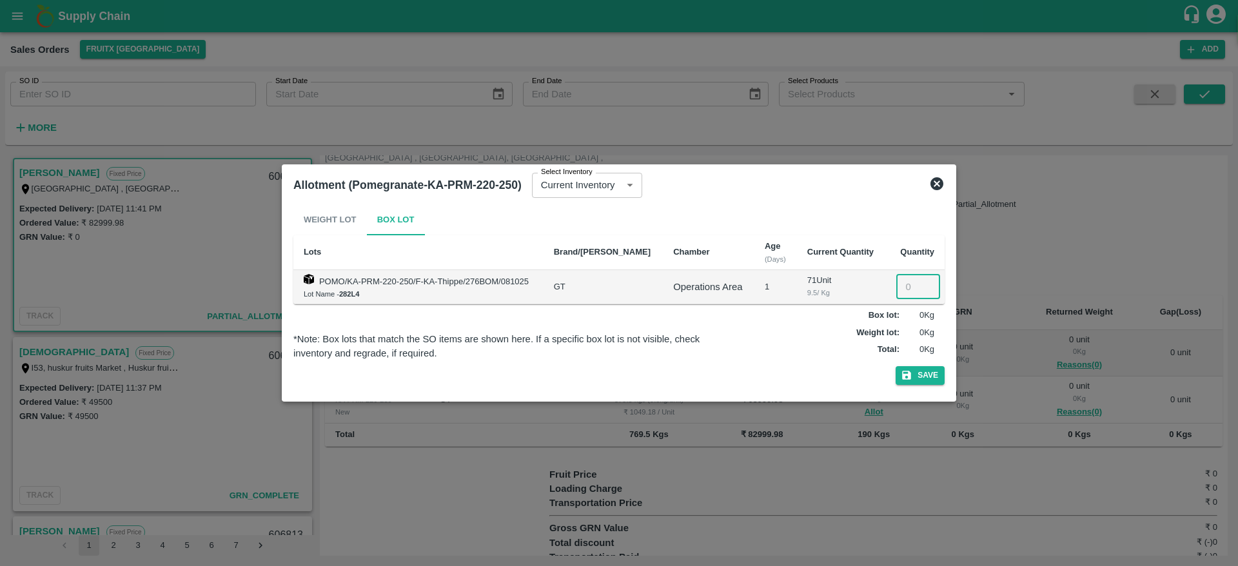
click at [911, 282] on input "number" at bounding box center [918, 287] width 44 height 25
type input "61"
click at [924, 378] on button "Save" at bounding box center [920, 375] width 49 height 19
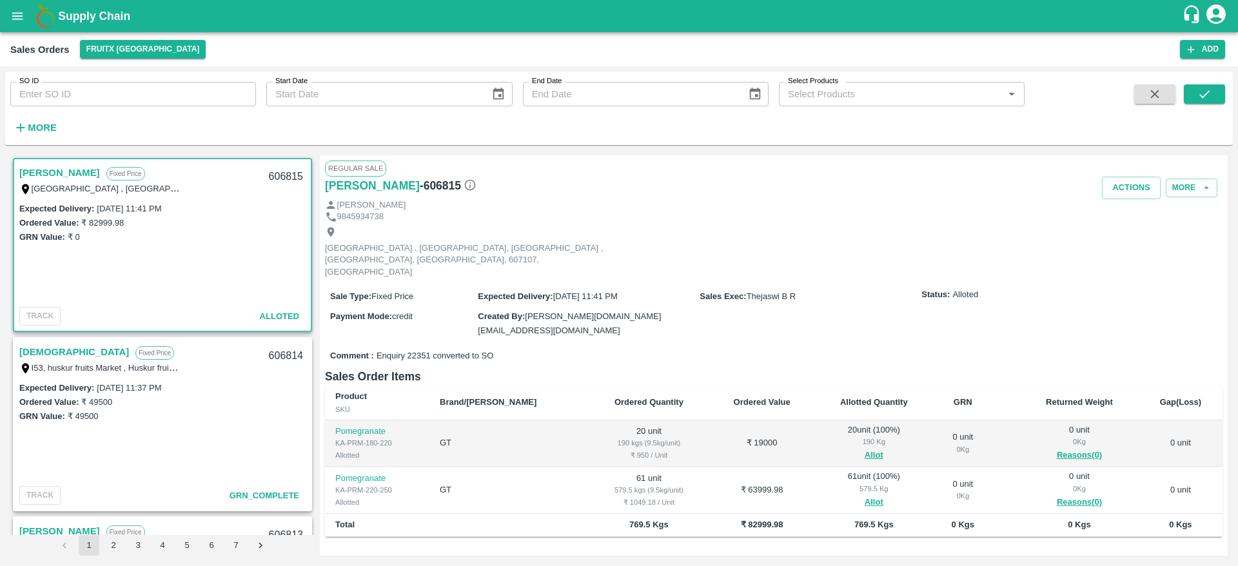
click at [50, 175] on link "[PERSON_NAME]" at bounding box center [59, 172] width 81 height 17
click at [1123, 185] on button "Actions" at bounding box center [1131, 188] width 59 height 23
click at [1113, 251] on ul "Truck Dispatch as per OPS Deliver" at bounding box center [1160, 226] width 136 height 55
click at [1123, 240] on li "Deliver" at bounding box center [1160, 237] width 136 height 22
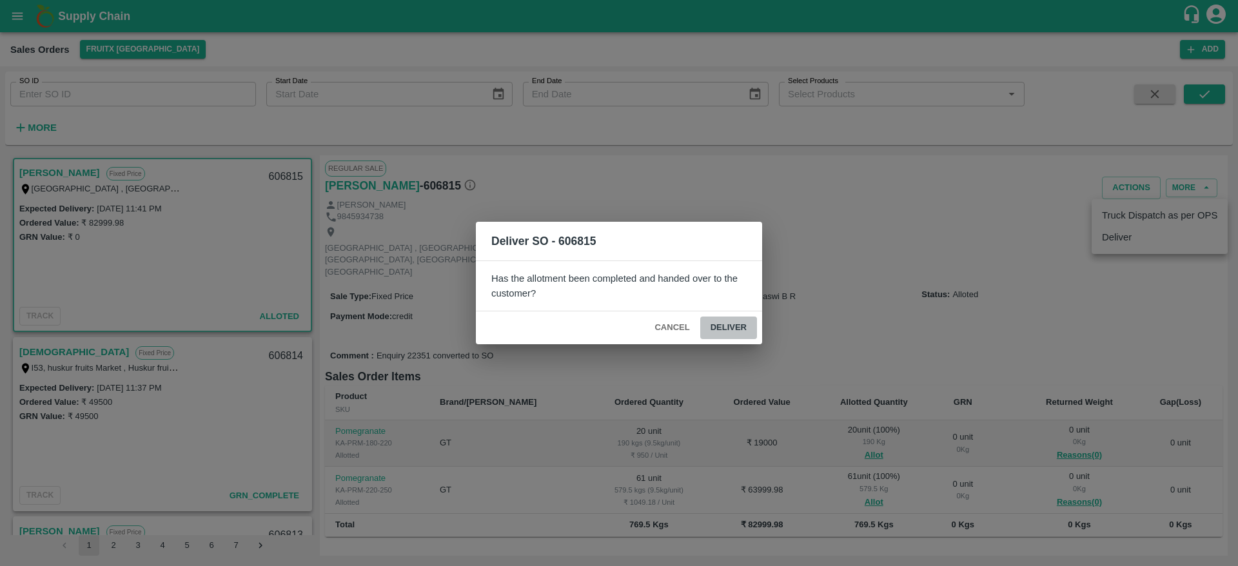
click at [753, 335] on button "Deliver" at bounding box center [728, 328] width 57 height 23
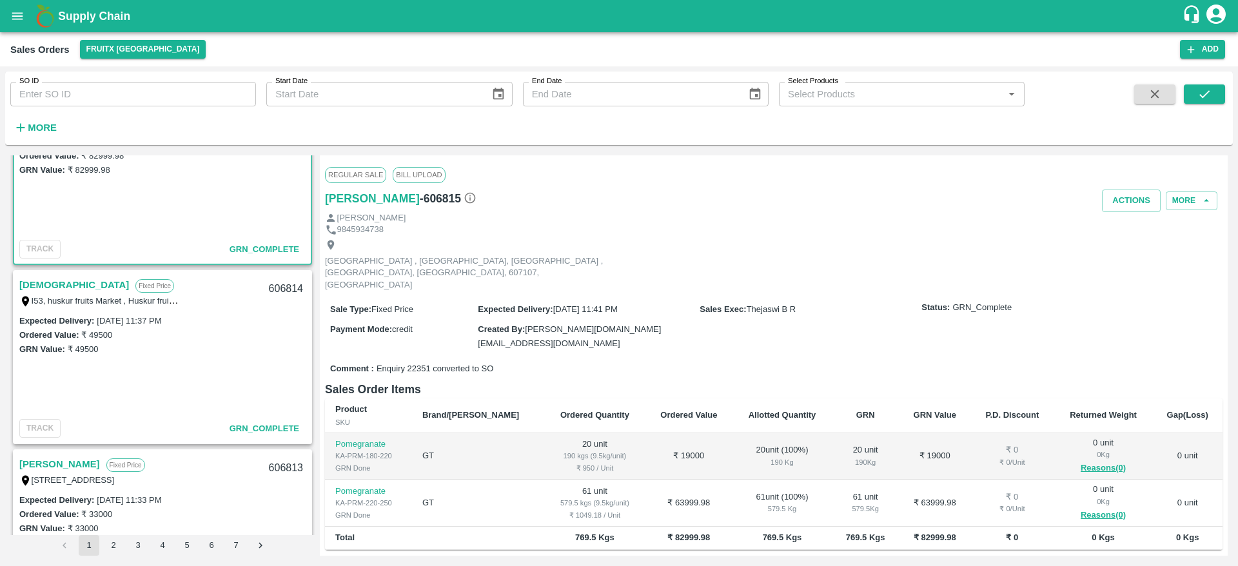
scroll to position [0, 0]
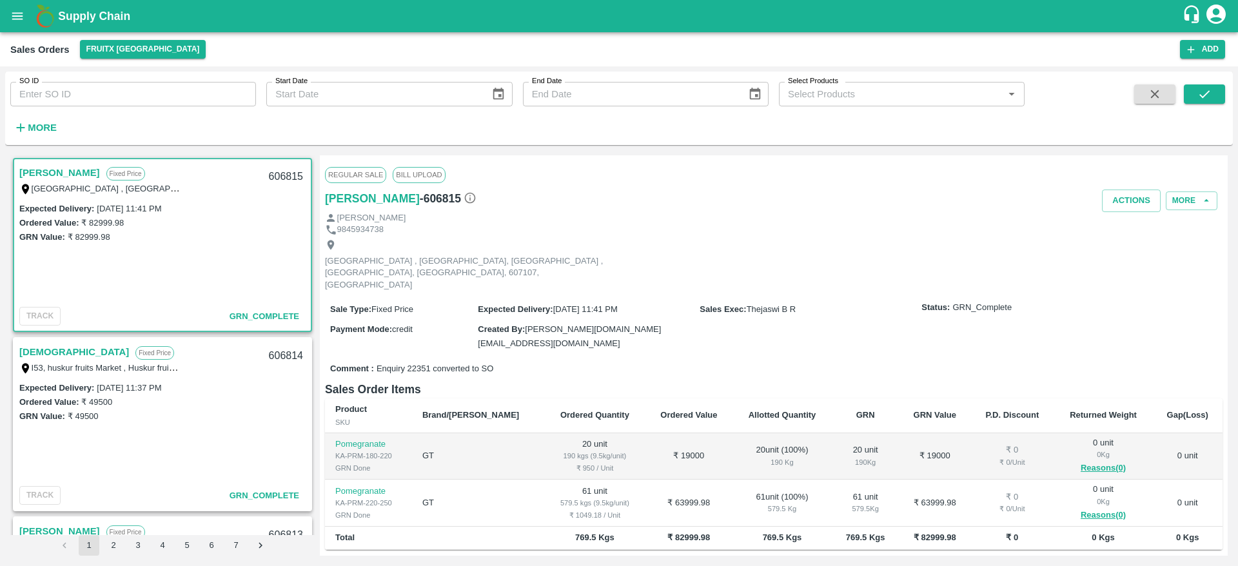
click at [66, 176] on link "[PERSON_NAME]" at bounding box center [59, 172] width 81 height 17
click at [1108, 203] on button "Actions" at bounding box center [1131, 201] width 59 height 23
click at [1114, 232] on li "Truck Dispatch as per OPS" at bounding box center [1160, 228] width 136 height 22
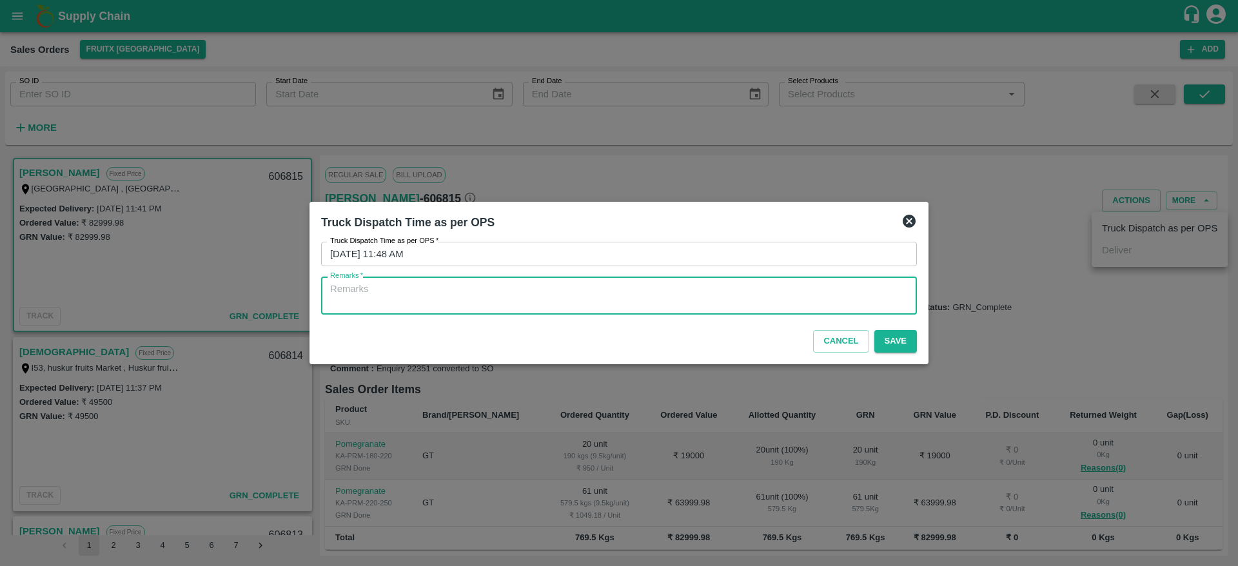
click at [658, 302] on textarea "Remarks   *" at bounding box center [619, 295] width 578 height 27
type textarea "OTD"
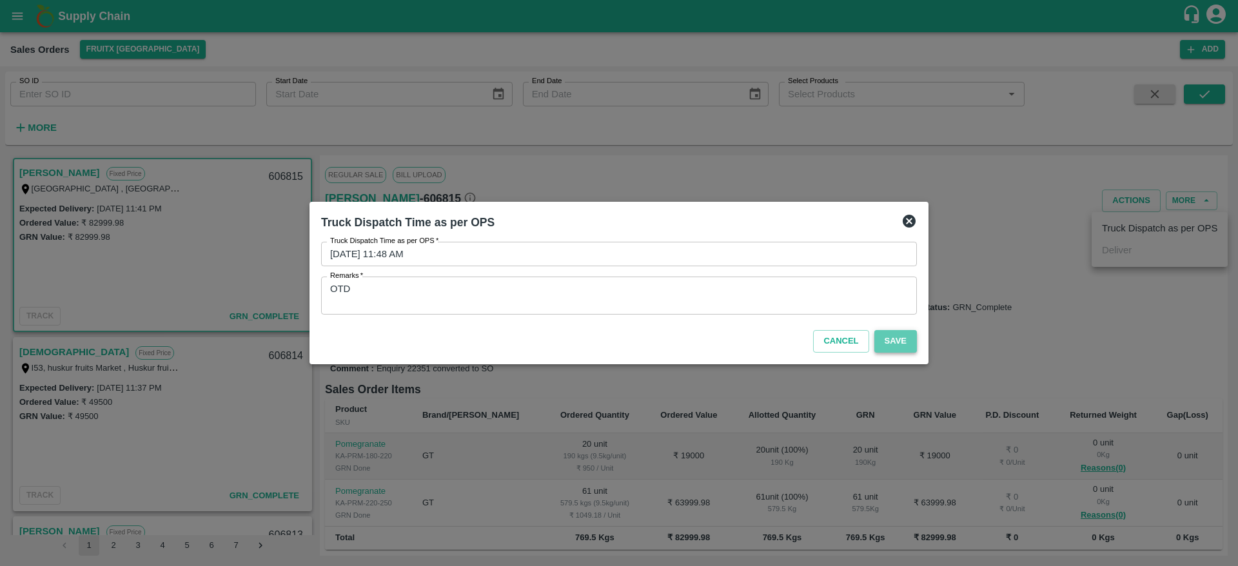
click at [884, 348] on button "Save" at bounding box center [895, 341] width 43 height 23
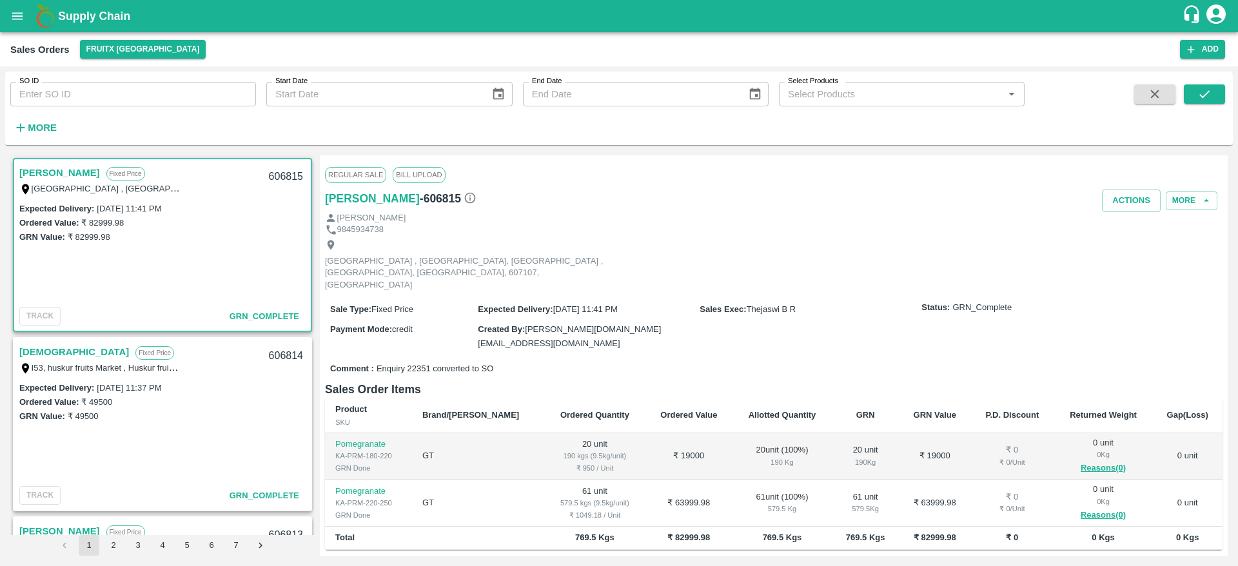
click at [54, 176] on link "[PERSON_NAME]" at bounding box center [59, 172] width 81 height 17
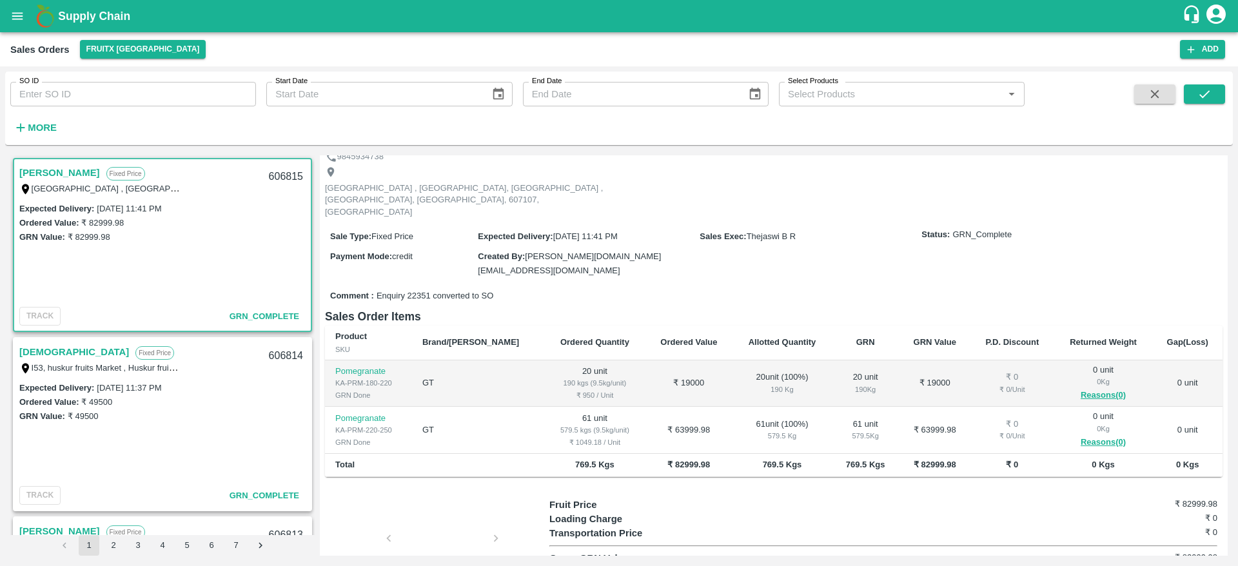
scroll to position [75, 0]
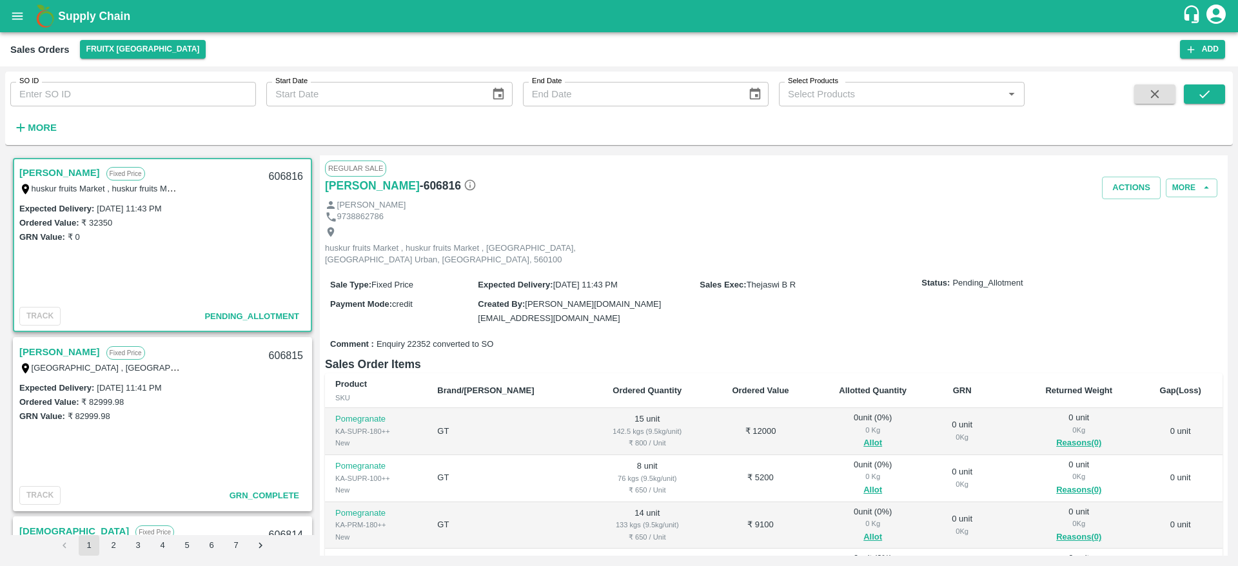
click at [58, 351] on link "[PERSON_NAME]" at bounding box center [59, 352] width 81 height 17
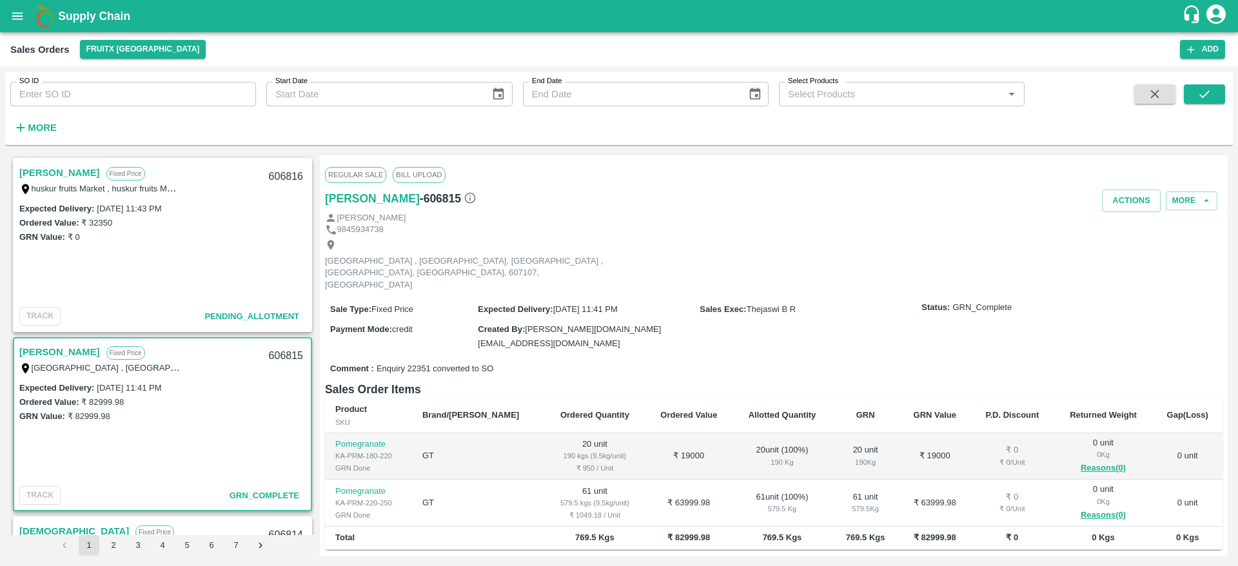
click at [58, 351] on link "[PERSON_NAME]" at bounding box center [59, 352] width 81 height 17
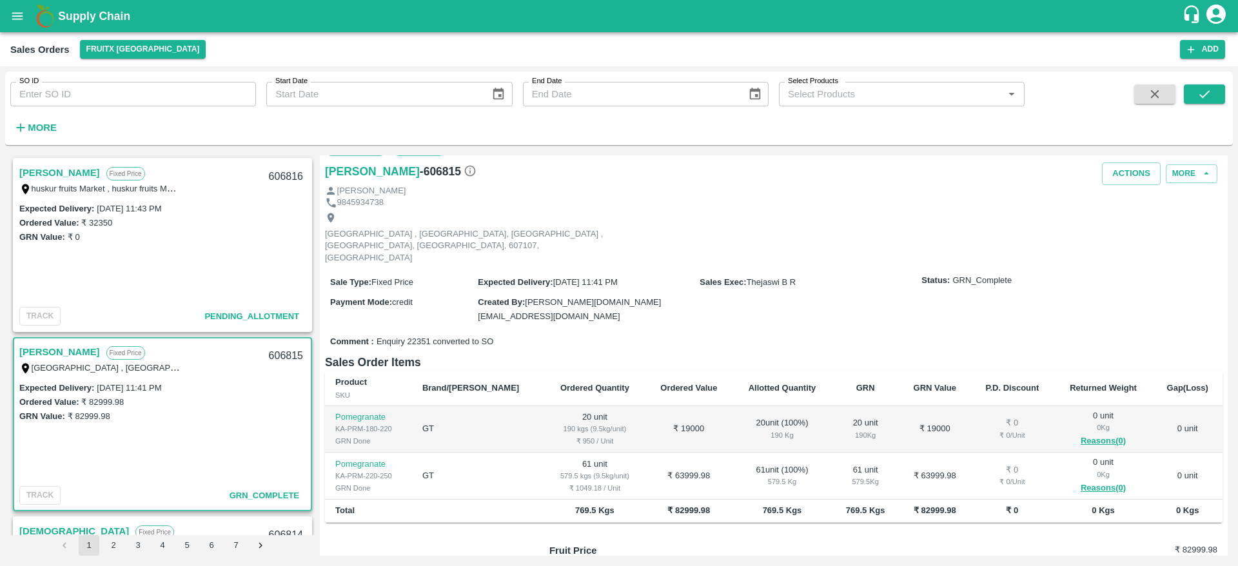
scroll to position [34, 0]
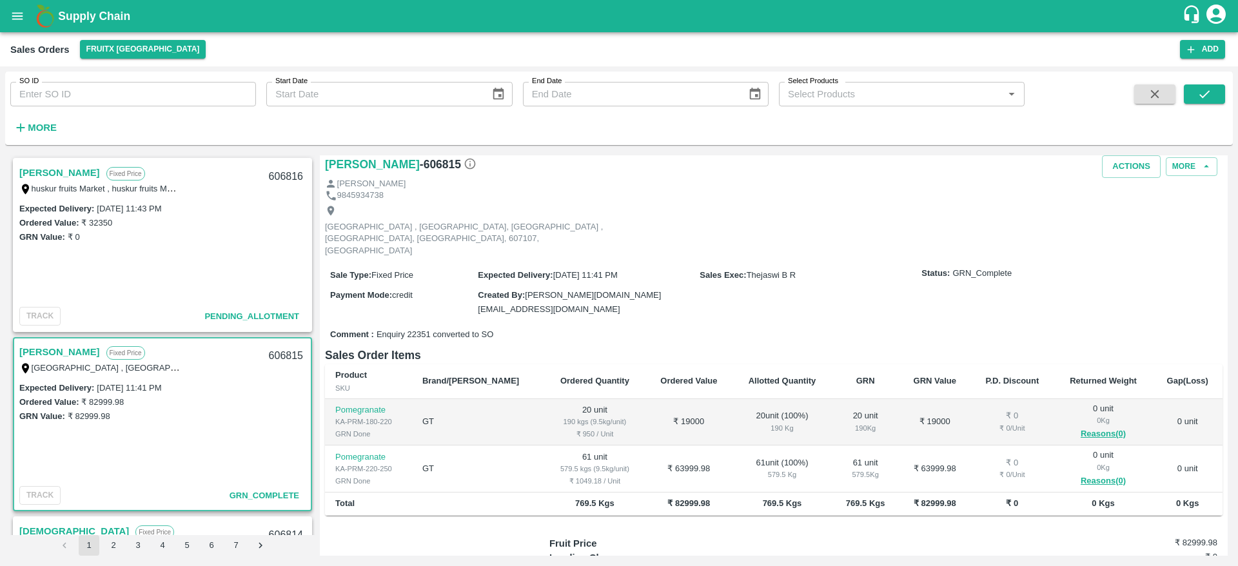
click at [63, 178] on link "[PERSON_NAME]" at bounding box center [59, 172] width 81 height 17
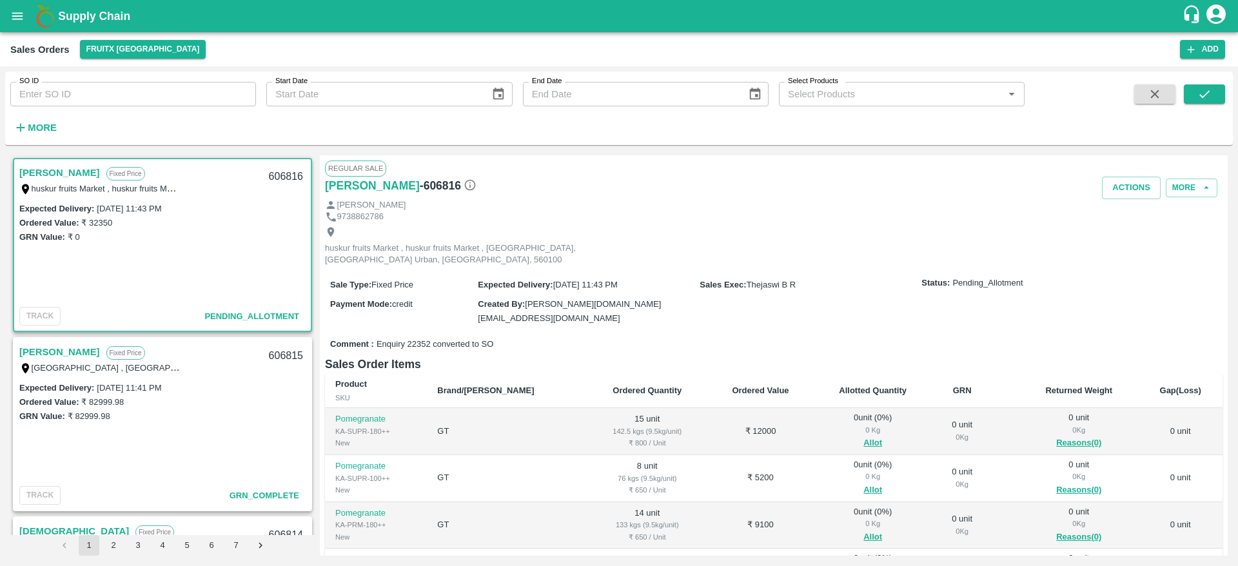
click at [74, 173] on link "[PERSON_NAME]" at bounding box center [59, 172] width 81 height 17
click at [54, 163] on div "Mohamed Tajouddin Fixed Price huskur fruits Market , huskur fruits Market , Ban…" at bounding box center [162, 179] width 297 height 41
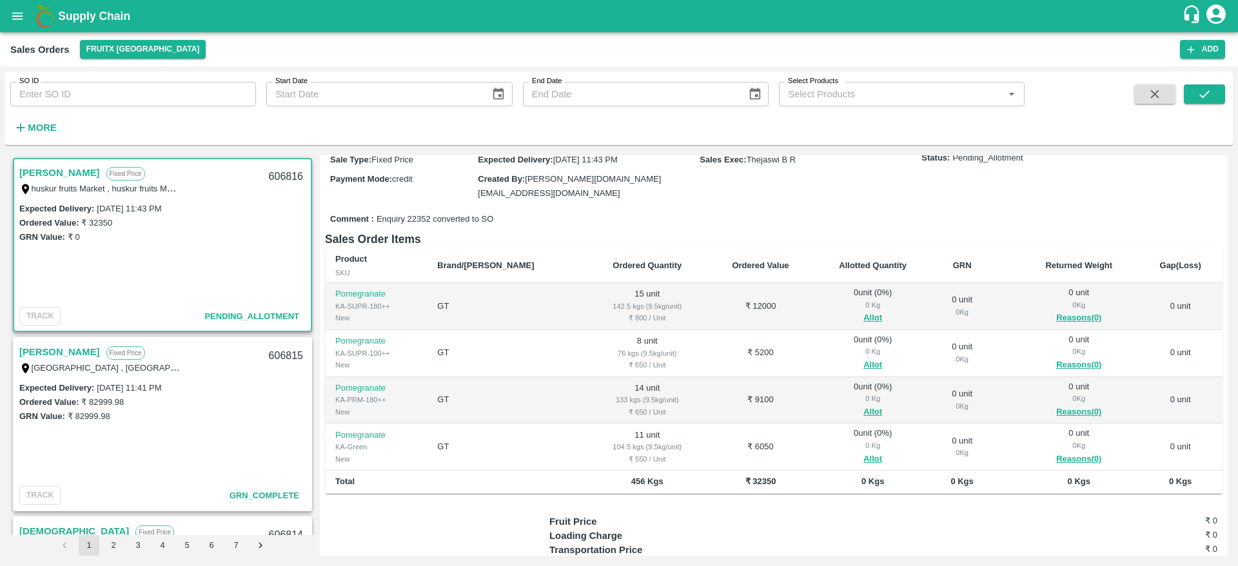
scroll to position [128, 0]
click at [280, 183] on div "606816" at bounding box center [286, 177] width 50 height 30
copy div "606816"
click at [863, 308] on button "Allot" at bounding box center [872, 315] width 19 height 15
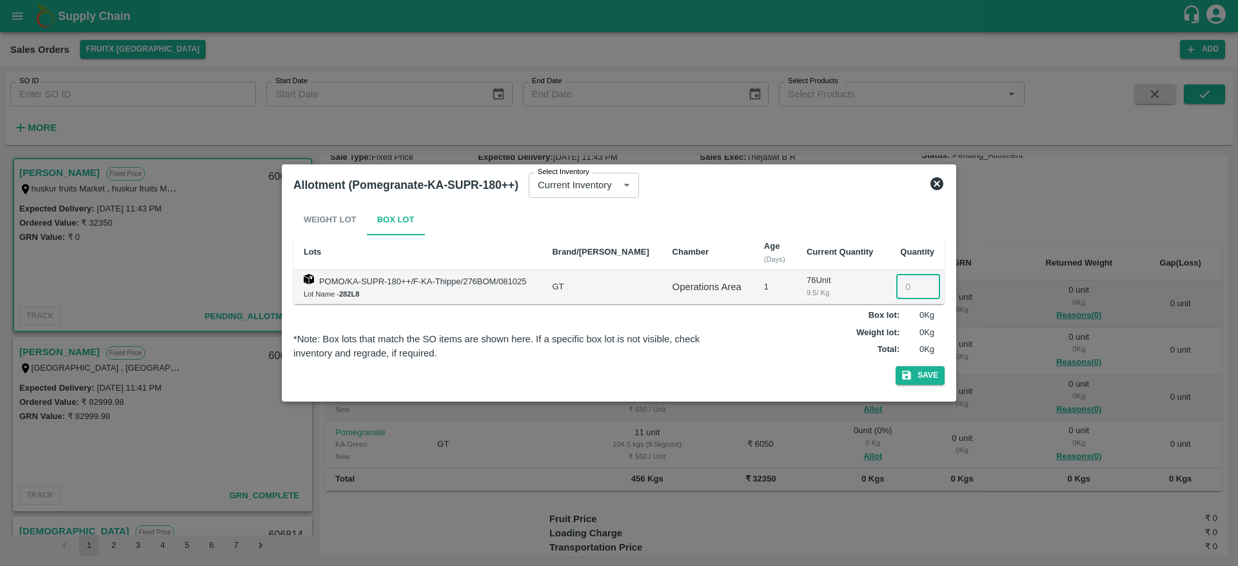
click at [901, 290] on input "number" at bounding box center [918, 287] width 44 height 25
type input "15"
click at [929, 369] on button "Save" at bounding box center [920, 375] width 49 height 19
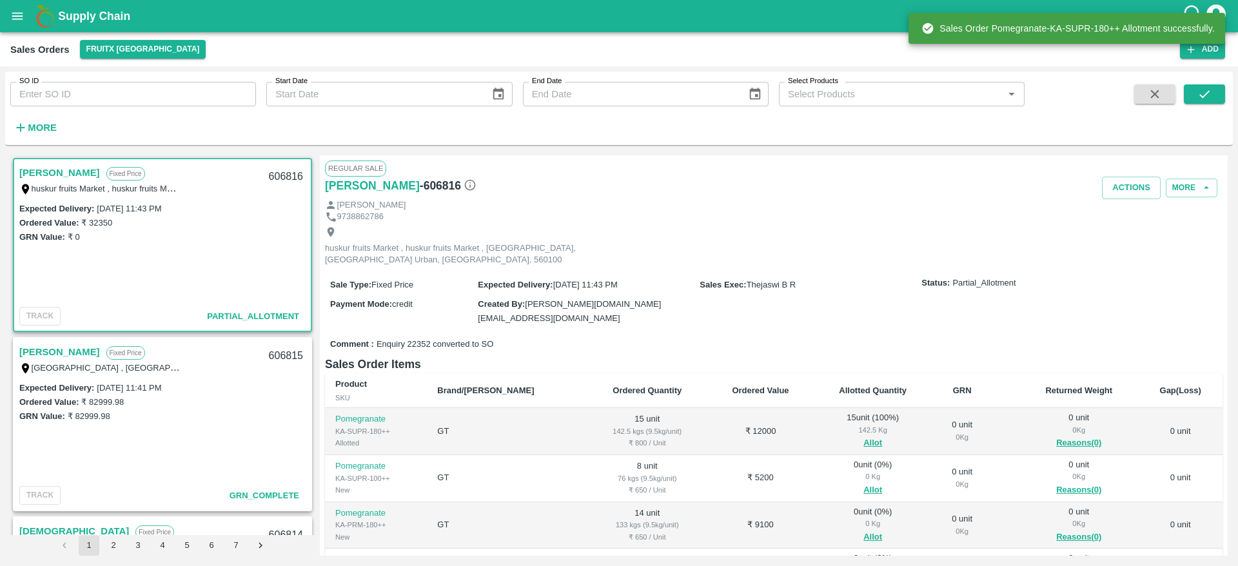
scroll to position [196, 0]
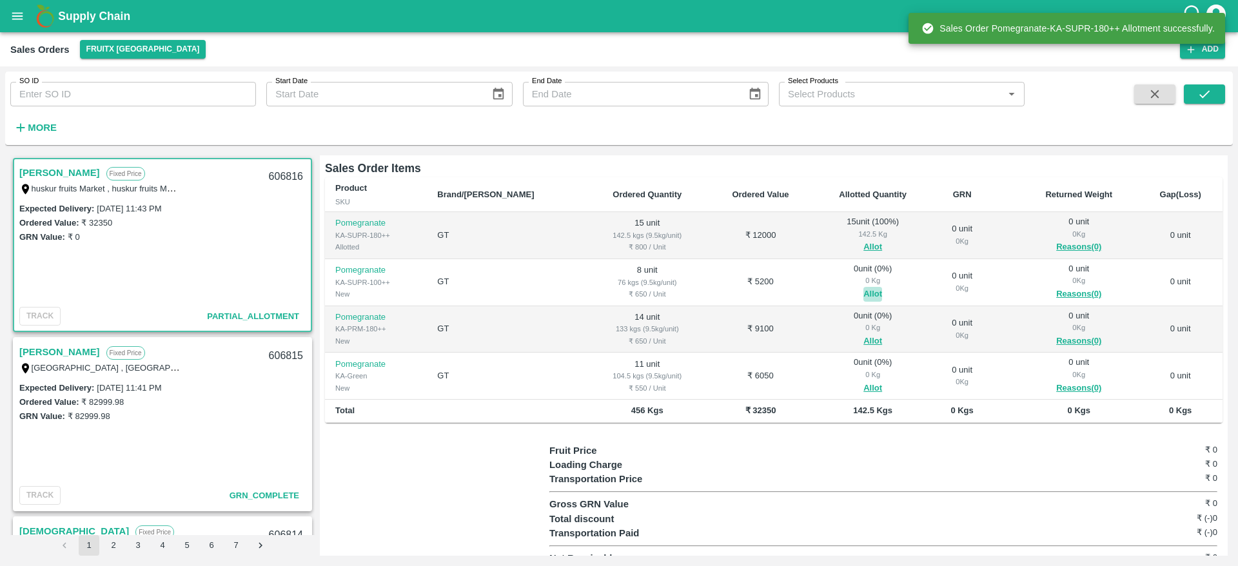
click at [863, 287] on button "Allot" at bounding box center [872, 294] width 19 height 15
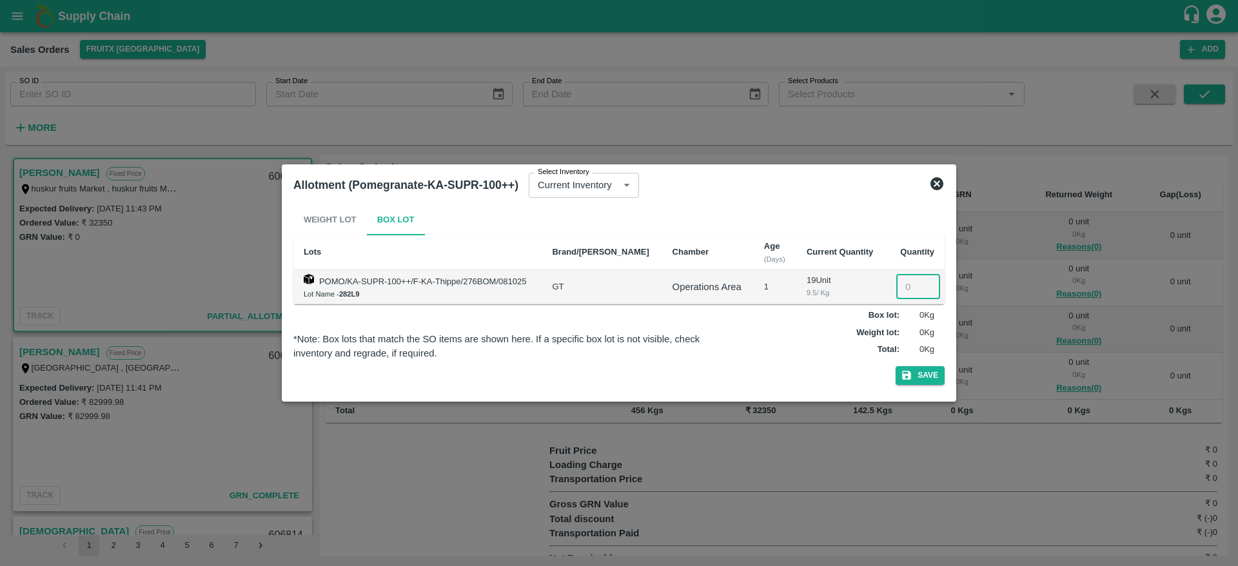
click at [914, 287] on input "number" at bounding box center [918, 287] width 44 height 25
type input "8"
click at [918, 373] on button "Save" at bounding box center [920, 375] width 49 height 19
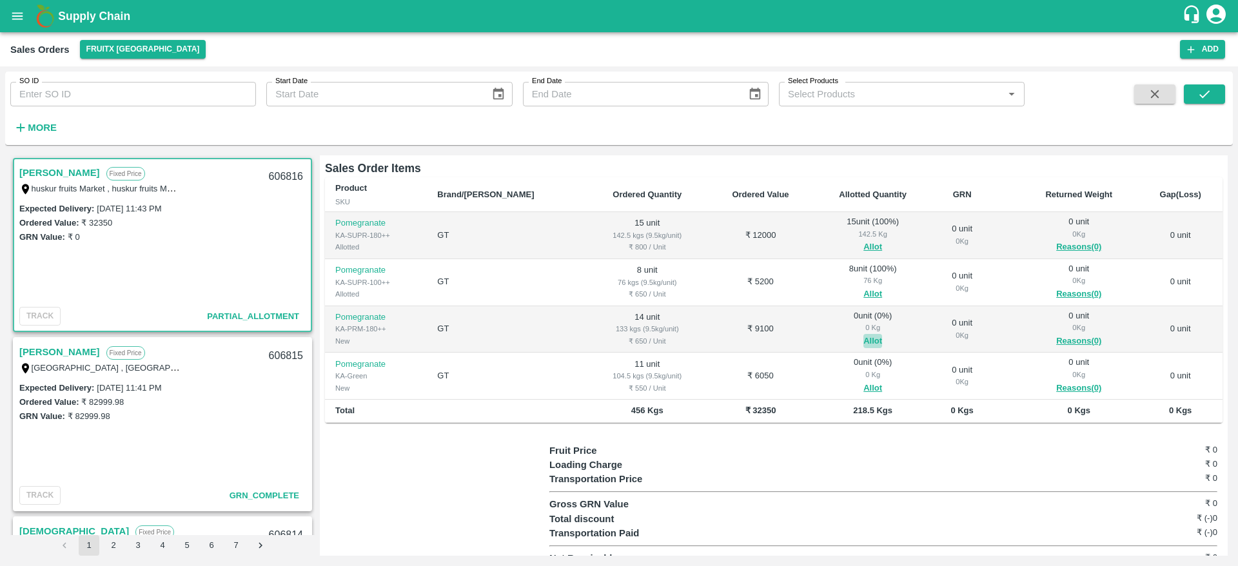
click at [863, 334] on button "Allot" at bounding box center [872, 341] width 19 height 15
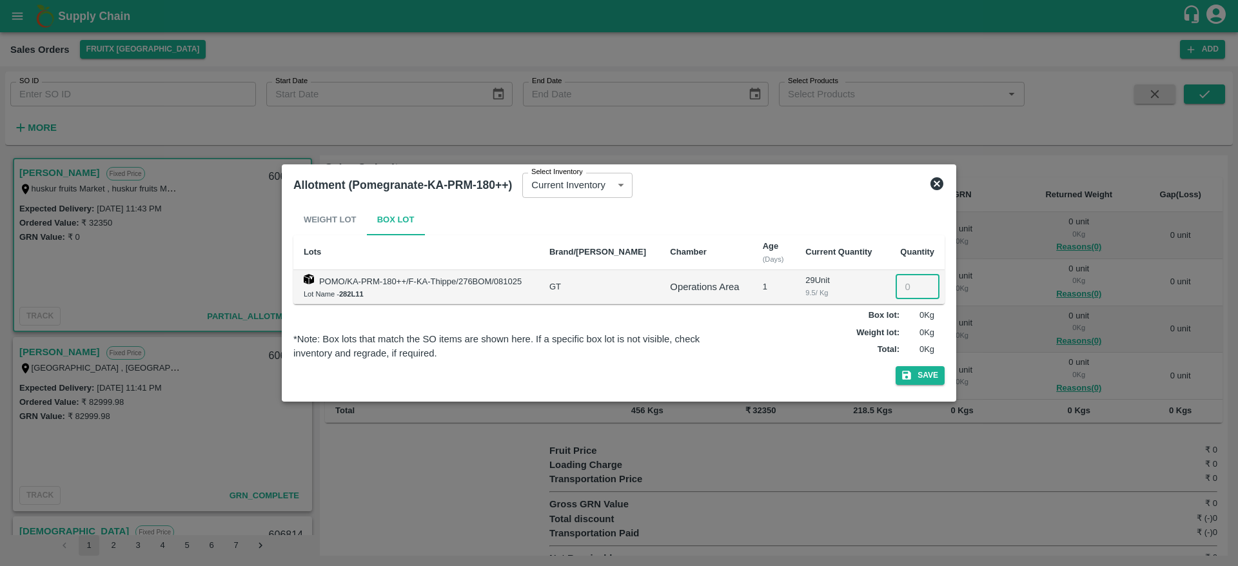
click at [897, 299] on input "number" at bounding box center [918, 287] width 44 height 25
type input "14"
click at [923, 372] on button "Save" at bounding box center [920, 375] width 49 height 19
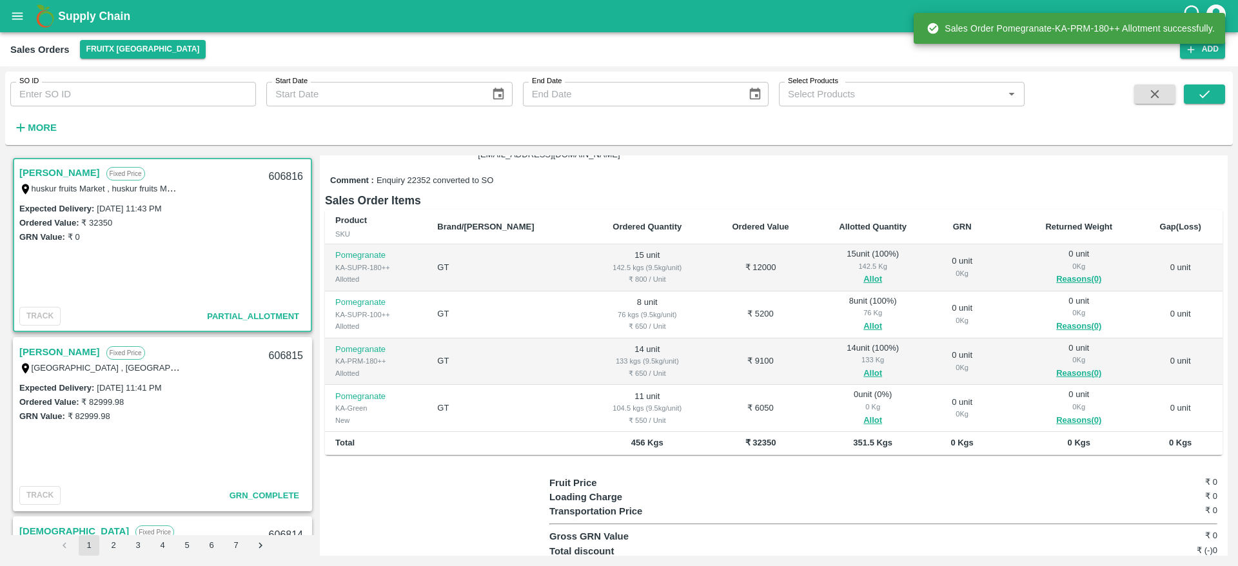
scroll to position [166, 0]
click at [863, 411] on button "Allot" at bounding box center [872, 418] width 19 height 15
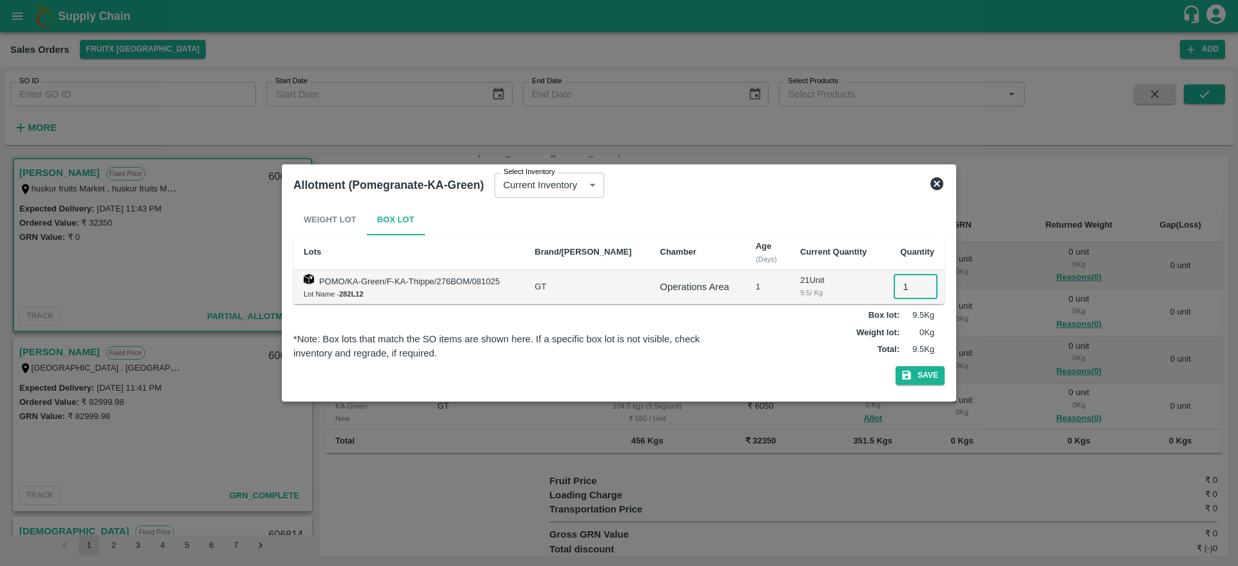
click at [900, 287] on input "1" at bounding box center [916, 287] width 44 height 25
type input "11"
click at [925, 381] on button "Save" at bounding box center [920, 375] width 49 height 19
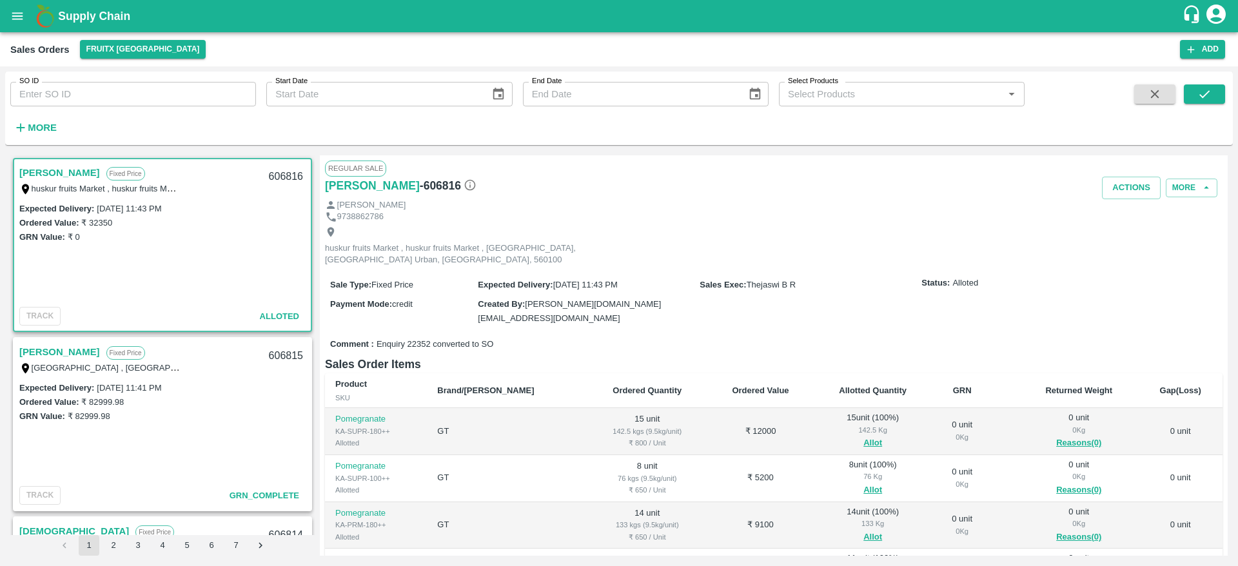
click at [283, 172] on div "606816" at bounding box center [286, 177] width 50 height 30
copy div "606816"
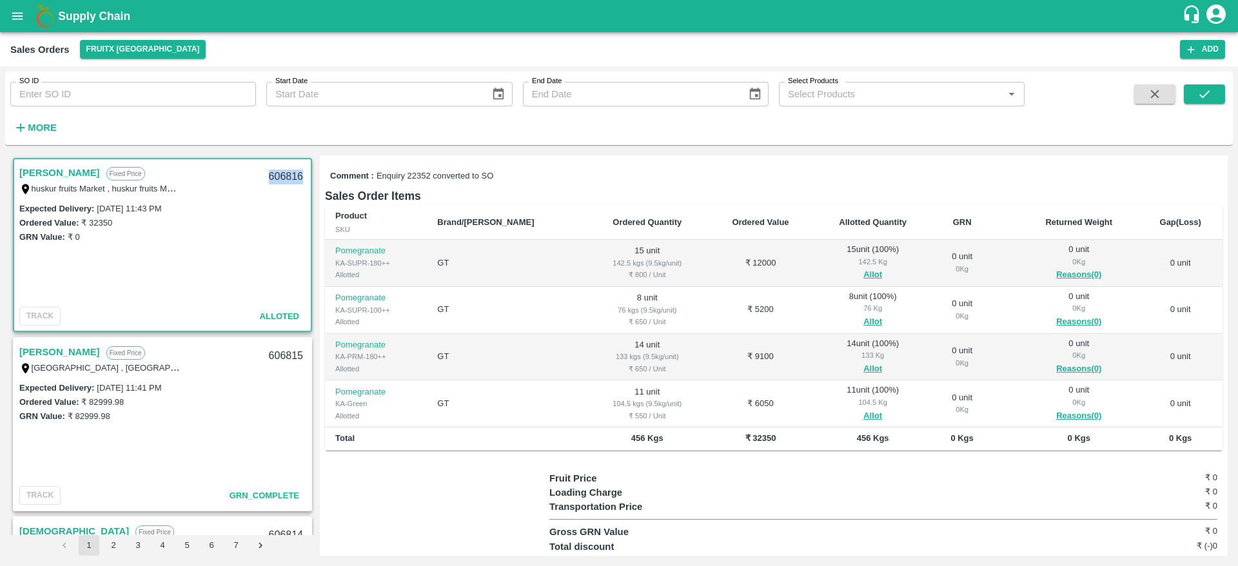
scroll to position [0, 0]
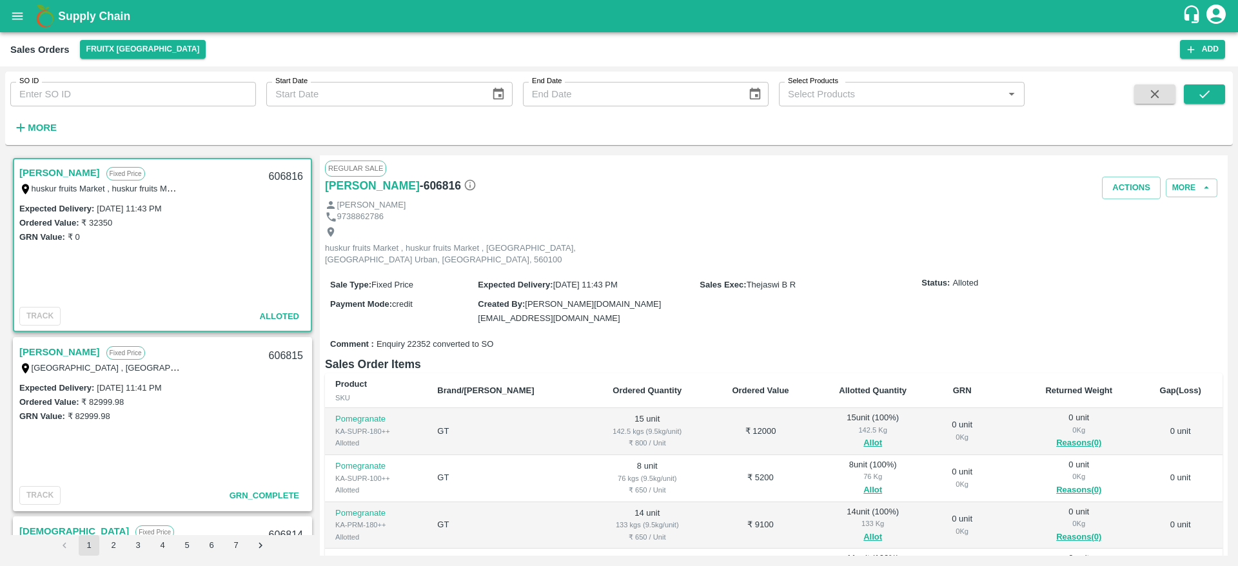
click at [1116, 200] on div "[PERSON_NAME]" at bounding box center [774, 205] width 898 height 12
click at [1125, 186] on button "Actions" at bounding box center [1131, 188] width 59 height 23
click at [1118, 241] on li "Deliver" at bounding box center [1160, 237] width 136 height 22
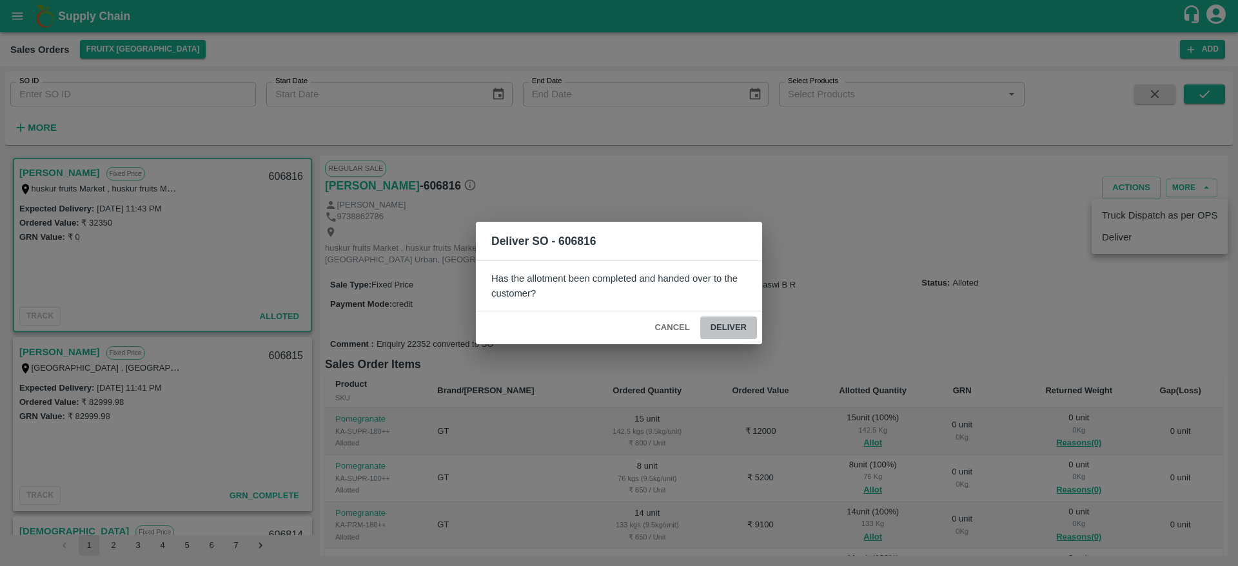
click at [744, 331] on button "Deliver" at bounding box center [728, 328] width 57 height 23
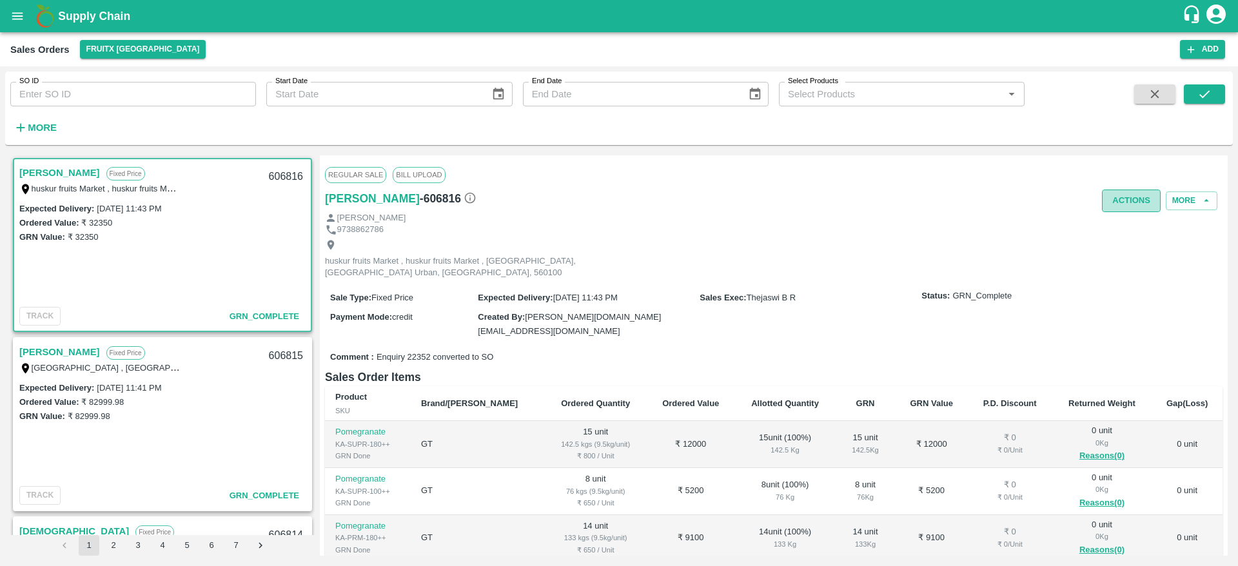
click at [1117, 210] on button "Actions" at bounding box center [1131, 201] width 59 height 23
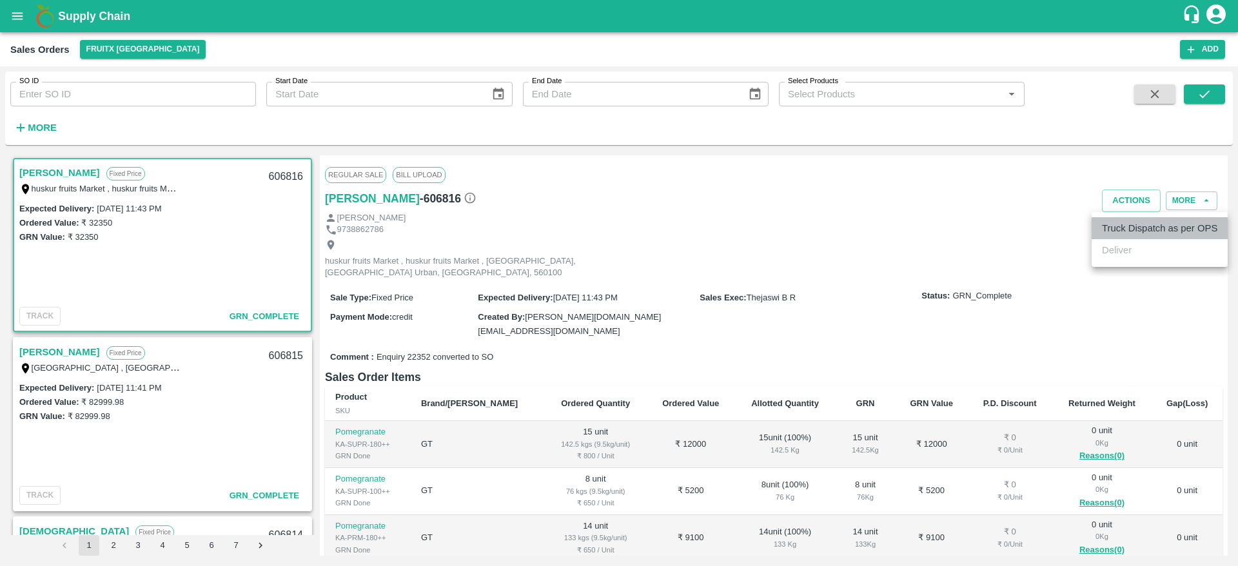
click at [1110, 223] on li "Truck Dispatch as per OPS" at bounding box center [1160, 228] width 136 height 22
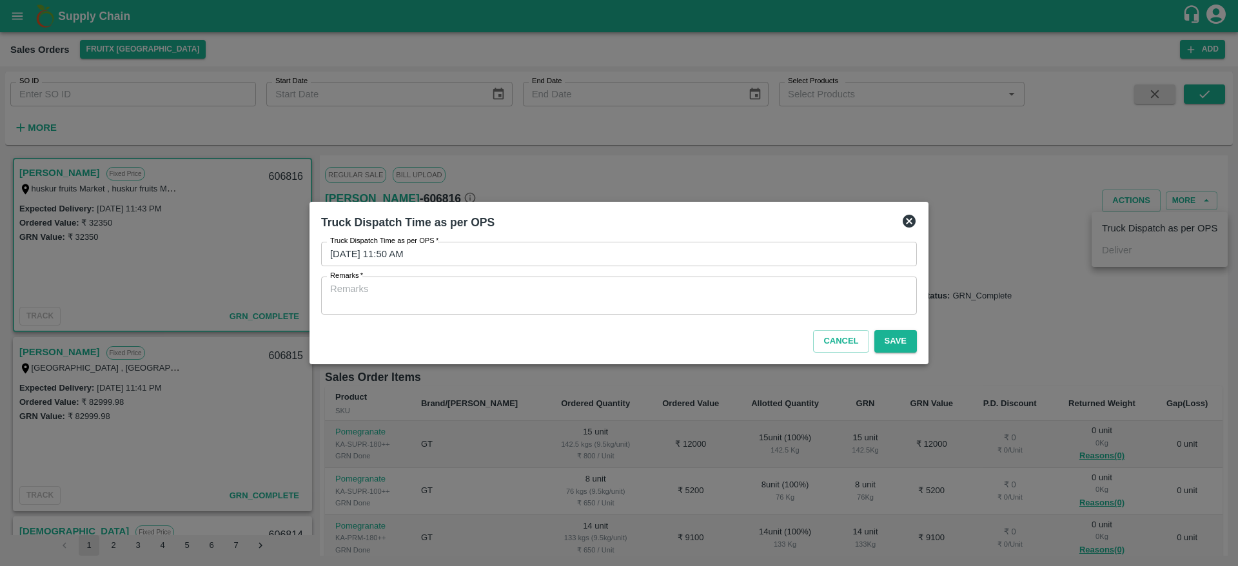
click at [645, 299] on textarea "Remarks   *" at bounding box center [619, 295] width 578 height 27
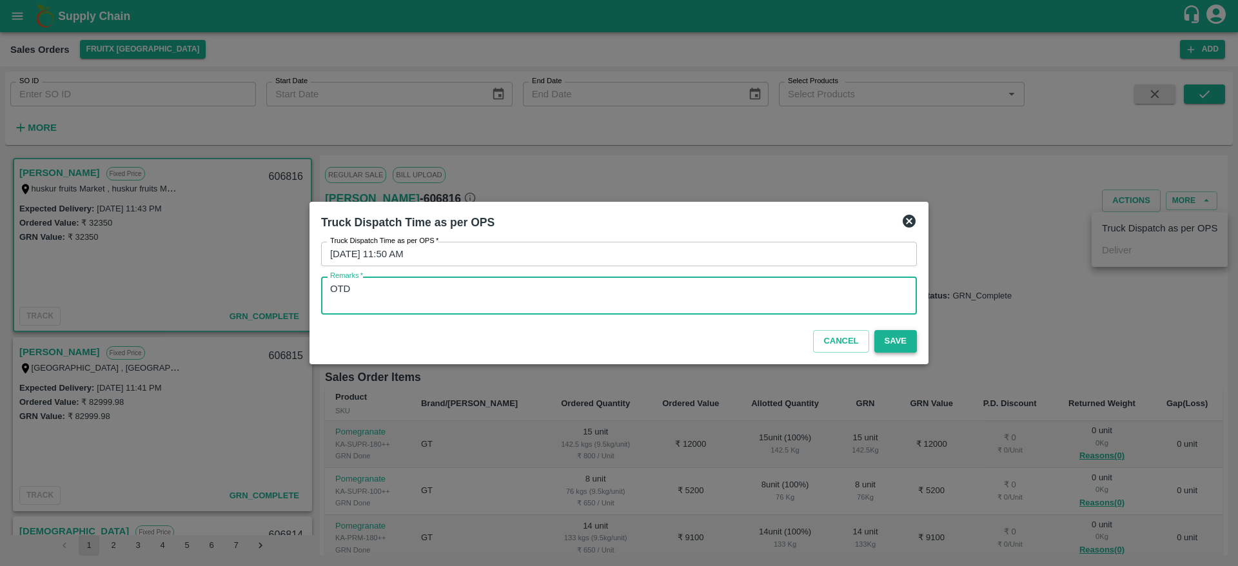
type textarea "OTD"
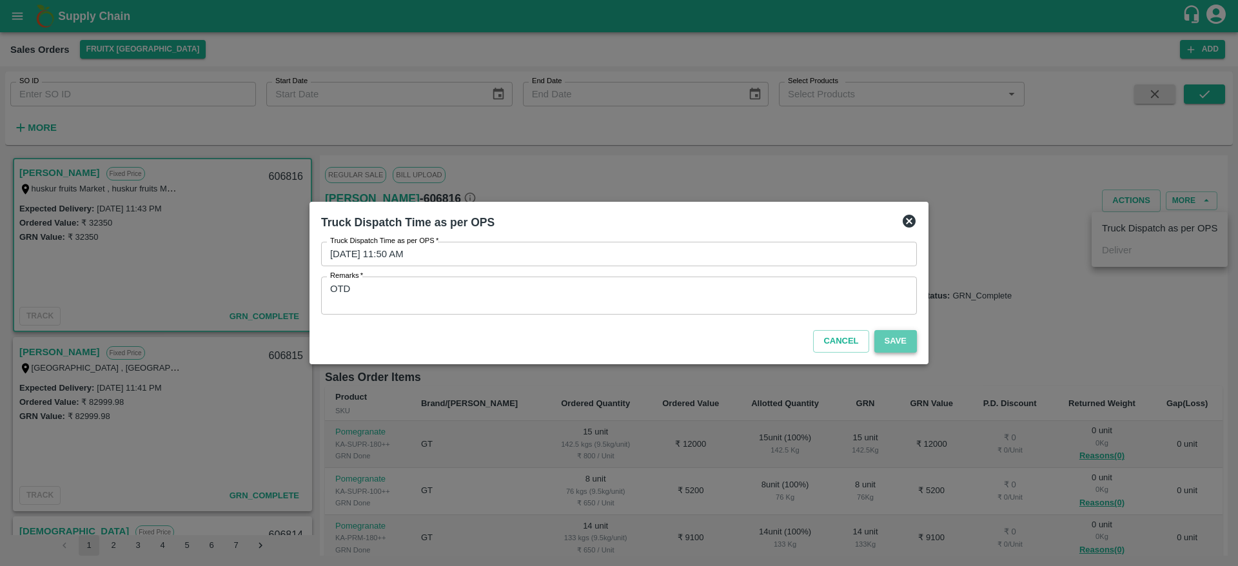
click at [899, 342] on button "Save" at bounding box center [895, 341] width 43 height 23
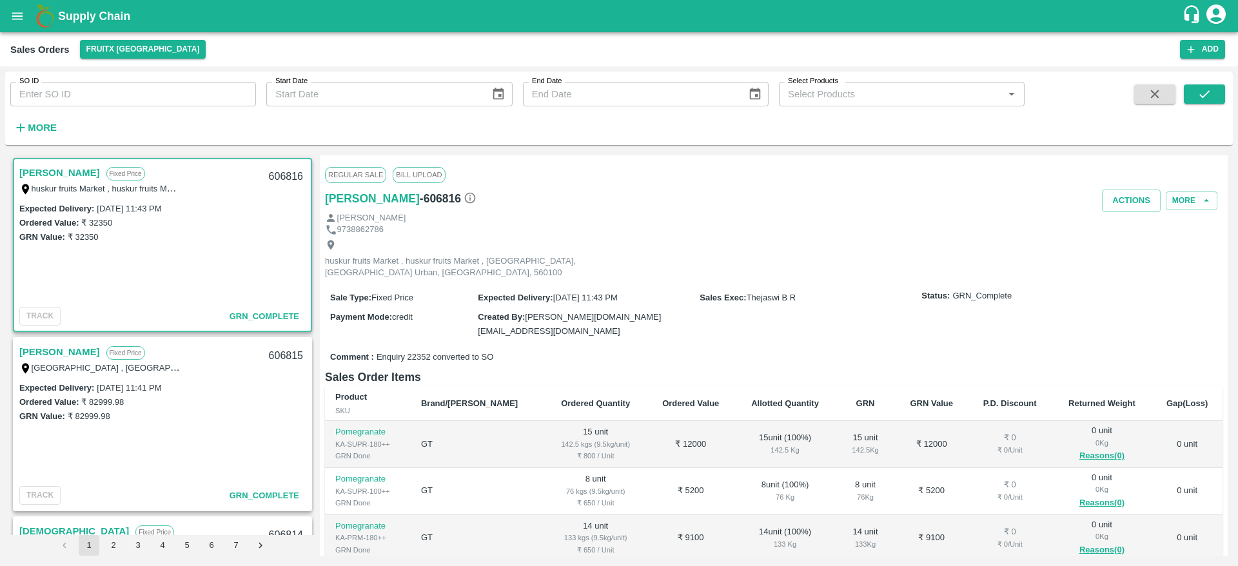
click at [45, 178] on link "[PERSON_NAME]" at bounding box center [59, 172] width 81 height 17
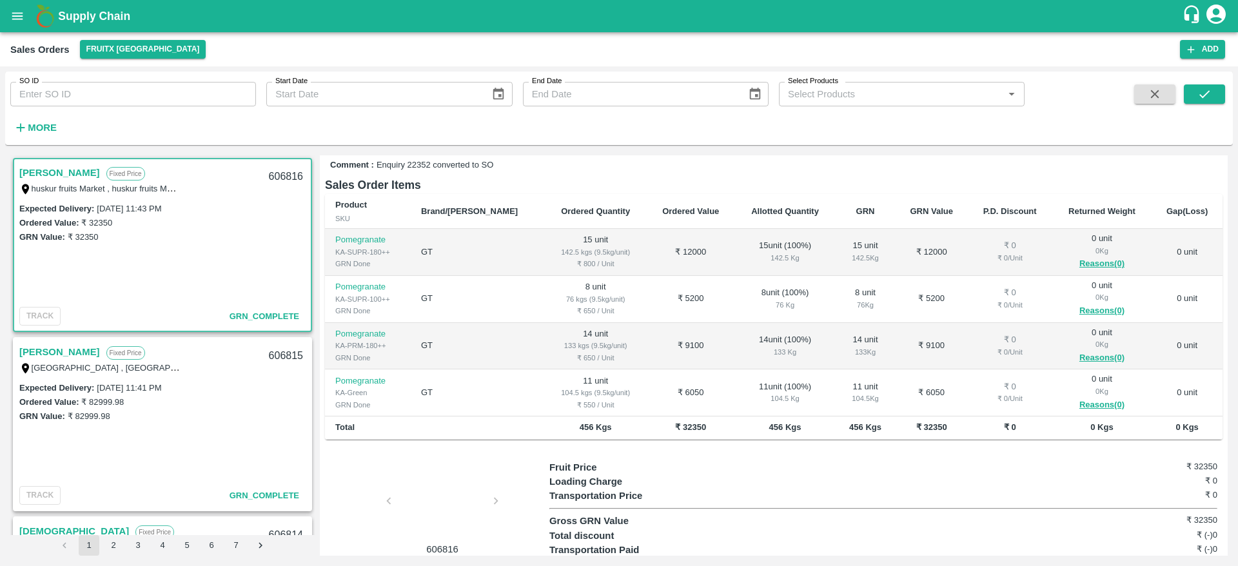
scroll to position [192, 0]
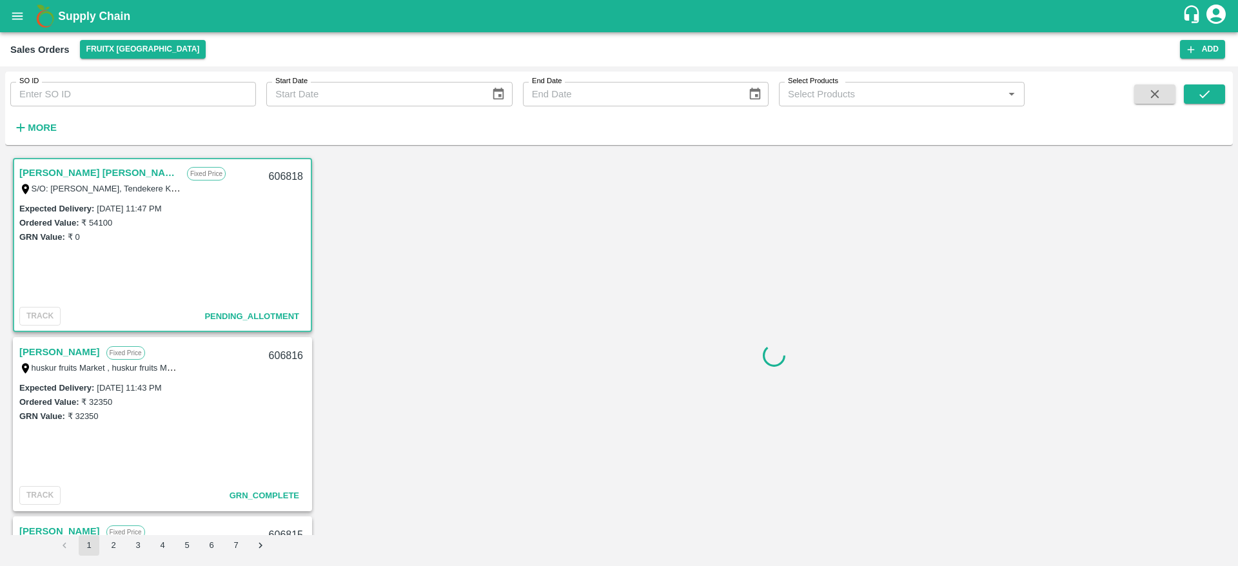
click at [63, 172] on link "[PERSON_NAME] [PERSON_NAME]" at bounding box center [99, 172] width 161 height 17
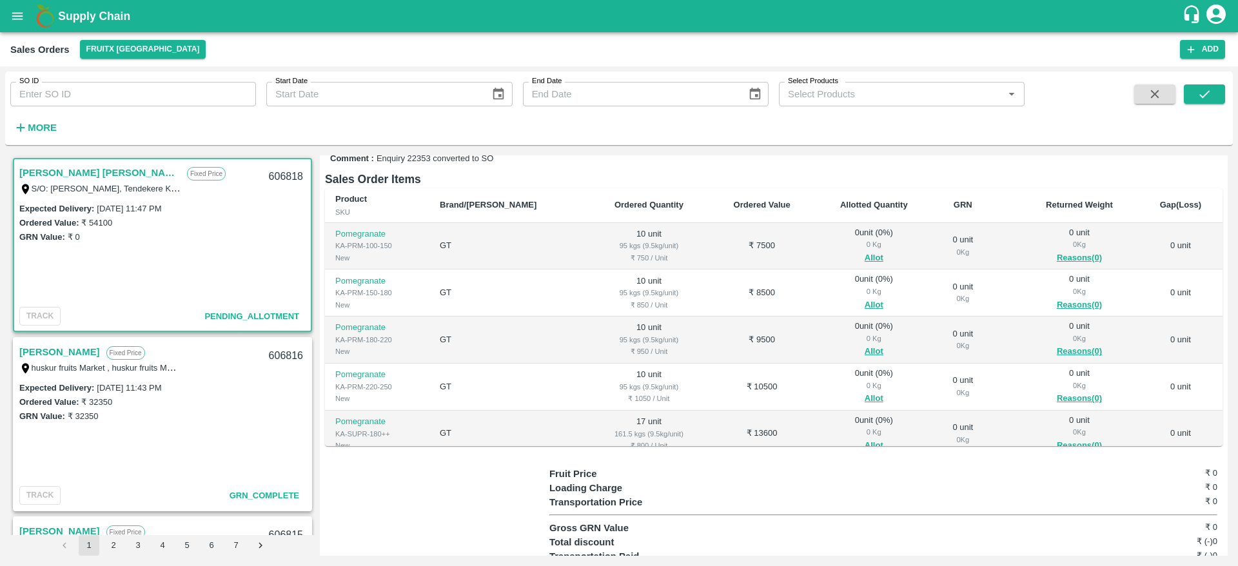
click at [286, 179] on div "606818" at bounding box center [286, 177] width 50 height 30
copy div "606818"
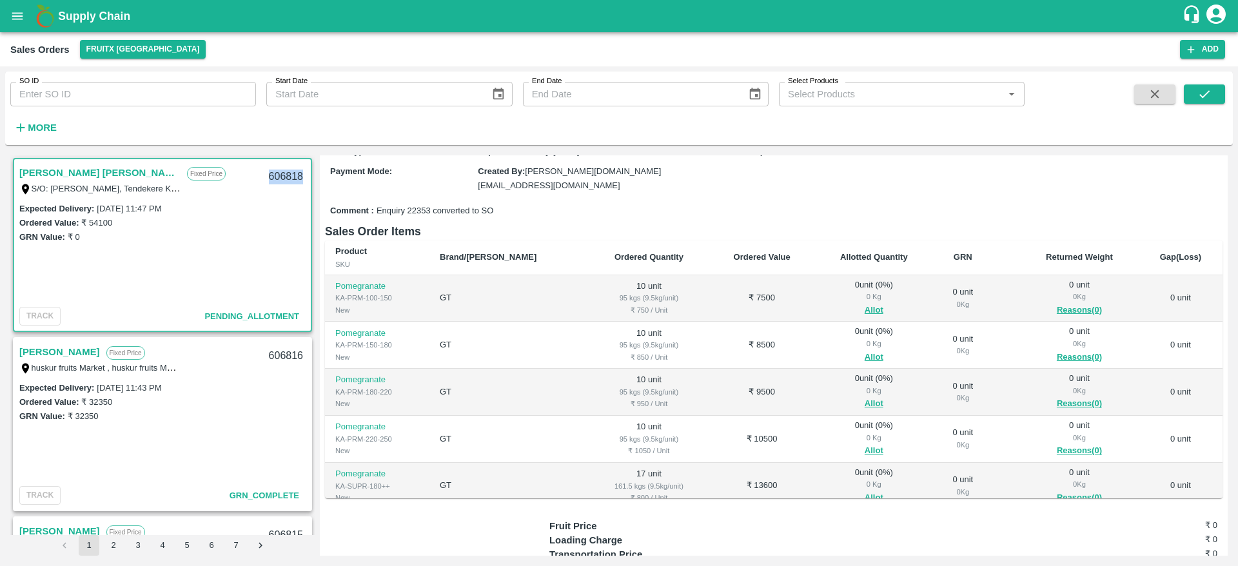
scroll to position [137, 0]
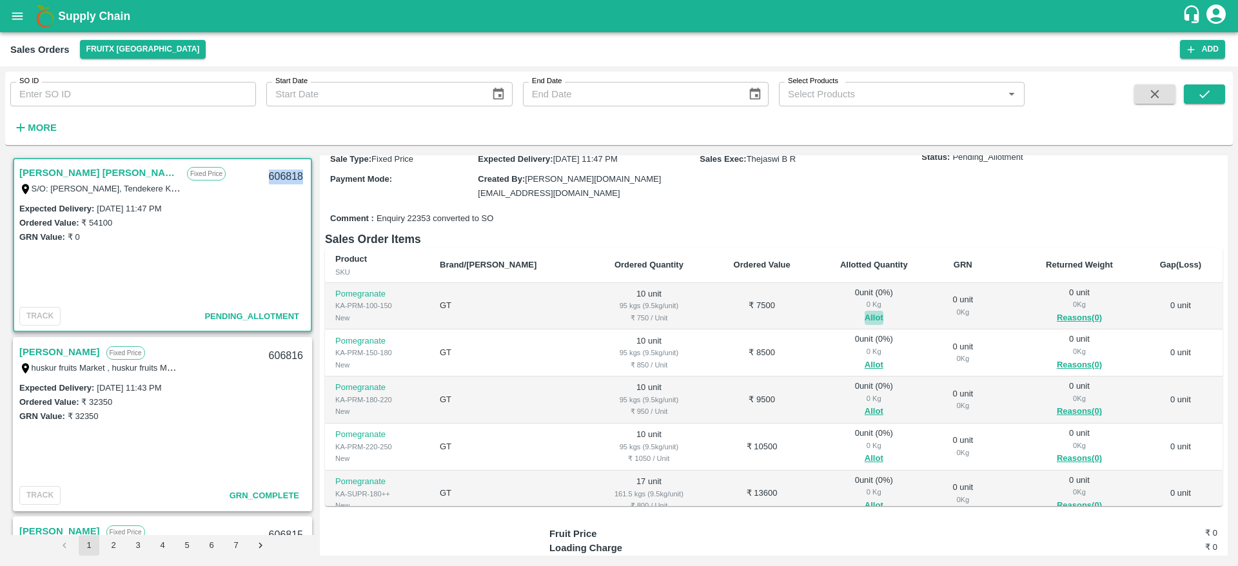
click at [865, 311] on button "Allot" at bounding box center [874, 318] width 19 height 15
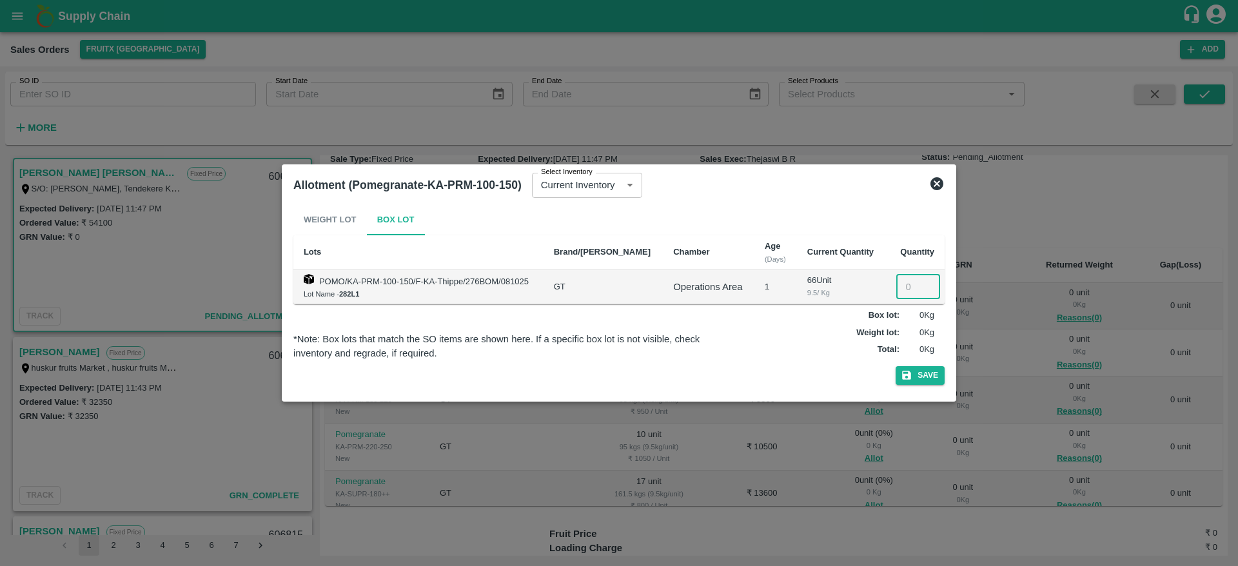
click at [897, 283] on input "number" at bounding box center [918, 287] width 44 height 25
type input "10"
click at [915, 371] on button "Save" at bounding box center [920, 375] width 49 height 19
click at [924, 378] on button "Save" at bounding box center [920, 375] width 49 height 19
click at [933, 179] on icon at bounding box center [936, 183] width 13 height 13
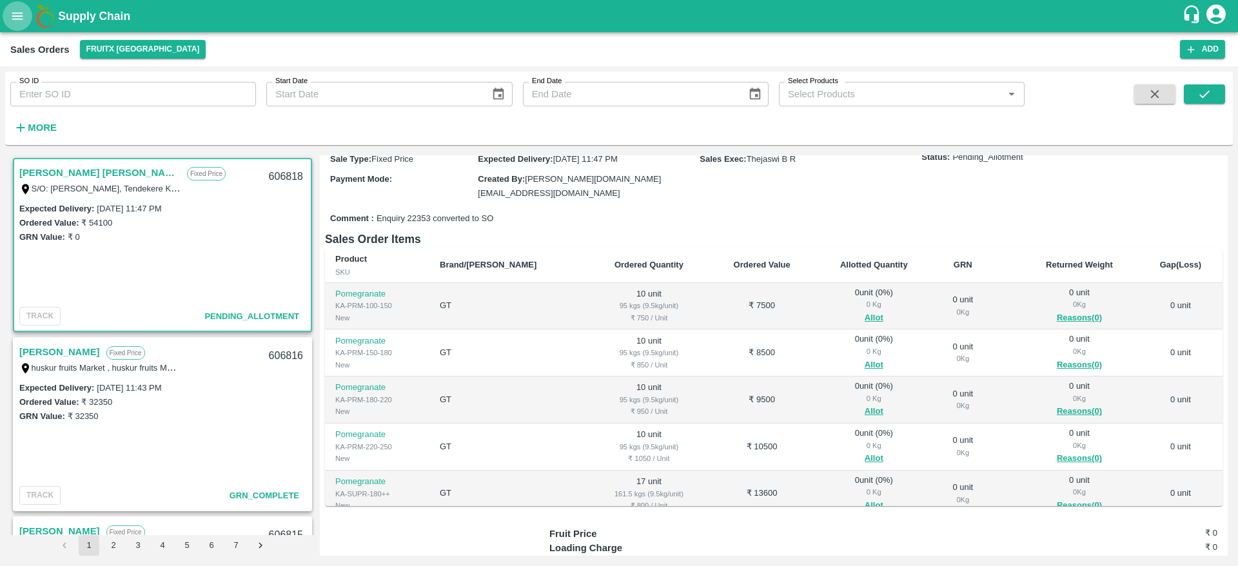
click at [26, 12] on button "open drawer" at bounding box center [18, 16] width 30 height 30
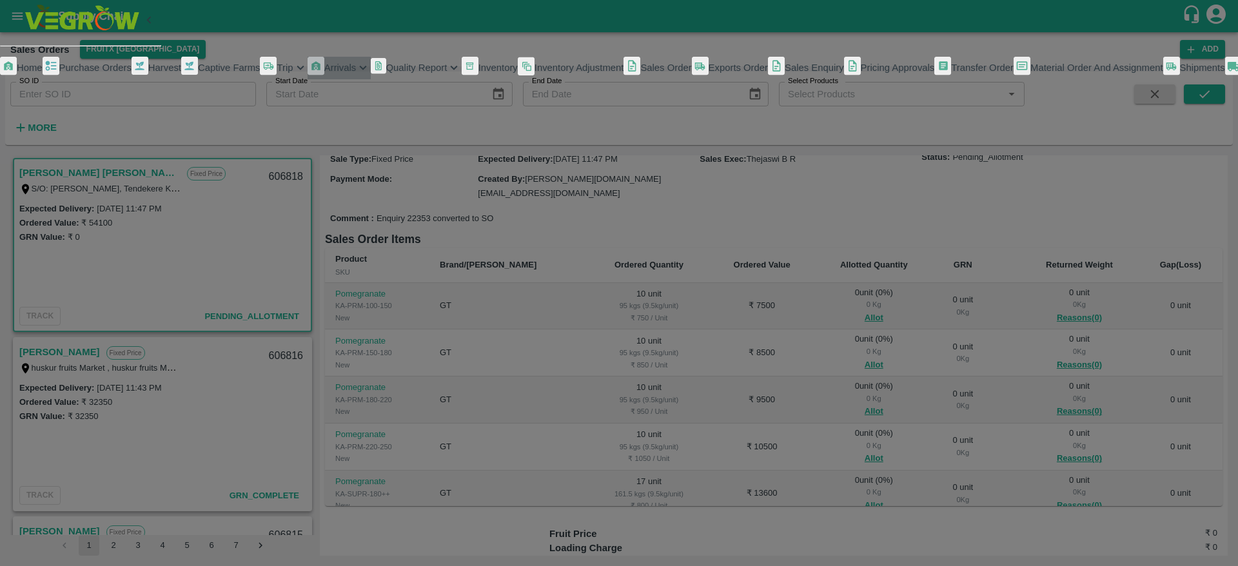
click at [324, 73] on span "Arrivals" at bounding box center [340, 68] width 32 height 10
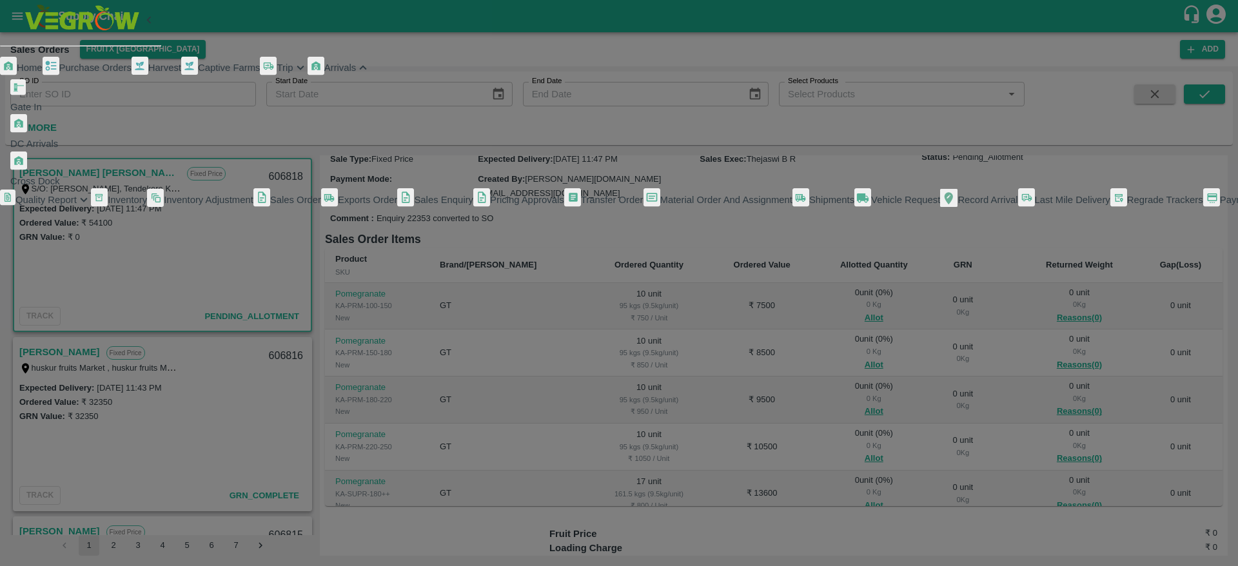
click at [58, 149] on span "DC Arrivals" at bounding box center [34, 144] width 48 height 10
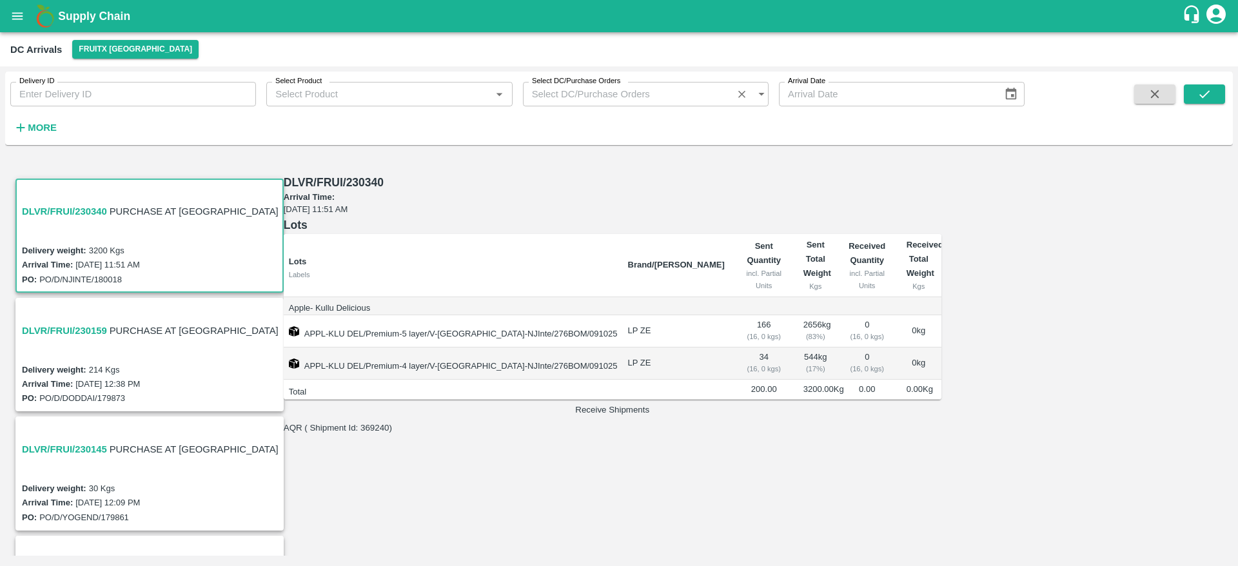
click at [79, 203] on h3 "DLVR/FRUI/230340" at bounding box center [64, 211] width 85 height 17
click at [55, 322] on h3 "DLVR/FRUI/230159" at bounding box center [64, 330] width 85 height 17
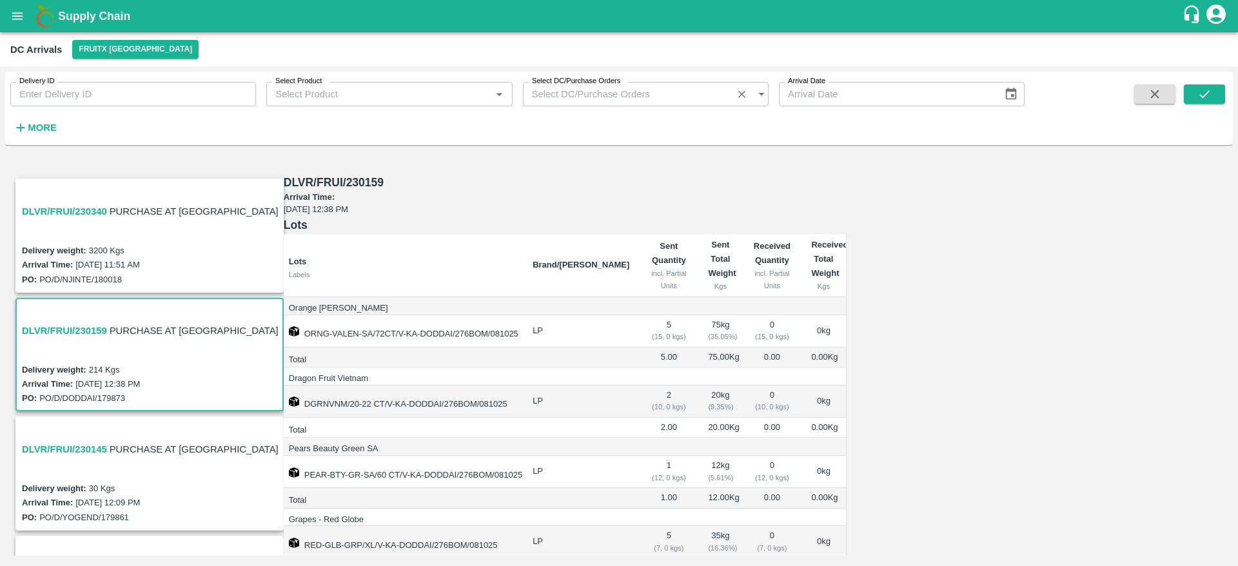
scroll to position [199, 0]
click at [75, 441] on h3 "DLVR/FRUI/230145" at bounding box center [64, 449] width 85 height 17
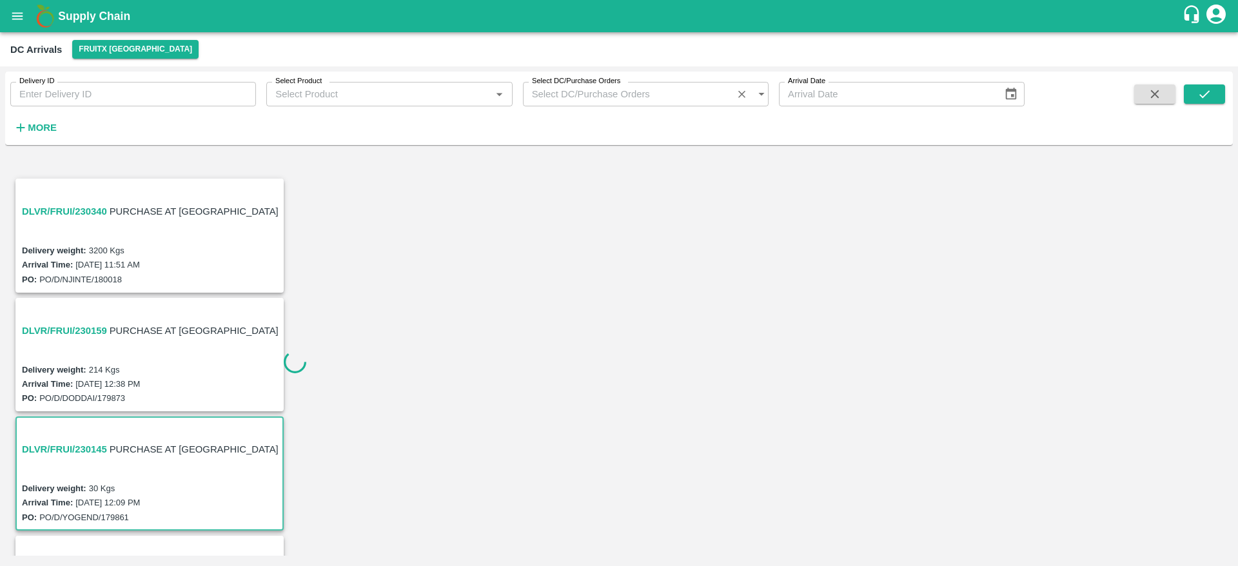
scroll to position [170, 0]
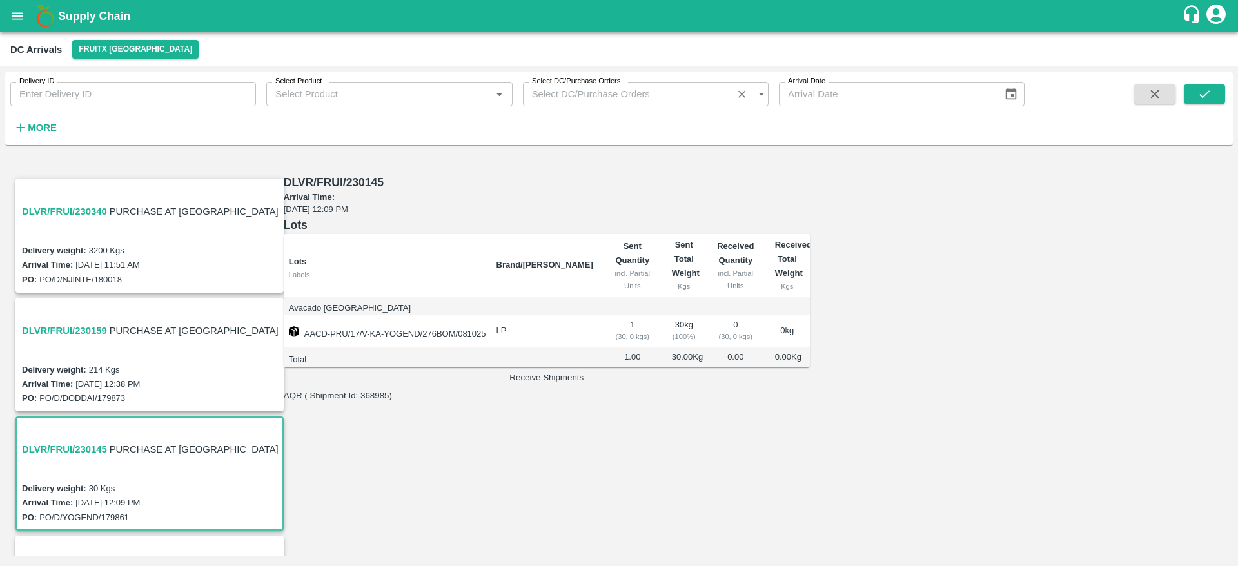
click at [44, 560] on h3 "DLVR/FRUI/230144" at bounding box center [64, 568] width 85 height 17
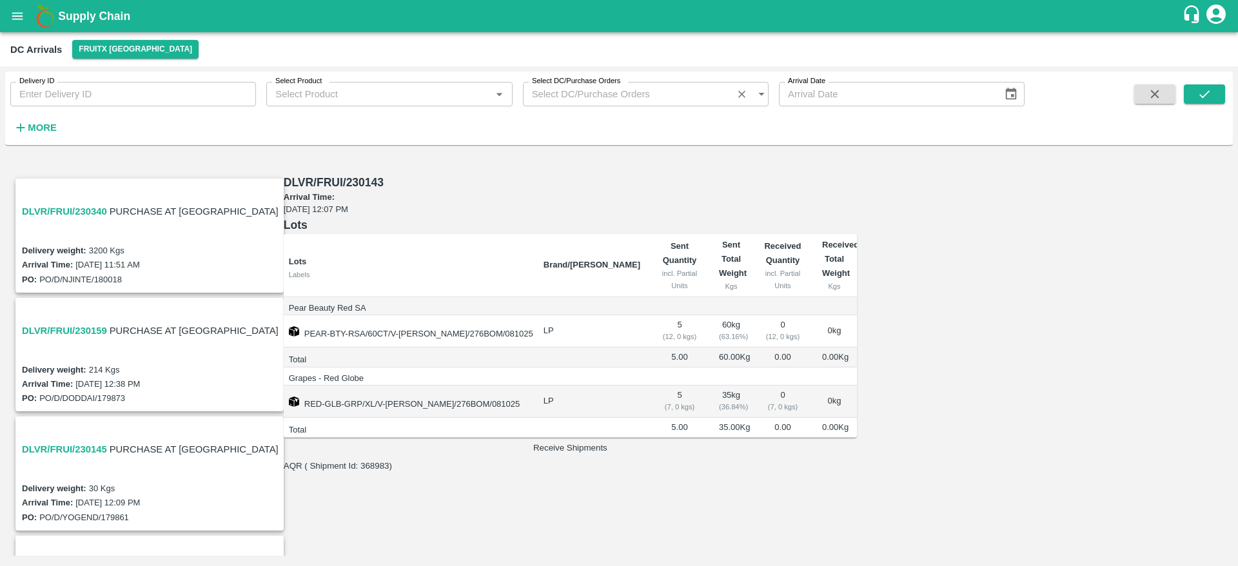
click at [83, 203] on h3 "DLVR/FRUI/230340" at bounding box center [64, 211] width 85 height 17
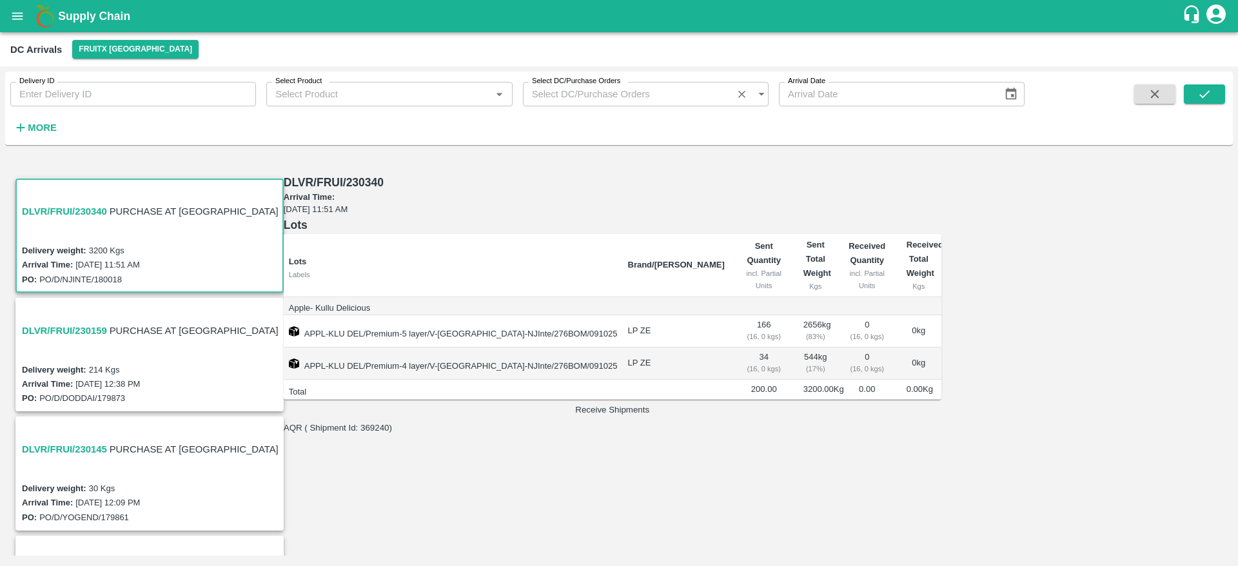
click at [46, 203] on h3 "DLVR/FRUI/230340" at bounding box center [64, 211] width 85 height 17
click at [115, 20] on b "Supply Chain" at bounding box center [94, 16] width 72 height 13
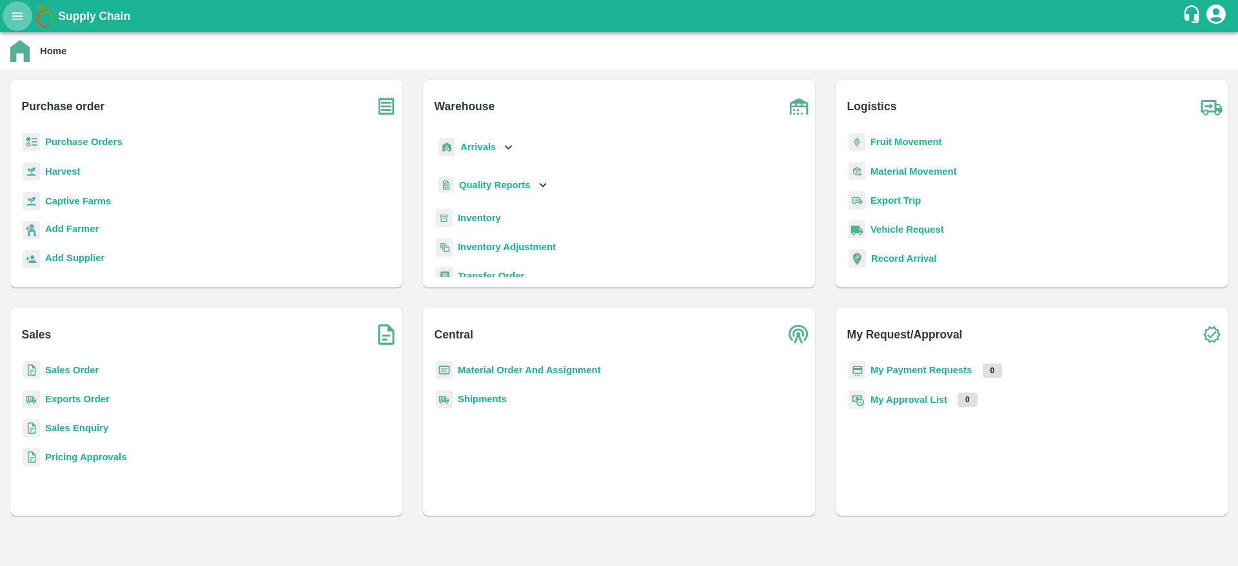
click at [19, 9] on icon "open drawer" at bounding box center [17, 16] width 14 height 14
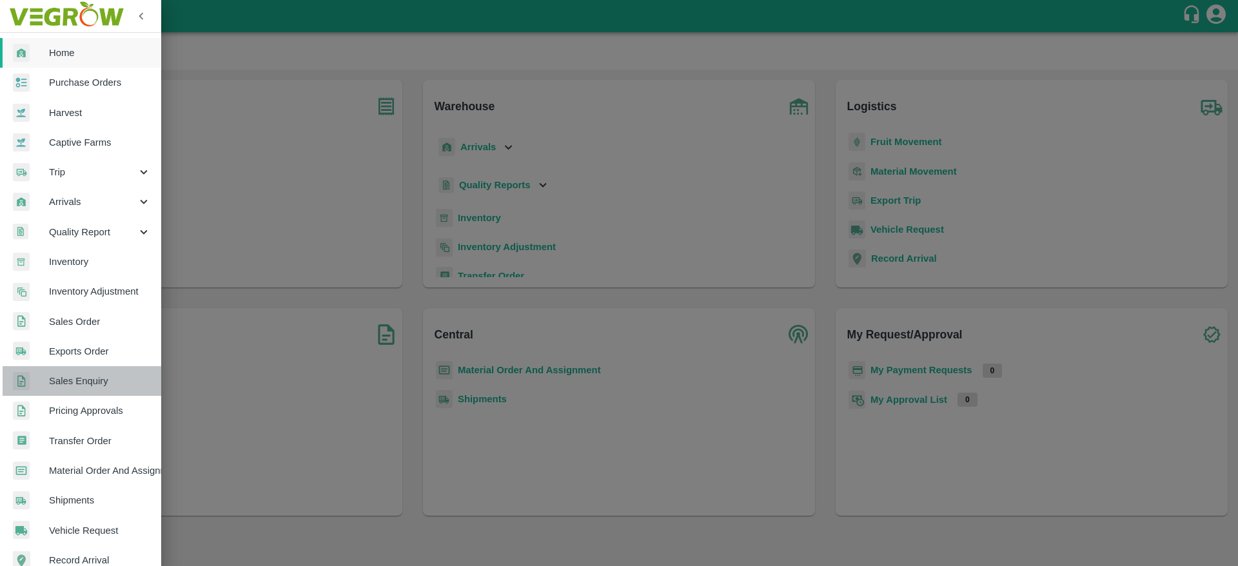
click at [86, 374] on span "Sales Enquiry" at bounding box center [100, 381] width 102 height 14
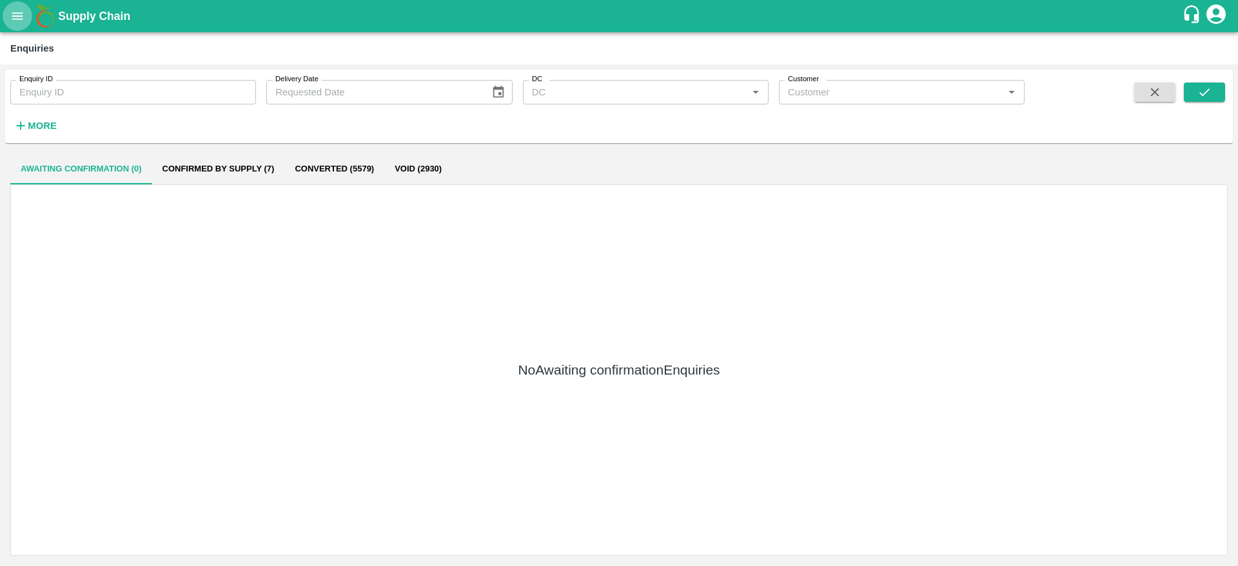
click at [18, 9] on icon "open drawer" at bounding box center [17, 16] width 14 height 14
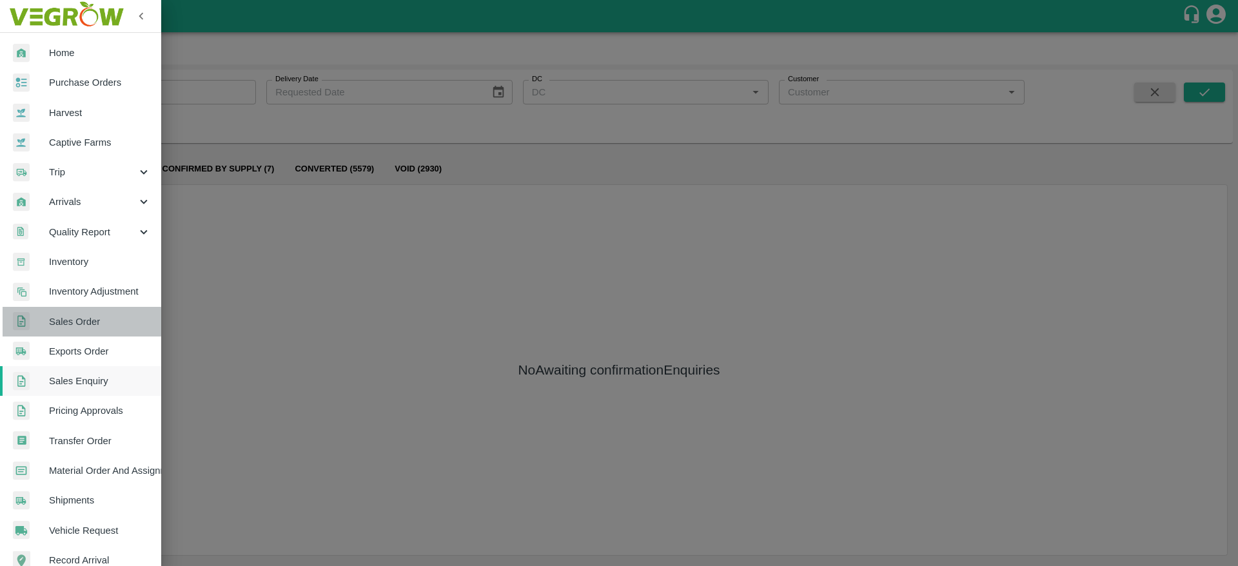
click at [86, 328] on span "Sales Order" at bounding box center [100, 322] width 102 height 14
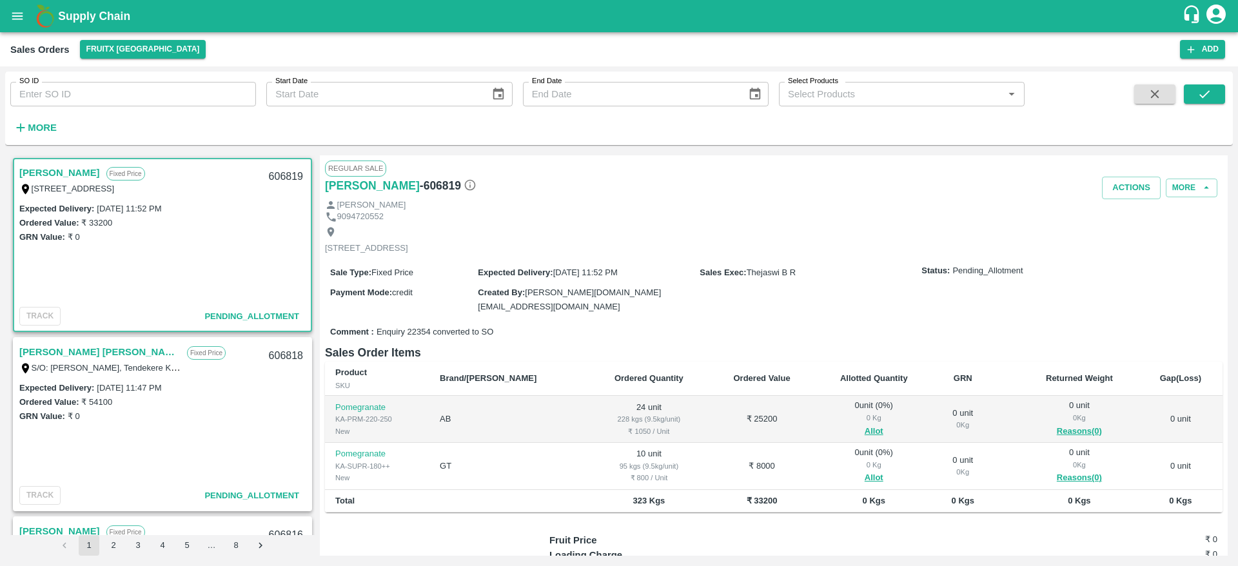
click at [43, 166] on link "[PERSON_NAME]" at bounding box center [59, 172] width 81 height 17
click at [42, 171] on link "[PERSON_NAME]" at bounding box center [59, 172] width 81 height 17
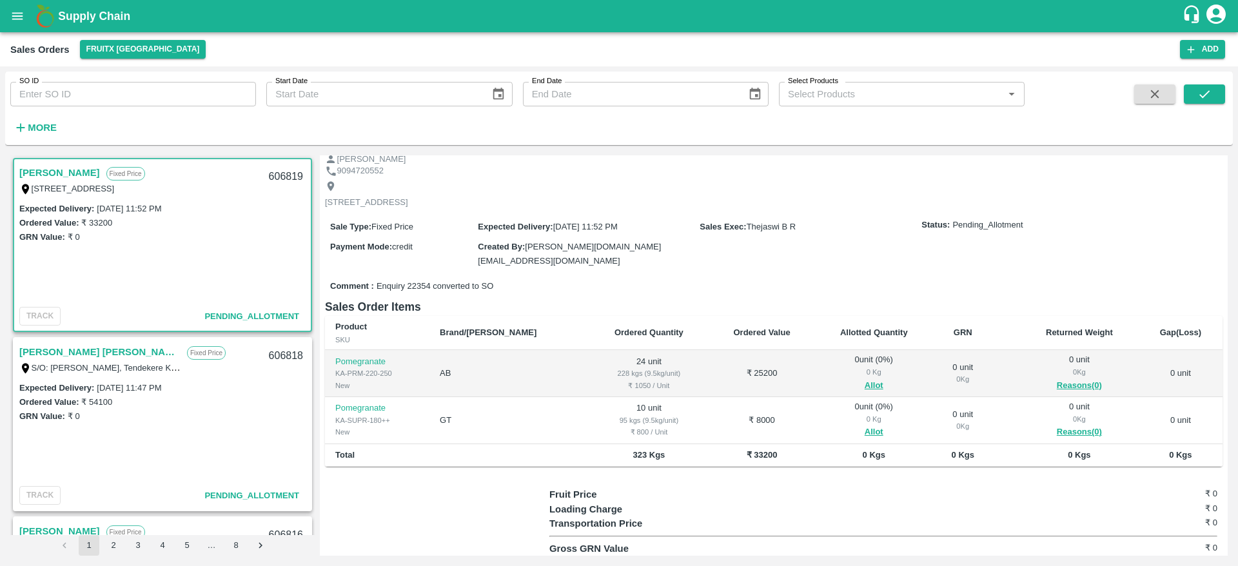
scroll to position [46, 0]
click at [290, 177] on div "606819" at bounding box center [286, 177] width 50 height 30
copy div "606819"
click at [865, 382] on button "Allot" at bounding box center [874, 385] width 19 height 15
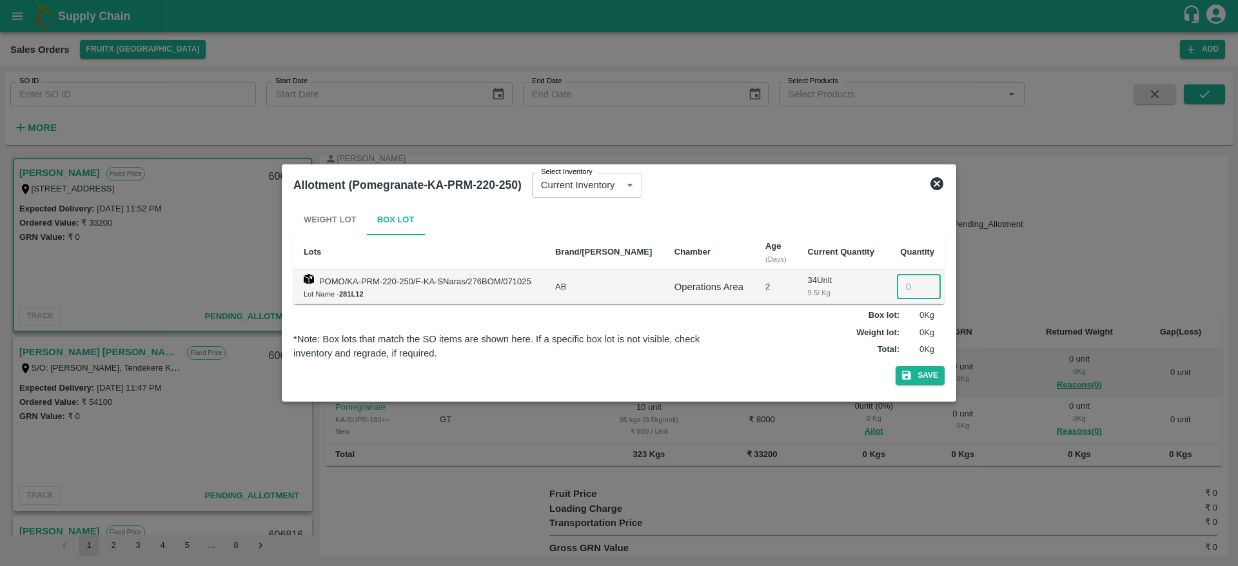
click at [910, 279] on input "number" at bounding box center [919, 287] width 44 height 25
type input "24"
click at [919, 384] on button "Save" at bounding box center [920, 375] width 49 height 19
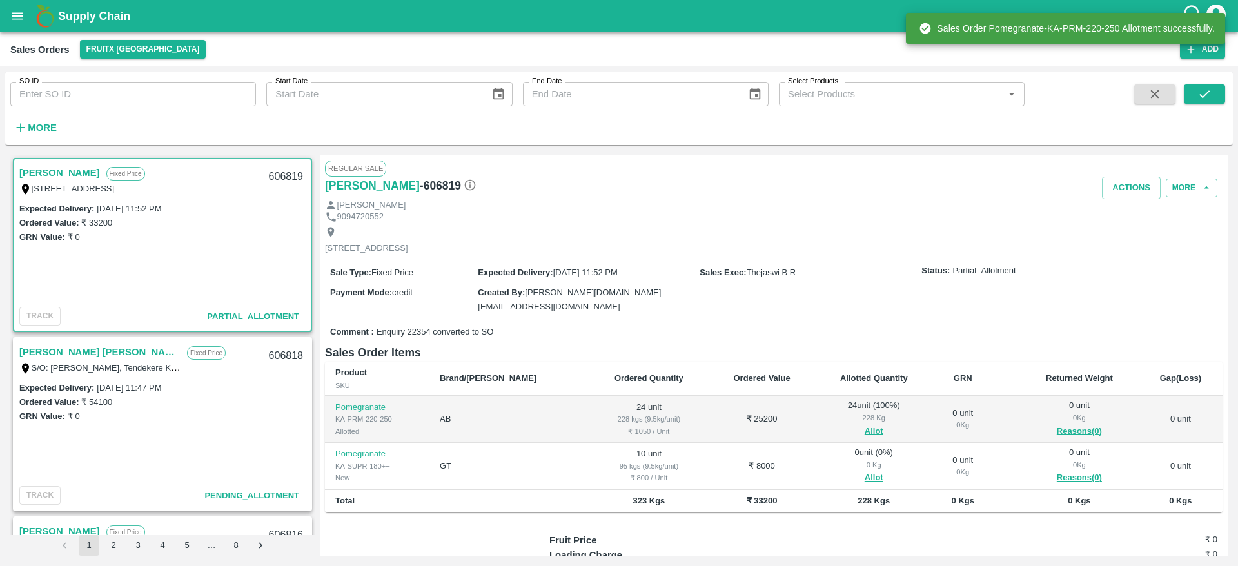
scroll to position [103, 0]
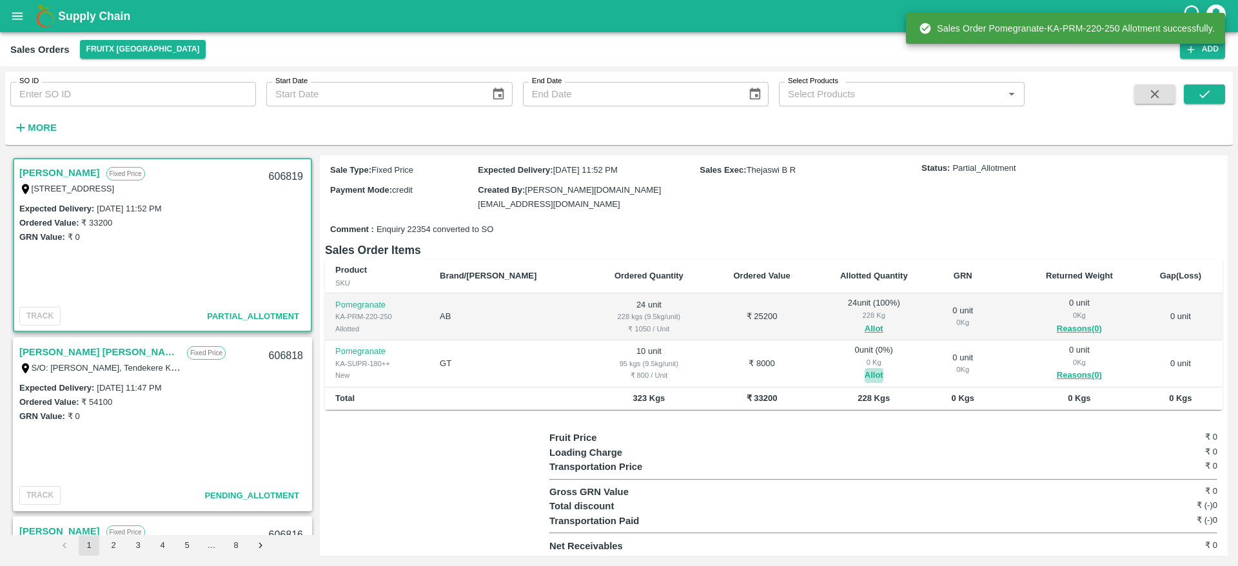
click at [865, 375] on button "Allot" at bounding box center [874, 375] width 19 height 15
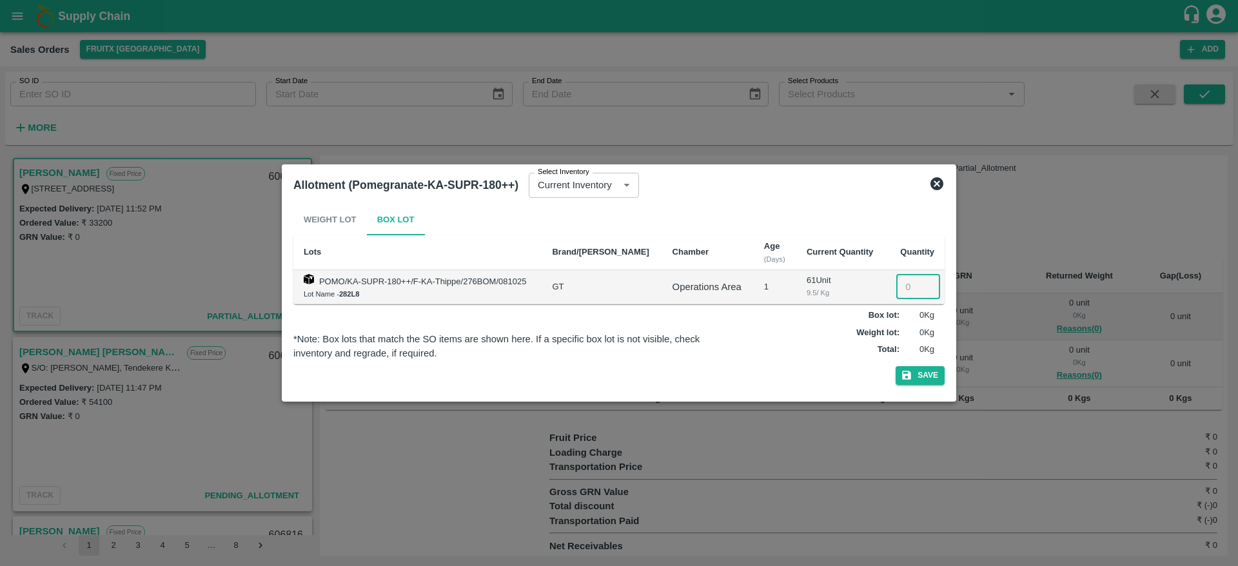
click at [906, 280] on input "number" at bounding box center [918, 287] width 44 height 25
type input "10"
click at [926, 373] on button "Save" at bounding box center [920, 375] width 49 height 19
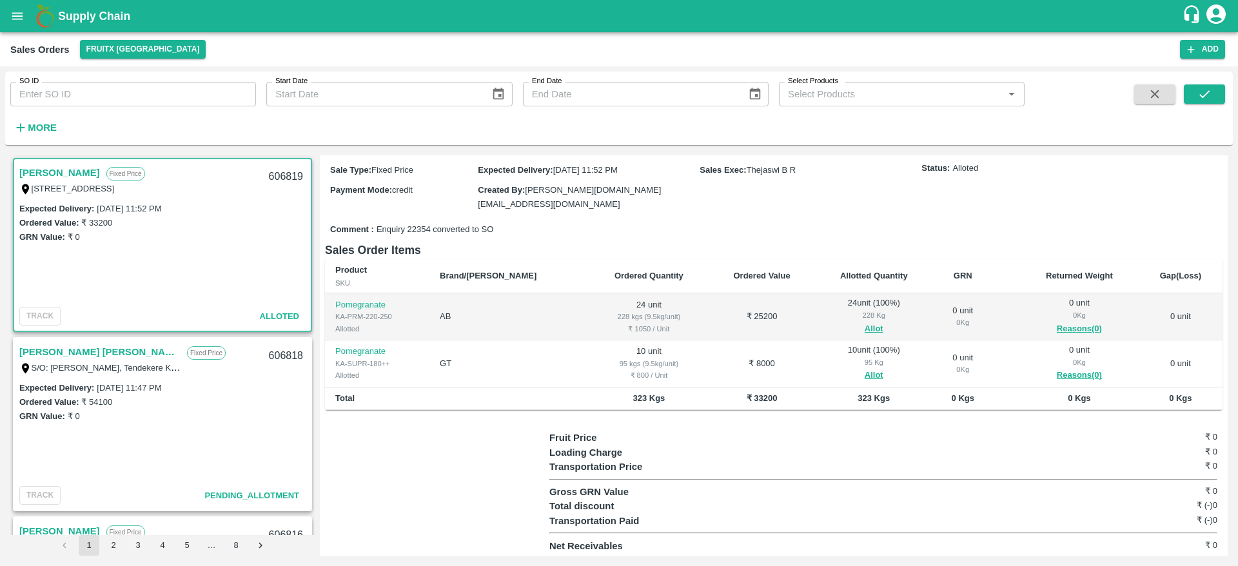
scroll to position [0, 0]
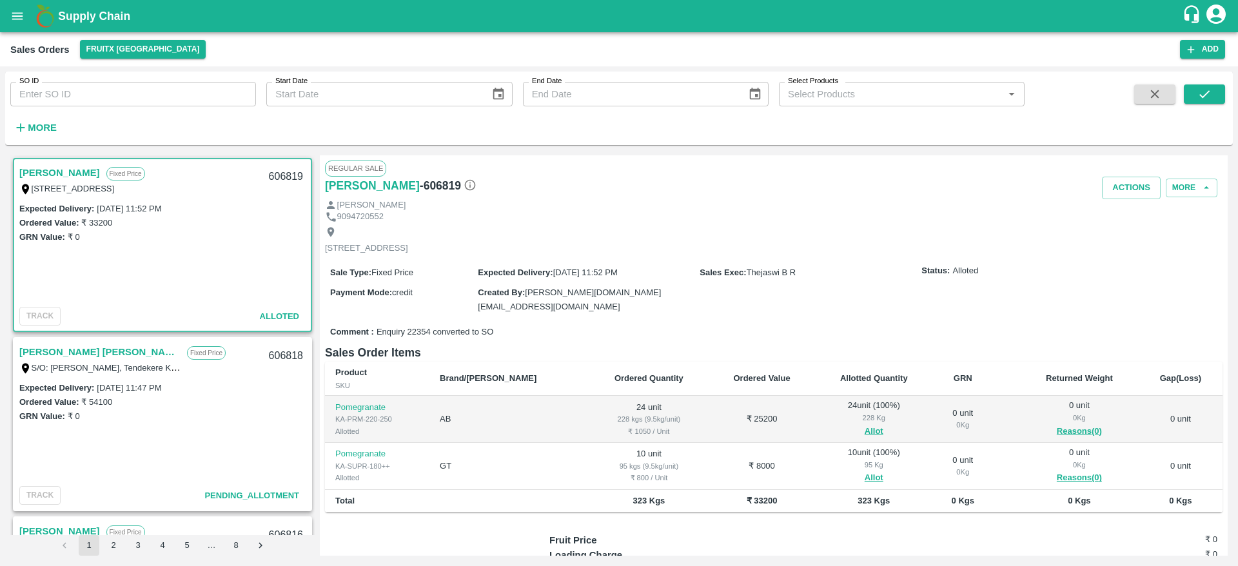
click at [280, 166] on div "606819" at bounding box center [286, 177] width 50 height 30
copy div "606819"
click at [1131, 192] on button "Actions" at bounding box center [1131, 188] width 59 height 23
click at [1130, 232] on li "Deliver" at bounding box center [1160, 237] width 136 height 22
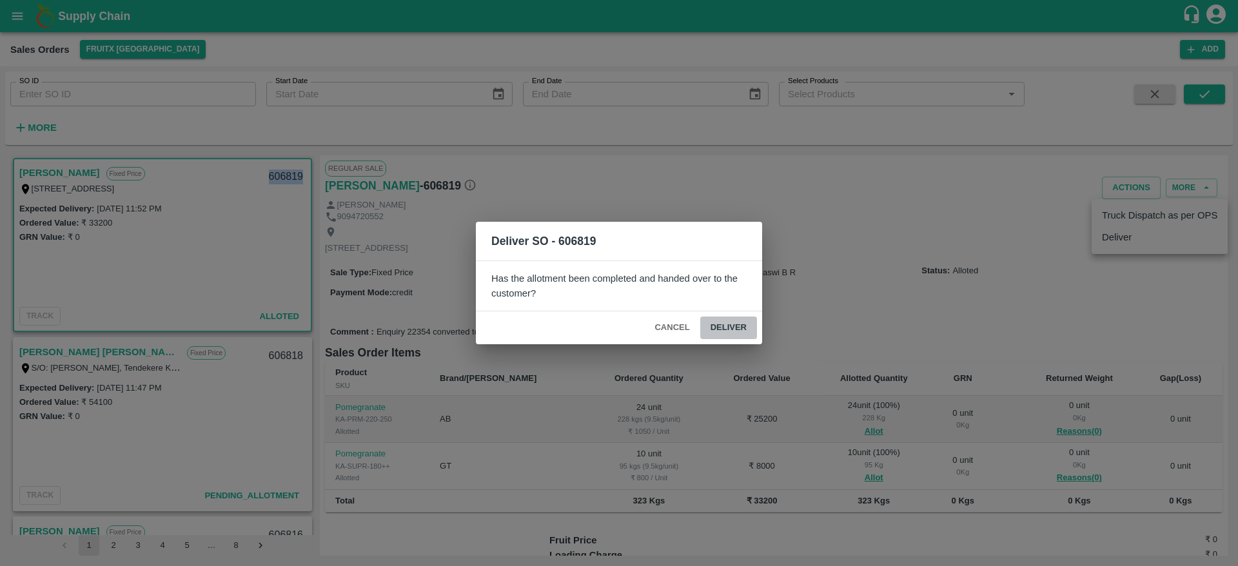
click at [734, 327] on button "Deliver" at bounding box center [728, 328] width 57 height 23
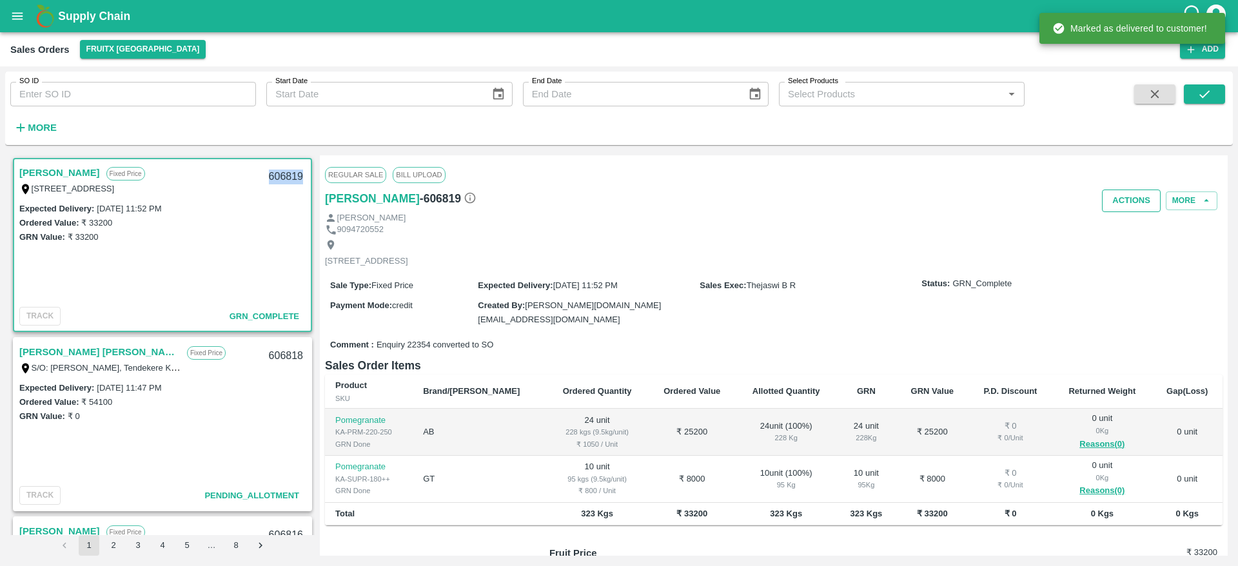
click at [1128, 198] on button "Actions" at bounding box center [1131, 201] width 59 height 23
click at [1126, 226] on li "Truck Dispatch as per OPS" at bounding box center [1160, 228] width 136 height 22
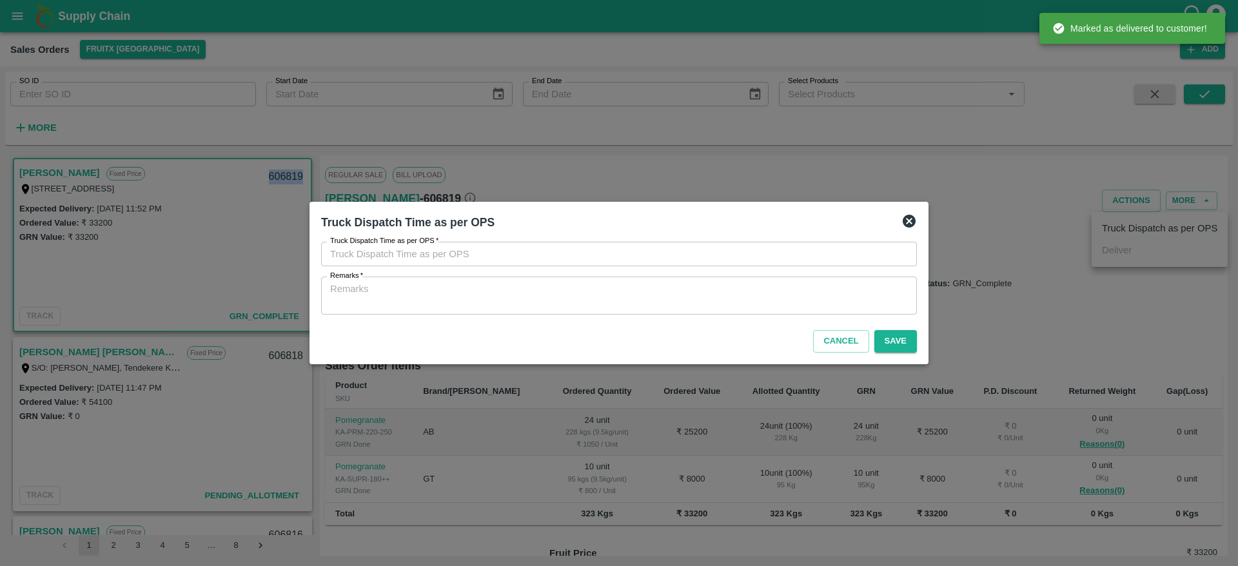
type input "09/10/2025 12:00 PM"
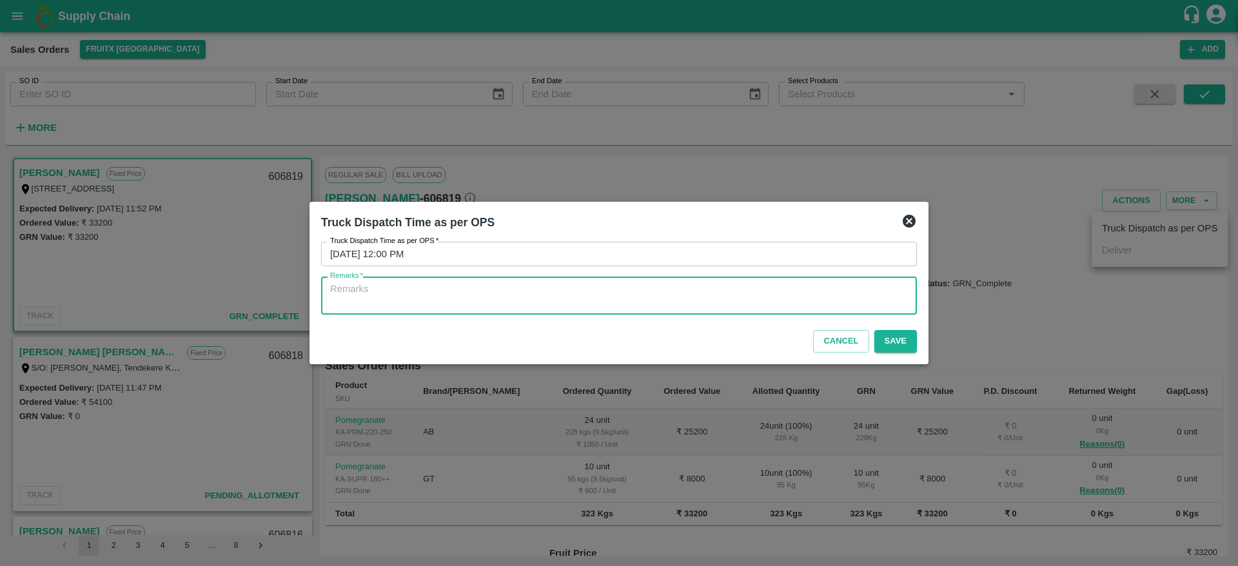
click at [664, 289] on textarea "Remarks   *" at bounding box center [619, 295] width 578 height 27
type textarea "OTD"
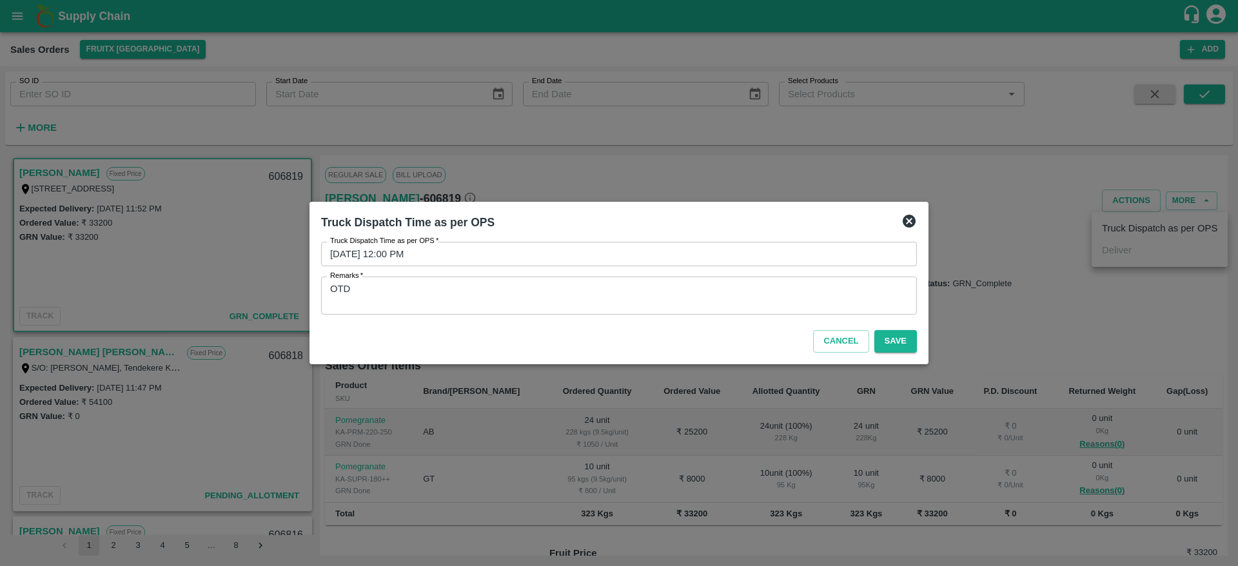
click at [899, 353] on div "Cancel Save" at bounding box center [619, 339] width 606 height 38
click at [899, 344] on button "Save" at bounding box center [895, 341] width 43 height 23
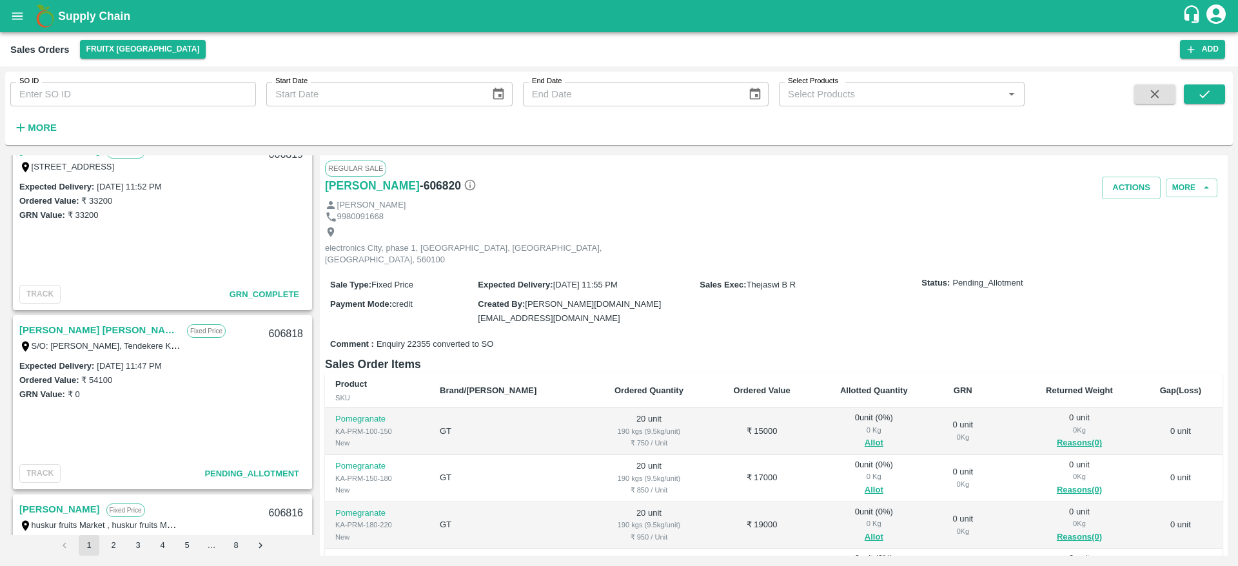
scroll to position [202, 0]
click at [50, 326] on link "[PERSON_NAME] [PERSON_NAME]" at bounding box center [99, 328] width 161 height 17
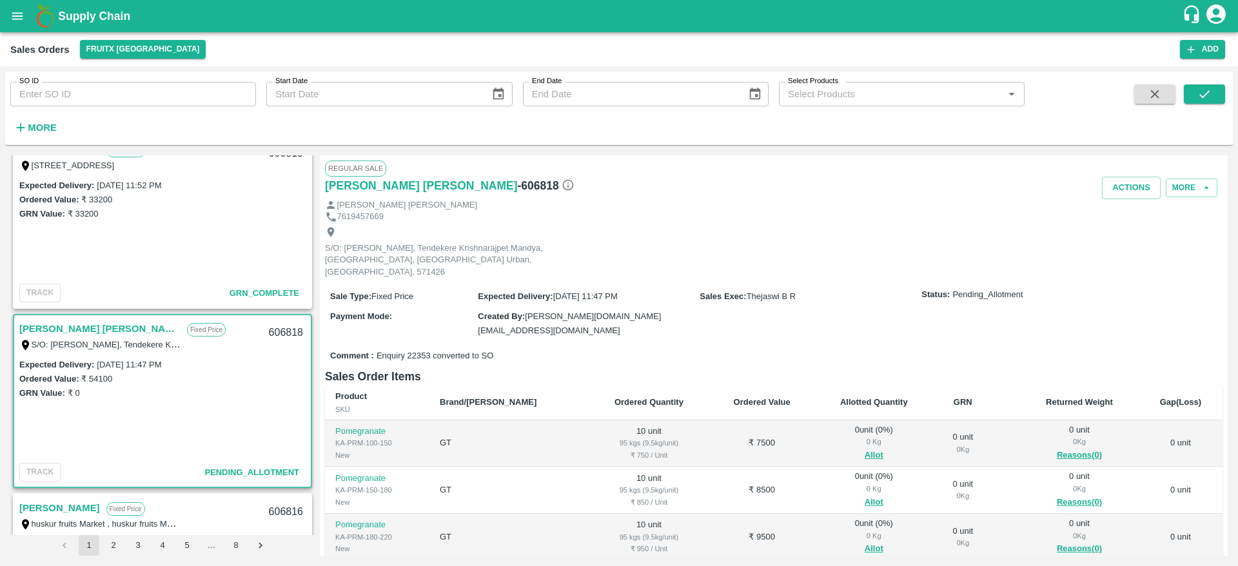
click at [50, 326] on link "[PERSON_NAME] [PERSON_NAME]" at bounding box center [99, 328] width 161 height 17
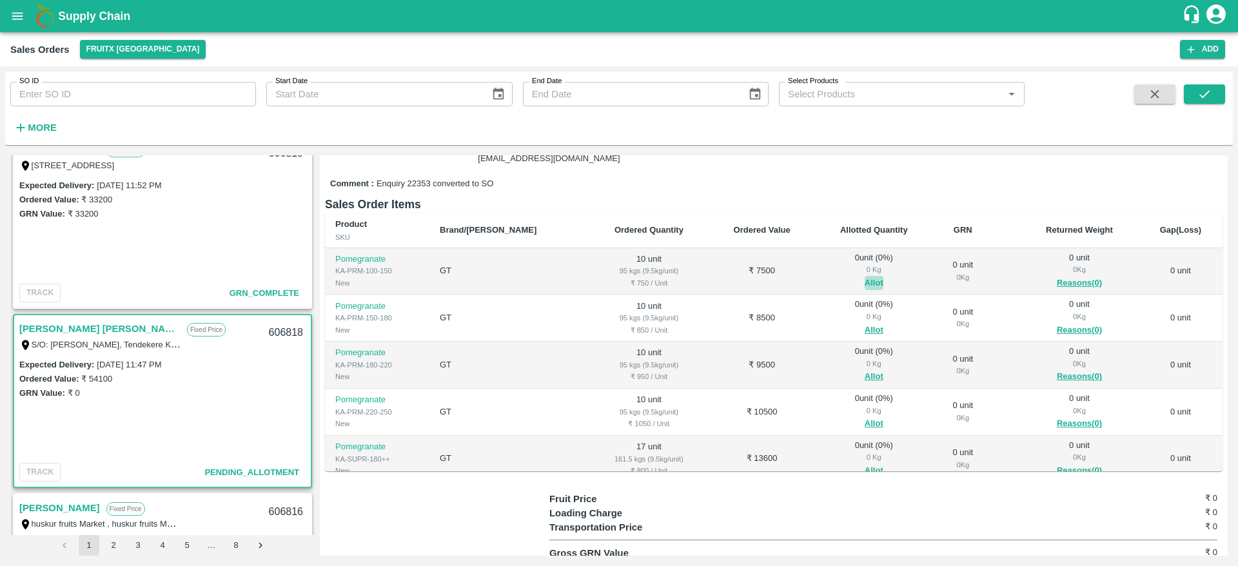
click at [865, 276] on button "Allot" at bounding box center [874, 283] width 19 height 15
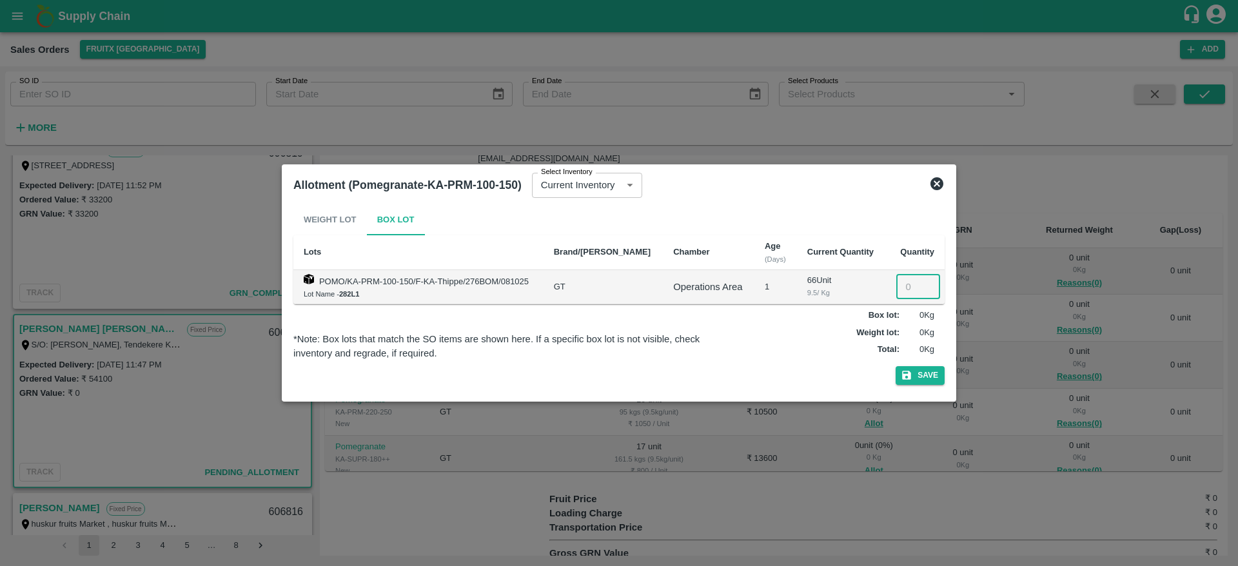
click at [905, 285] on input "number" at bounding box center [918, 287] width 44 height 25
type input "10"
click at [922, 372] on button "Save" at bounding box center [920, 375] width 49 height 19
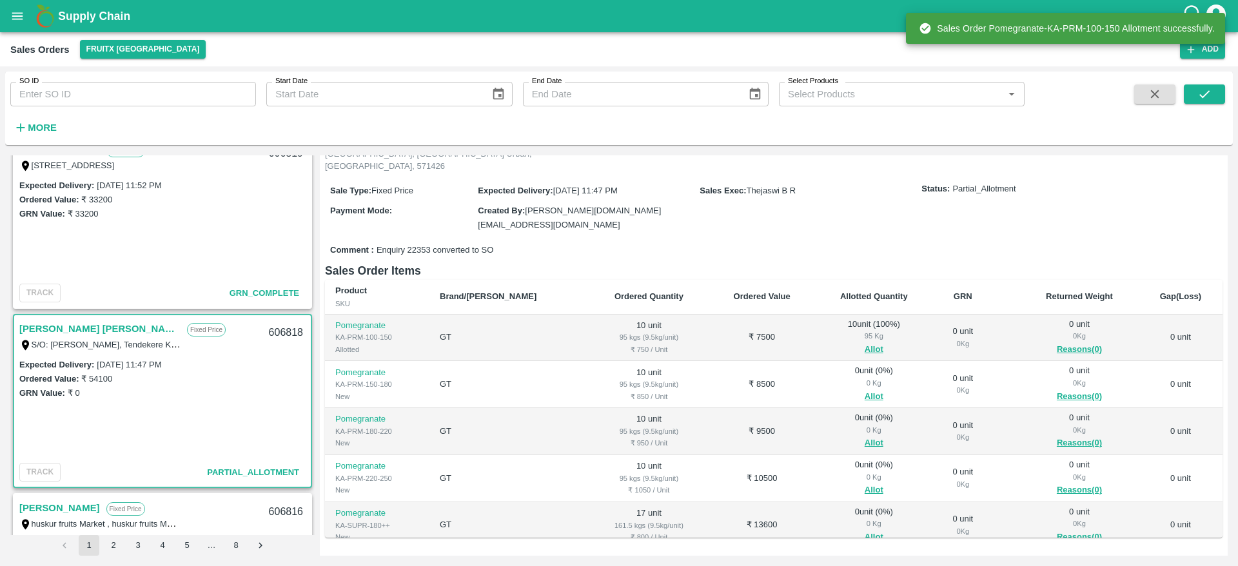
scroll to position [106, 0]
click at [865, 389] on button "Allot" at bounding box center [874, 396] width 19 height 15
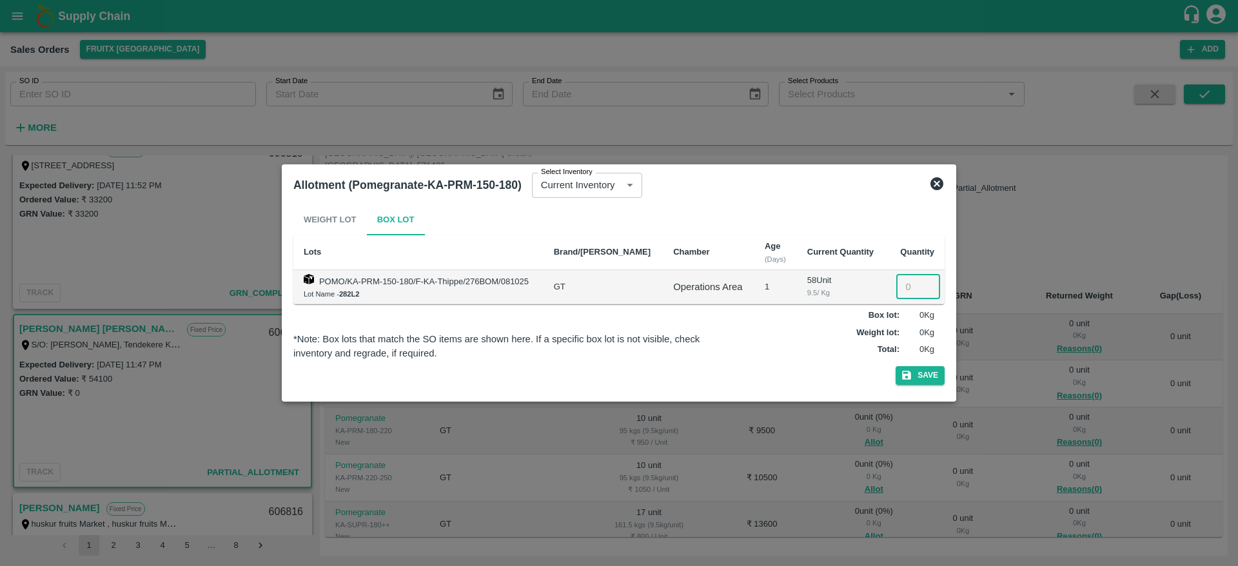
click at [901, 284] on input "number" at bounding box center [918, 287] width 44 height 25
type input "10"
click at [910, 375] on icon "button" at bounding box center [906, 375] width 9 height 9
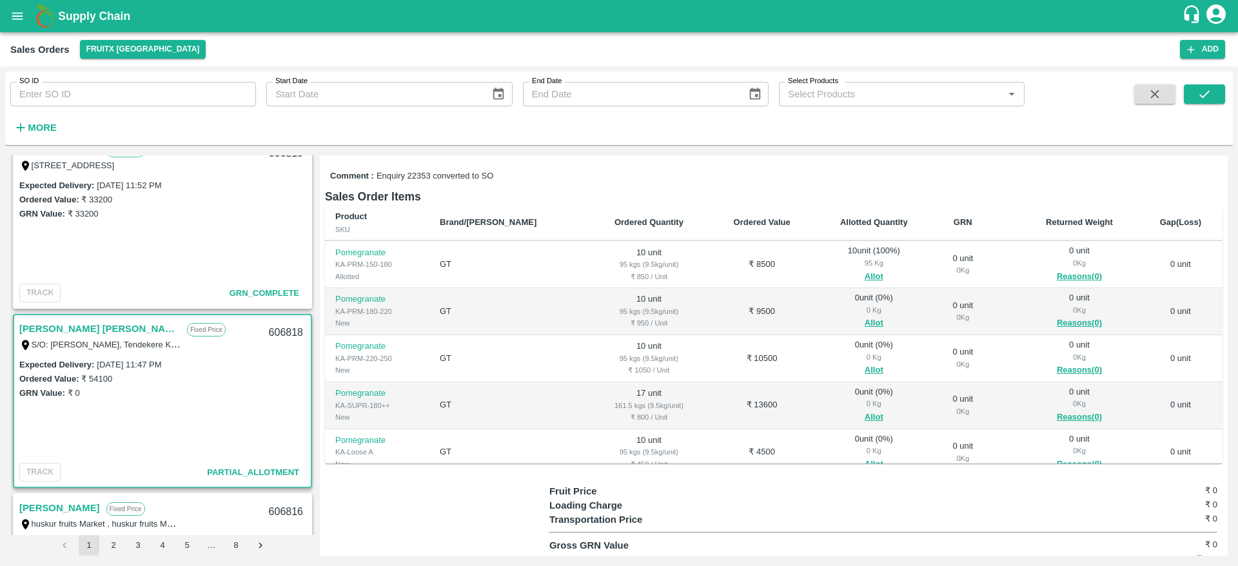
scroll to position [54, 0]
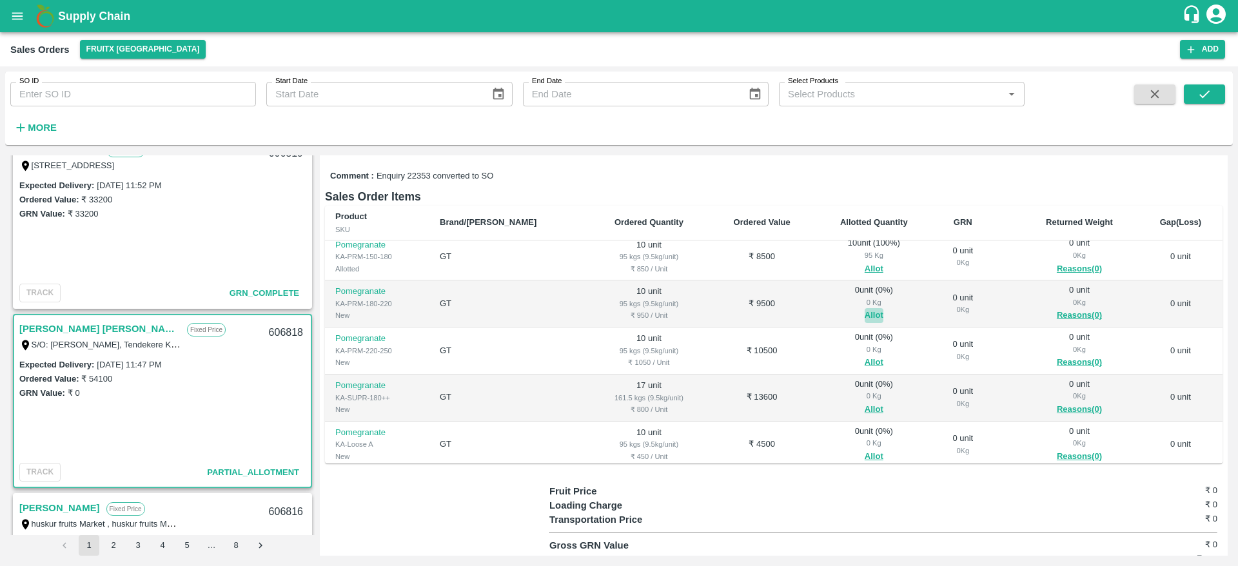
click at [865, 308] on button "Allot" at bounding box center [874, 315] width 19 height 15
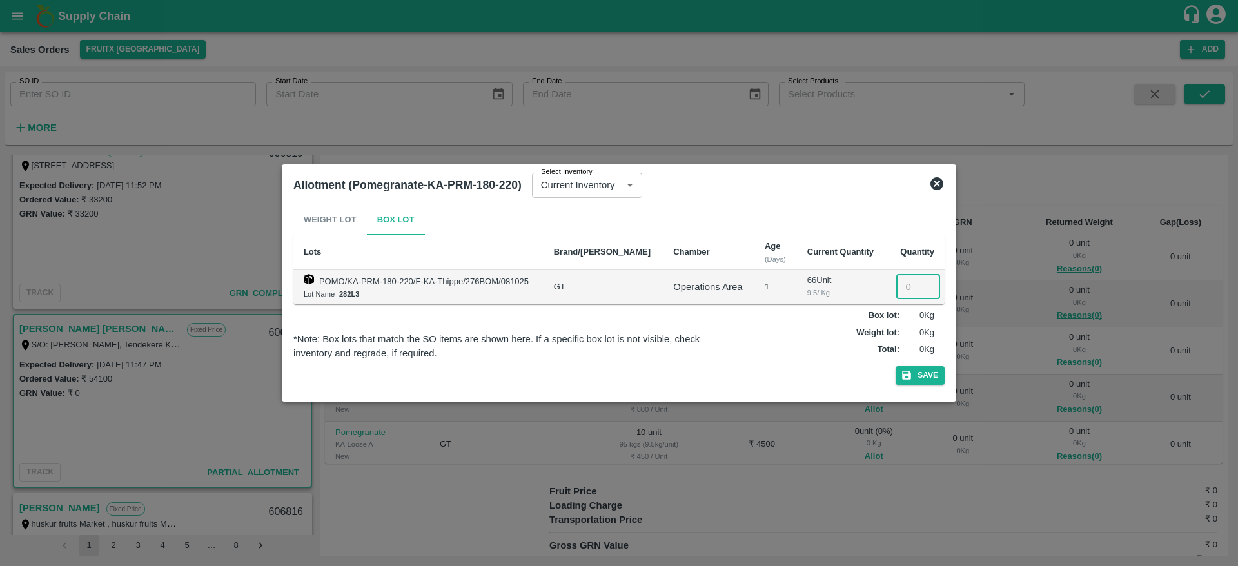
click at [901, 287] on input "number" at bounding box center [918, 287] width 44 height 25
type input "10"
click at [919, 378] on button "Save" at bounding box center [920, 375] width 49 height 19
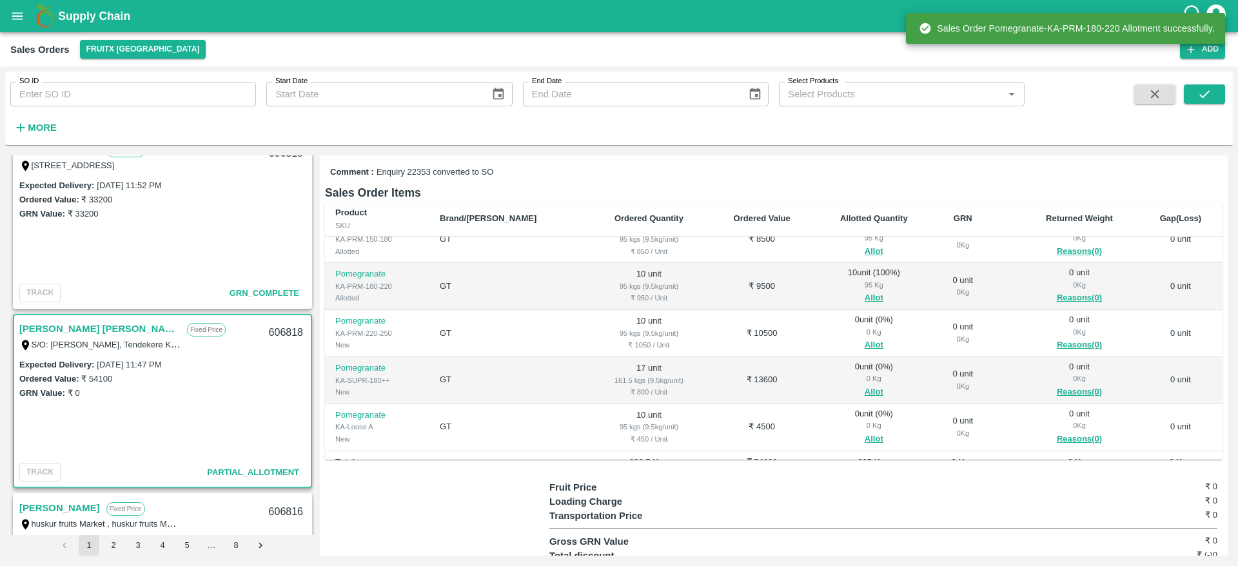
scroll to position [81, 0]
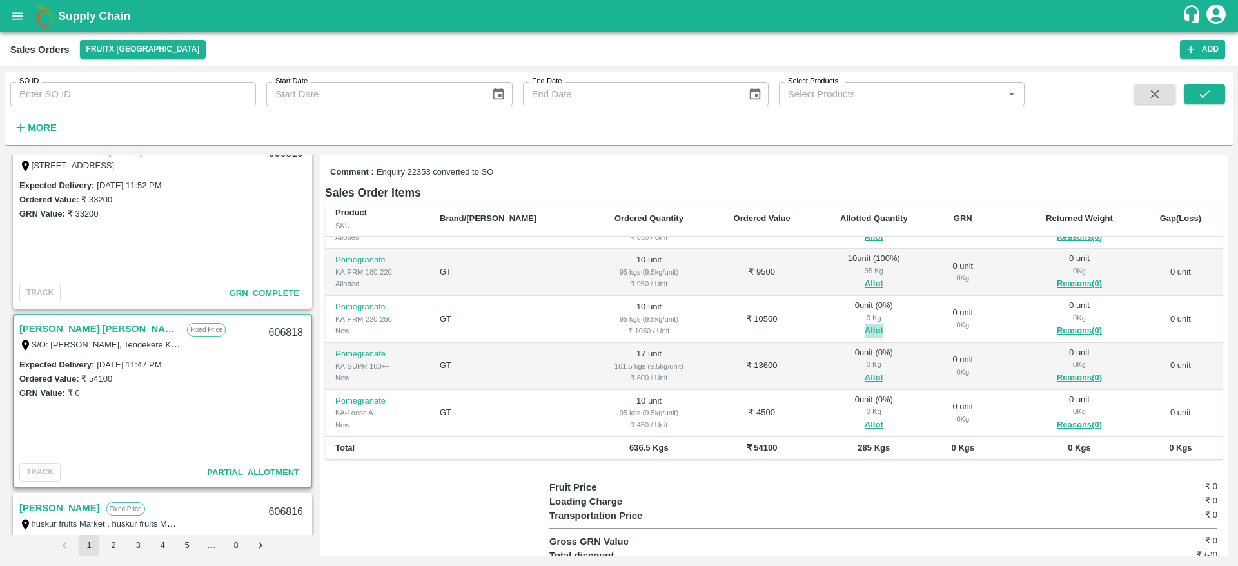
click at [865, 324] on button "Allot" at bounding box center [874, 331] width 19 height 15
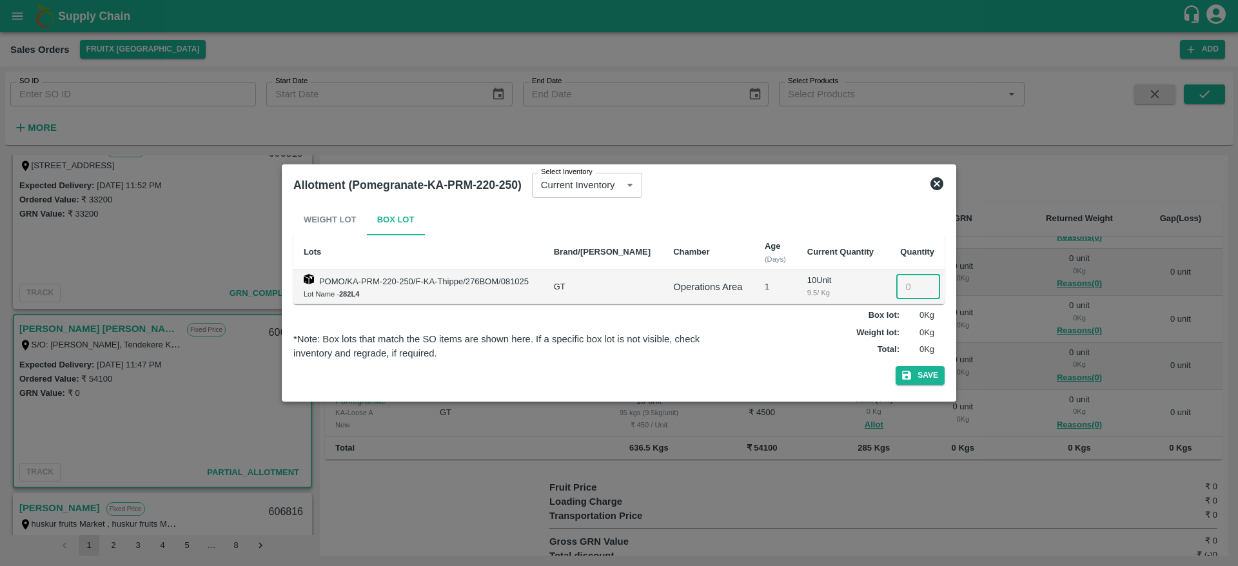
click at [901, 290] on input "number" at bounding box center [918, 287] width 44 height 25
type input "10"
click at [923, 371] on button "Save" at bounding box center [920, 375] width 49 height 19
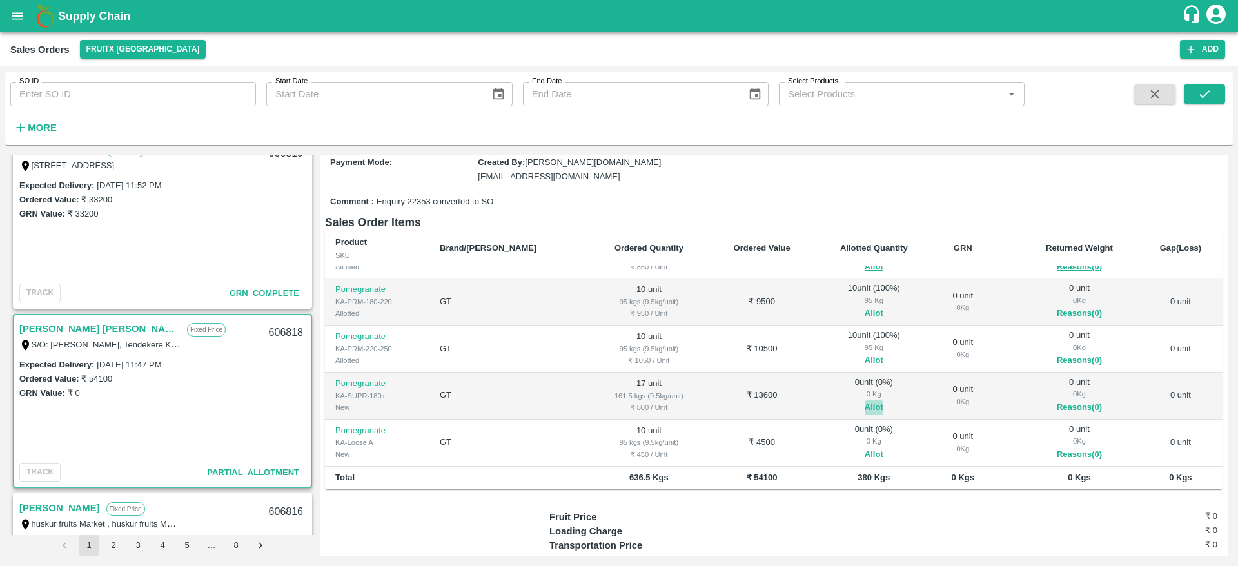
click at [865, 400] on button "Allot" at bounding box center [874, 407] width 19 height 15
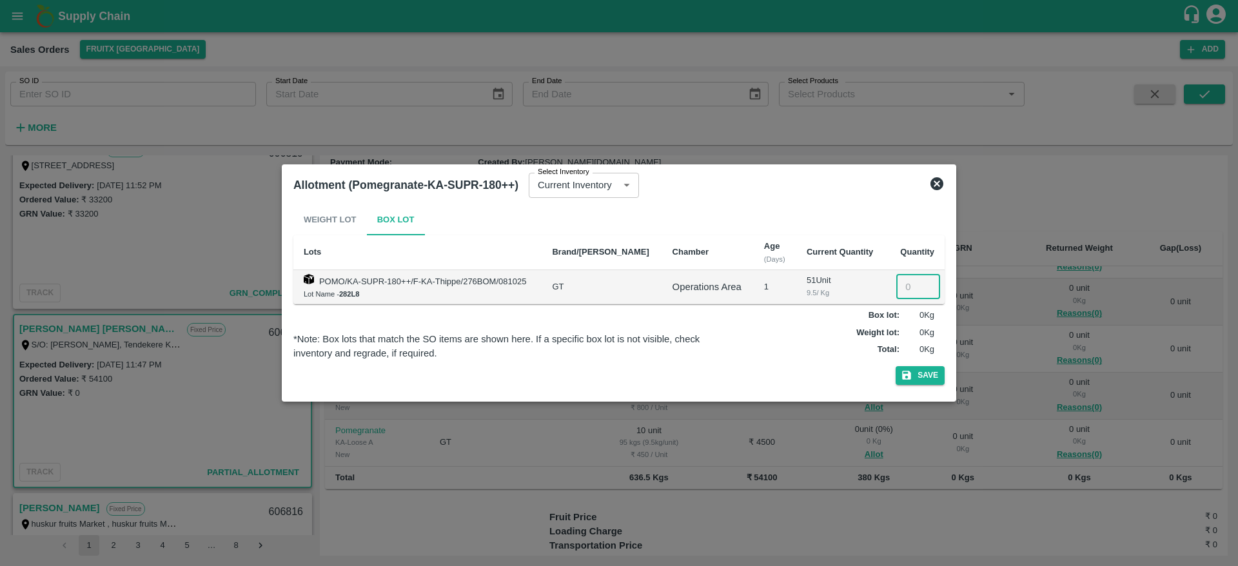
click at [905, 286] on input "number" at bounding box center [918, 287] width 44 height 25
type input "17"
click at [923, 376] on button "Save" at bounding box center [920, 375] width 49 height 19
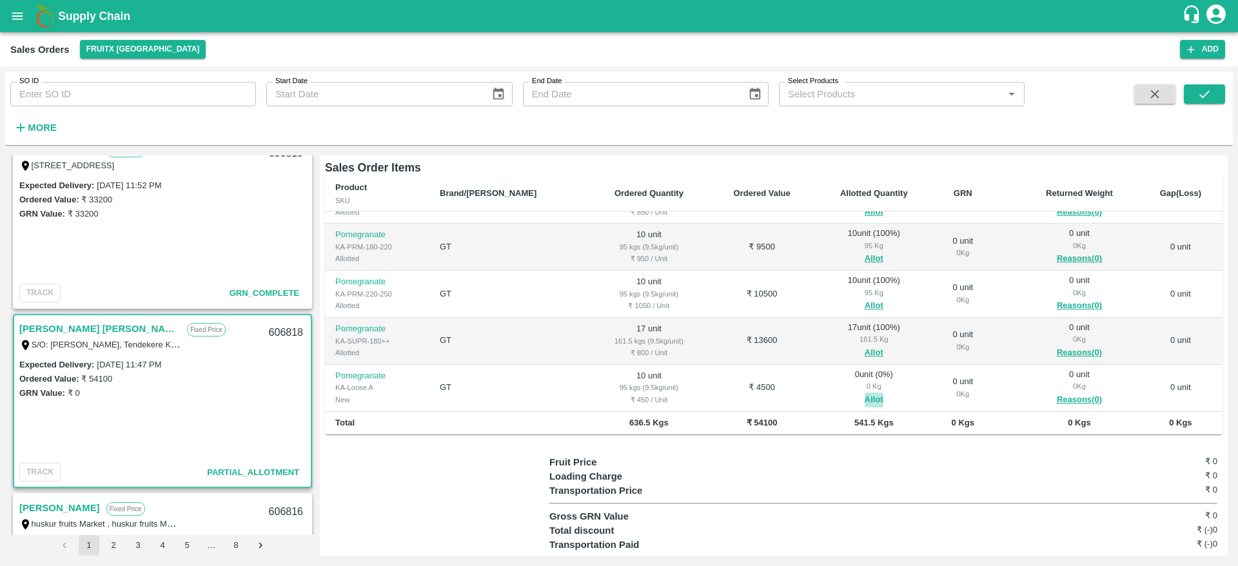
click at [865, 393] on button "Allot" at bounding box center [874, 400] width 19 height 15
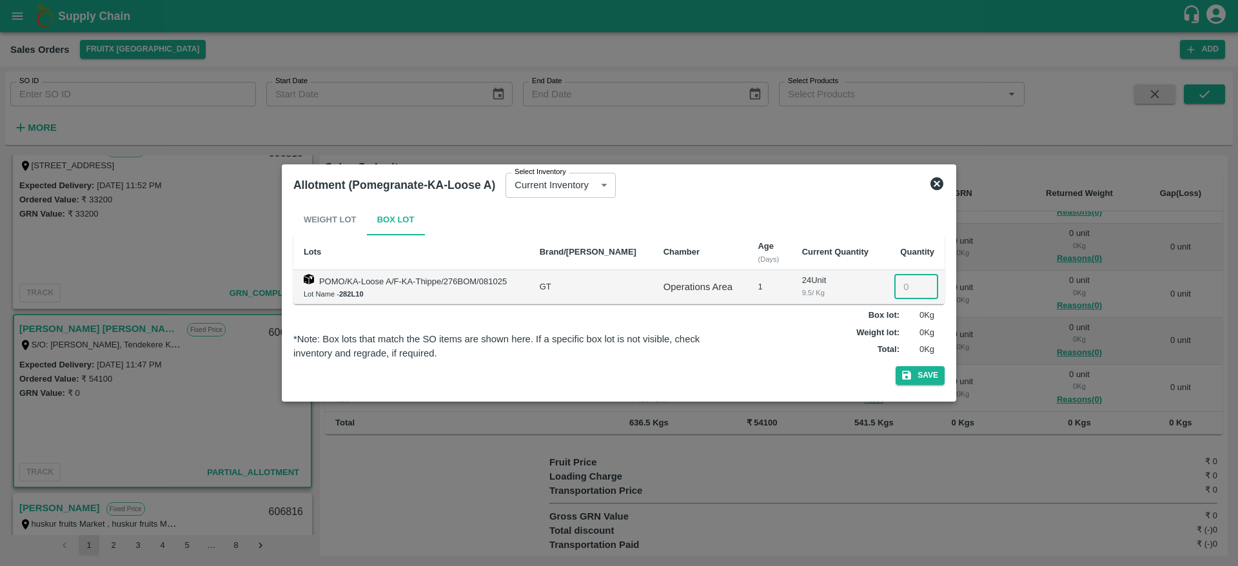
click at [896, 292] on input "number" at bounding box center [916, 287] width 44 height 25
type input "10"
click at [923, 373] on button "Save" at bounding box center [920, 375] width 49 height 19
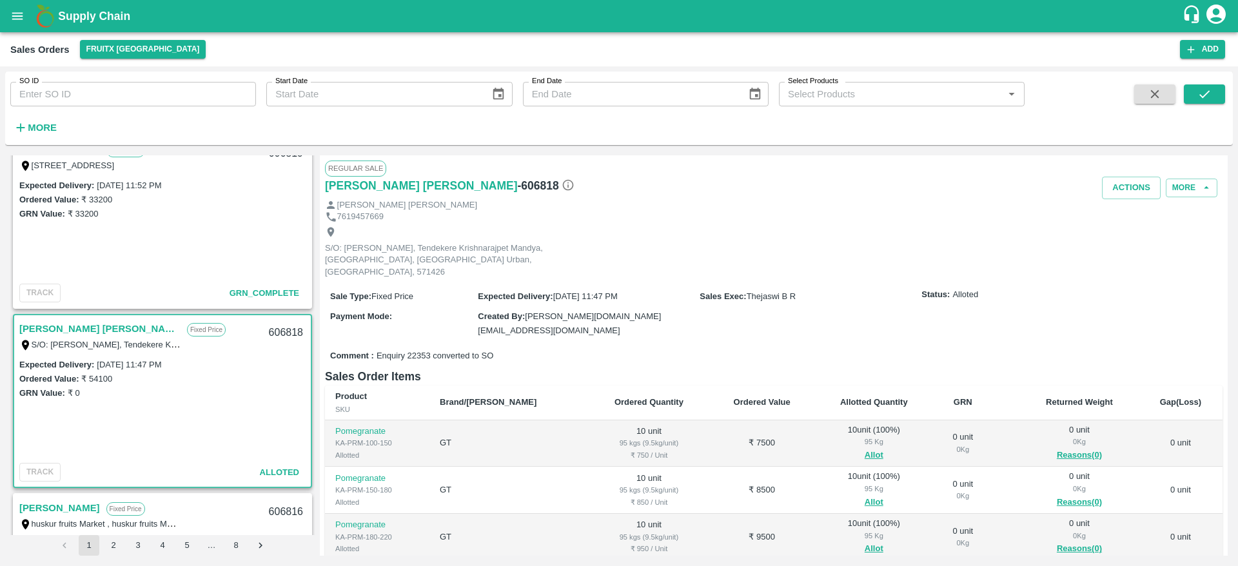
click at [64, 324] on link "[PERSON_NAME] [PERSON_NAME]" at bounding box center [99, 328] width 161 height 17
click at [277, 330] on div "606818" at bounding box center [286, 333] width 50 height 30
copy div "606818"
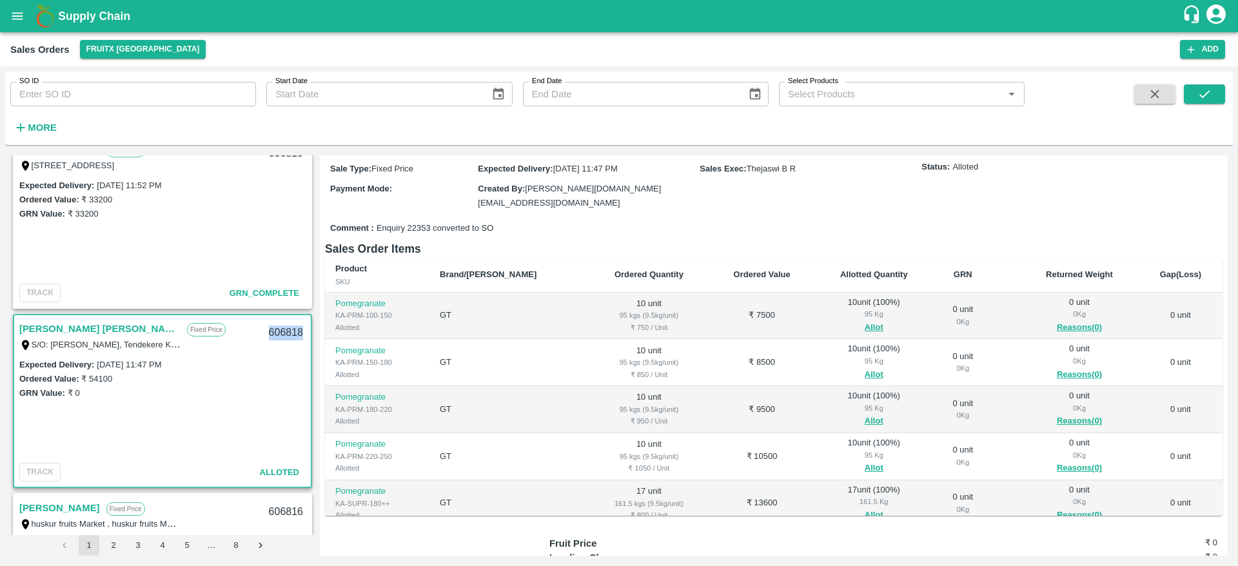
scroll to position [0, 0]
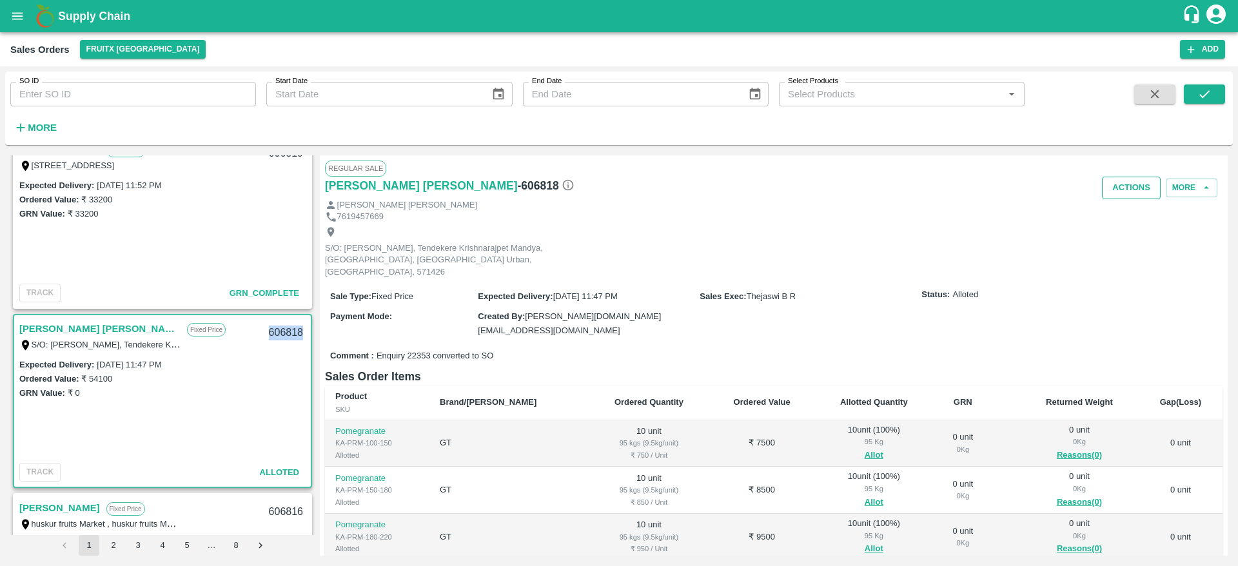
click at [1125, 195] on button "Actions" at bounding box center [1131, 188] width 59 height 23
click at [1117, 230] on li "Deliver" at bounding box center [1160, 237] width 136 height 22
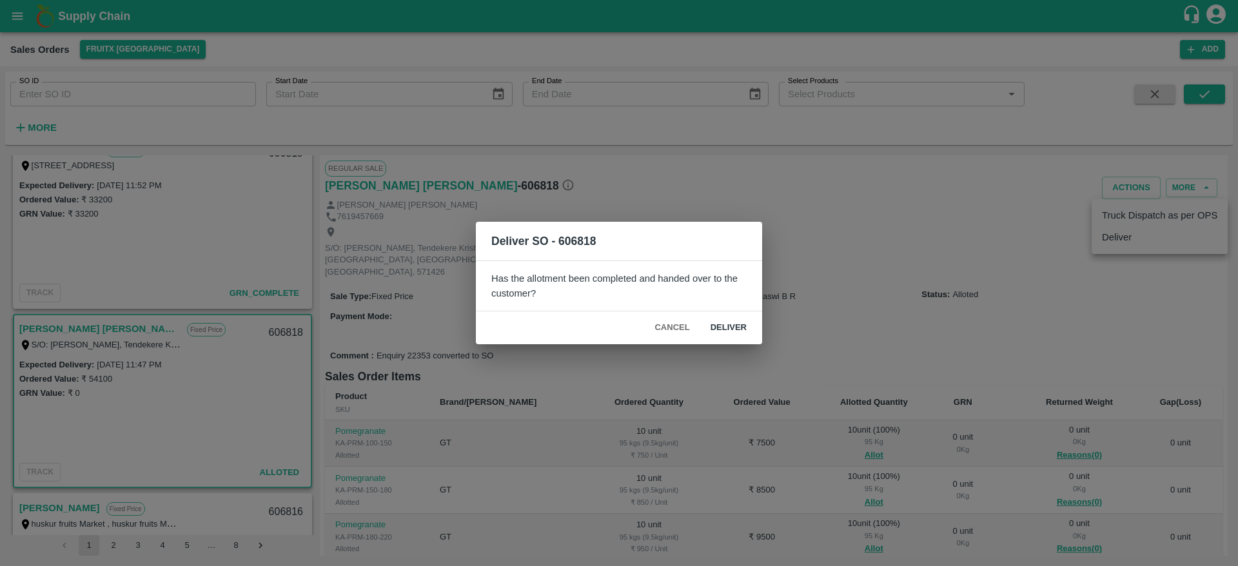
click at [757, 331] on div "Cancel Deliver" at bounding box center [619, 327] width 286 height 33
click at [729, 327] on button "Deliver" at bounding box center [728, 328] width 57 height 23
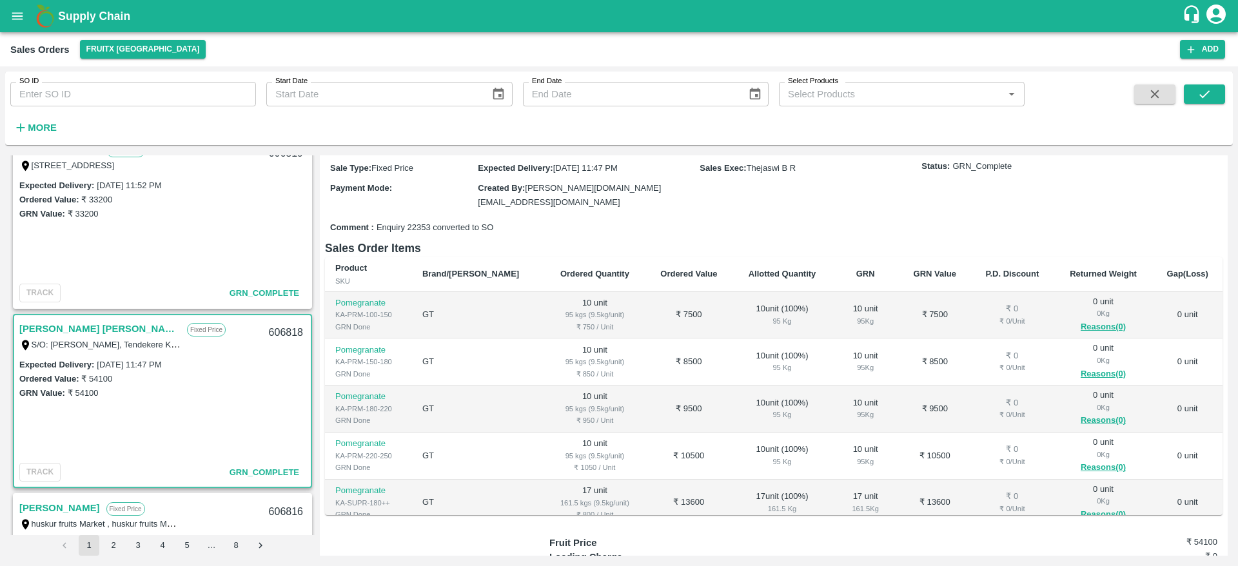
scroll to position [139, 0]
click at [72, 331] on link "[PERSON_NAME] [PERSON_NAME]" at bounding box center [99, 328] width 161 height 17
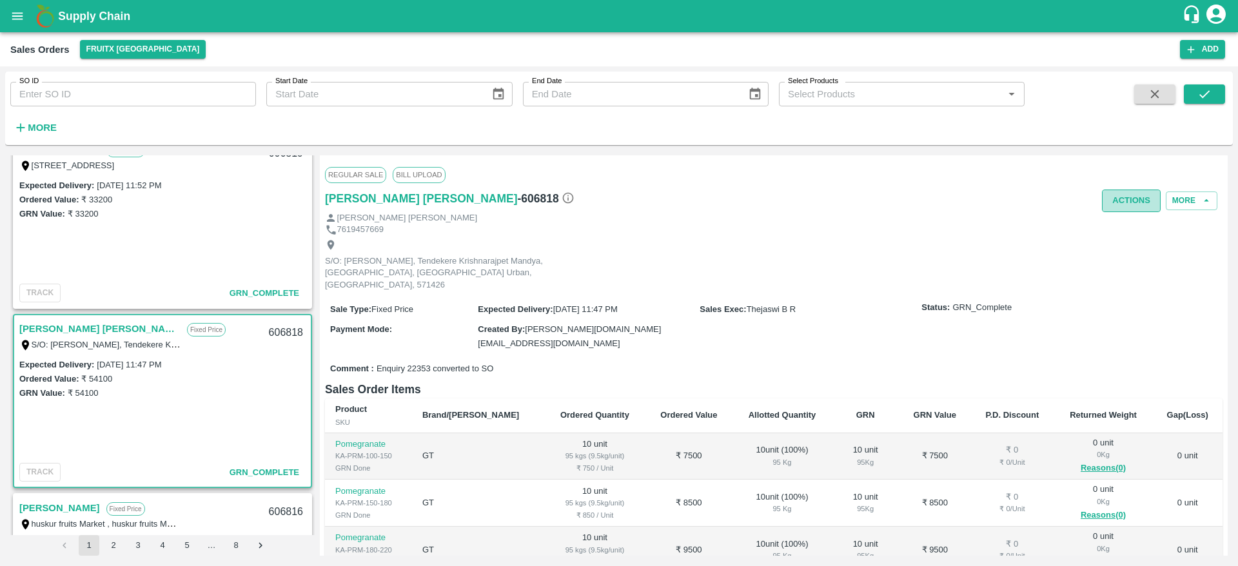
click at [1117, 203] on button "Actions" at bounding box center [1131, 201] width 59 height 23
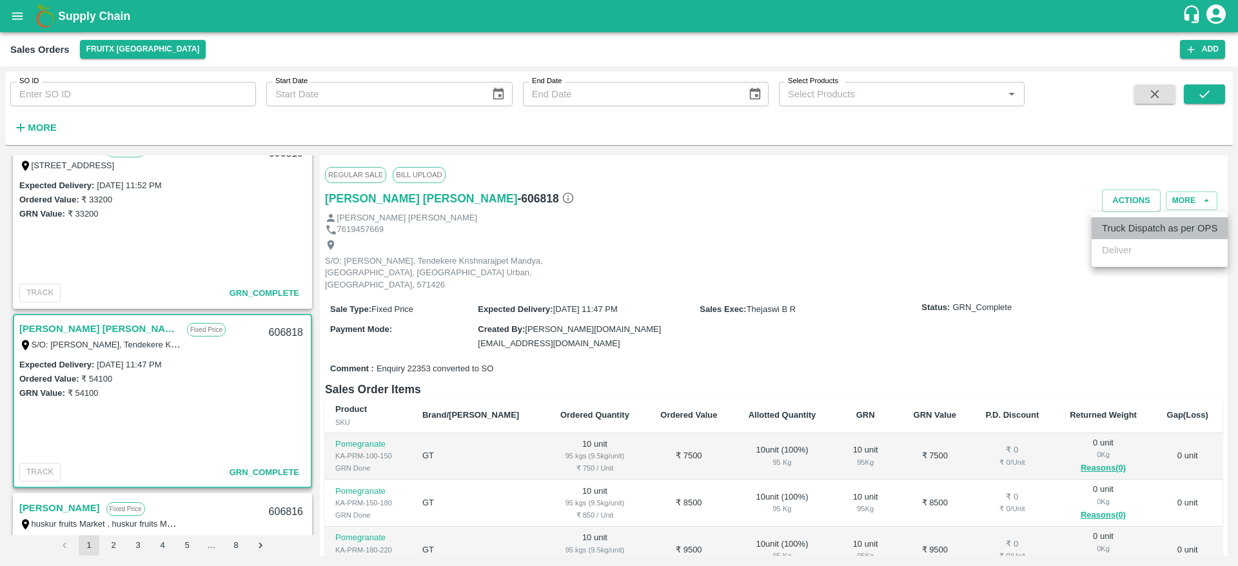
click at [1116, 232] on li "Truck Dispatch as per OPS" at bounding box center [1160, 228] width 136 height 22
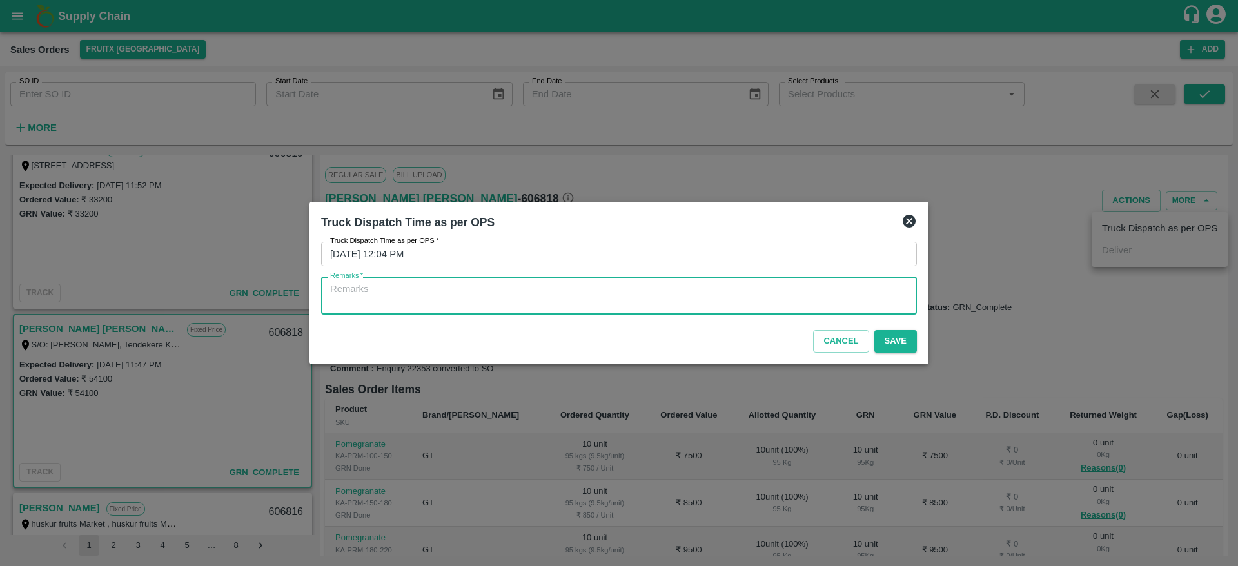
click at [663, 283] on textarea "Remarks   *" at bounding box center [619, 295] width 578 height 27
type textarea "OTD"
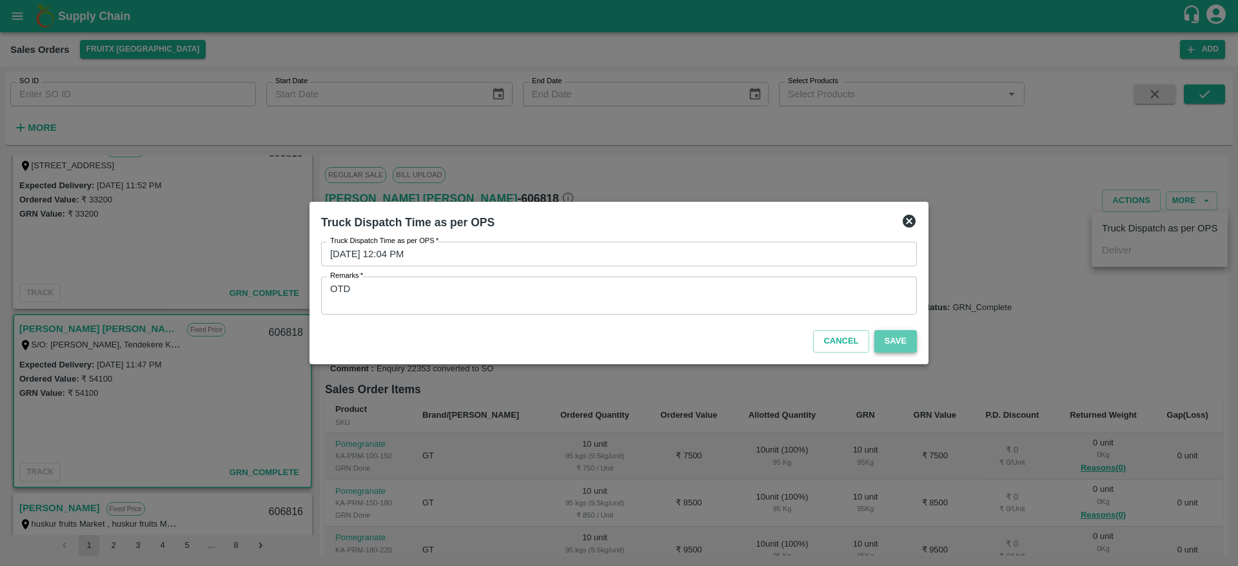
click at [900, 339] on button "Save" at bounding box center [895, 341] width 43 height 23
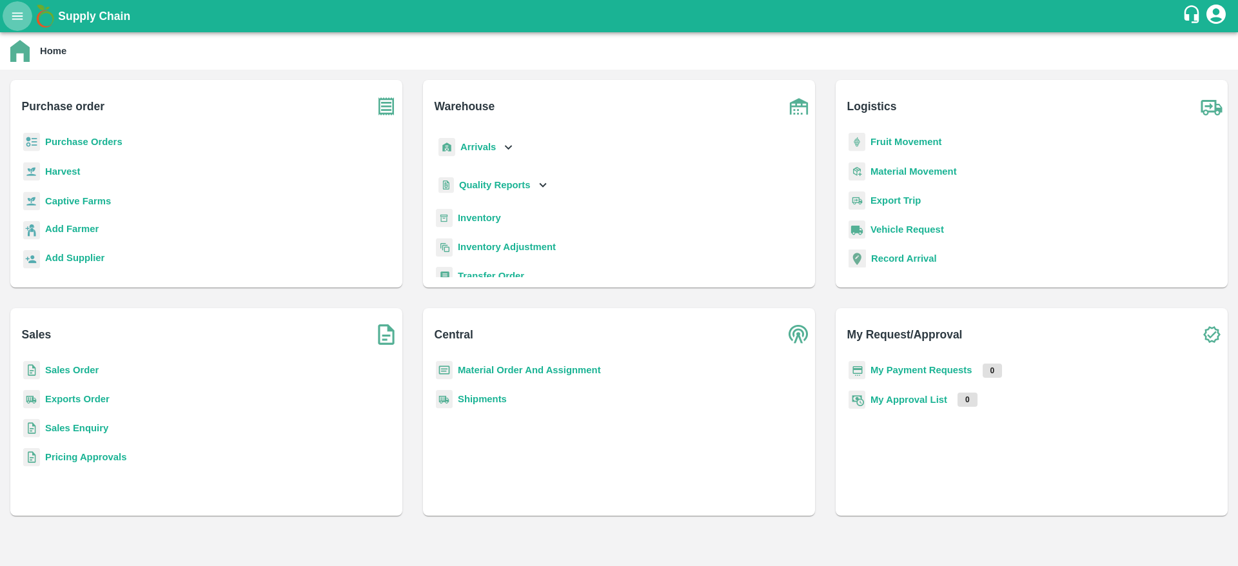
click at [20, 19] on icon "open drawer" at bounding box center [17, 15] width 11 height 7
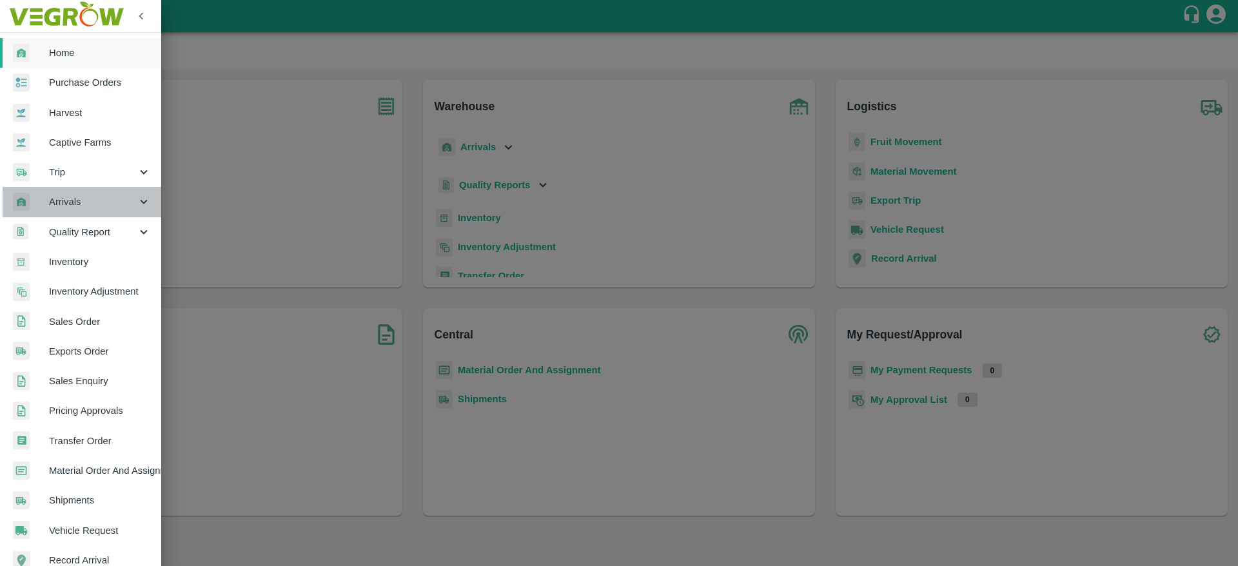
click at [93, 201] on span "Arrivals" at bounding box center [93, 202] width 88 height 14
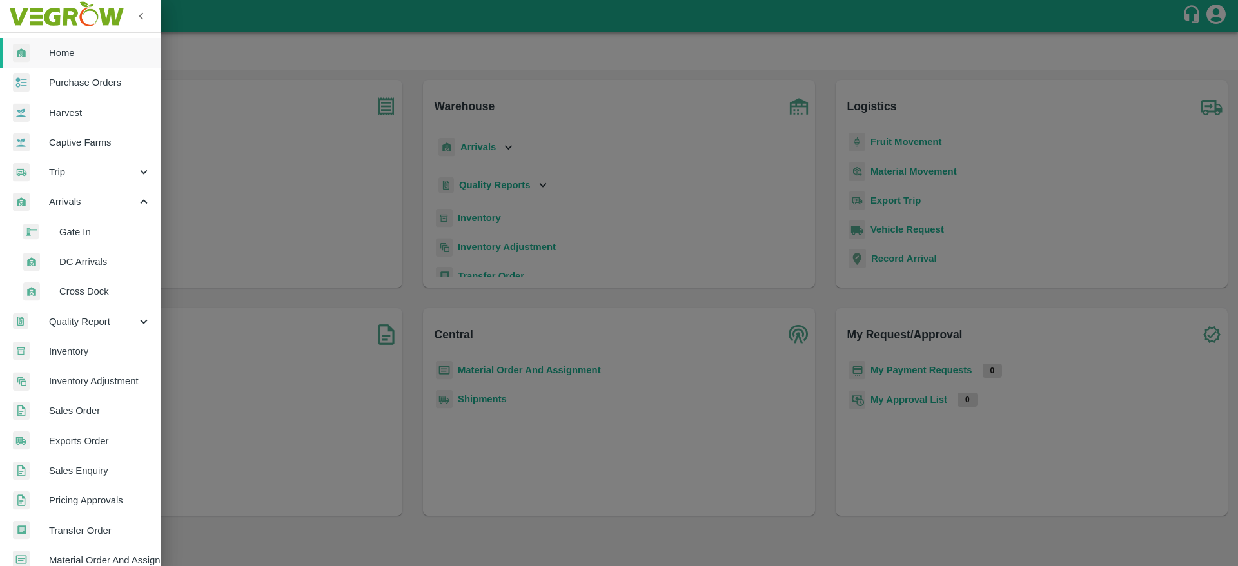
click at [93, 261] on span "DC Arrivals" at bounding box center [105, 262] width 92 height 14
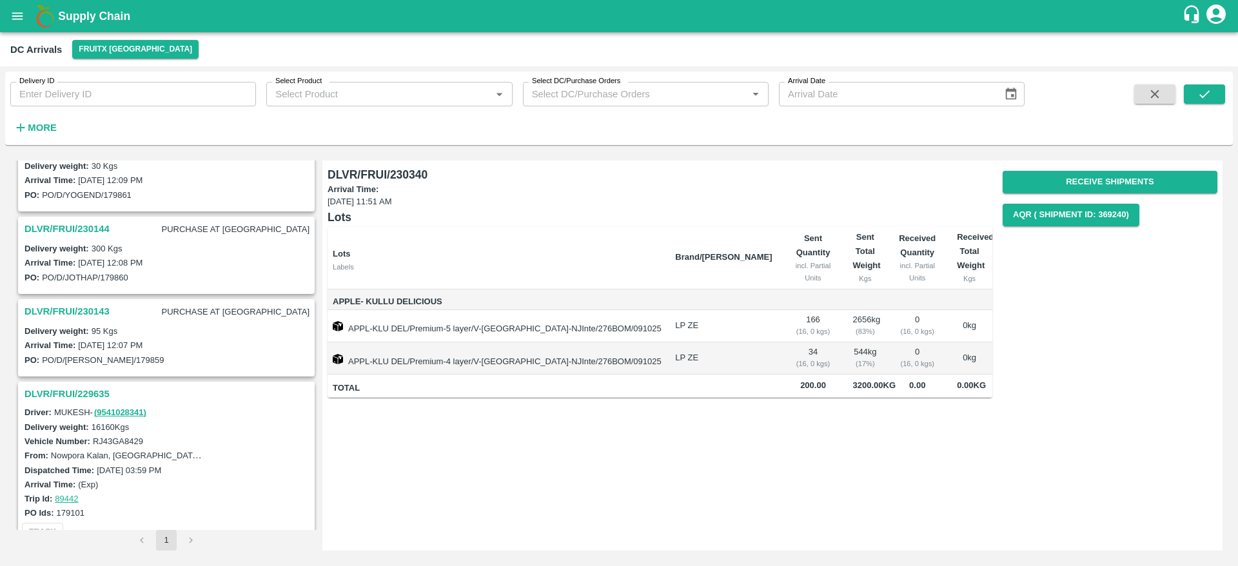
click at [81, 396] on h3 "DLVR/FRUI/229635" at bounding box center [169, 394] width 288 height 17
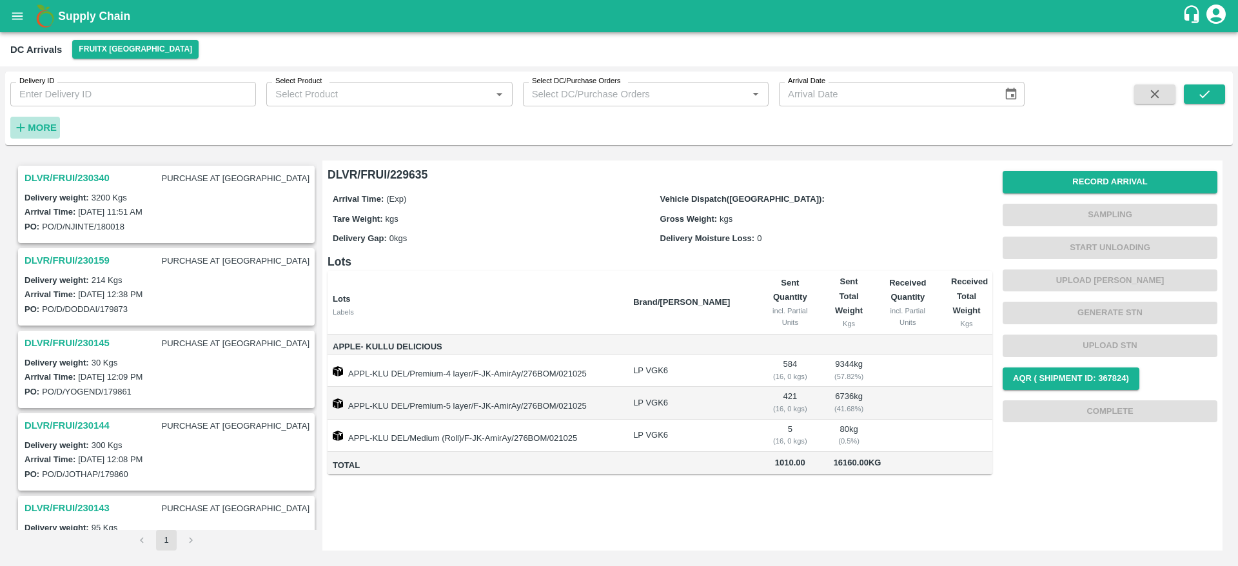
click at [29, 125] on strong "More" at bounding box center [42, 128] width 29 height 10
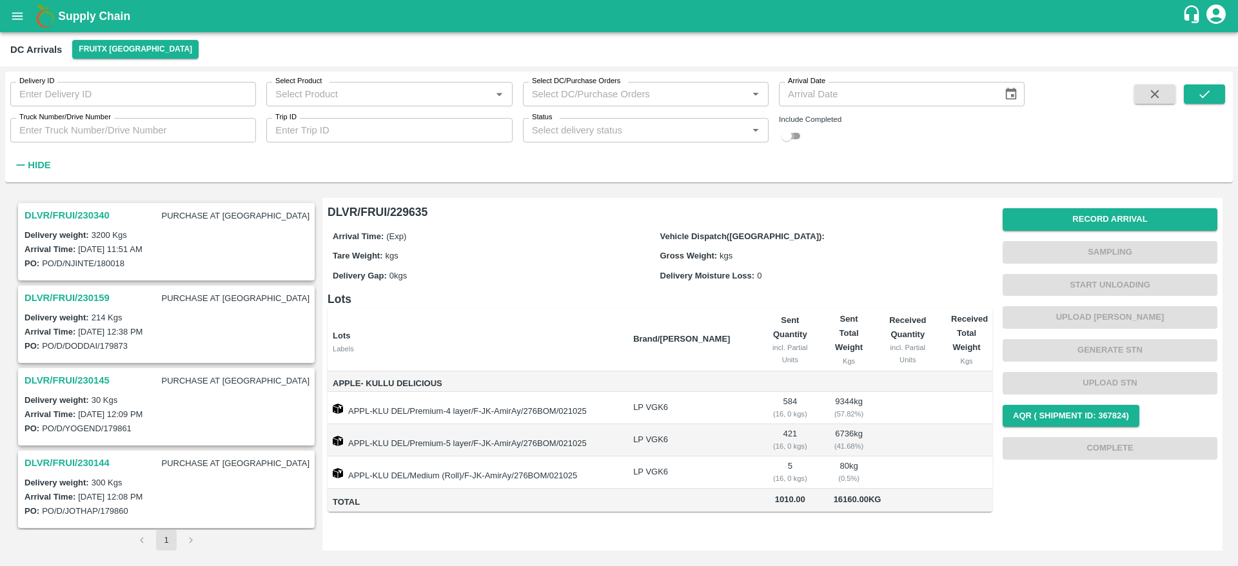
click at [792, 133] on input "checkbox" at bounding box center [786, 135] width 46 height 15
checkbox input "true"
click at [1197, 88] on icon "submit" at bounding box center [1204, 94] width 14 height 14
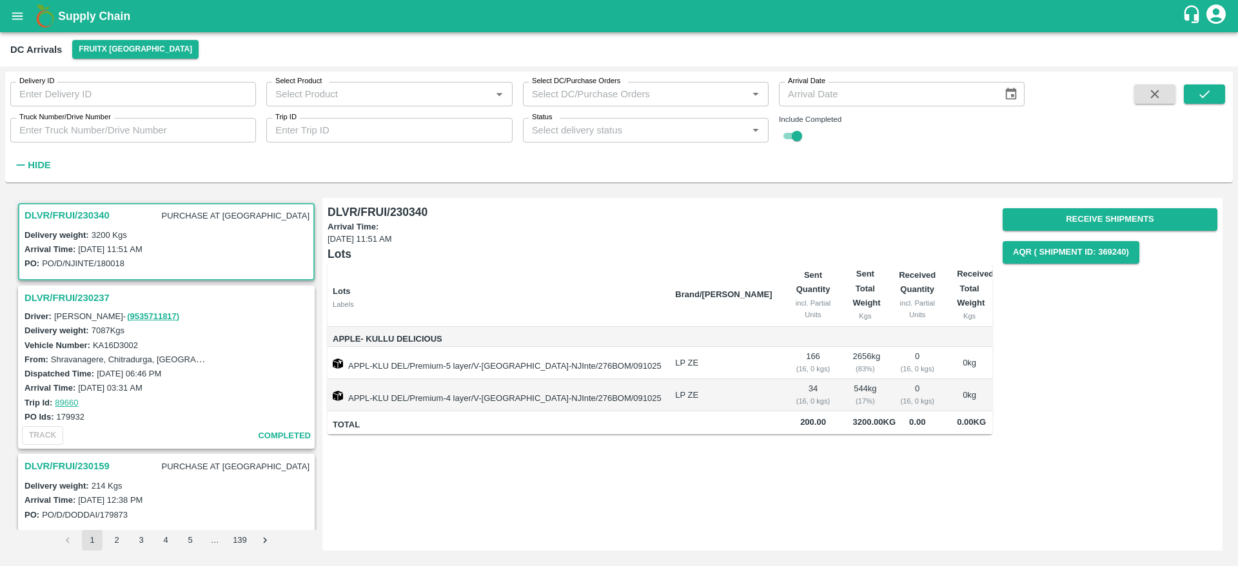
click at [55, 294] on h3 "DLVR/FRUI/230237" at bounding box center [169, 298] width 288 height 17
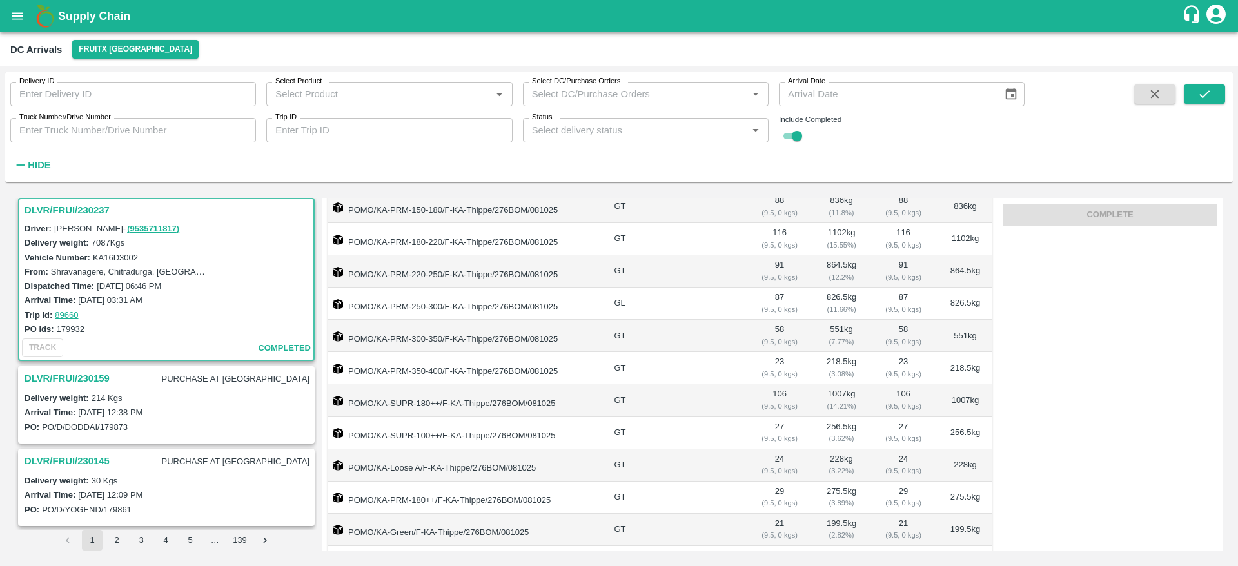
scroll to position [232, 0]
drag, startPoint x: 377, startPoint y: 309, endPoint x: 438, endPoint y: 307, distance: 61.9
click at [438, 307] on td "POMO/KA-PRM-250-300/F-KA-Thippe/276BOM/081025" at bounding box center [466, 305] width 276 height 32
copy td "KA-PRM-250-30"
copy td "KA-PRM-250-300"
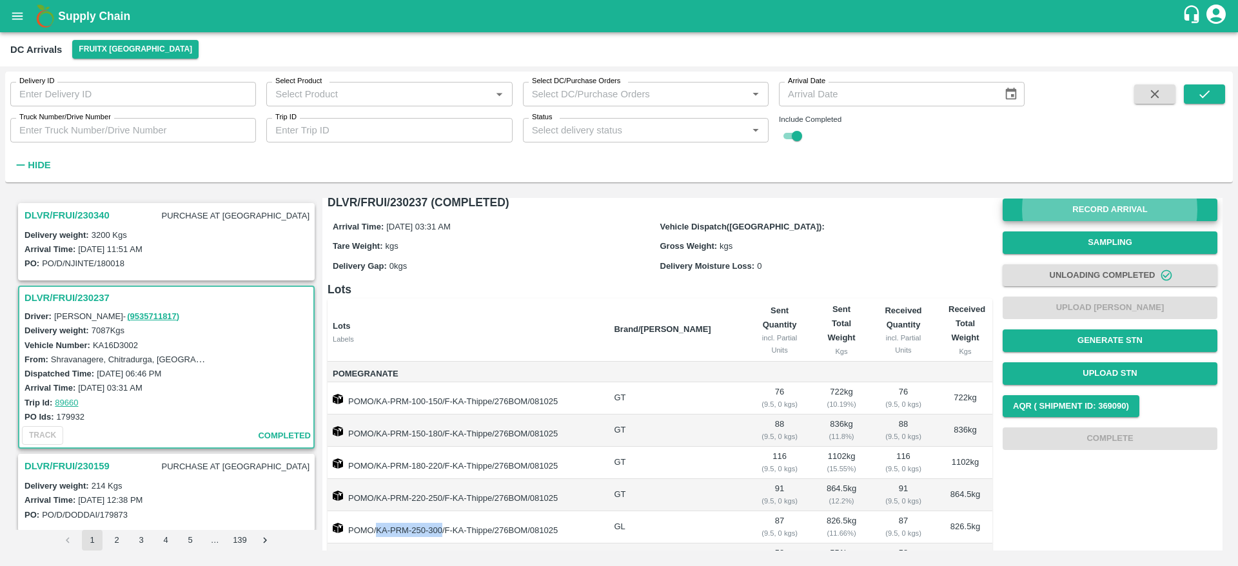
scroll to position [0, 0]
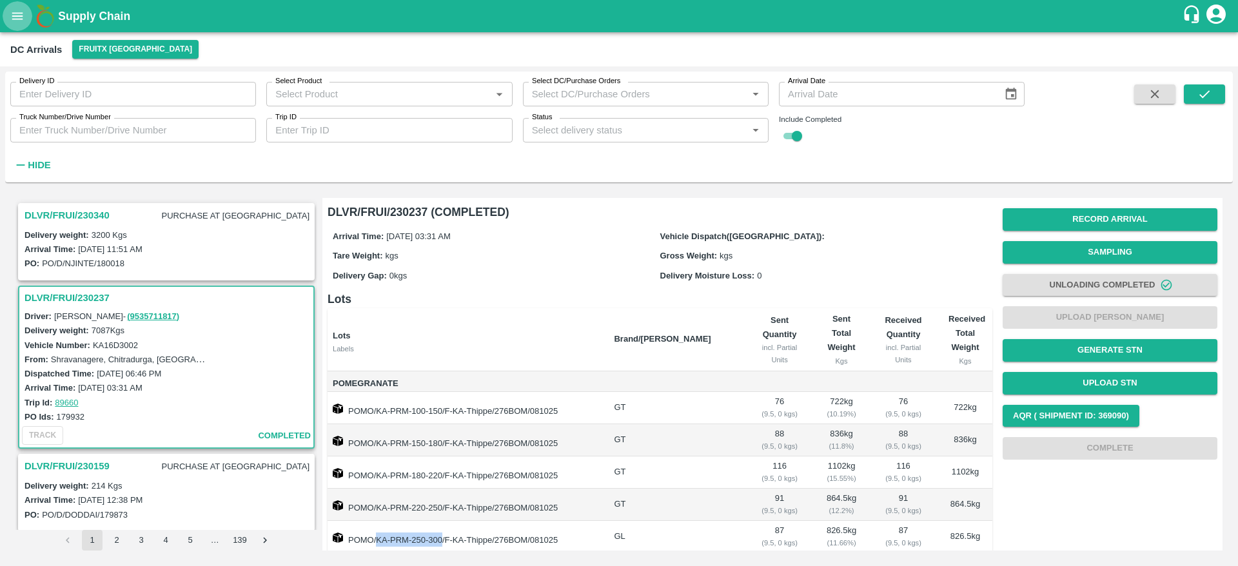
click at [26, 17] on button "open drawer" at bounding box center [18, 16] width 30 height 30
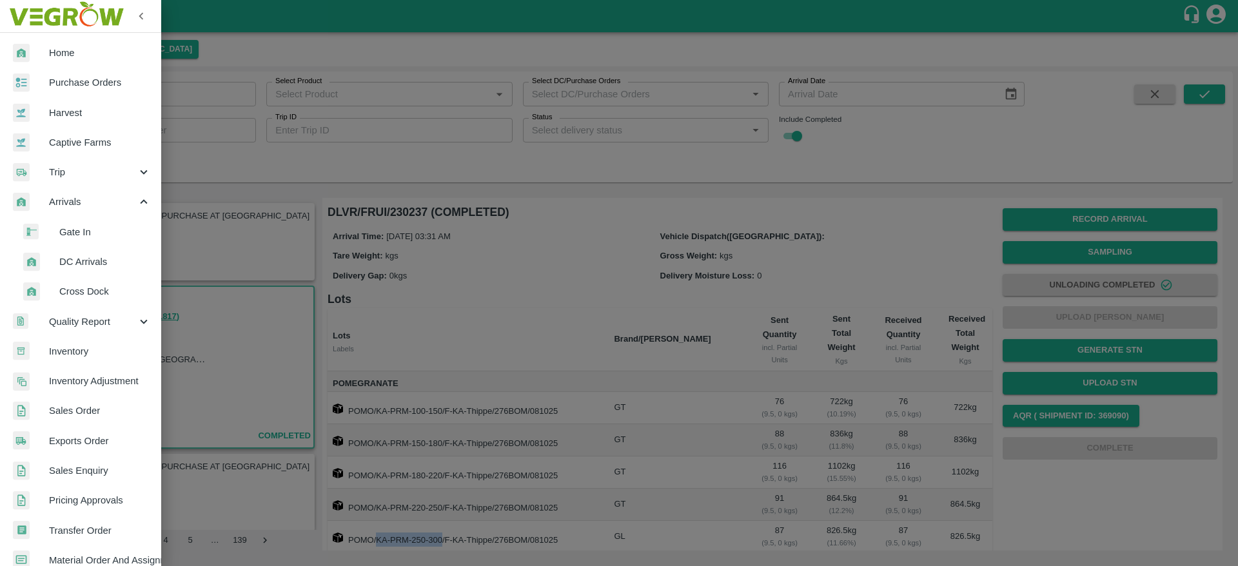
click at [92, 260] on span "DC Arrivals" at bounding box center [105, 262] width 92 height 14
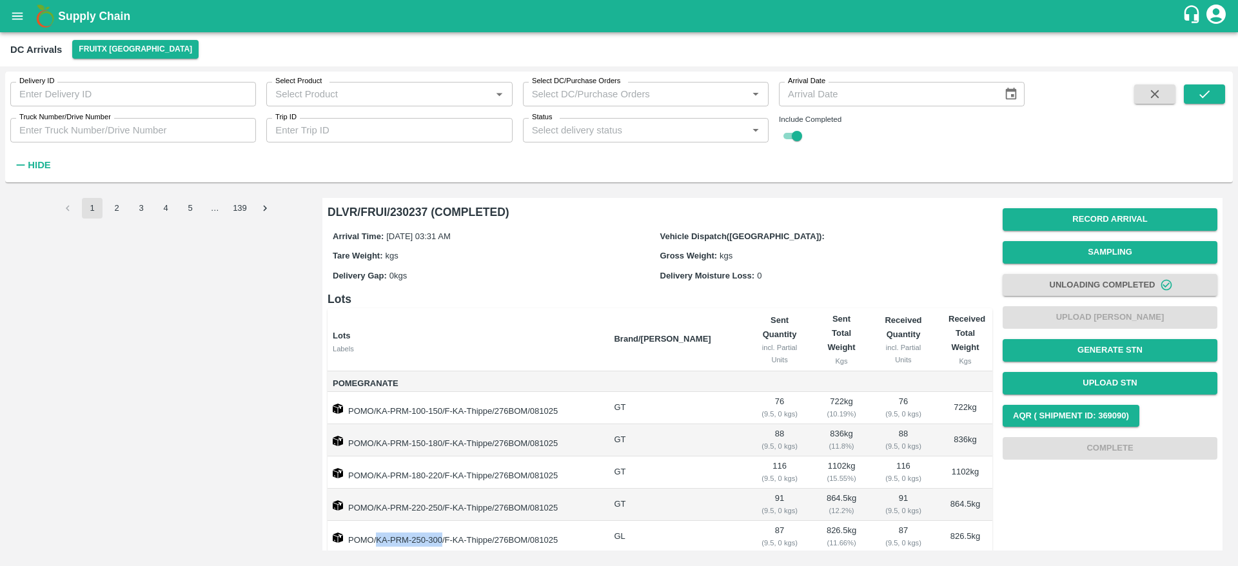
click at [86, 17] on b "Supply Chain" at bounding box center [94, 16] width 72 height 13
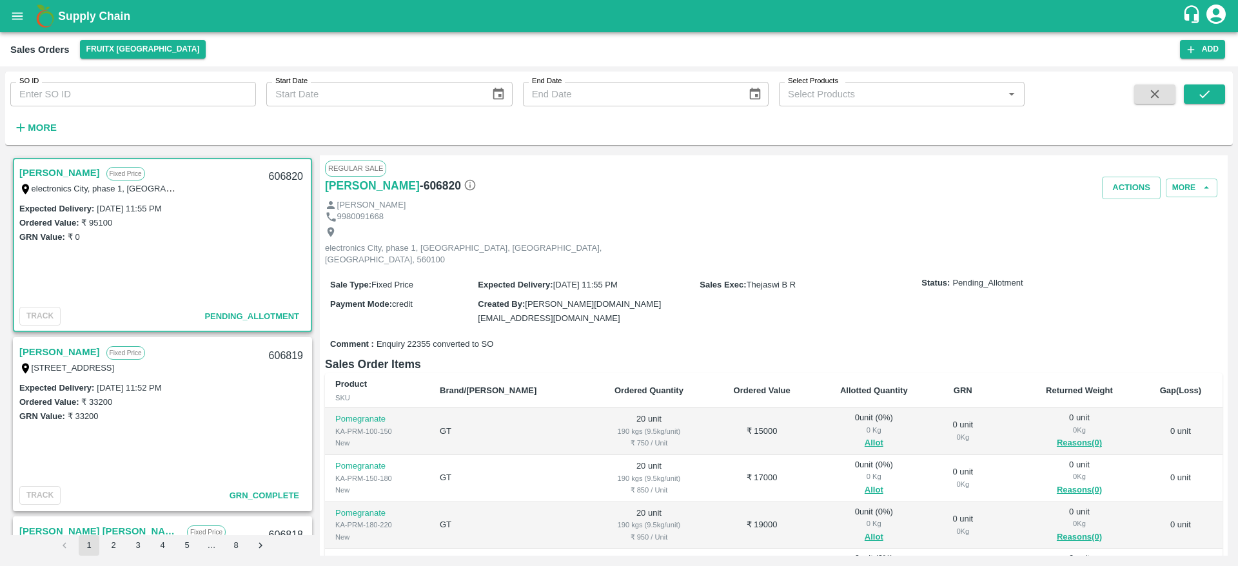
click at [70, 171] on link "[PERSON_NAME]" at bounding box center [59, 172] width 81 height 17
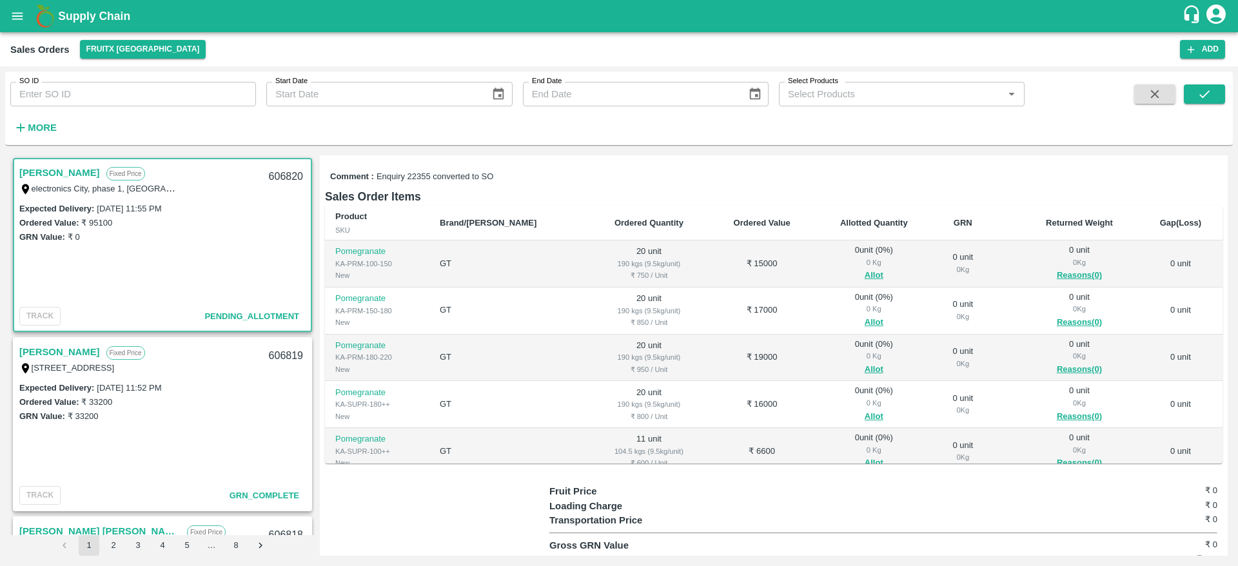
click at [68, 172] on link "[PERSON_NAME]" at bounding box center [59, 172] width 81 height 17
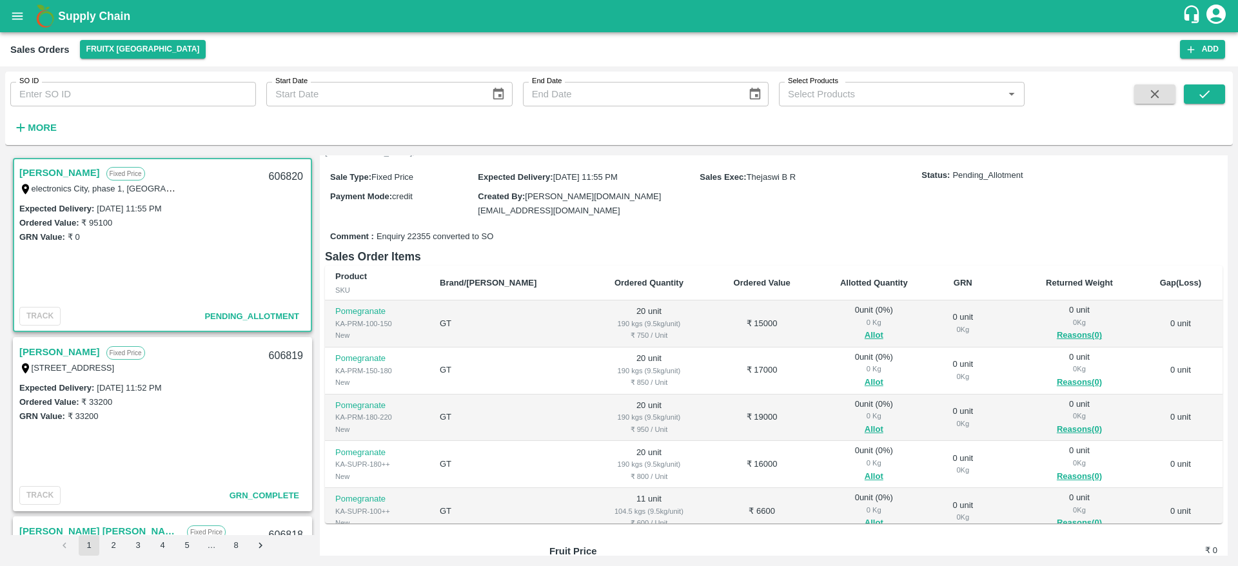
scroll to position [108, 0]
click at [865, 328] on button "Allot" at bounding box center [874, 335] width 19 height 15
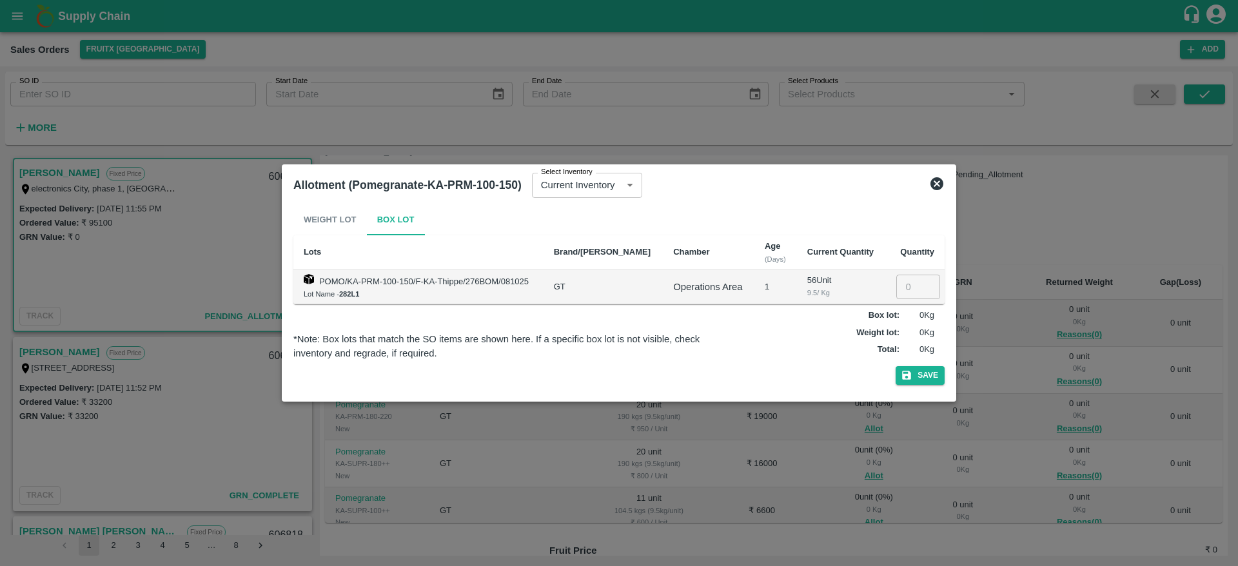
click at [901, 287] on input "number" at bounding box center [918, 287] width 44 height 25
type input "20"
click at [919, 372] on button "Save" at bounding box center [920, 375] width 49 height 19
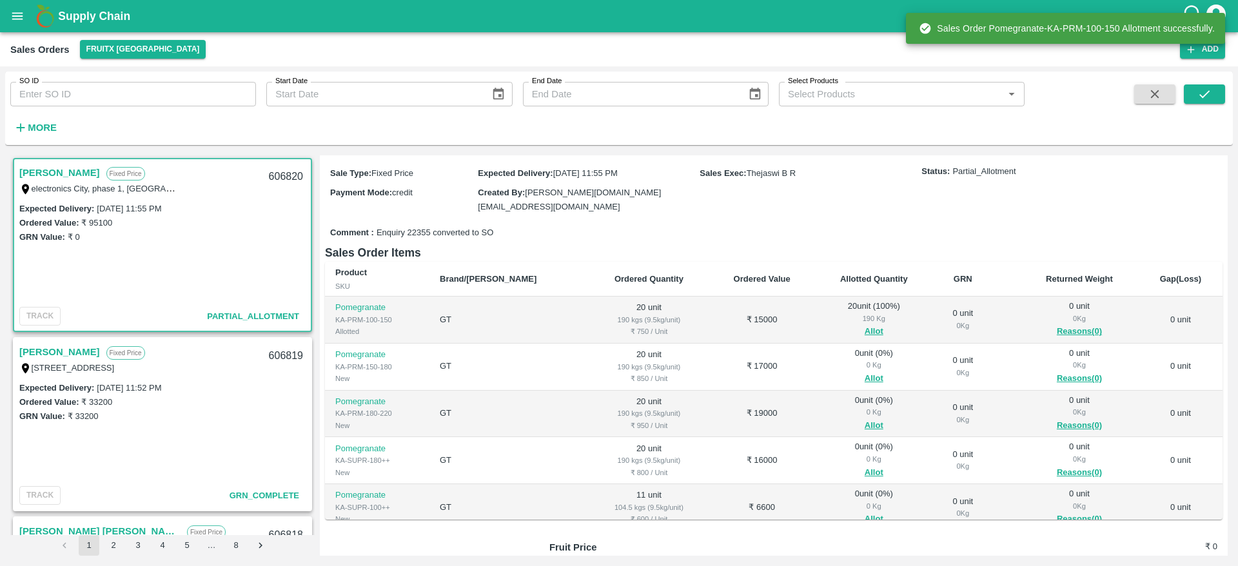
scroll to position [115, 0]
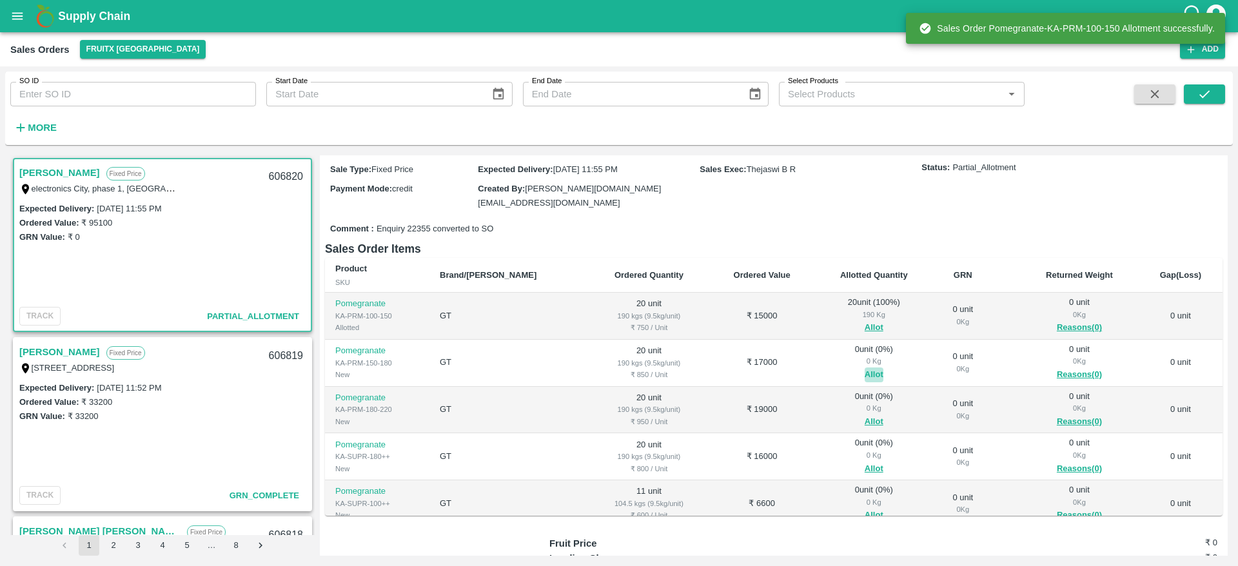
click at [865, 368] on button "Allot" at bounding box center [874, 375] width 19 height 15
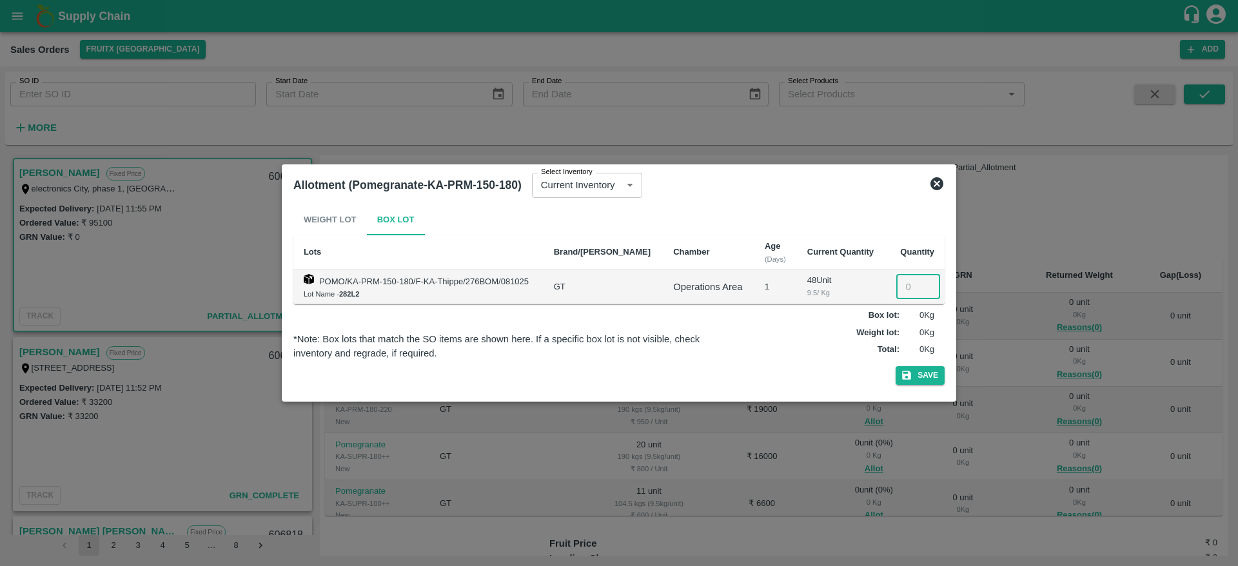
click at [905, 282] on input "number" at bounding box center [918, 287] width 44 height 25
type input "20"
click at [924, 378] on button "Save" at bounding box center [920, 375] width 49 height 19
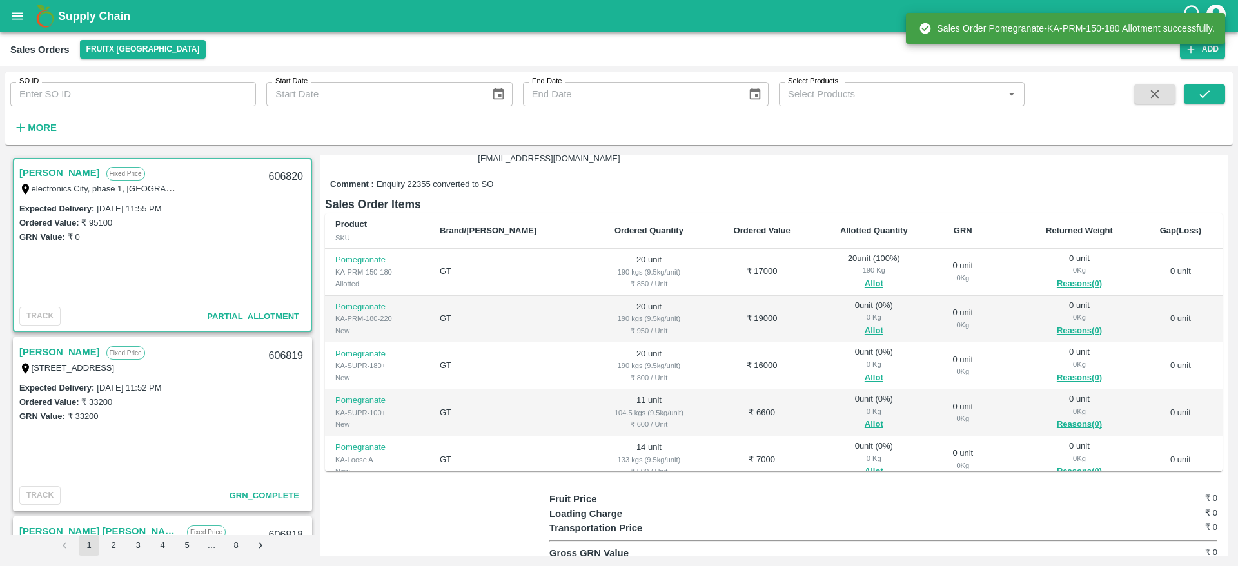
scroll to position [161, 0]
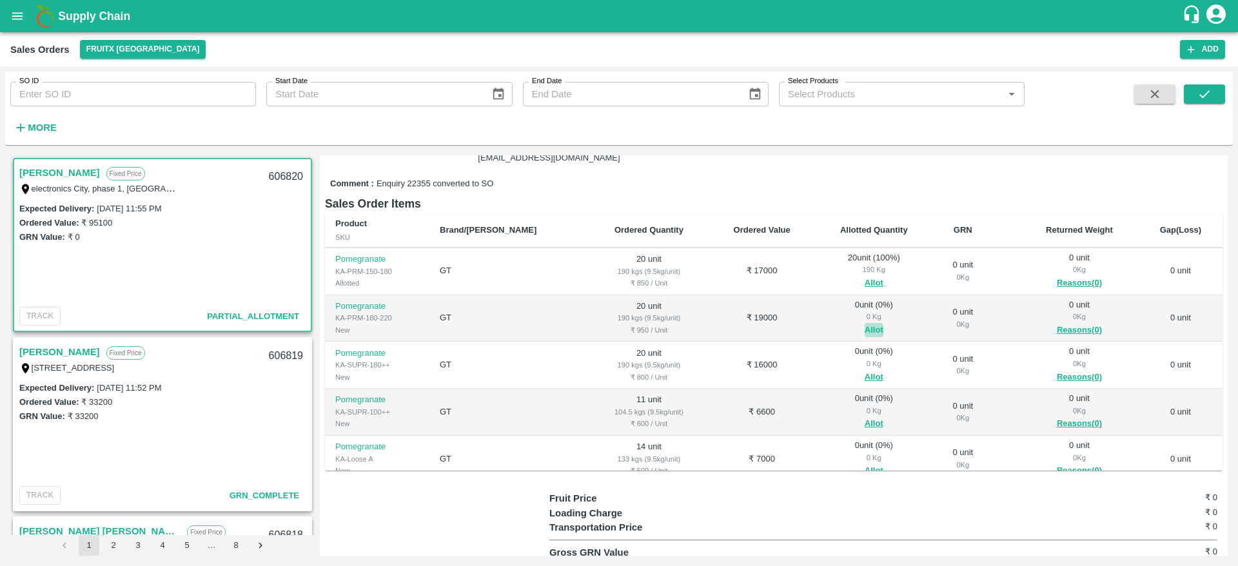
click at [865, 323] on button "Allot" at bounding box center [874, 330] width 19 height 15
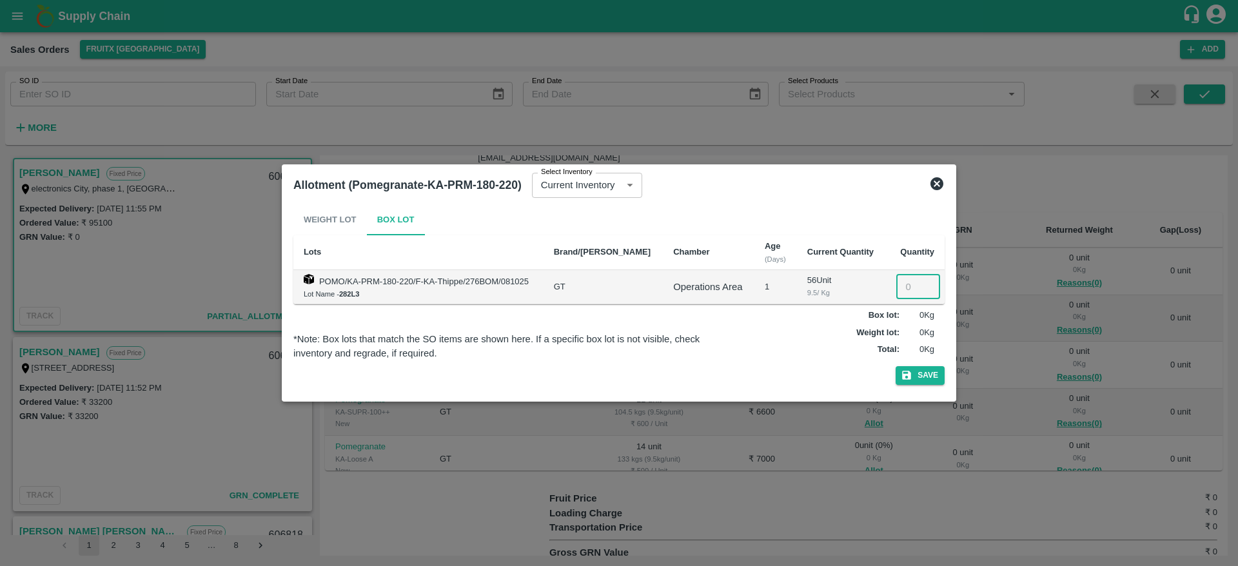
click at [902, 294] on input "number" at bounding box center [918, 287] width 44 height 25
type input "20"
click at [921, 371] on button "Save" at bounding box center [920, 375] width 49 height 19
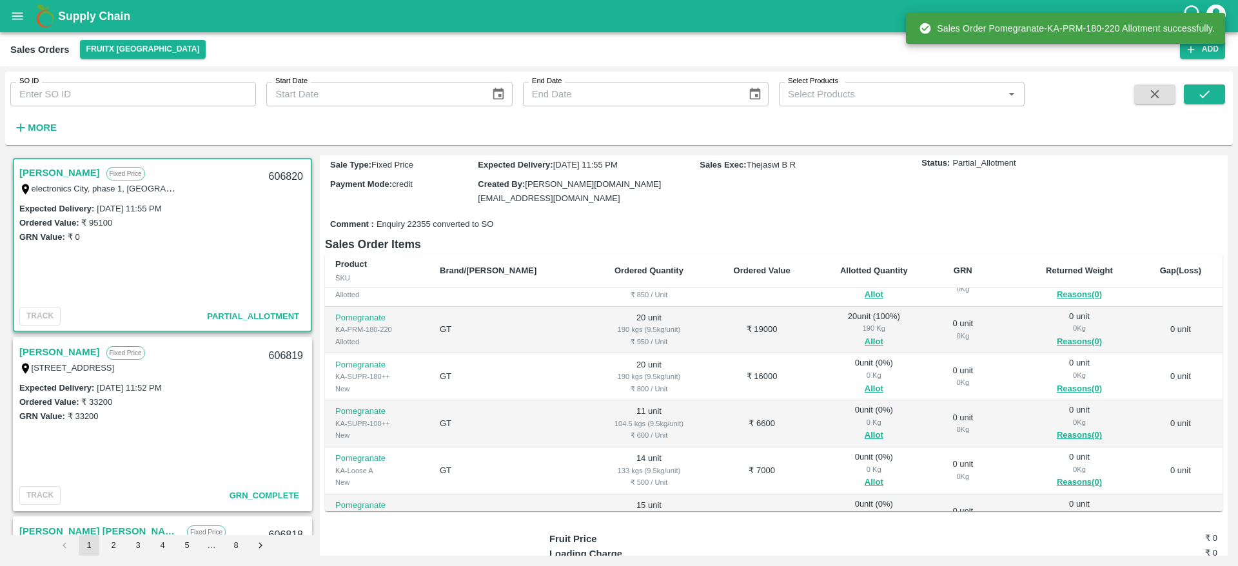
scroll to position [81, 0]
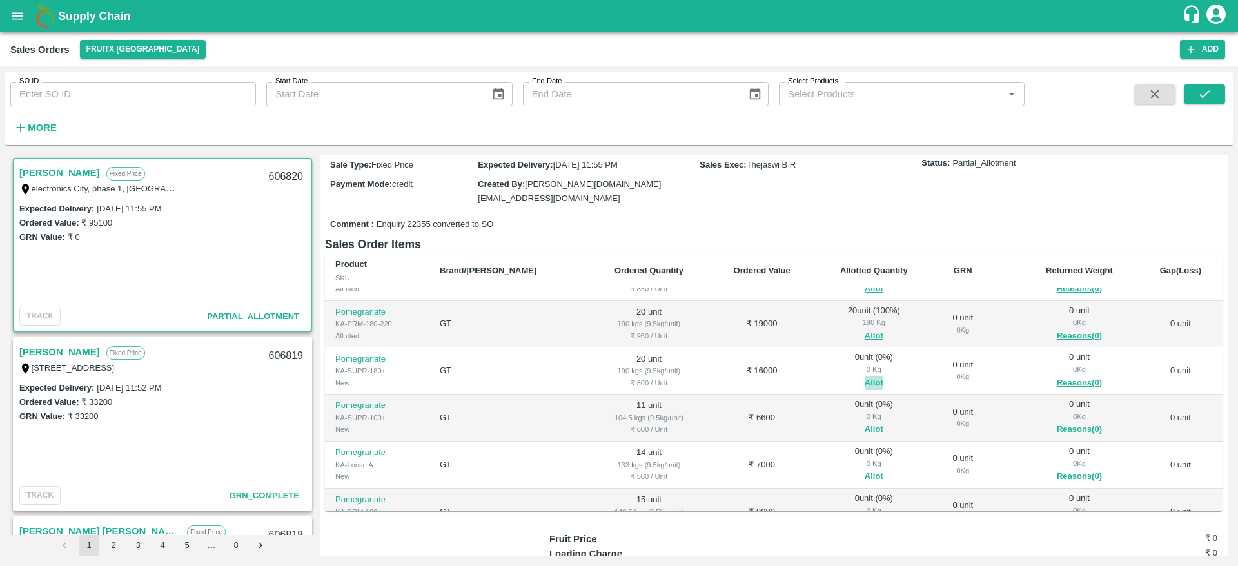
click at [865, 376] on button "Allot" at bounding box center [874, 383] width 19 height 15
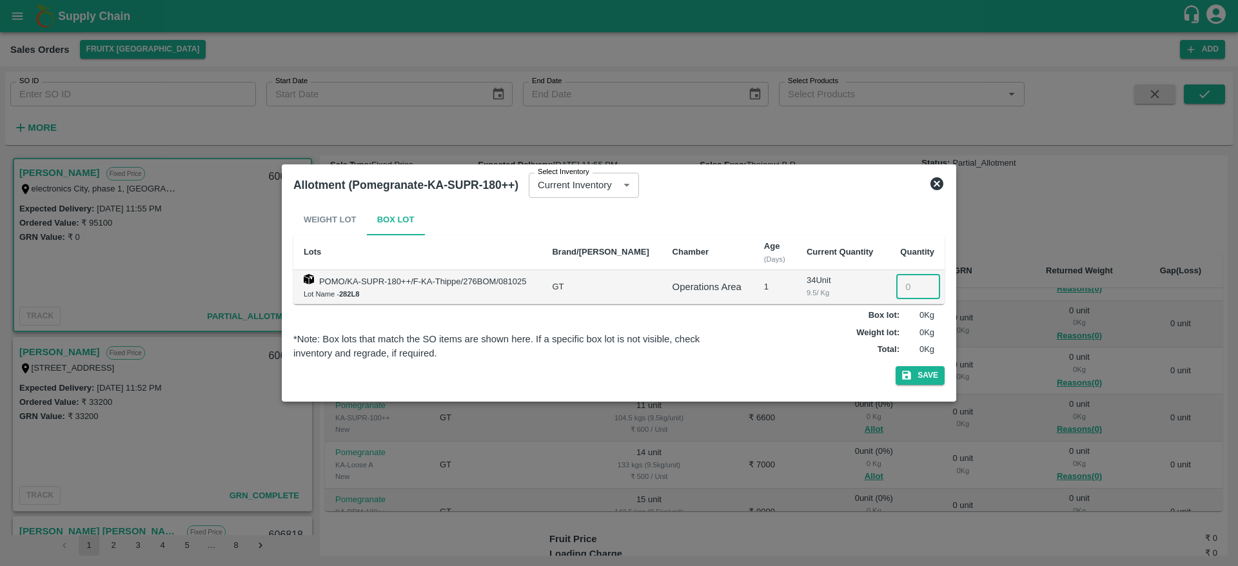
click at [901, 290] on input "number" at bounding box center [918, 287] width 44 height 25
type input "20"
click at [915, 377] on button "Save" at bounding box center [920, 375] width 49 height 19
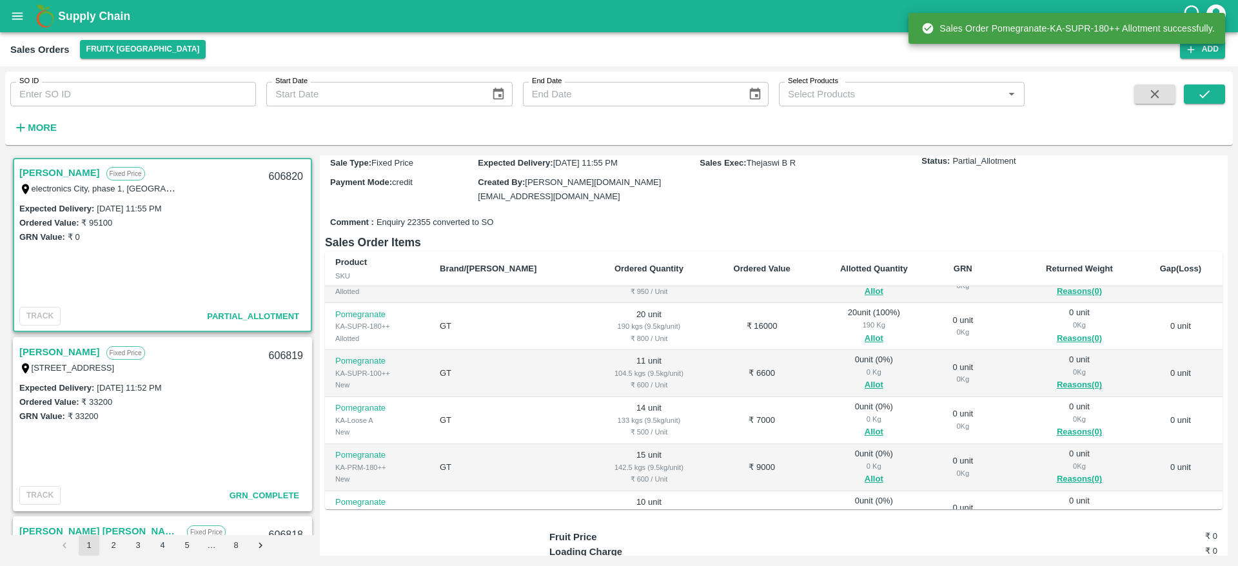
scroll to position [125, 0]
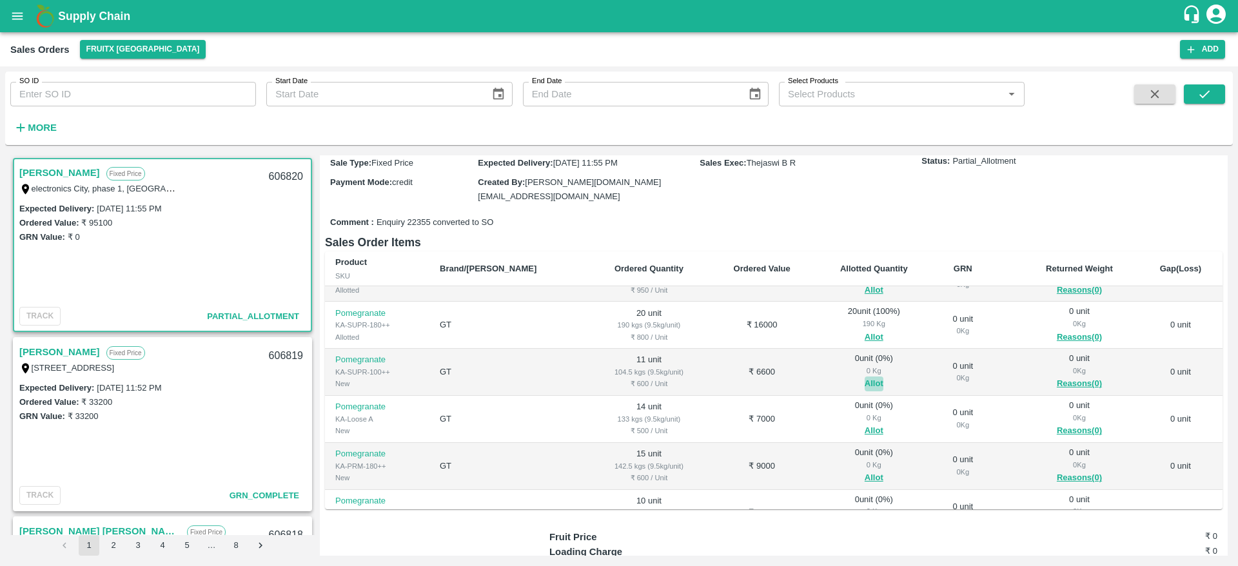
click at [865, 377] on button "Allot" at bounding box center [874, 384] width 19 height 15
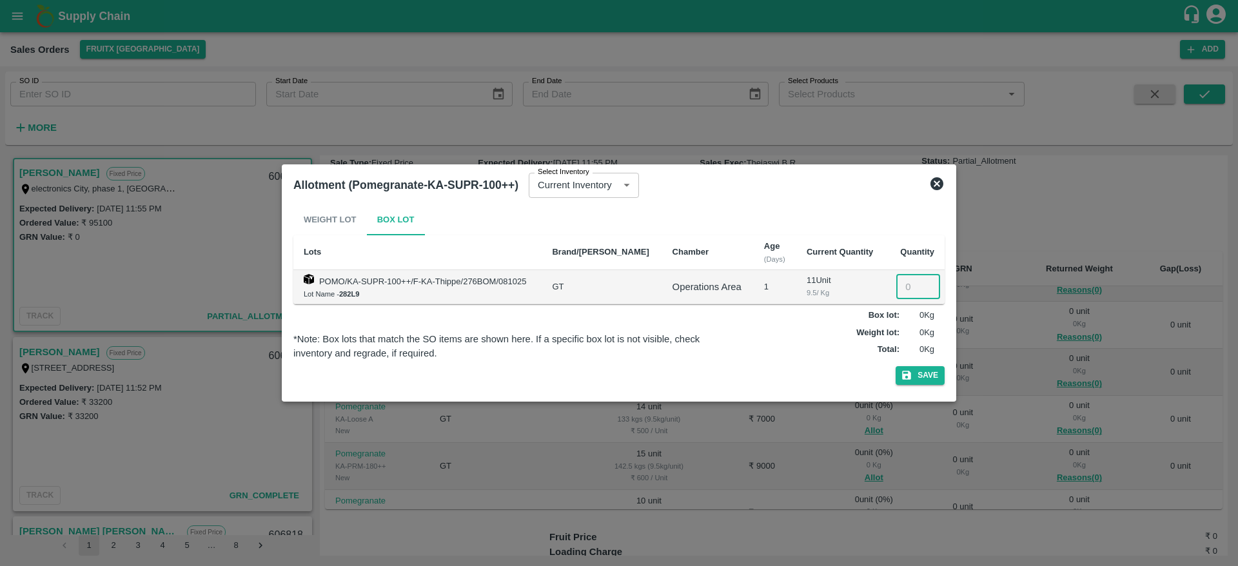
click at [901, 288] on input "number" at bounding box center [918, 287] width 44 height 25
type input "11"
click at [921, 380] on button "Save" at bounding box center [920, 375] width 49 height 19
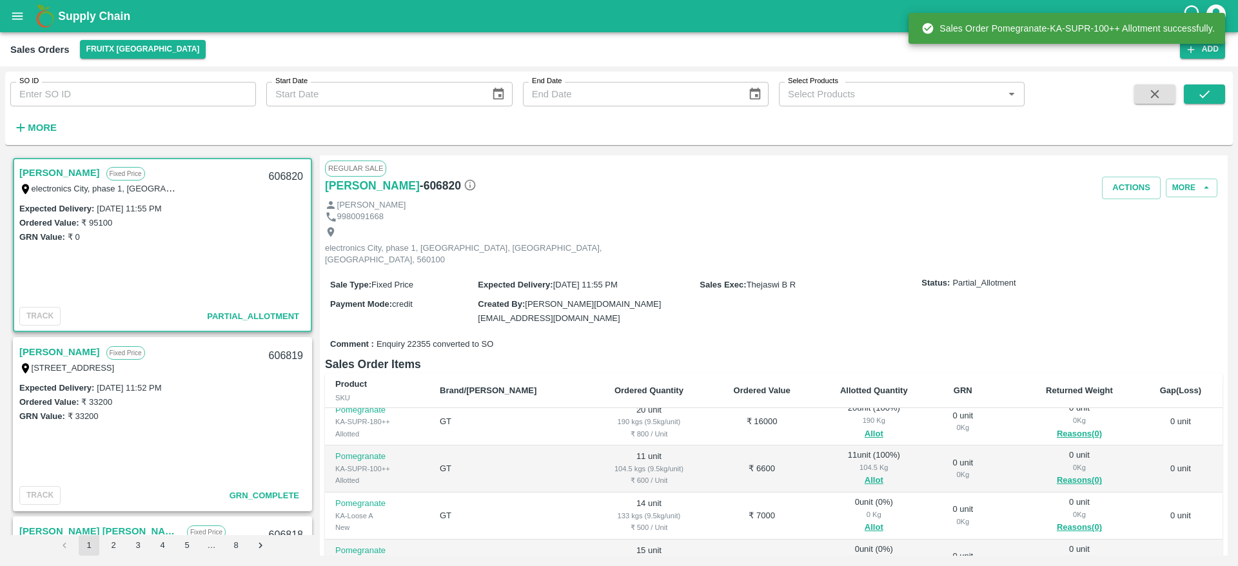
scroll to position [175, 0]
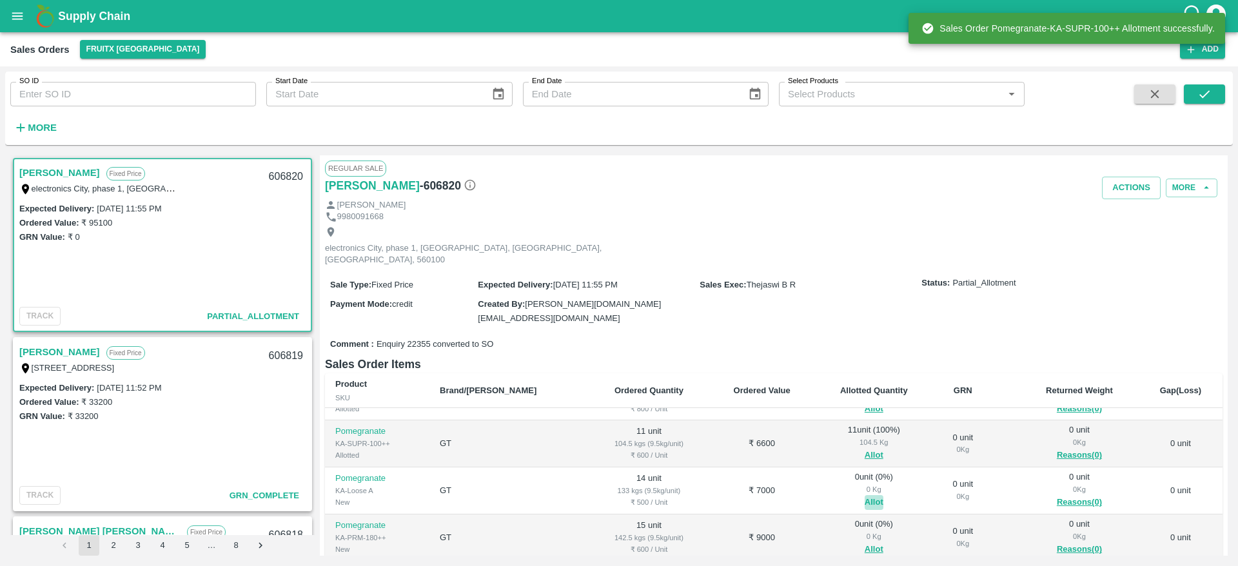
click at [865, 495] on button "Allot" at bounding box center [874, 502] width 19 height 15
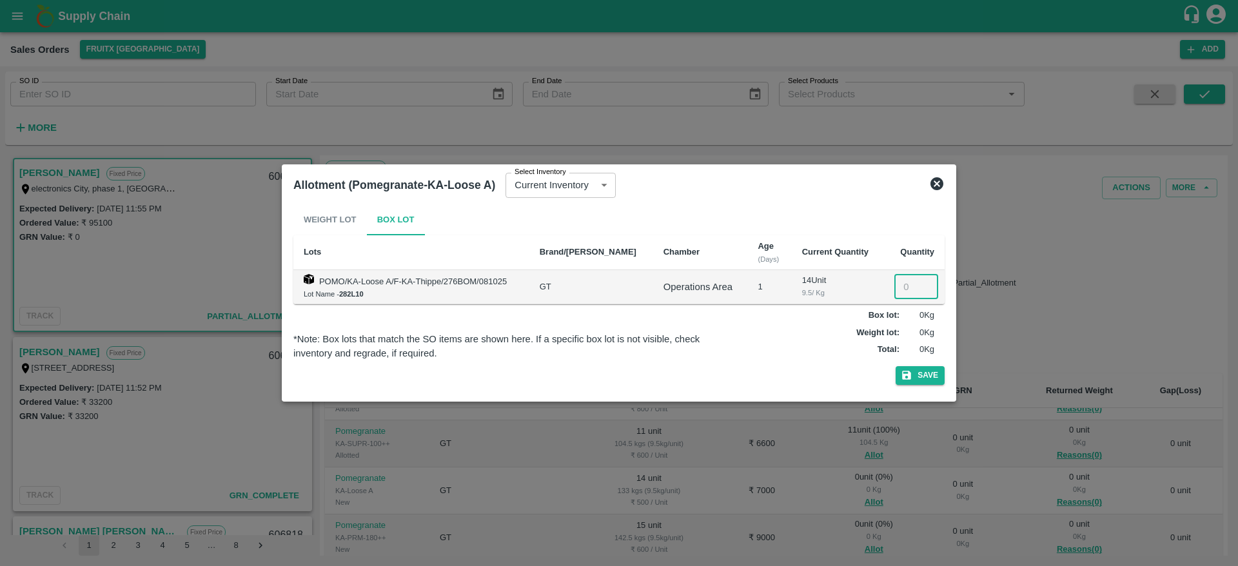
click at [901, 290] on input "number" at bounding box center [916, 287] width 44 height 25
type input "14"
click at [920, 377] on button "Save" at bounding box center [920, 375] width 49 height 19
click at [920, 377] on icon at bounding box center [919, 375] width 15 height 15
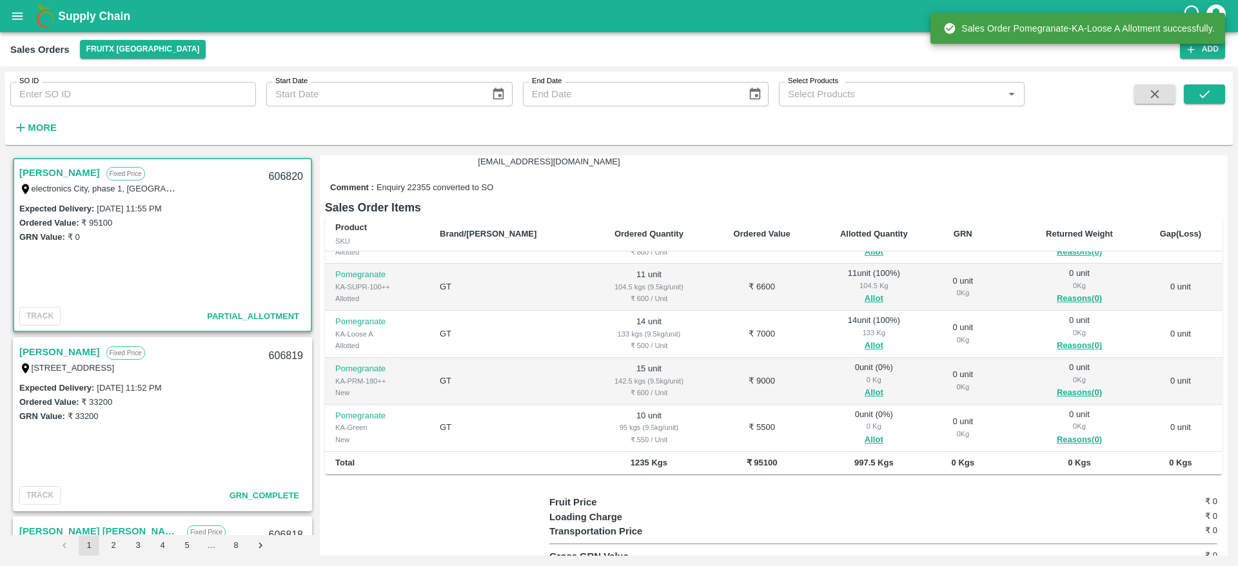
scroll to position [174, 0]
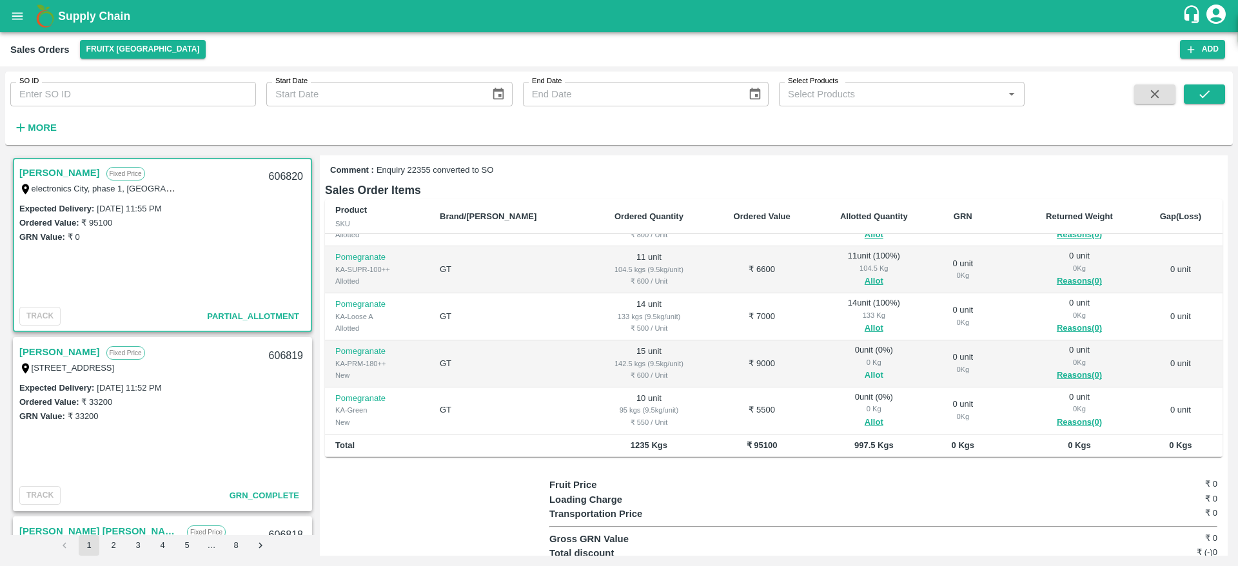
click at [865, 368] on button "Allot" at bounding box center [874, 375] width 19 height 15
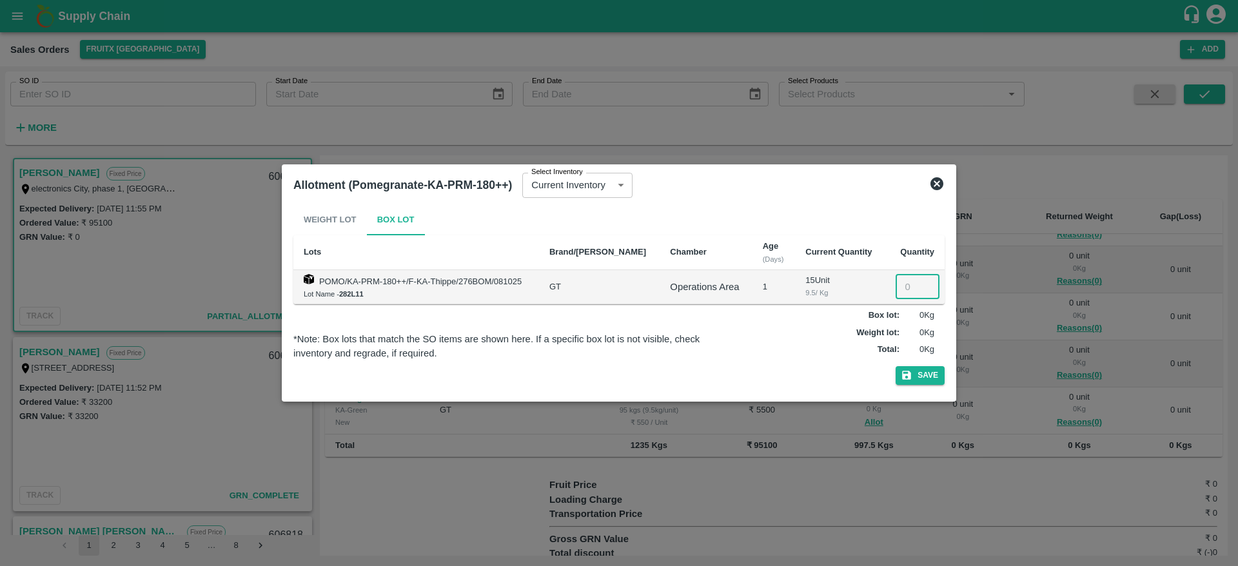
click at [905, 283] on input "number" at bounding box center [918, 287] width 44 height 25
type input "15"
click at [916, 380] on button "Save" at bounding box center [920, 375] width 49 height 19
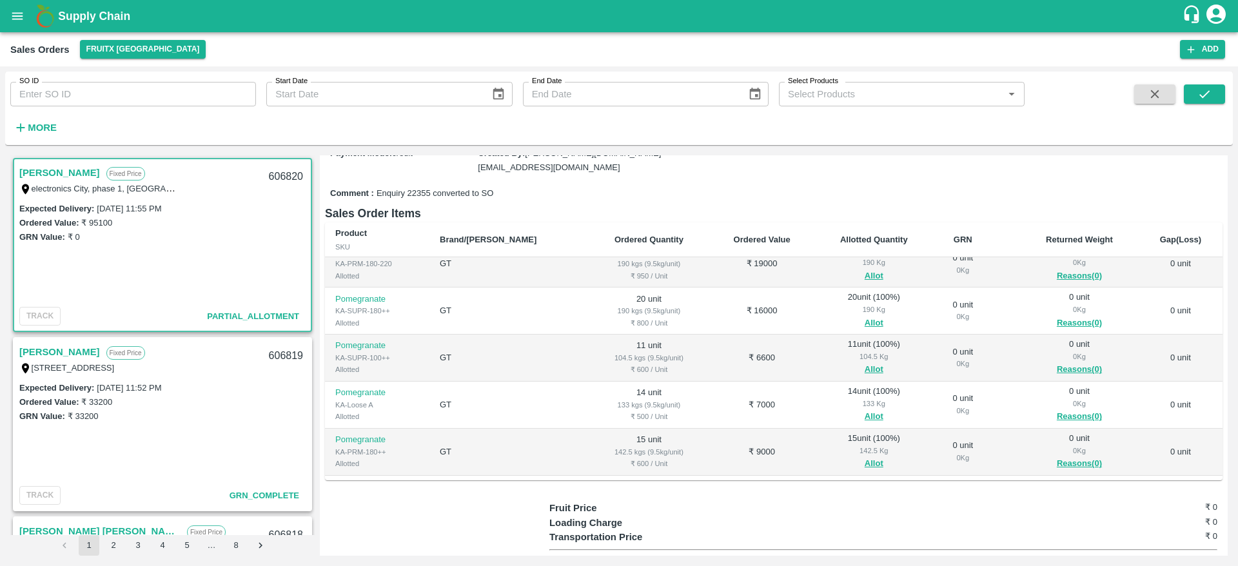
scroll to position [175, 0]
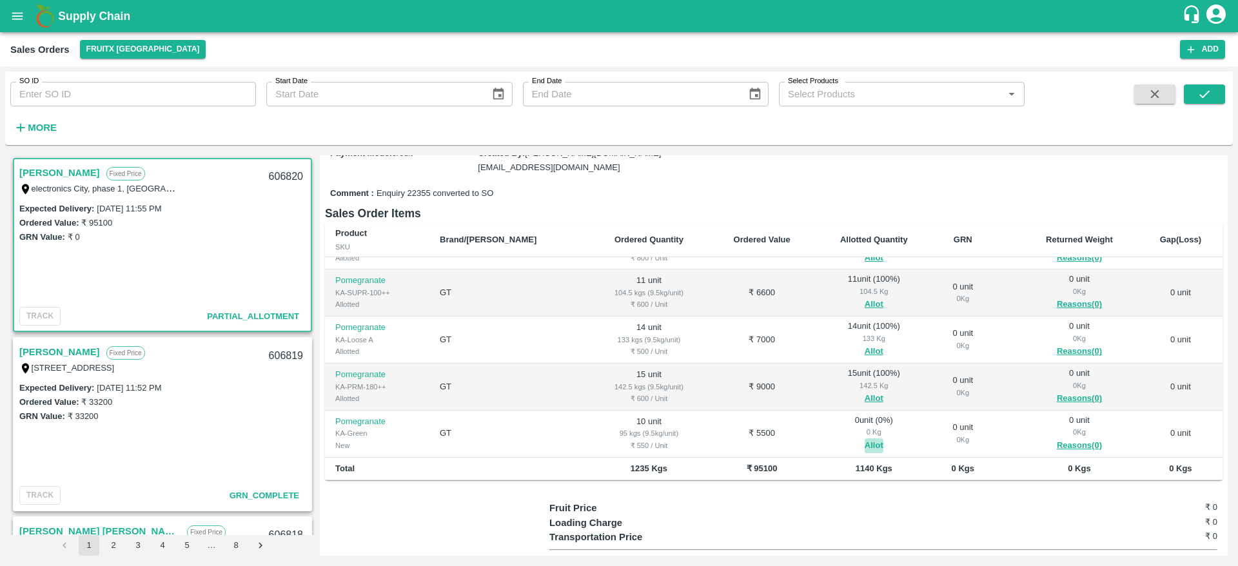
click at [865, 438] on button "Allot" at bounding box center [874, 445] width 19 height 15
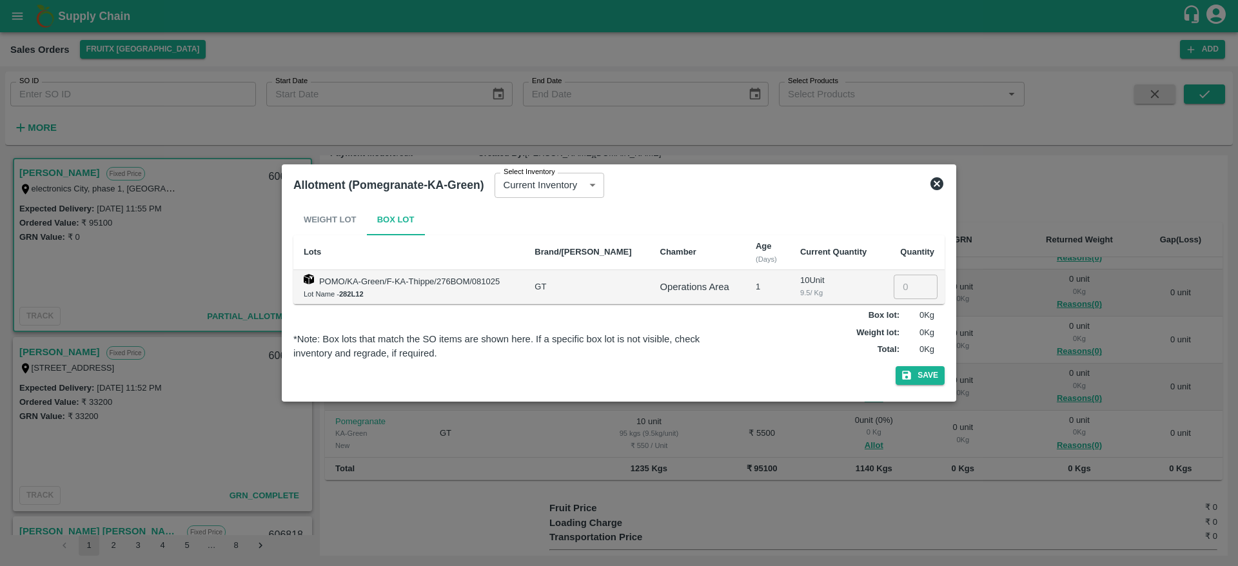
click at [900, 295] on input "number" at bounding box center [916, 287] width 44 height 25
type input "10"
click at [921, 372] on button "Save" at bounding box center [920, 375] width 49 height 19
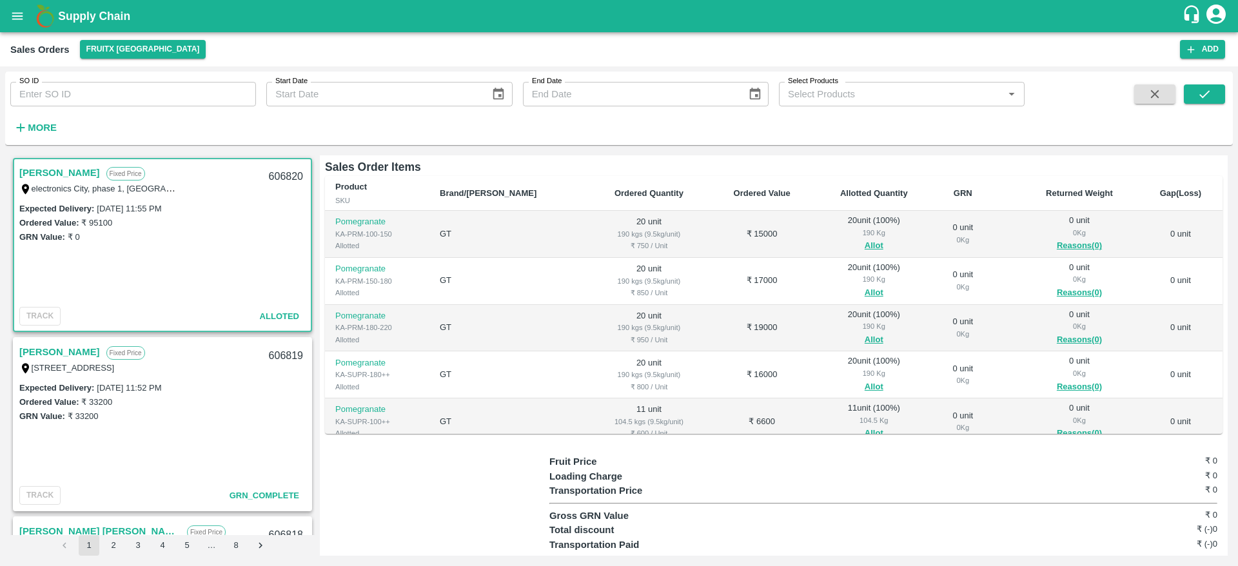
scroll to position [0, 0]
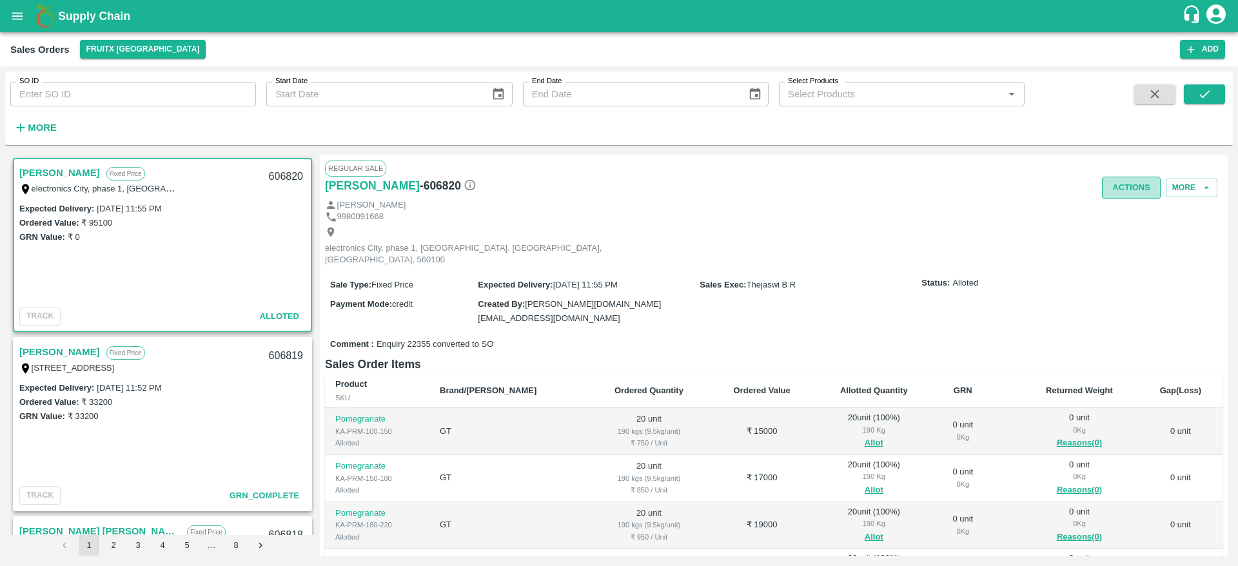
click at [1123, 181] on button "Actions" at bounding box center [1131, 188] width 59 height 23
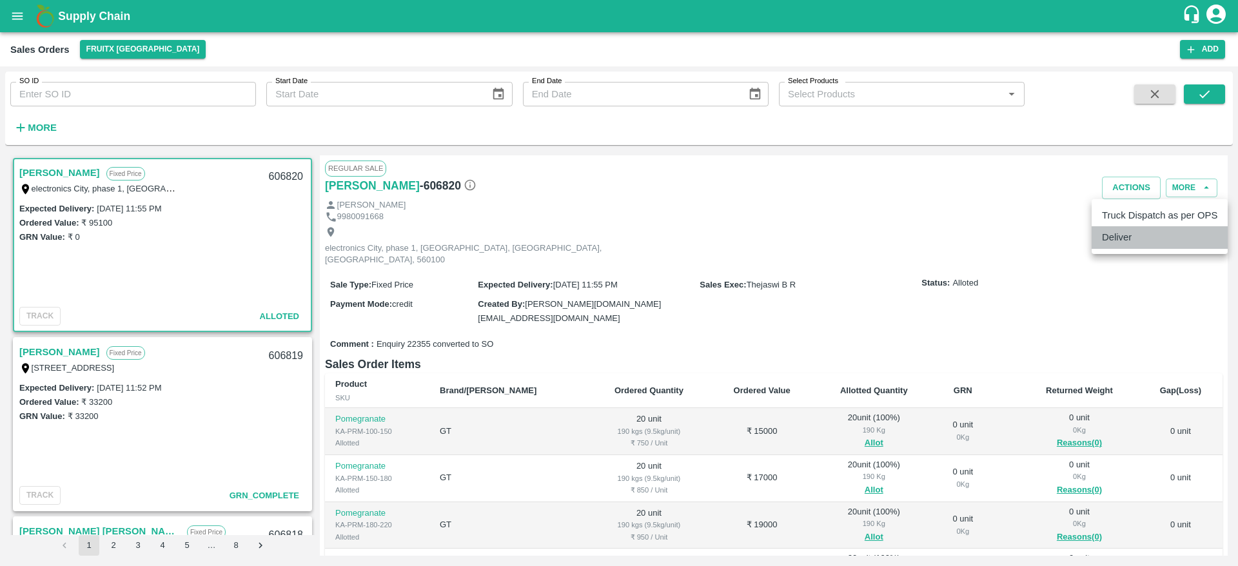
click at [1128, 231] on li "Deliver" at bounding box center [1160, 237] width 136 height 22
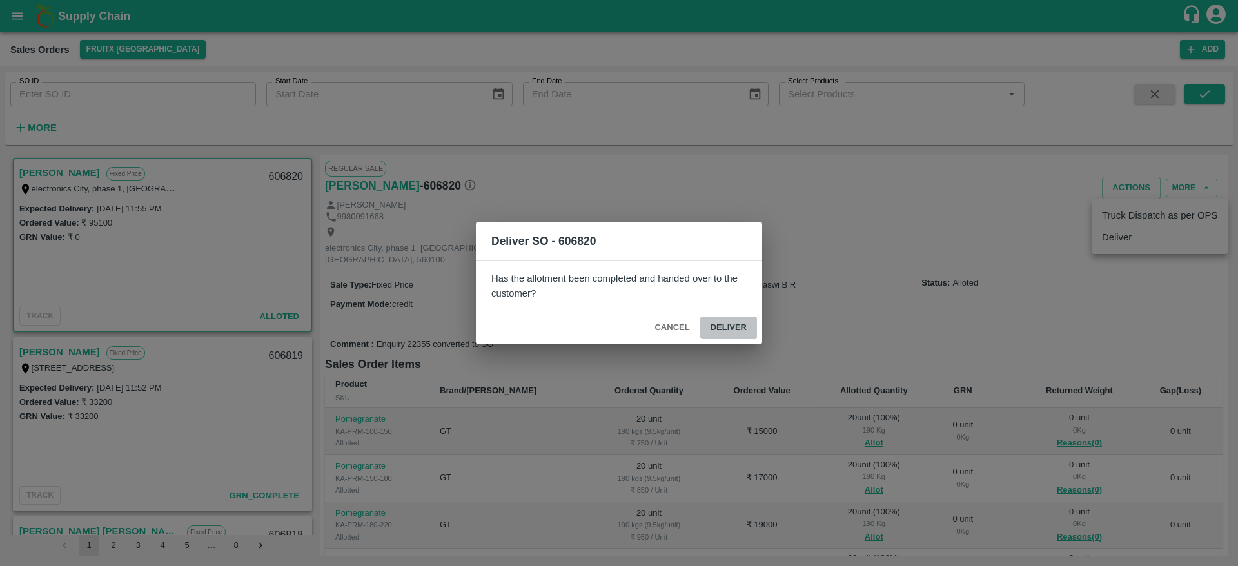
click at [742, 326] on button "Deliver" at bounding box center [728, 328] width 57 height 23
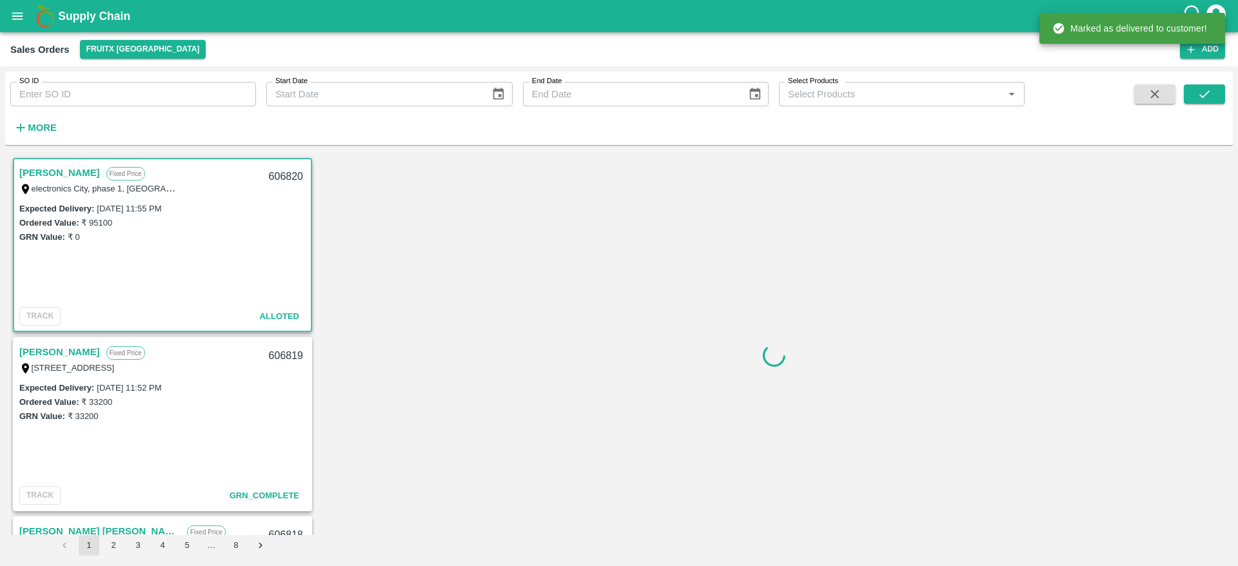
click at [280, 178] on div "606820" at bounding box center [286, 177] width 50 height 30
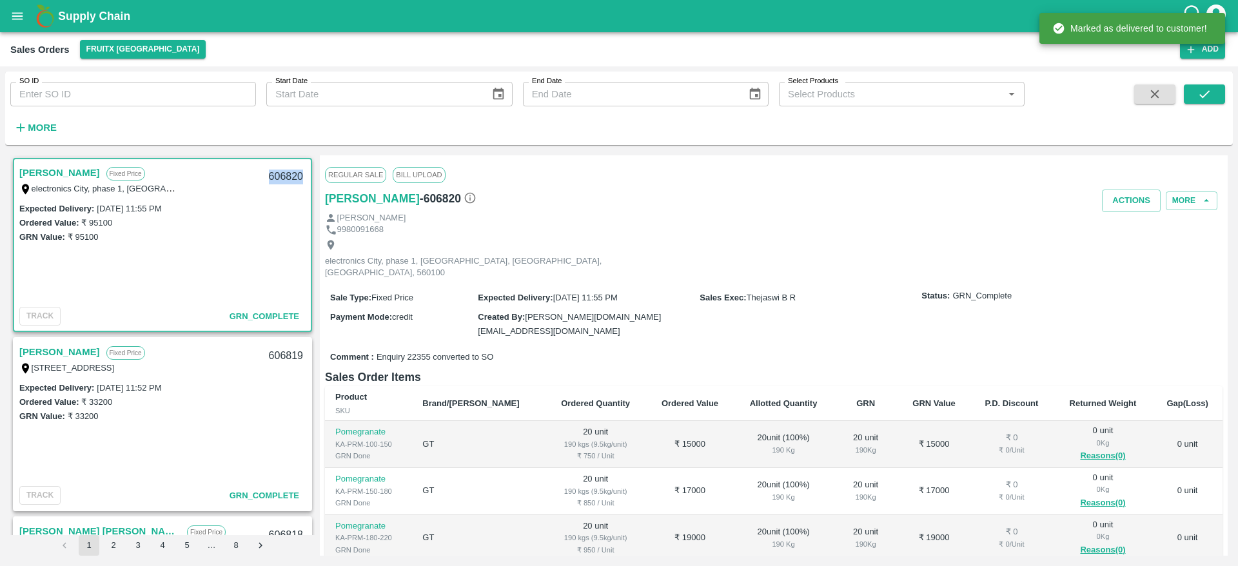
click at [280, 178] on div "606820" at bounding box center [286, 177] width 50 height 30
copy div "606820"
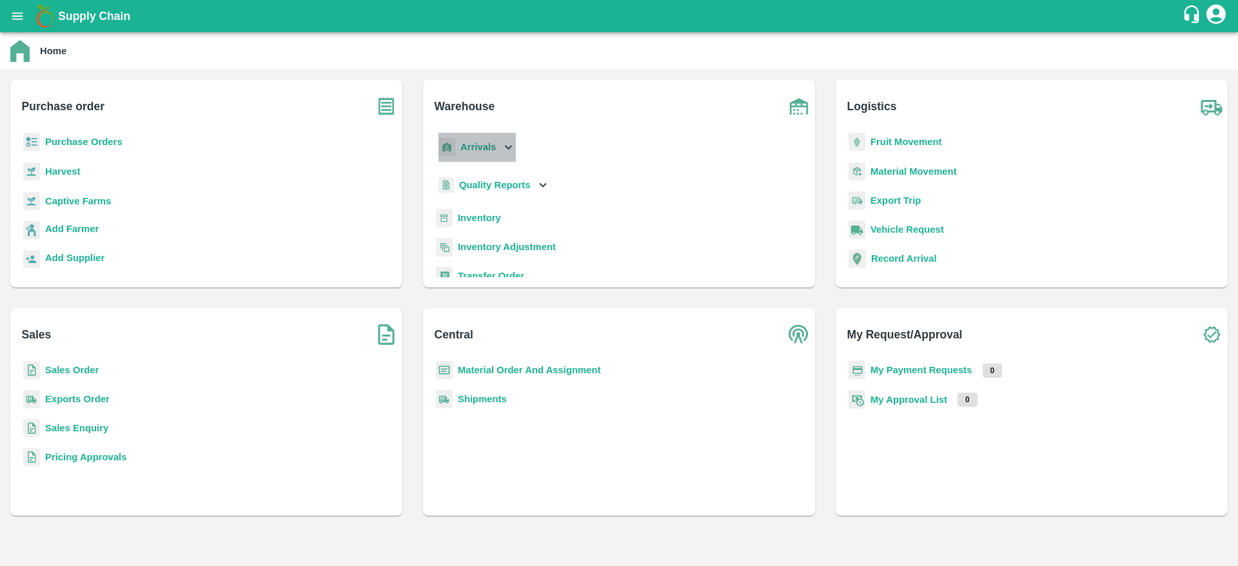
click at [463, 137] on div "Arrivals" at bounding box center [476, 147] width 80 height 29
click at [503, 202] on span "DC Arrivals" at bounding box center [495, 206] width 48 height 14
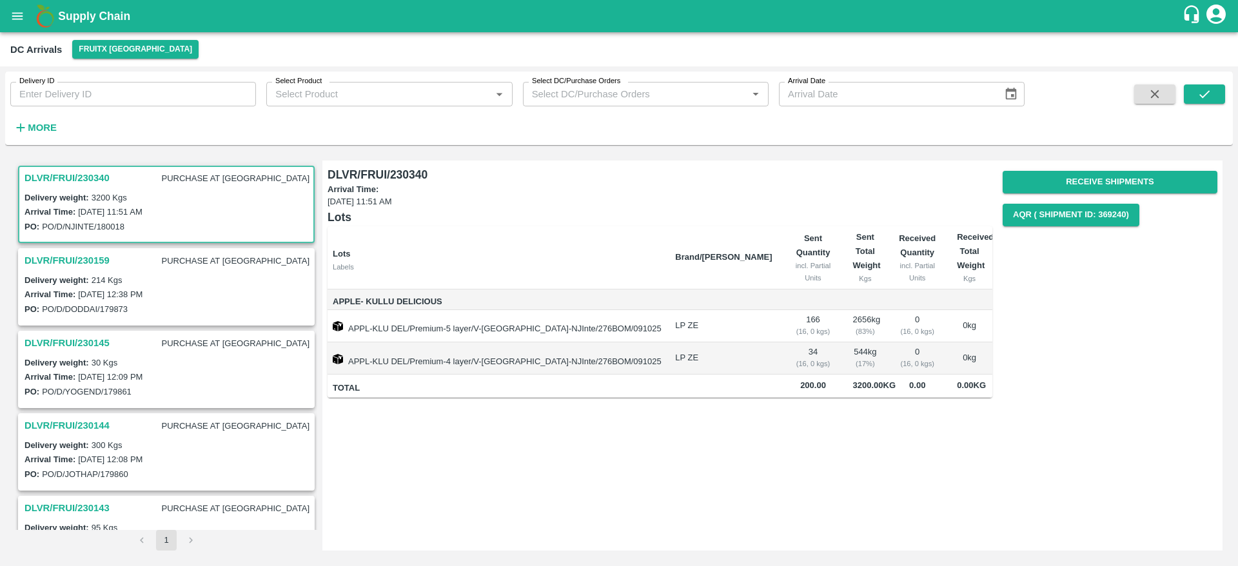
click at [74, 170] on h3 "DLVR/FRUI/230340" at bounding box center [67, 178] width 85 height 17
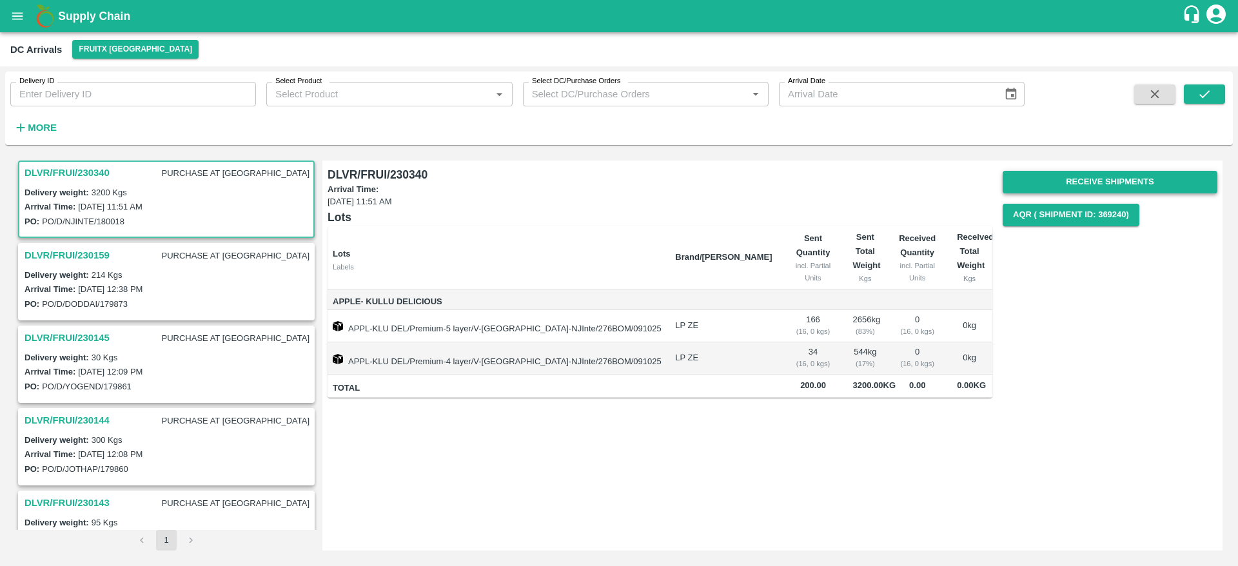
click at [1118, 184] on button "Receive Shipments" at bounding box center [1110, 182] width 215 height 23
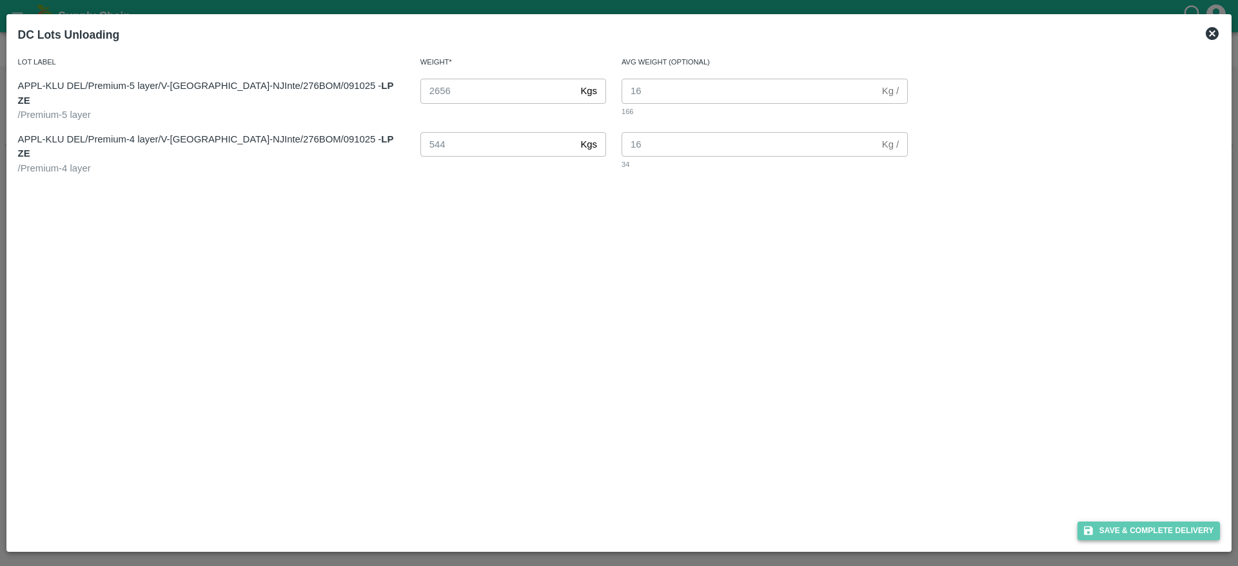
click at [1132, 530] on button "Save & Complete Delivery" at bounding box center [1148, 531] width 143 height 19
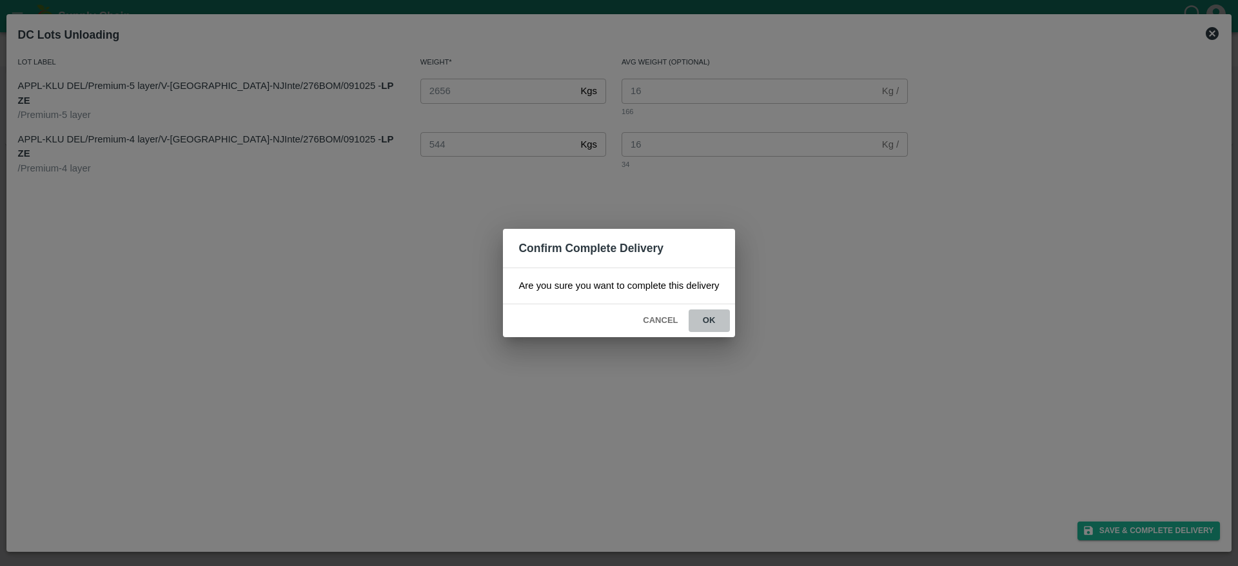
click at [711, 314] on button "ok" at bounding box center [709, 321] width 41 height 23
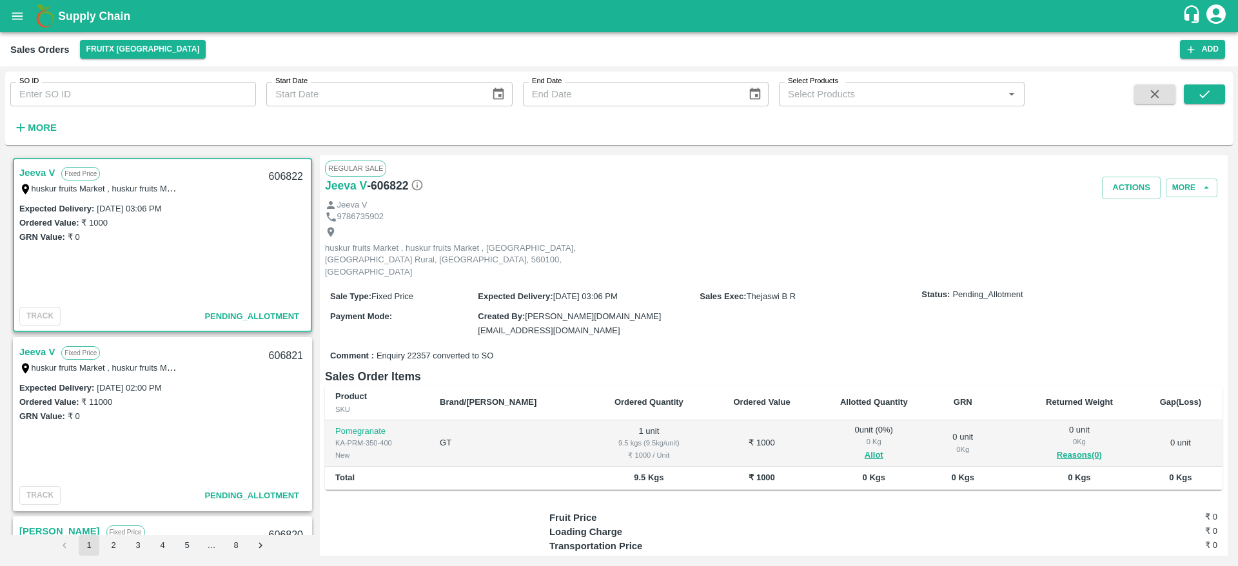
click at [34, 361] on div "huskur fruits Market , huskur fruits Market , Bangalore, Bangalore Rural, KARNA…" at bounding box center [99, 367] width 161 height 14
click at [34, 355] on link "Jeeva V" at bounding box center [36, 352] width 35 height 17
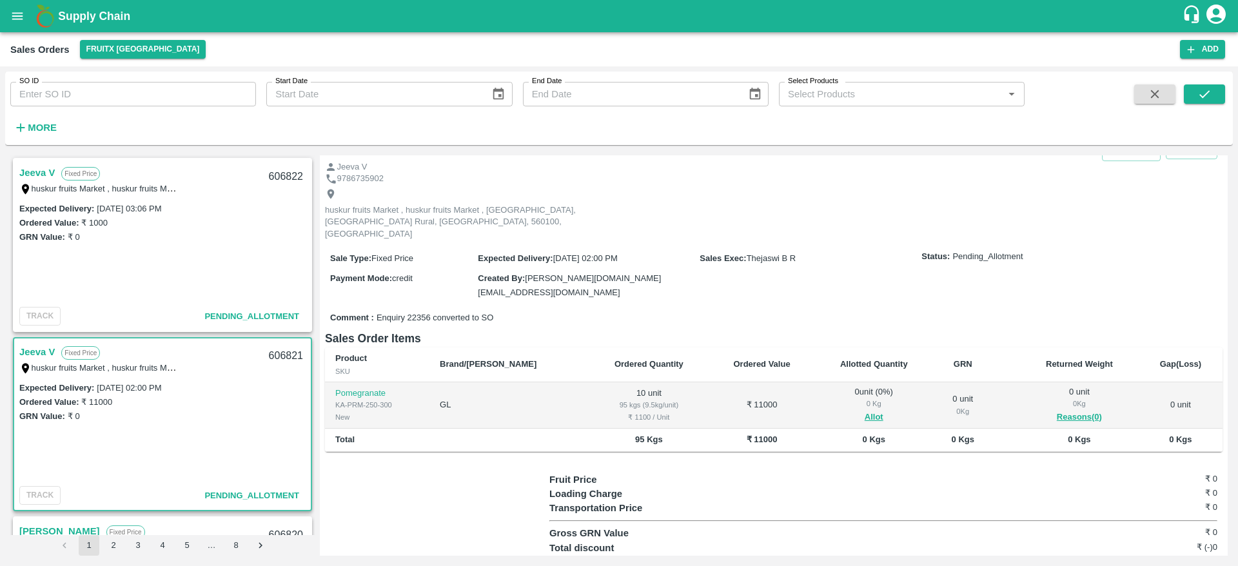
scroll to position [48, 0]
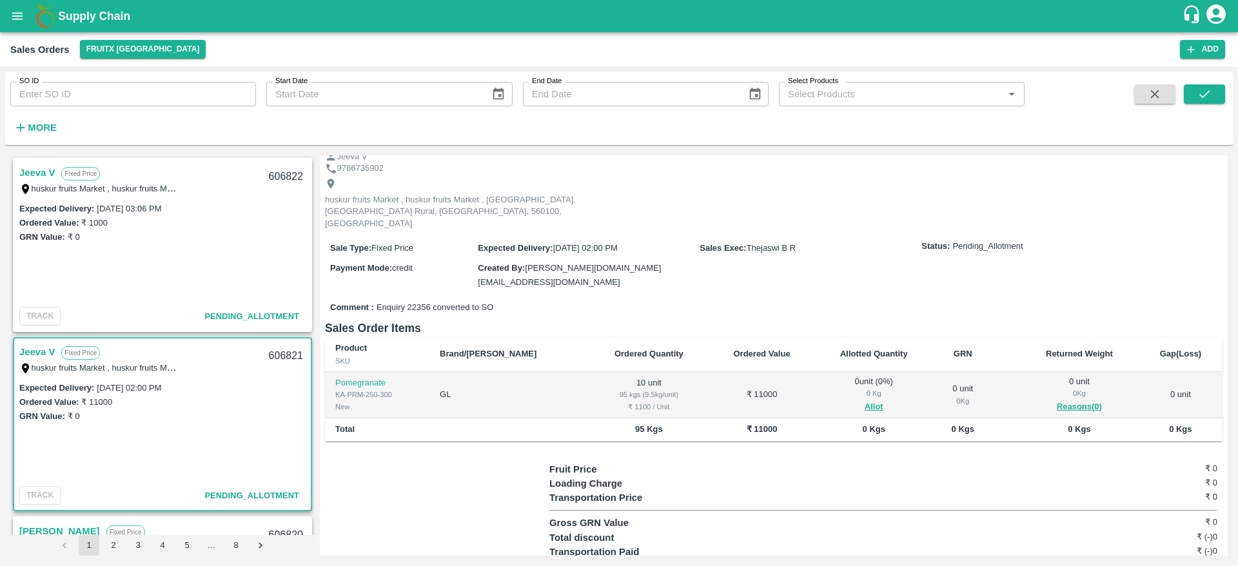
click at [35, 170] on link "Jeeva V" at bounding box center [36, 172] width 35 height 17
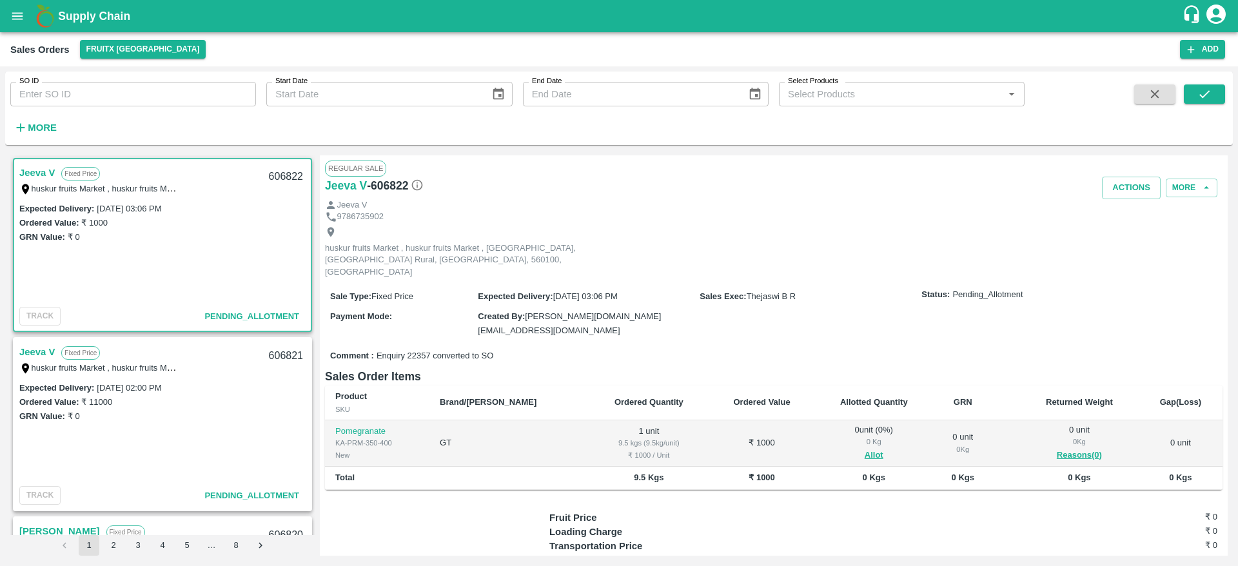
click at [35, 170] on link "Jeeva V" at bounding box center [36, 172] width 35 height 17
click at [284, 173] on div "606822" at bounding box center [286, 177] width 50 height 30
copy div "606822"
click at [865, 448] on button "Allot" at bounding box center [874, 455] width 19 height 15
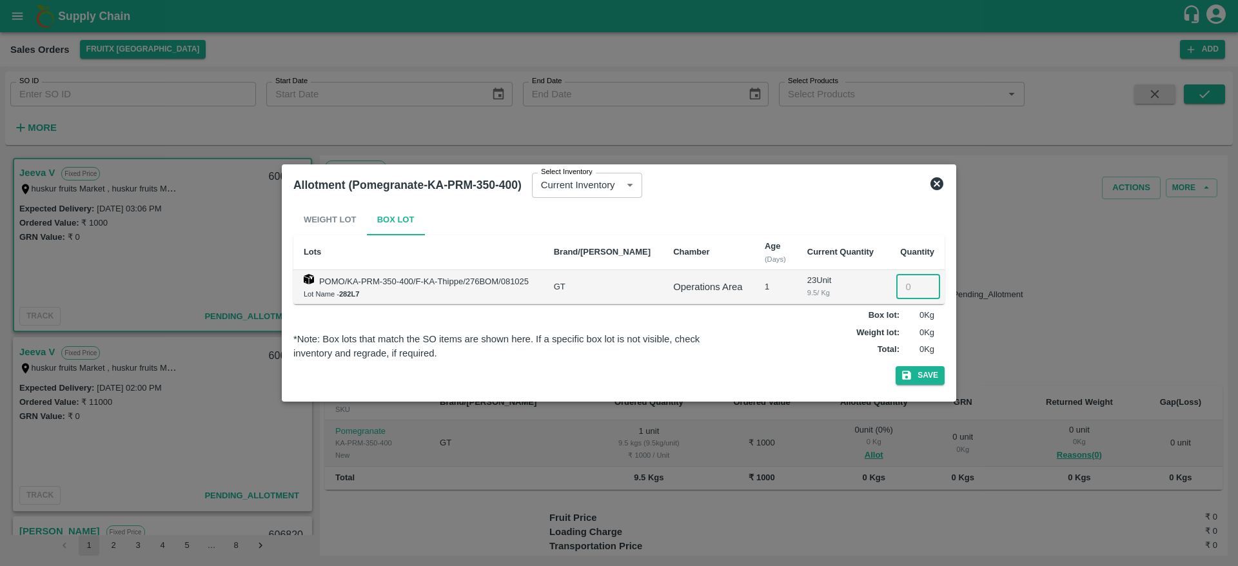
click at [901, 286] on input "number" at bounding box center [918, 287] width 44 height 25
type input "1"
click at [914, 370] on button "Save" at bounding box center [920, 375] width 49 height 19
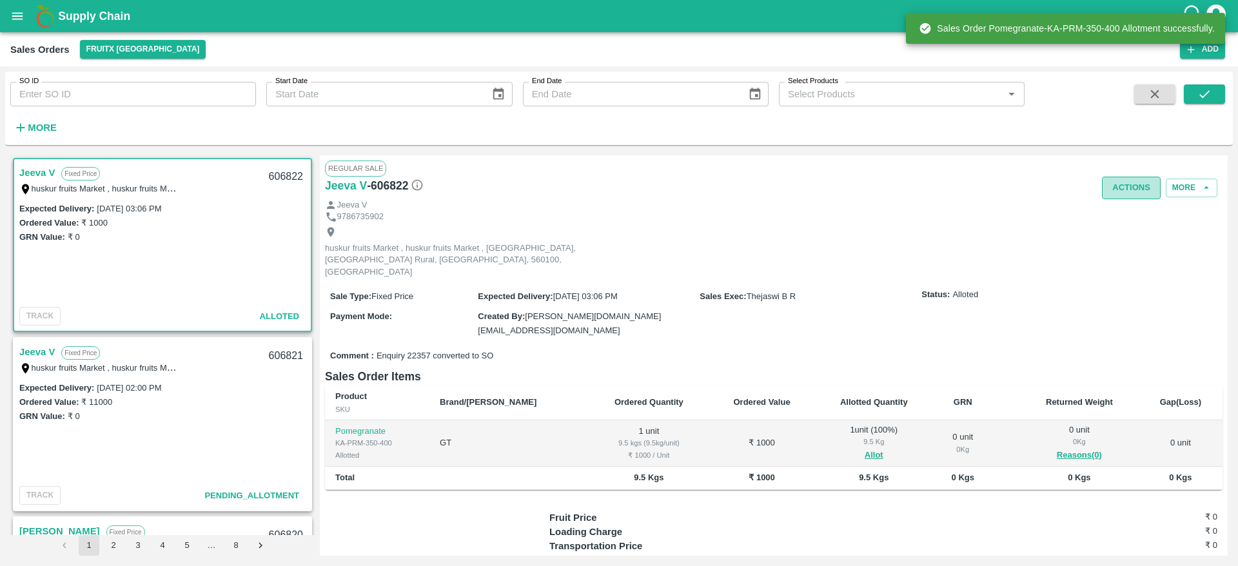
click at [1122, 183] on button "Actions" at bounding box center [1131, 188] width 59 height 23
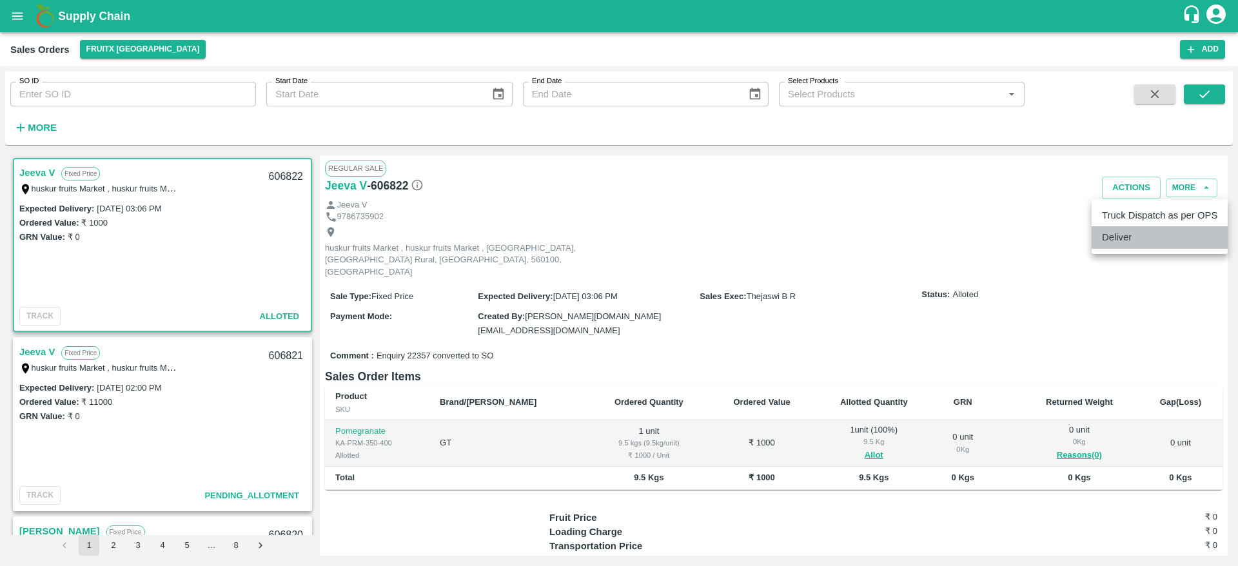
click at [1123, 230] on li "Deliver" at bounding box center [1160, 237] width 136 height 22
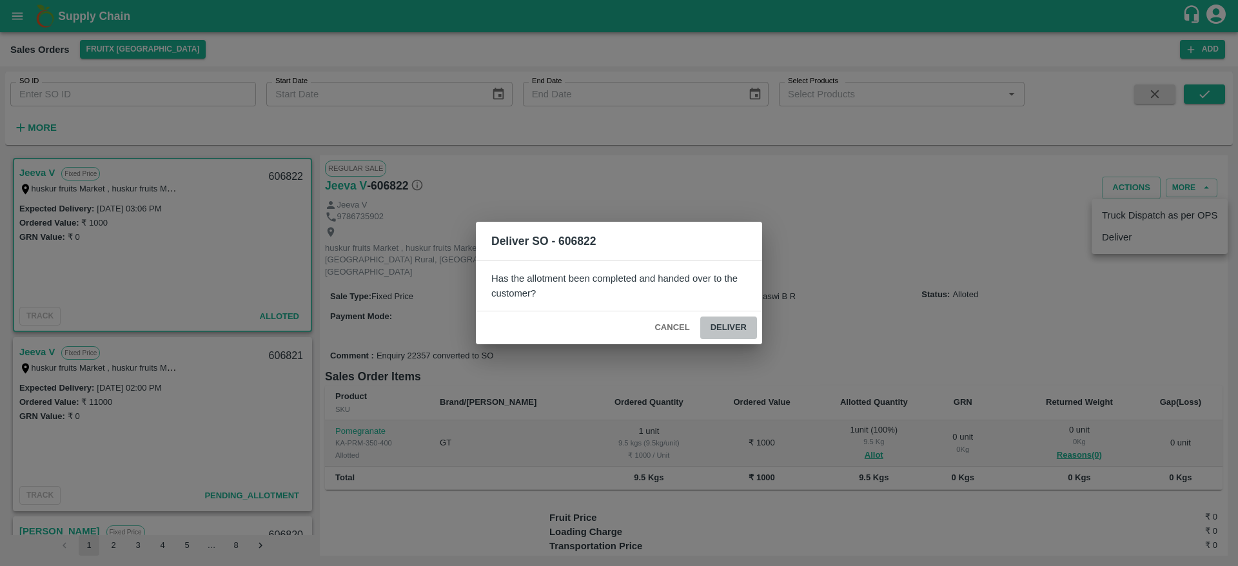
click at [737, 336] on button "Deliver" at bounding box center [728, 328] width 57 height 23
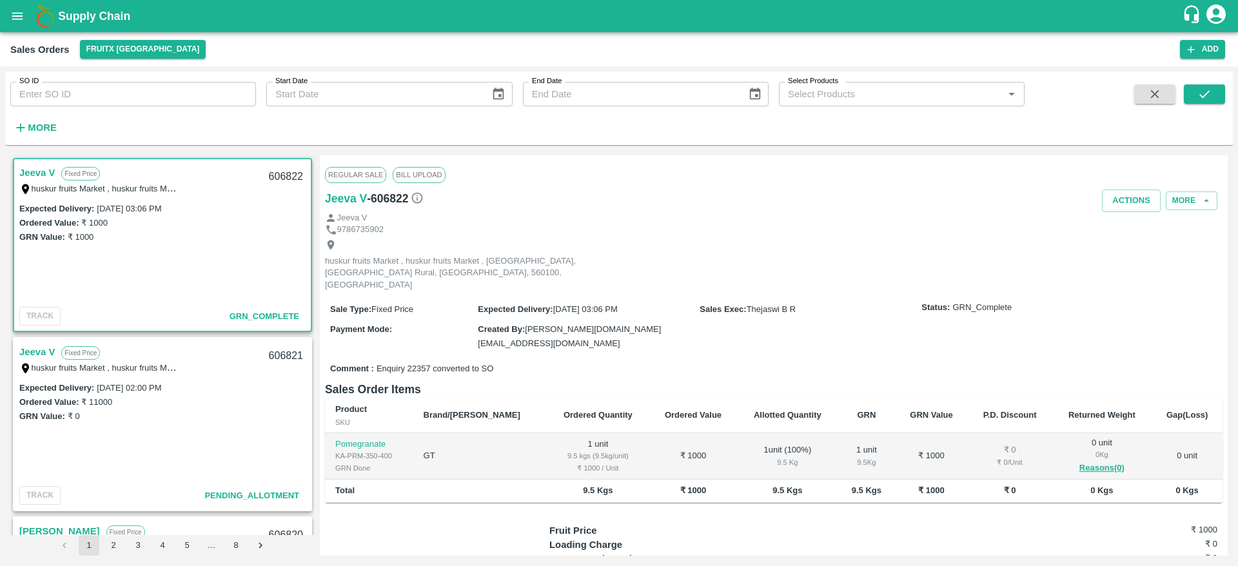
click at [40, 164] on link "Jeeva V" at bounding box center [36, 172] width 35 height 17
click at [1136, 204] on button "Actions" at bounding box center [1131, 201] width 59 height 23
click at [1127, 222] on li "Truck Dispatch as per OPS" at bounding box center [1160, 228] width 136 height 22
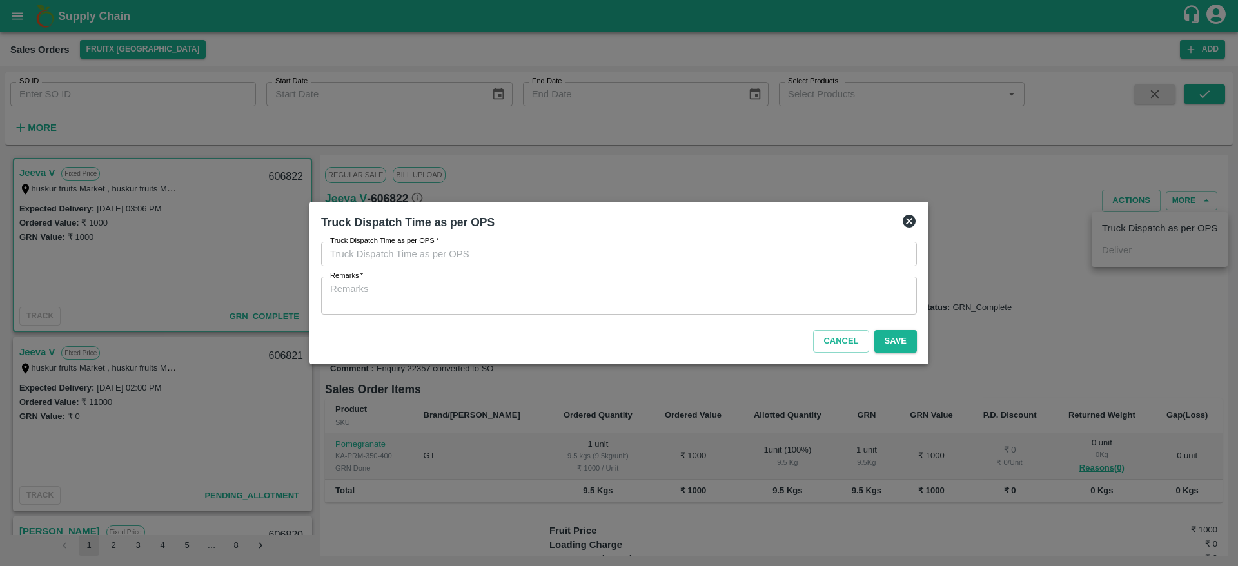
type input "09/10/2025 12:11 PM"
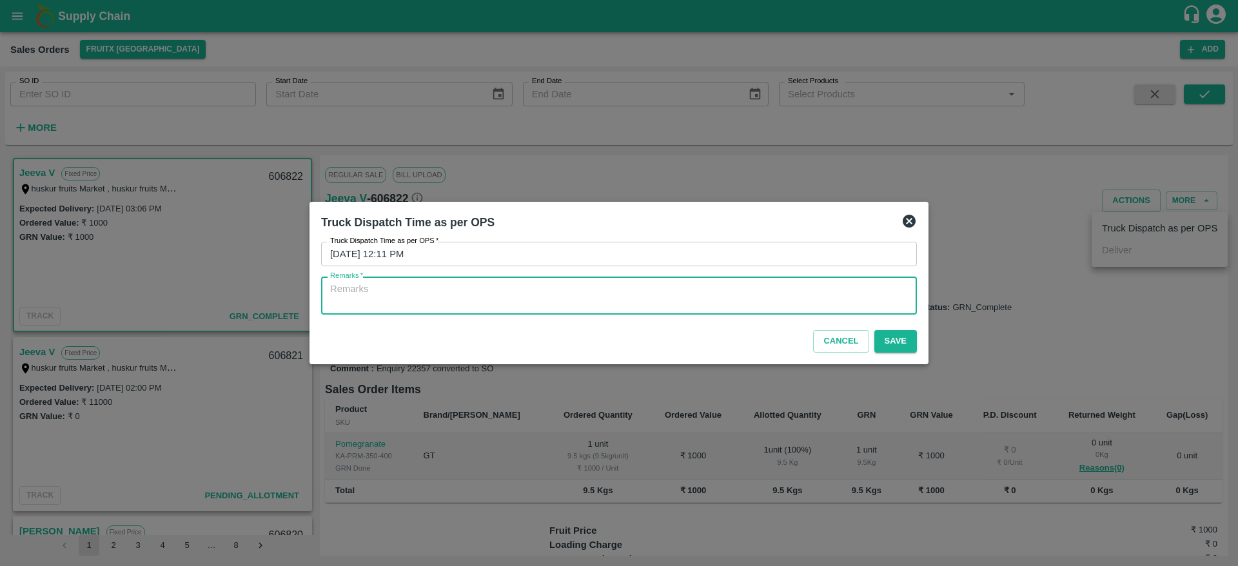
click at [575, 295] on textarea "Remarks   *" at bounding box center [619, 295] width 578 height 27
type textarea "OTD"
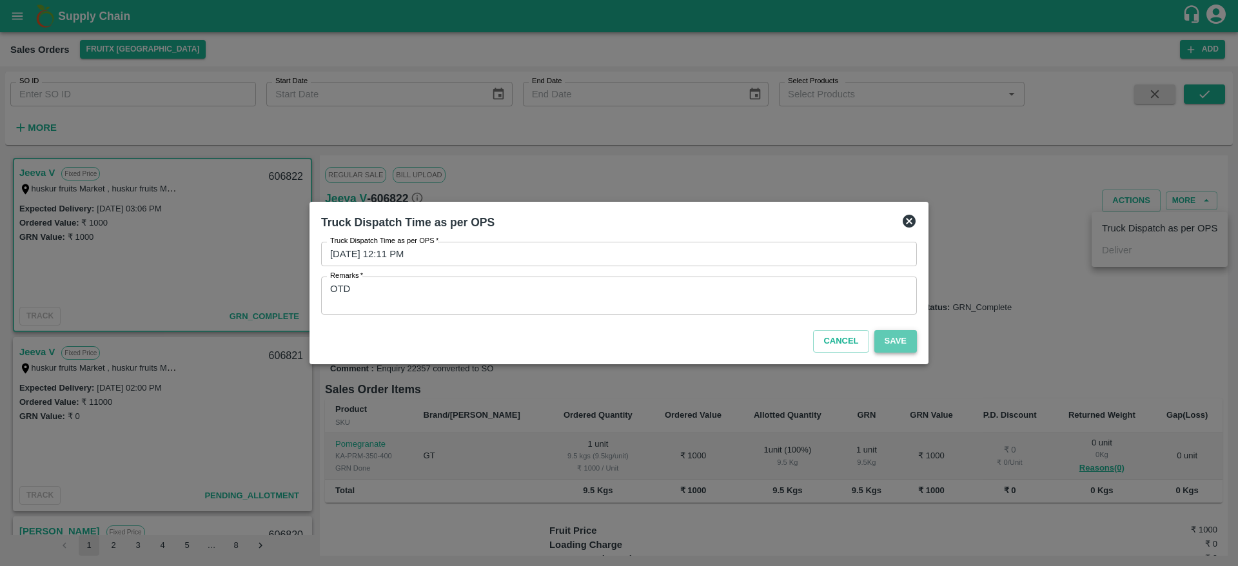
click at [897, 351] on button "Save" at bounding box center [895, 341] width 43 height 23
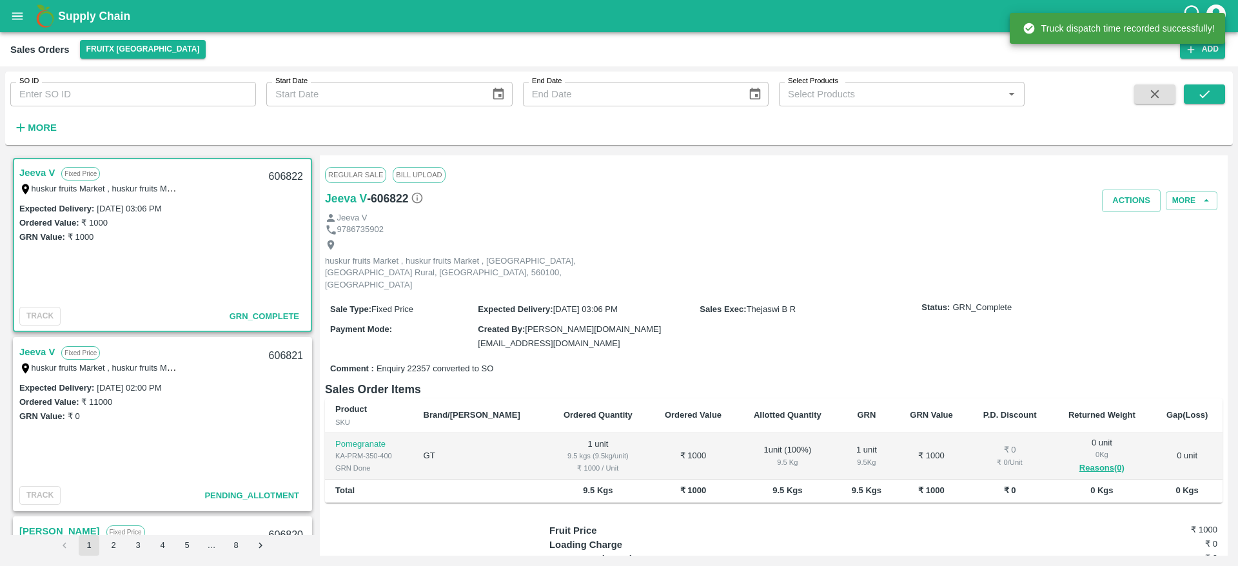
click at [44, 357] on link "Jeeva V" at bounding box center [36, 352] width 35 height 17
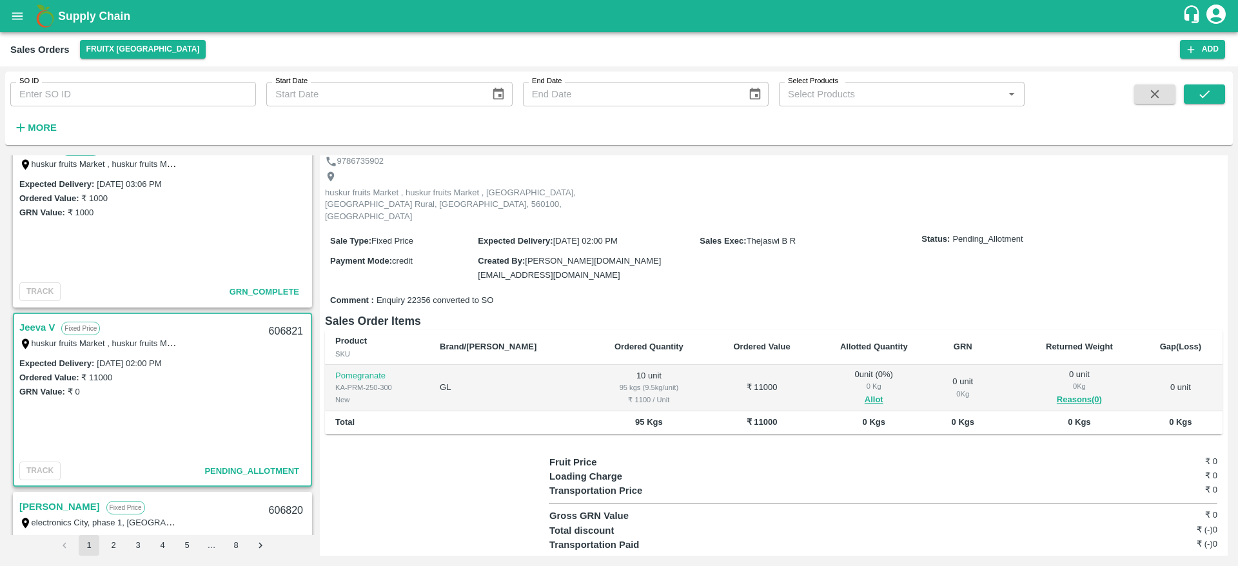
scroll to position [23, 0]
click at [39, 333] on link "Jeeva V" at bounding box center [36, 329] width 35 height 17
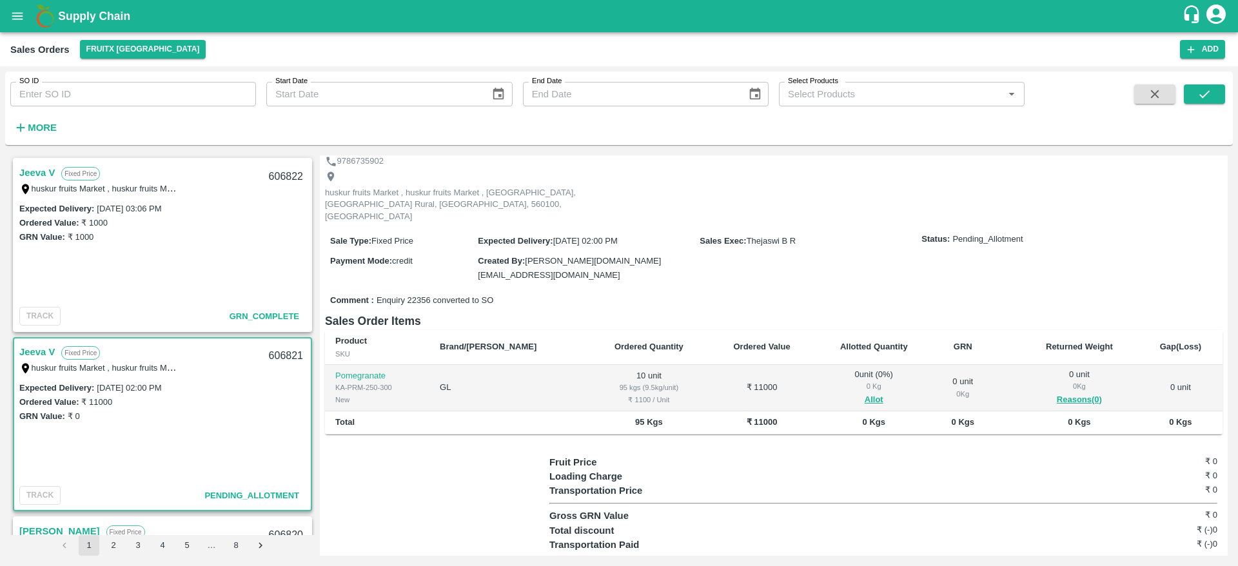
click at [30, 350] on link "Jeeva V" at bounding box center [36, 352] width 35 height 17
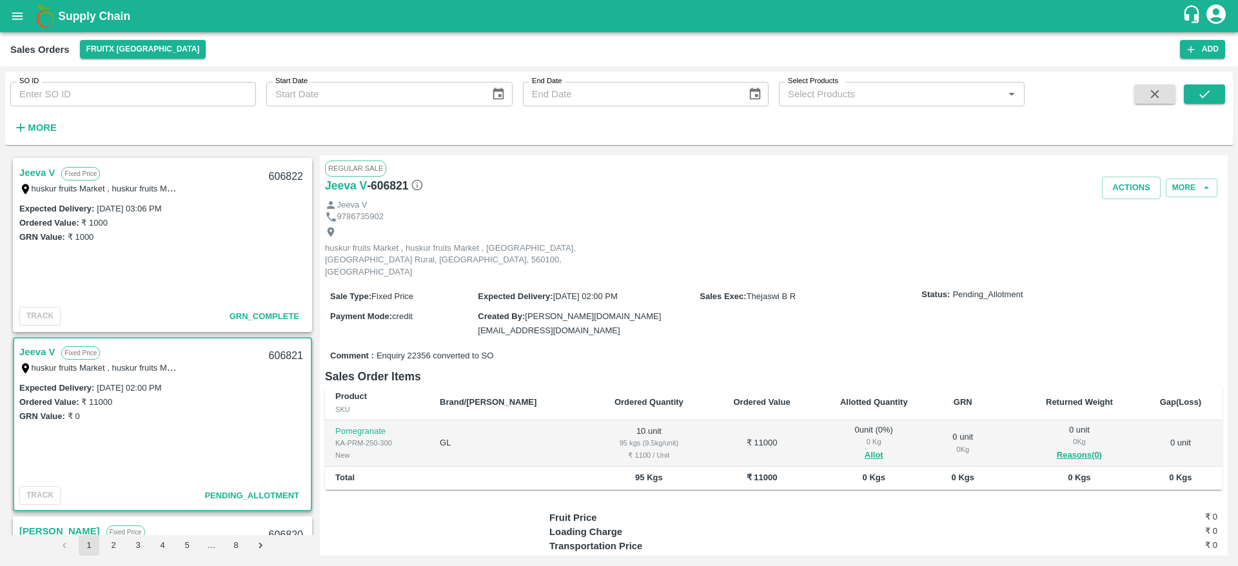
click at [41, 164] on link "Jeeva V" at bounding box center [36, 172] width 35 height 17
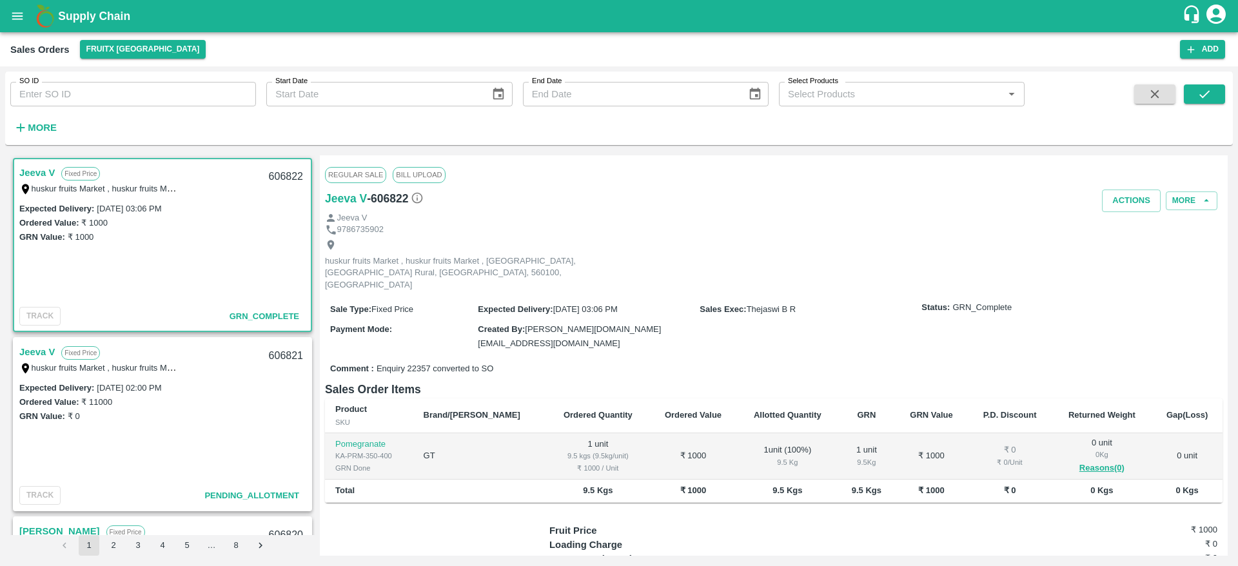
click at [275, 176] on div "606822" at bounding box center [286, 177] width 50 height 30
copy div "606822"
click at [253, 256] on div "Expected Delivery : 09 Oct 2025, 03:06 PM Ordered Value: ₹ 1000 GRN Value: ₹ 10…" at bounding box center [162, 251] width 297 height 101
click at [39, 353] on link "Jeeva V" at bounding box center [36, 352] width 35 height 17
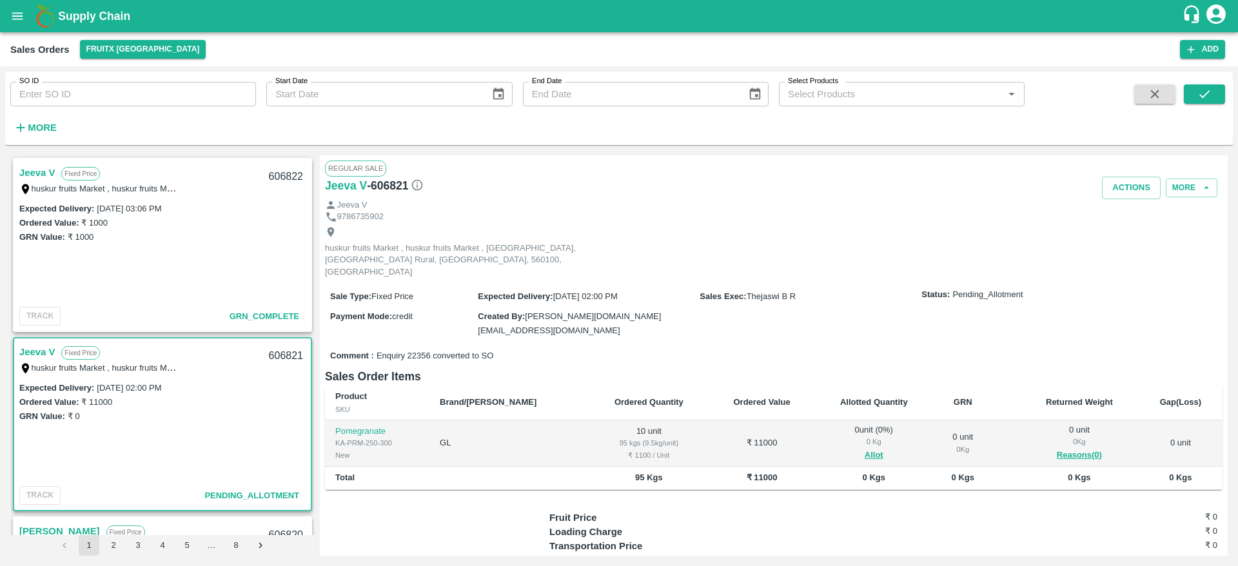
click at [39, 353] on link "Jeeva V" at bounding box center [36, 352] width 35 height 17
click at [865, 448] on button "Allot" at bounding box center [874, 455] width 19 height 15
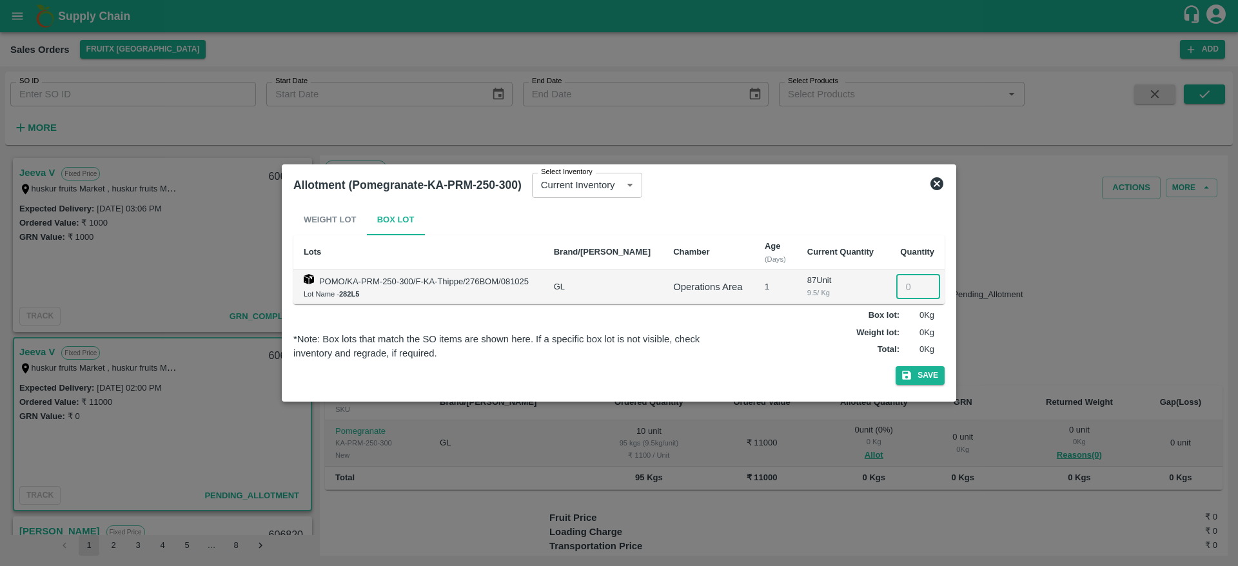
click at [904, 293] on input "number" at bounding box center [918, 287] width 44 height 25
type input "10"
click at [924, 383] on div "Weight Lot Box Lot Lots Brand/Marka Chamber Age (Days) Current Quantity Quantit…" at bounding box center [618, 297] width 651 height 186
click at [924, 383] on button "Save" at bounding box center [920, 375] width 49 height 19
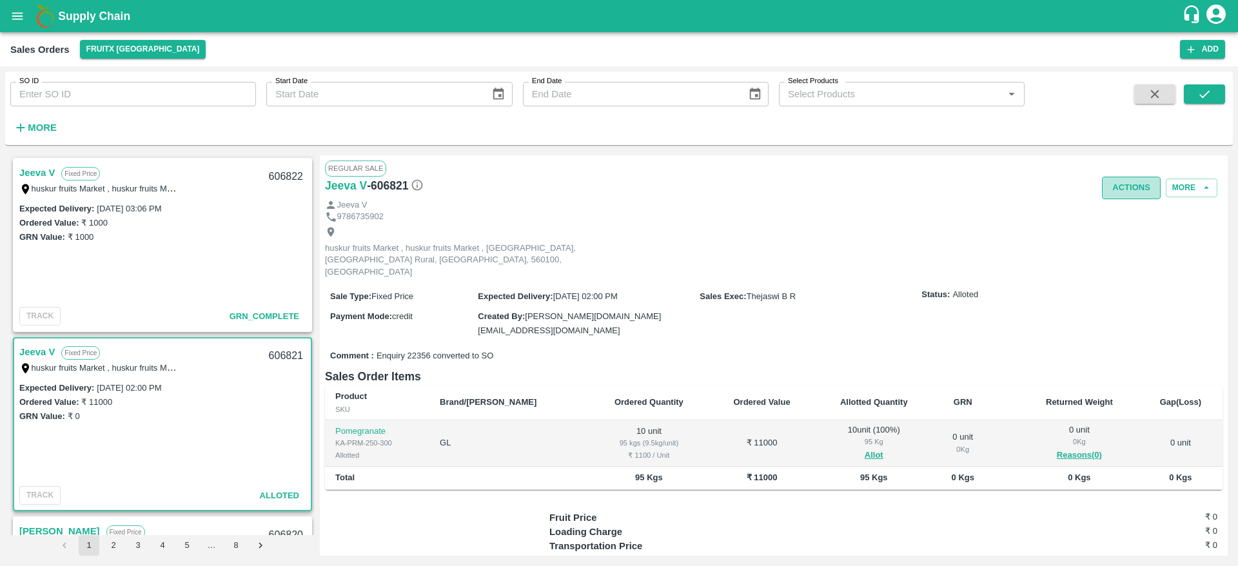
click at [1114, 195] on button "Actions" at bounding box center [1131, 188] width 59 height 23
click at [799, 288] on div at bounding box center [619, 283] width 1238 height 566
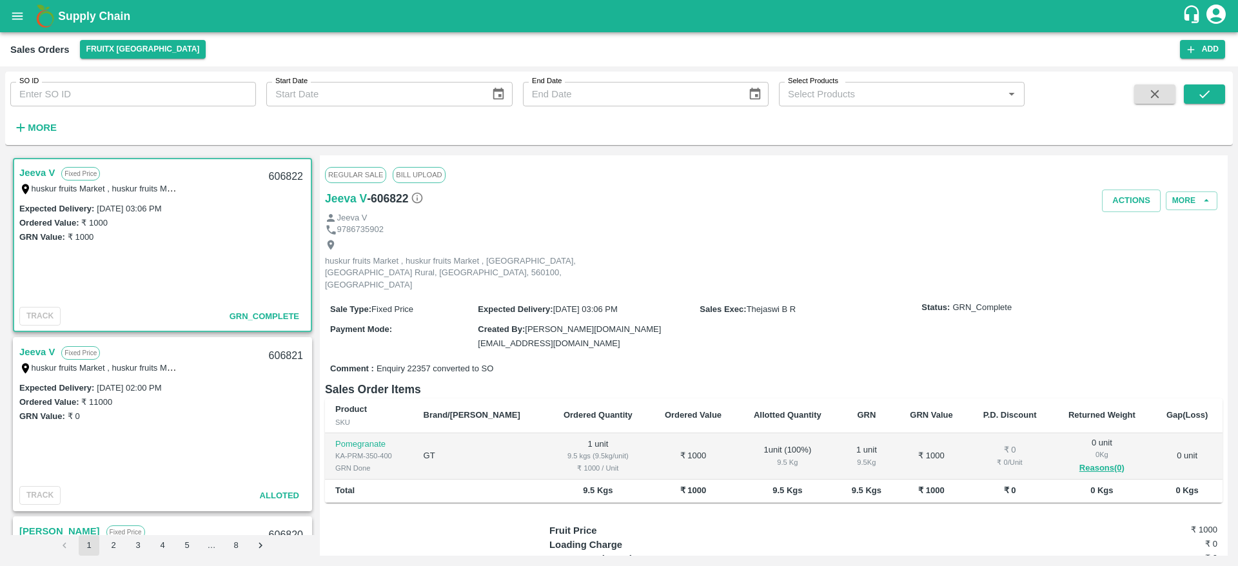
click at [34, 353] on link "Jeeva V" at bounding box center [36, 352] width 35 height 17
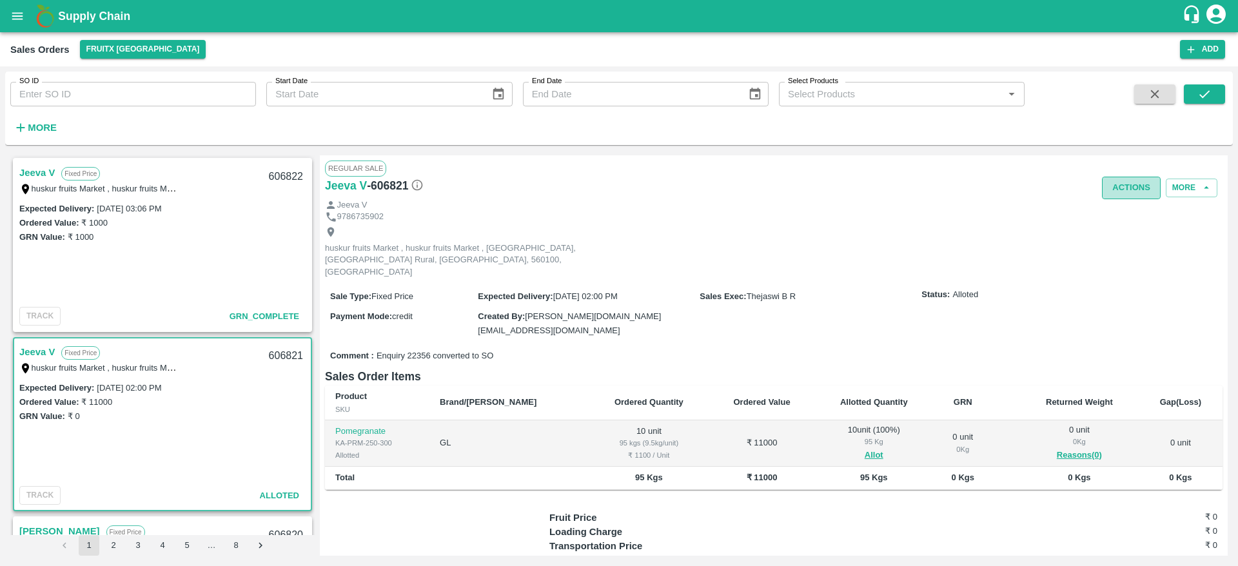
click at [1108, 197] on button "Actions" at bounding box center [1131, 188] width 59 height 23
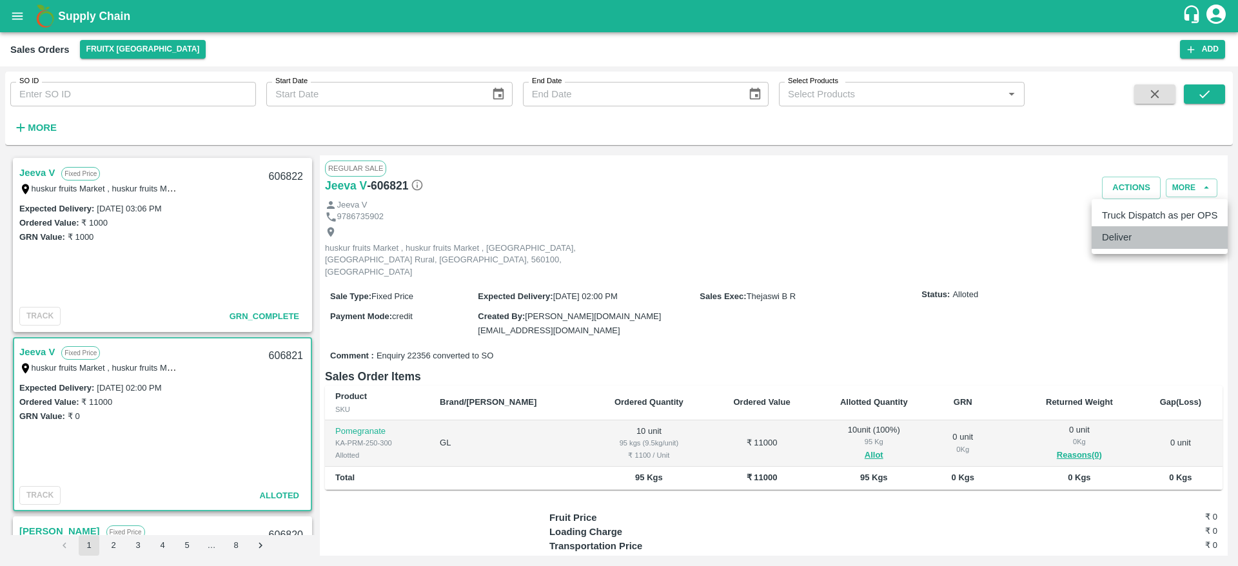
click at [1120, 237] on li "Deliver" at bounding box center [1160, 237] width 136 height 22
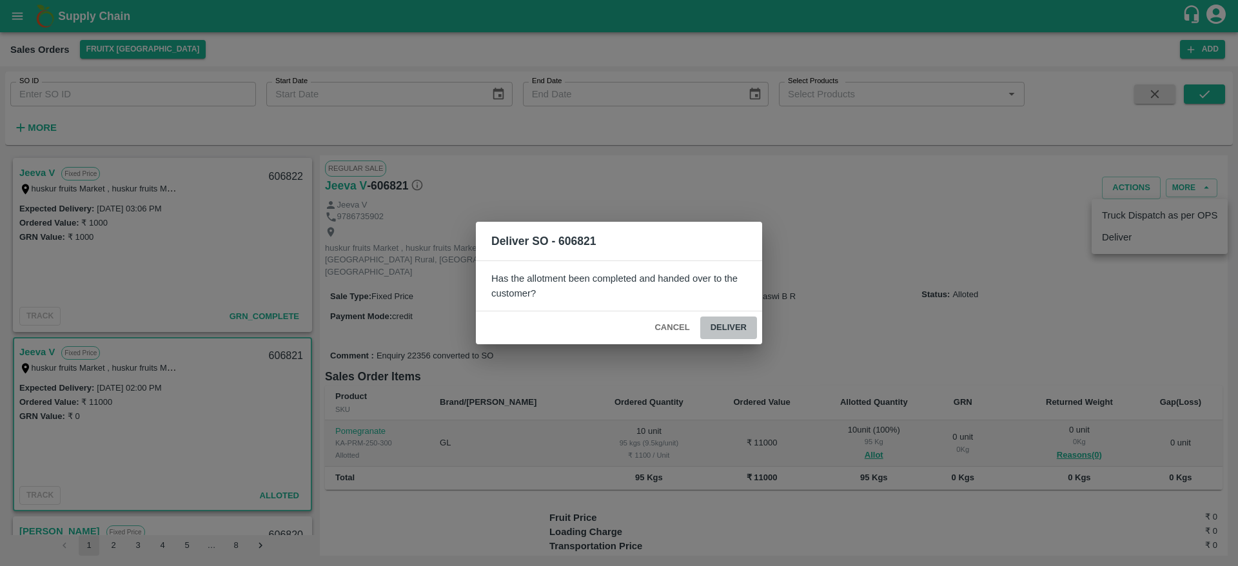
click at [723, 326] on button "Deliver" at bounding box center [728, 328] width 57 height 23
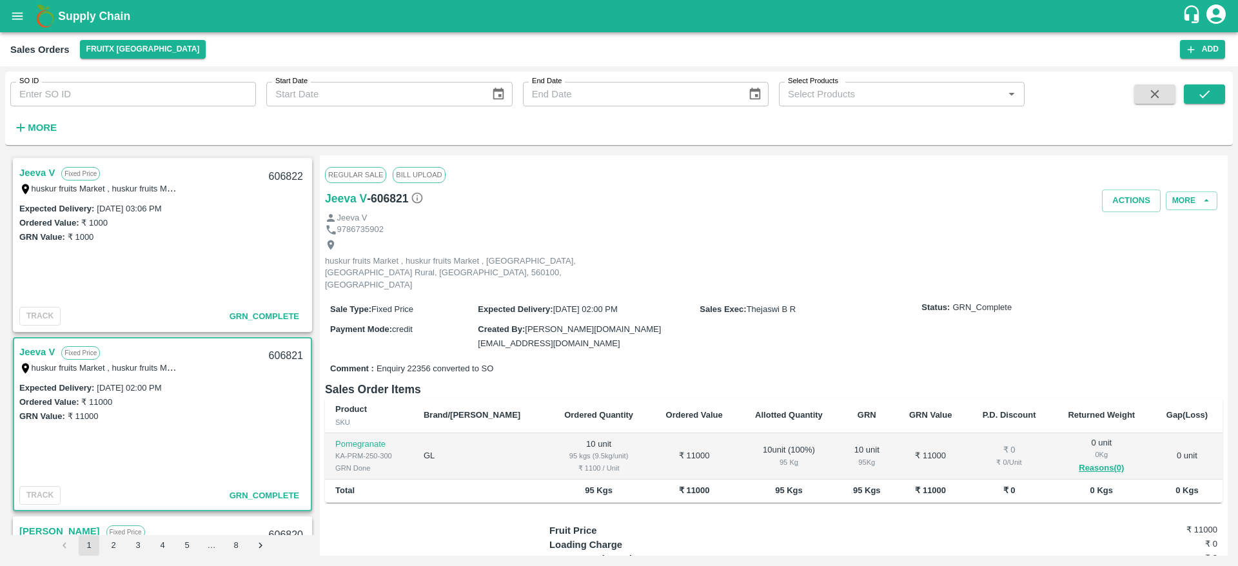
click at [288, 362] on div "606821" at bounding box center [286, 356] width 50 height 30
copy div "606821"
click at [1130, 197] on button "Actions" at bounding box center [1131, 201] width 59 height 23
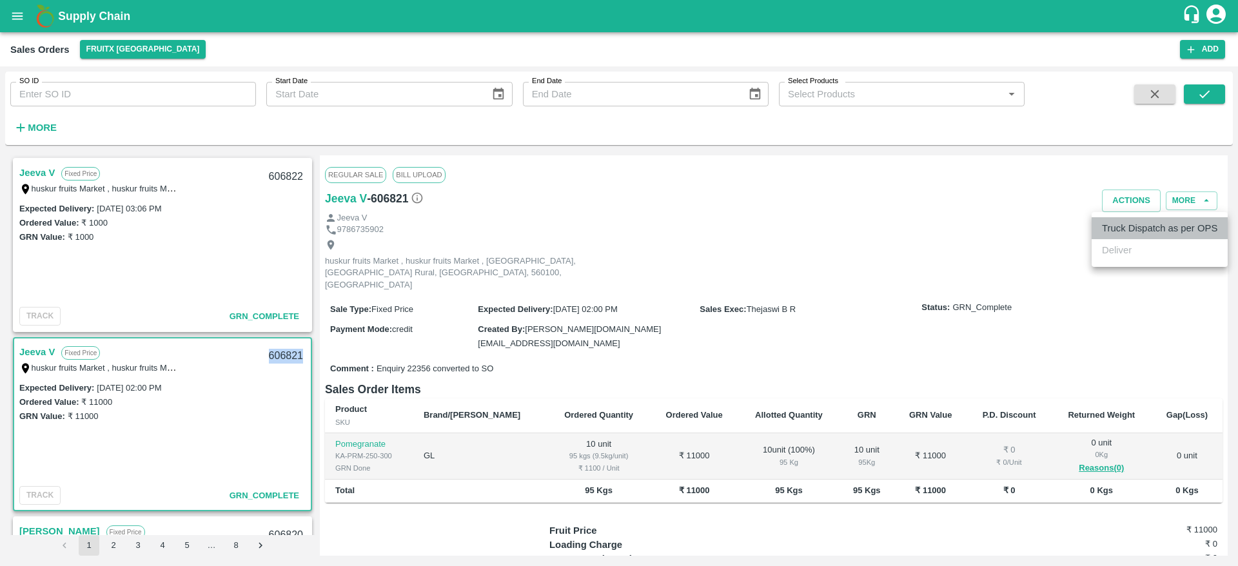
click at [1121, 231] on li "Truck Dispatch as per OPS" at bounding box center [1160, 228] width 136 height 22
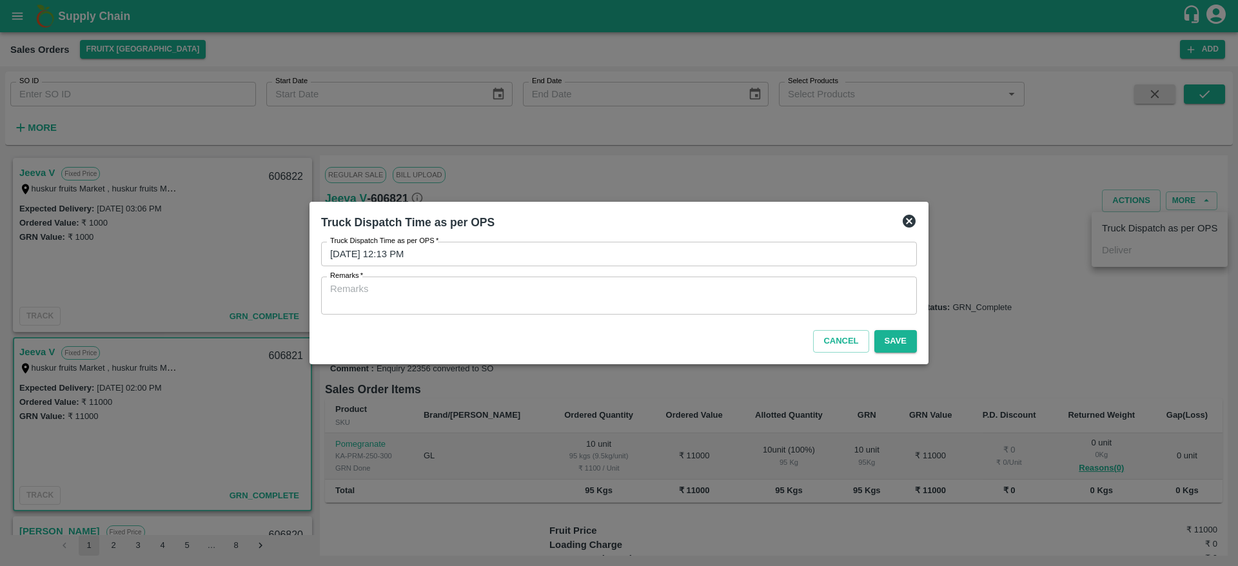
click at [584, 301] on textarea "Remarks   *" at bounding box center [619, 295] width 578 height 27
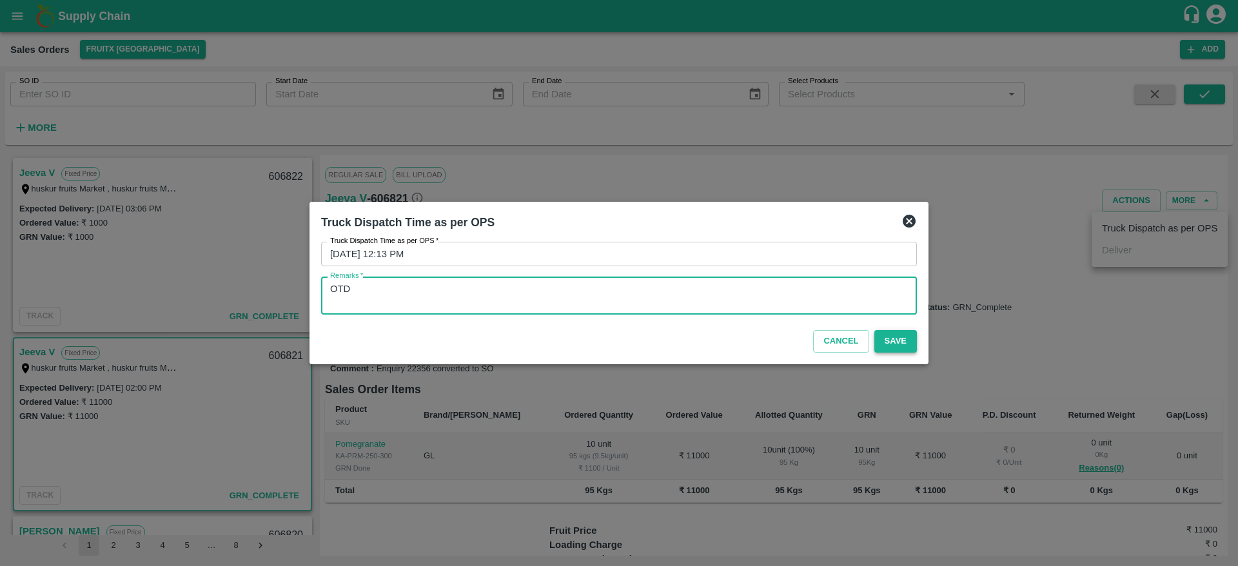
type textarea "OTD"
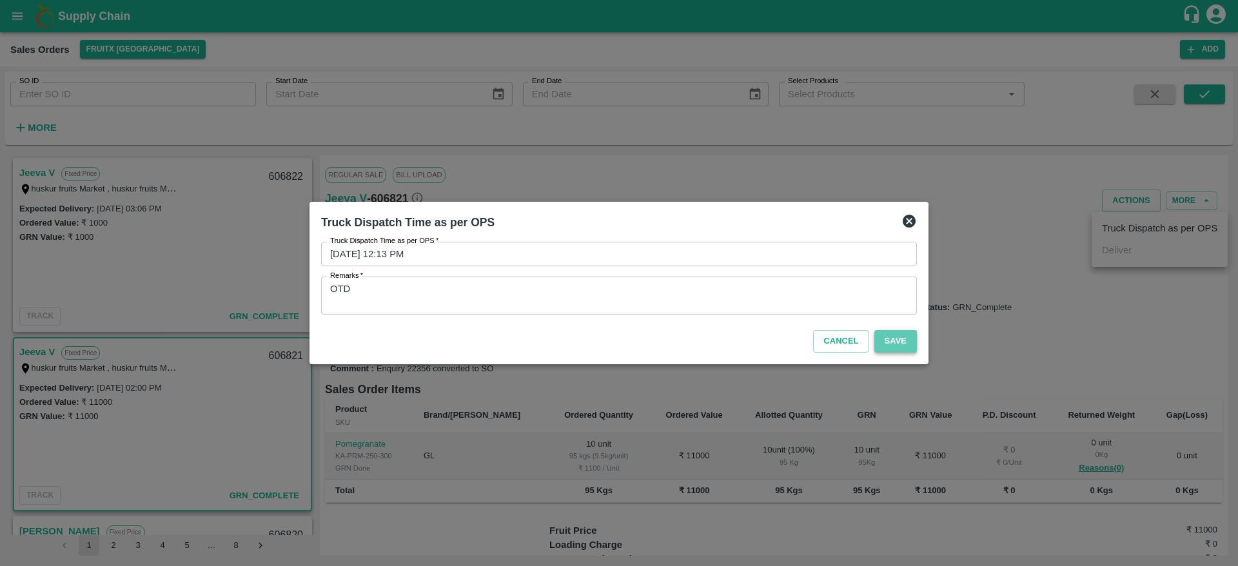
click at [890, 337] on button "Save" at bounding box center [895, 341] width 43 height 23
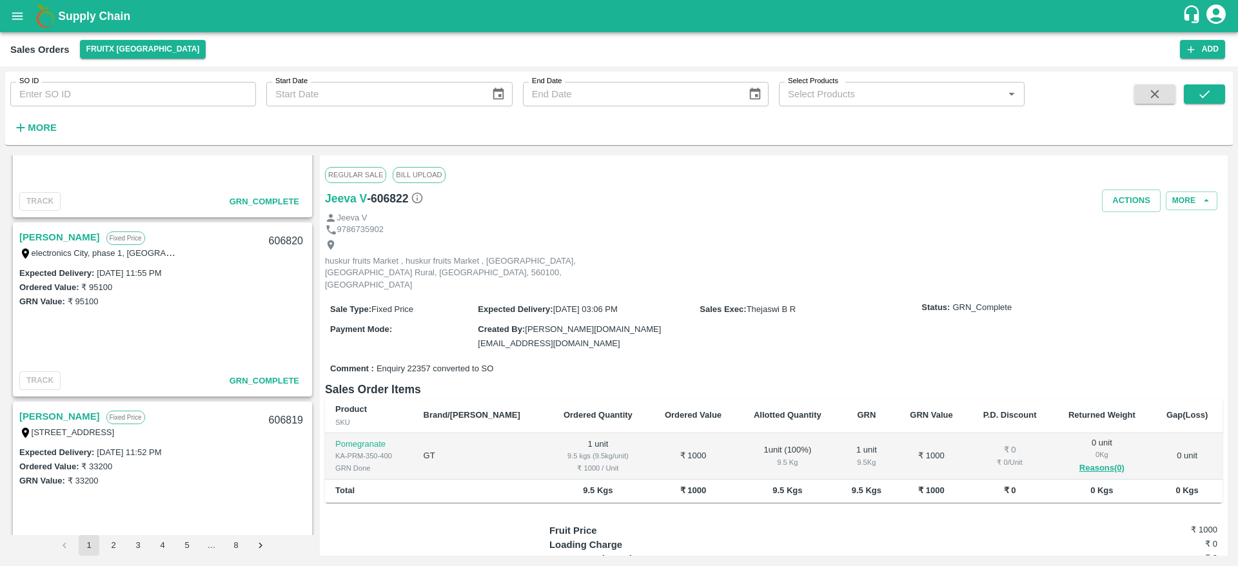
scroll to position [317, 0]
